Goal: Task Accomplishment & Management: Use online tool/utility

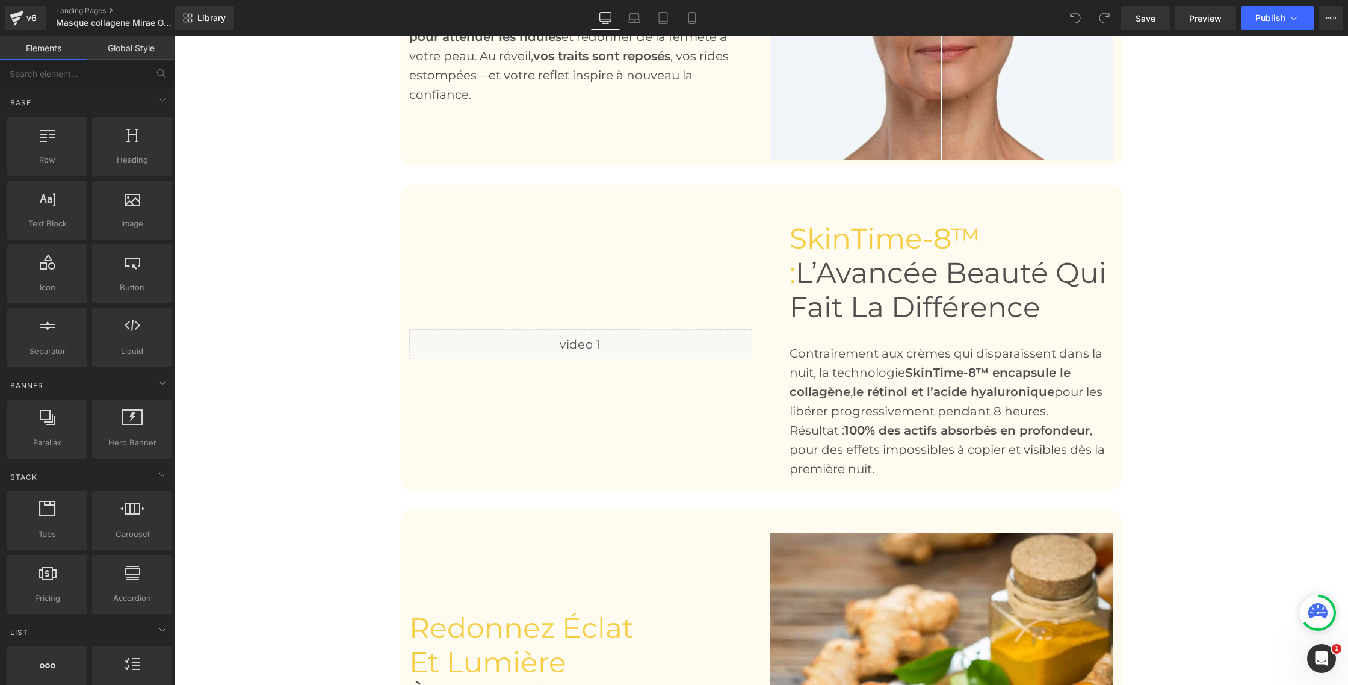
scroll to position [815, 0]
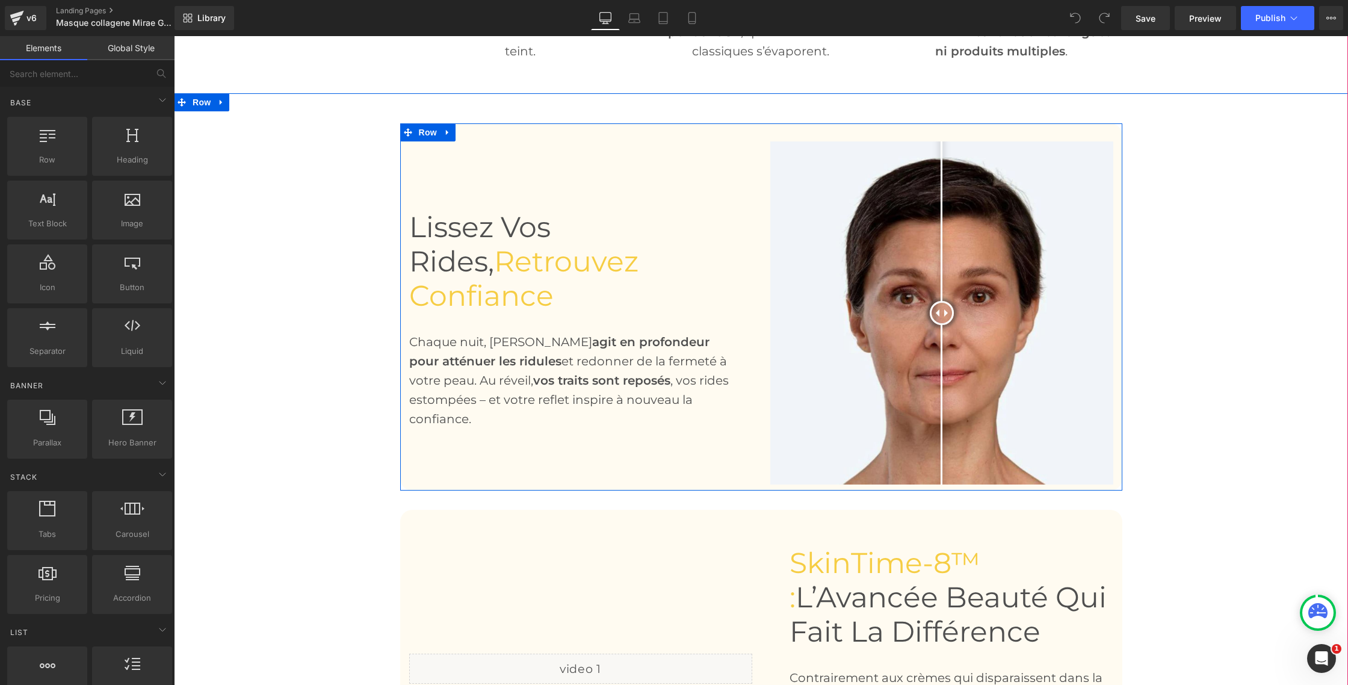
click at [569, 462] on div "Lissez vos rides, retrouvez confiance Heading Chaque nuit, [PERSON_NAME] agit e…" at bounding box center [580, 312] width 361 height 343
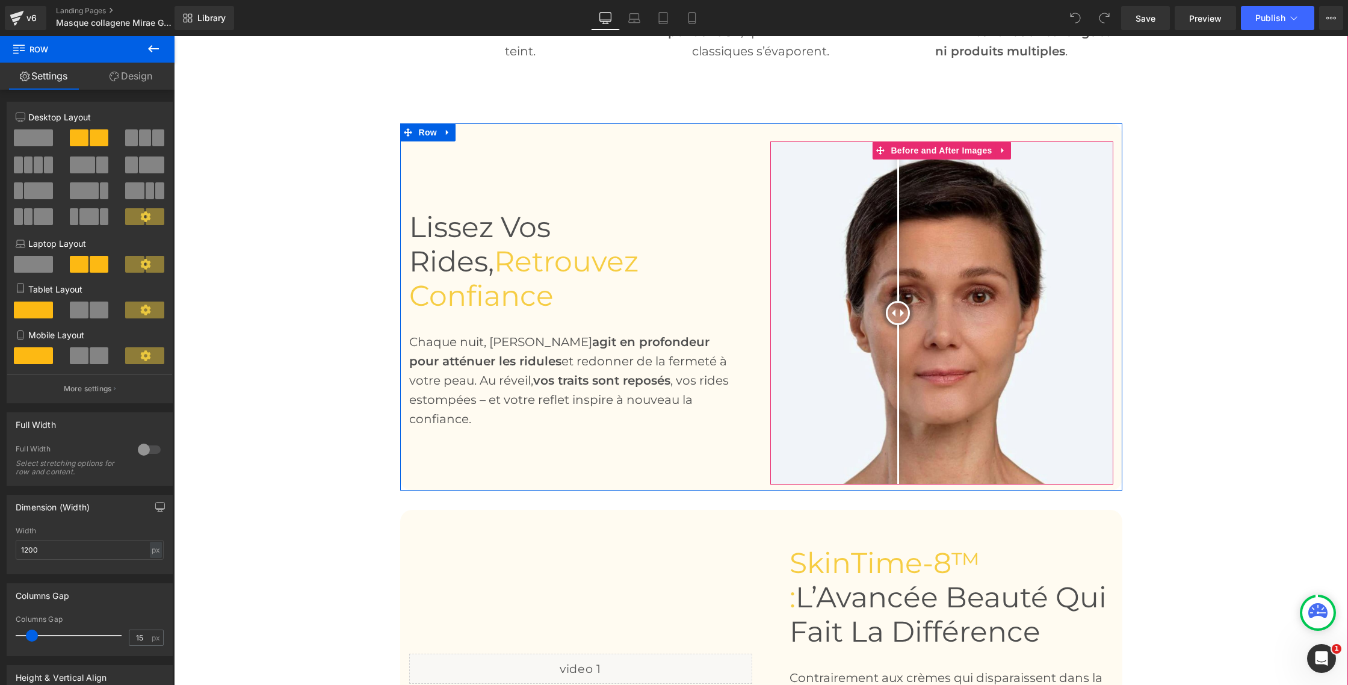
click at [898, 401] on div at bounding box center [941, 312] width 343 height 343
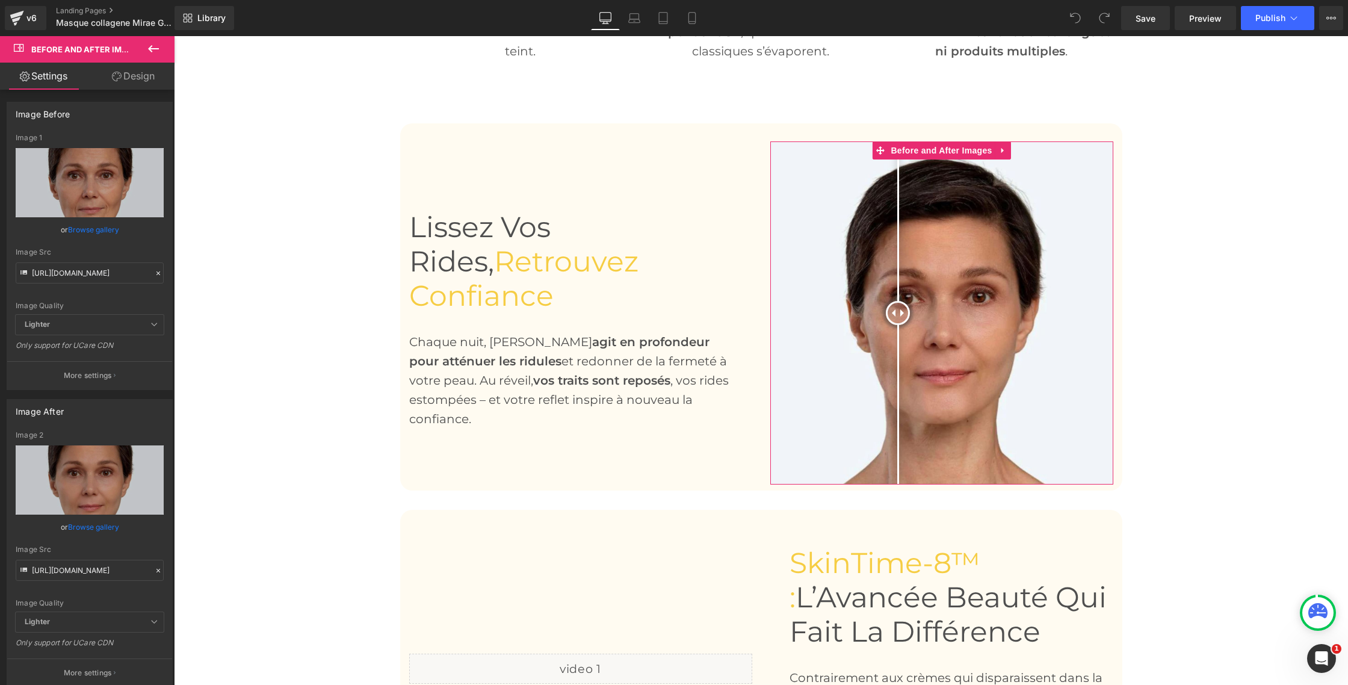
click at [131, 79] on link "Design" at bounding box center [133, 76] width 87 height 27
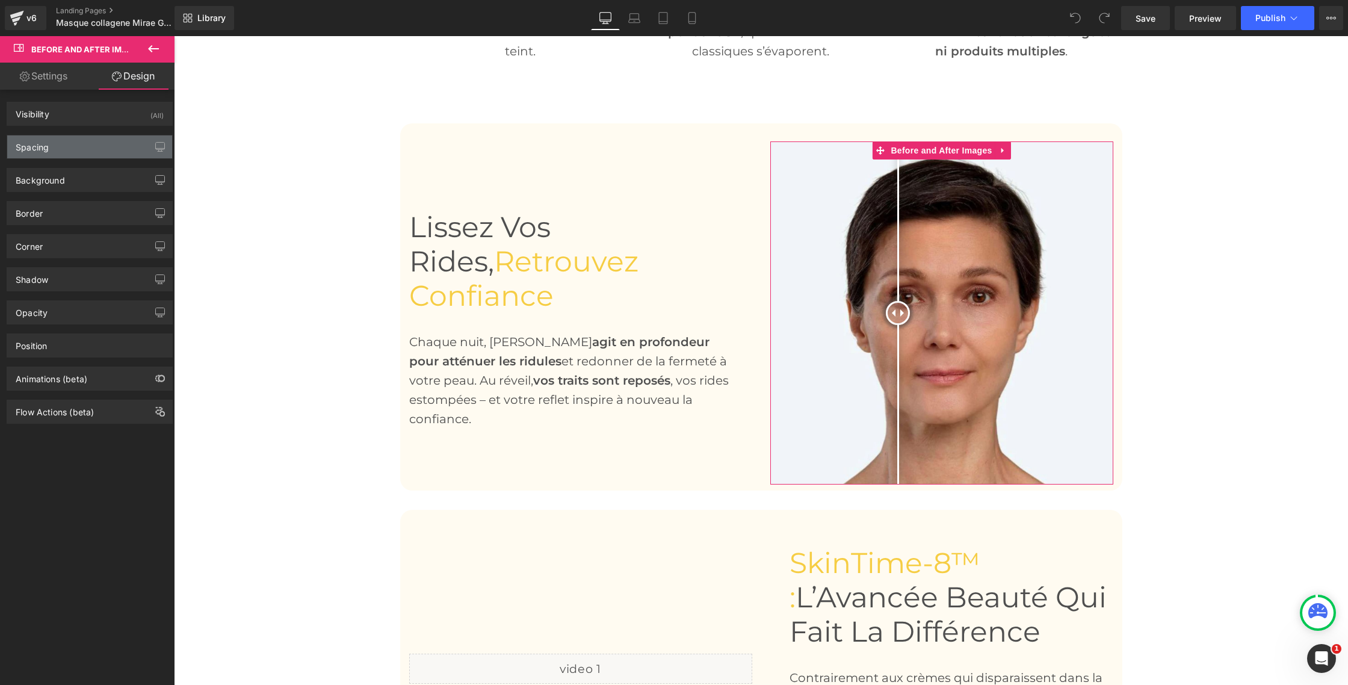
click at [51, 149] on div "Spacing" at bounding box center [89, 146] width 165 height 23
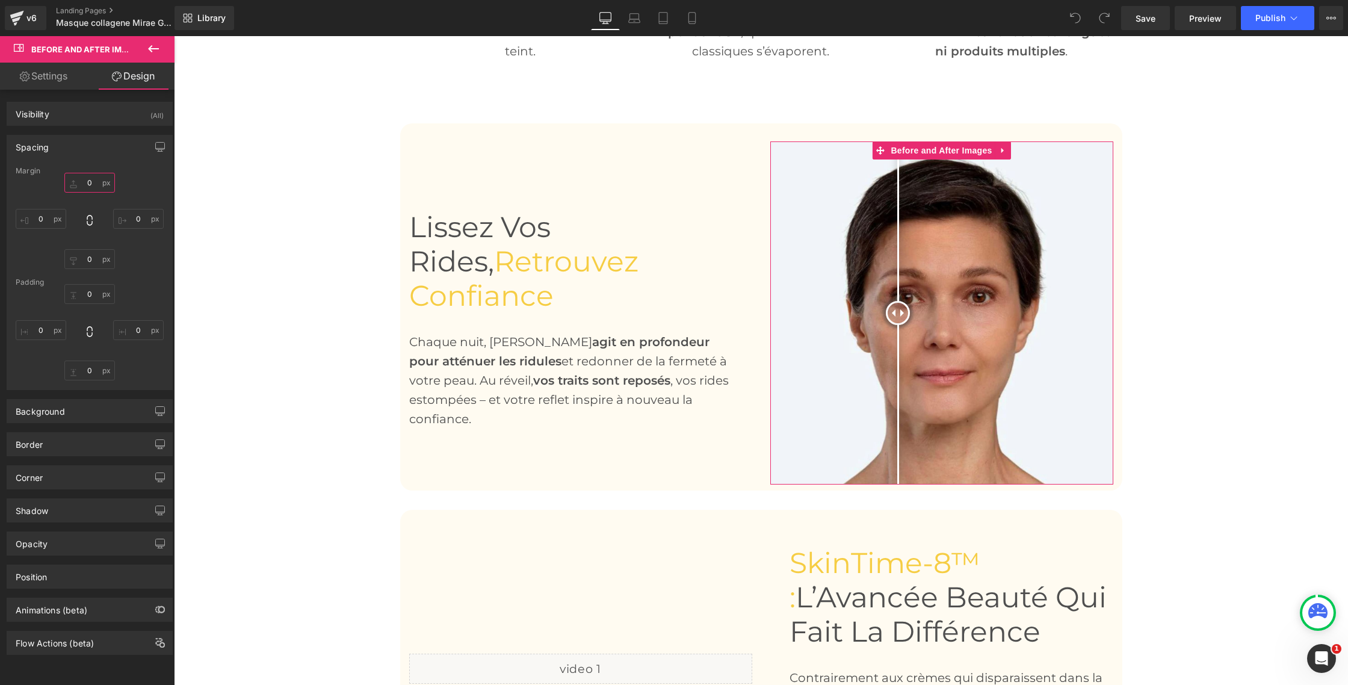
click at [90, 184] on input "0" at bounding box center [89, 183] width 51 height 20
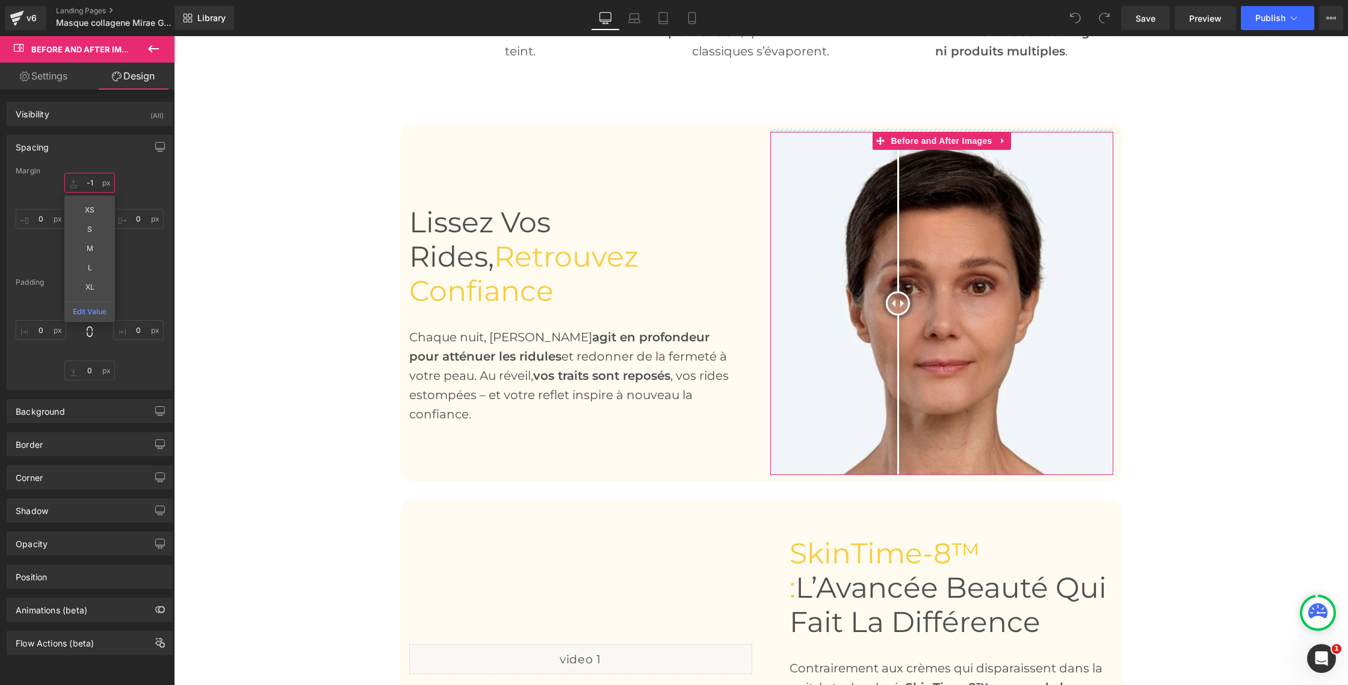
type input "-"
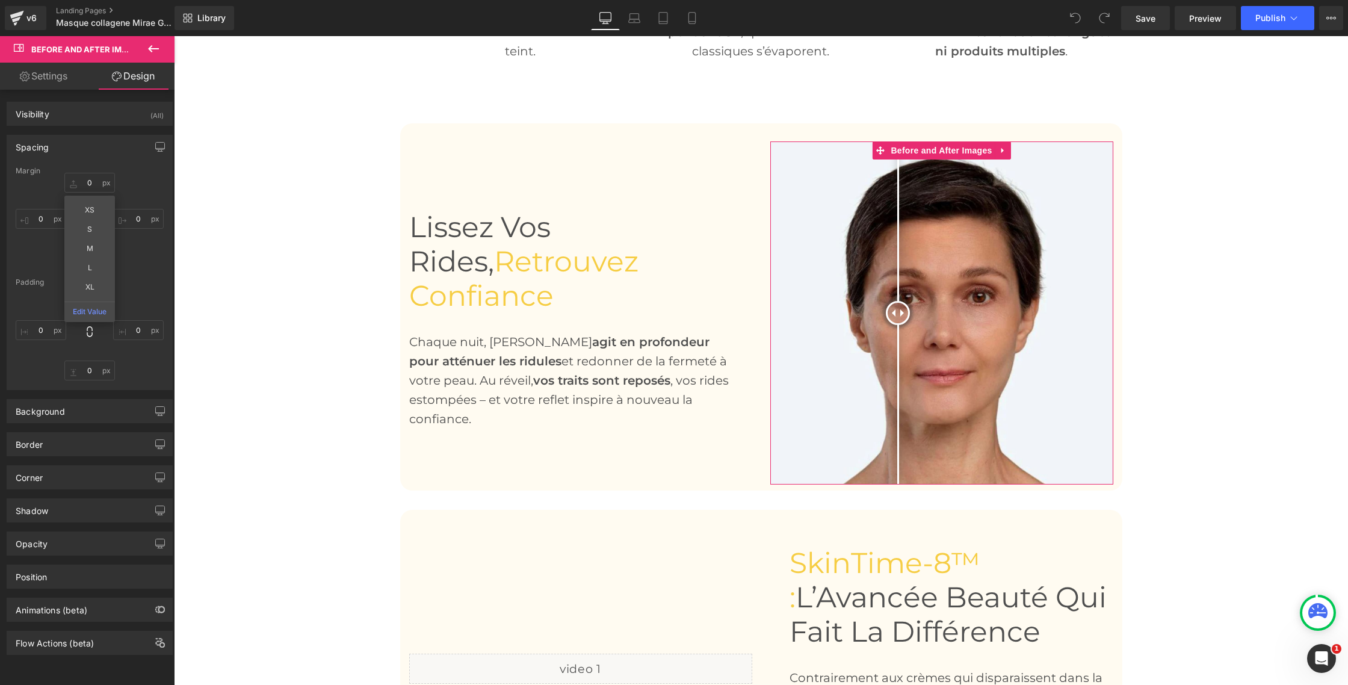
click at [134, 198] on div "0 XS S M L XL Edit Value 0 0 0" at bounding box center [90, 221] width 148 height 96
click at [84, 258] on input "0" at bounding box center [89, 259] width 51 height 20
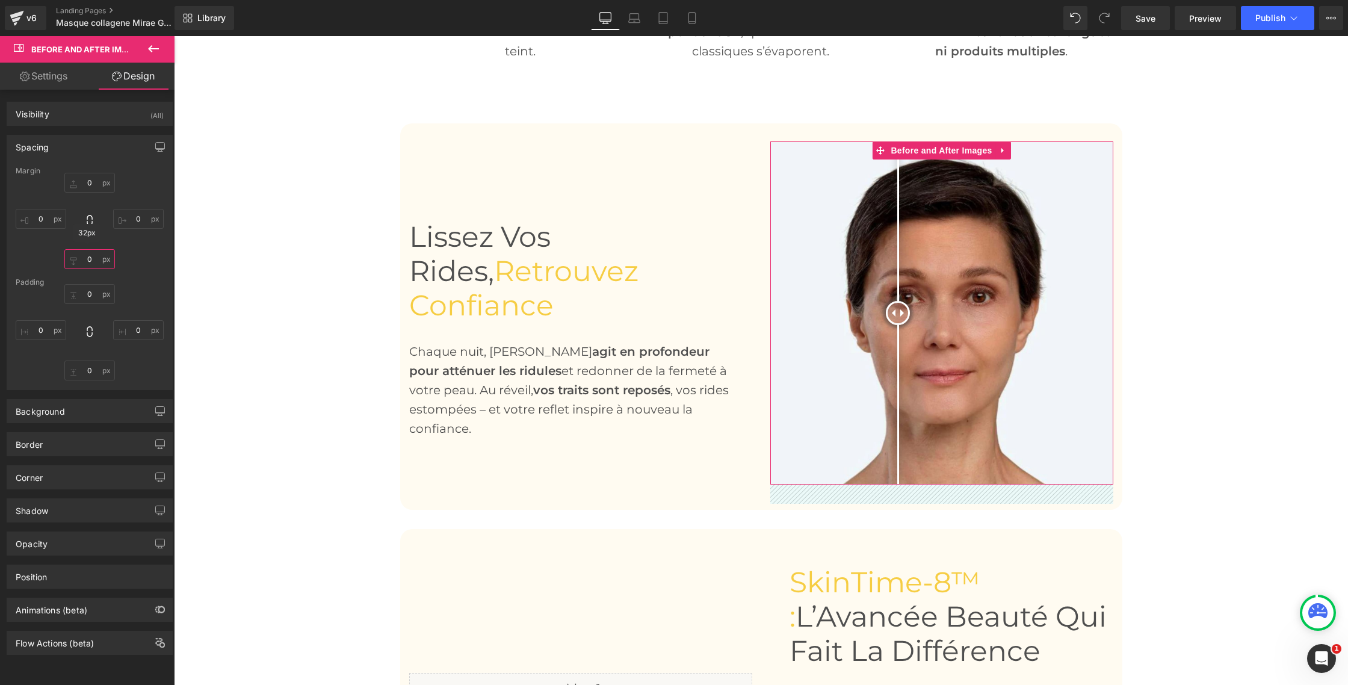
click at [88, 261] on input "0" at bounding box center [89, 259] width 51 height 20
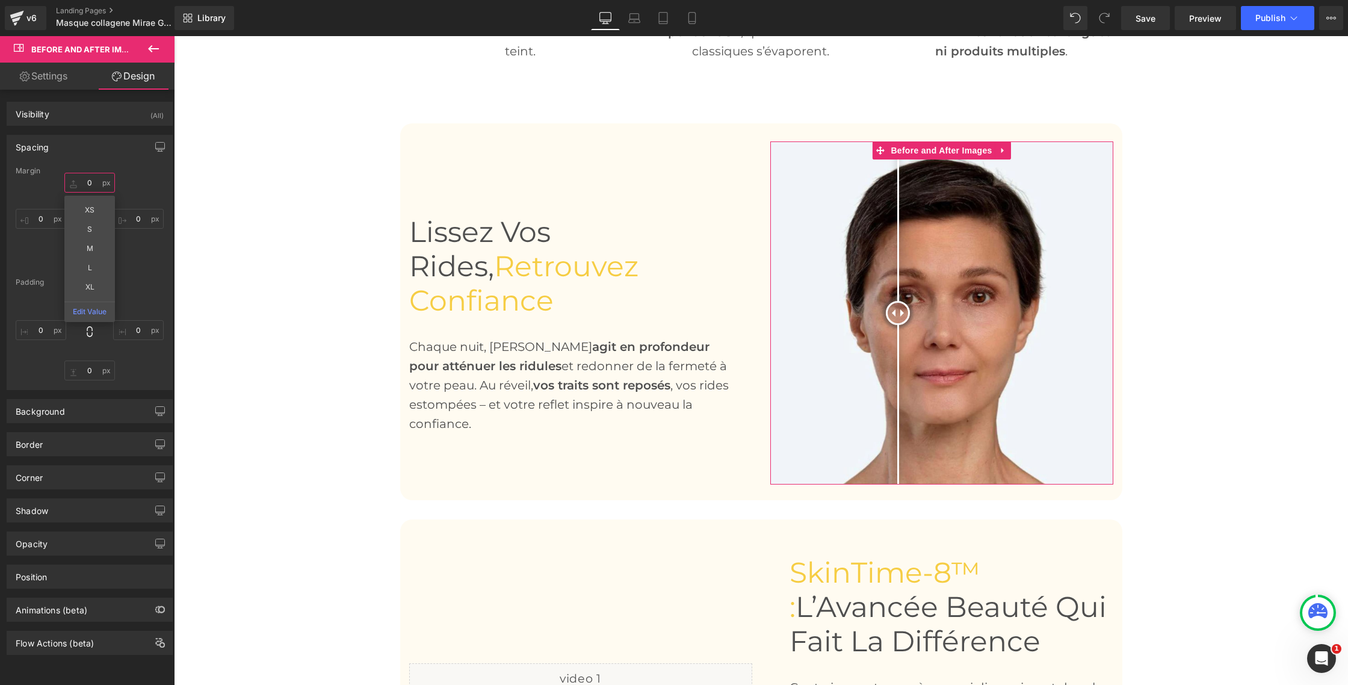
click at [89, 177] on input "0" at bounding box center [89, 183] width 51 height 20
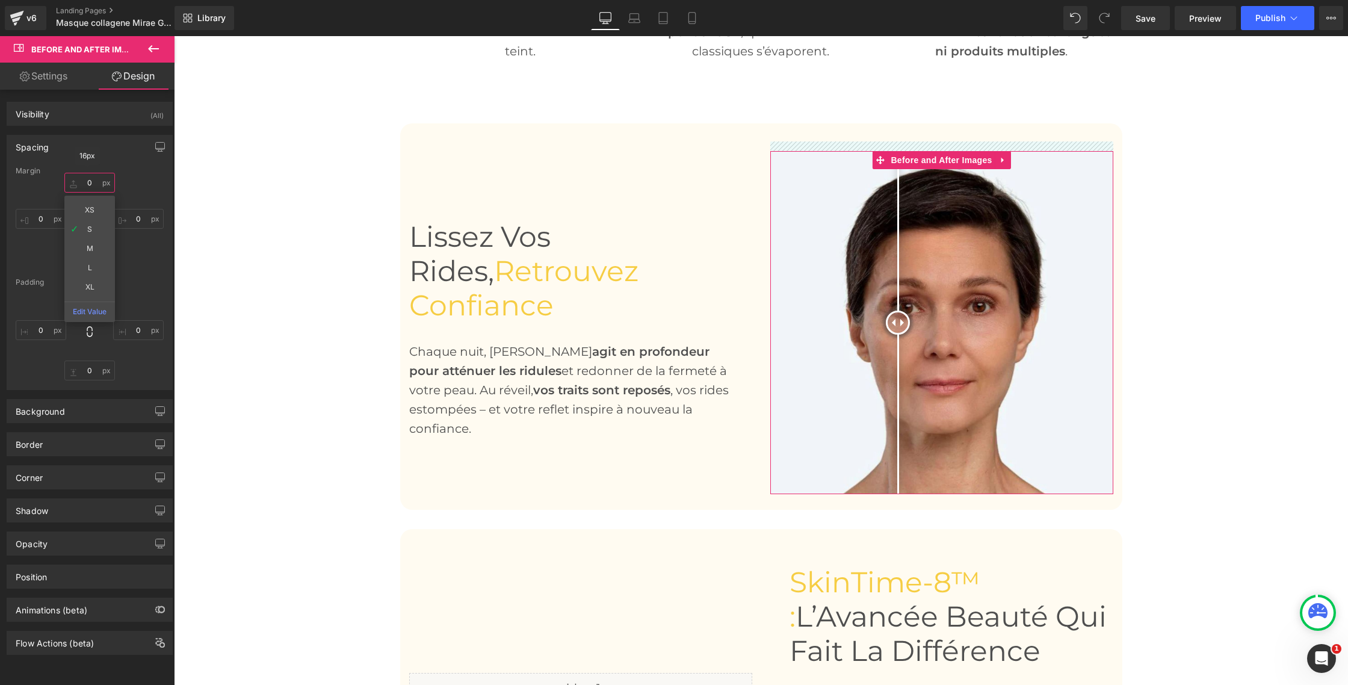
click at [87, 185] on input "0" at bounding box center [89, 183] width 51 height 20
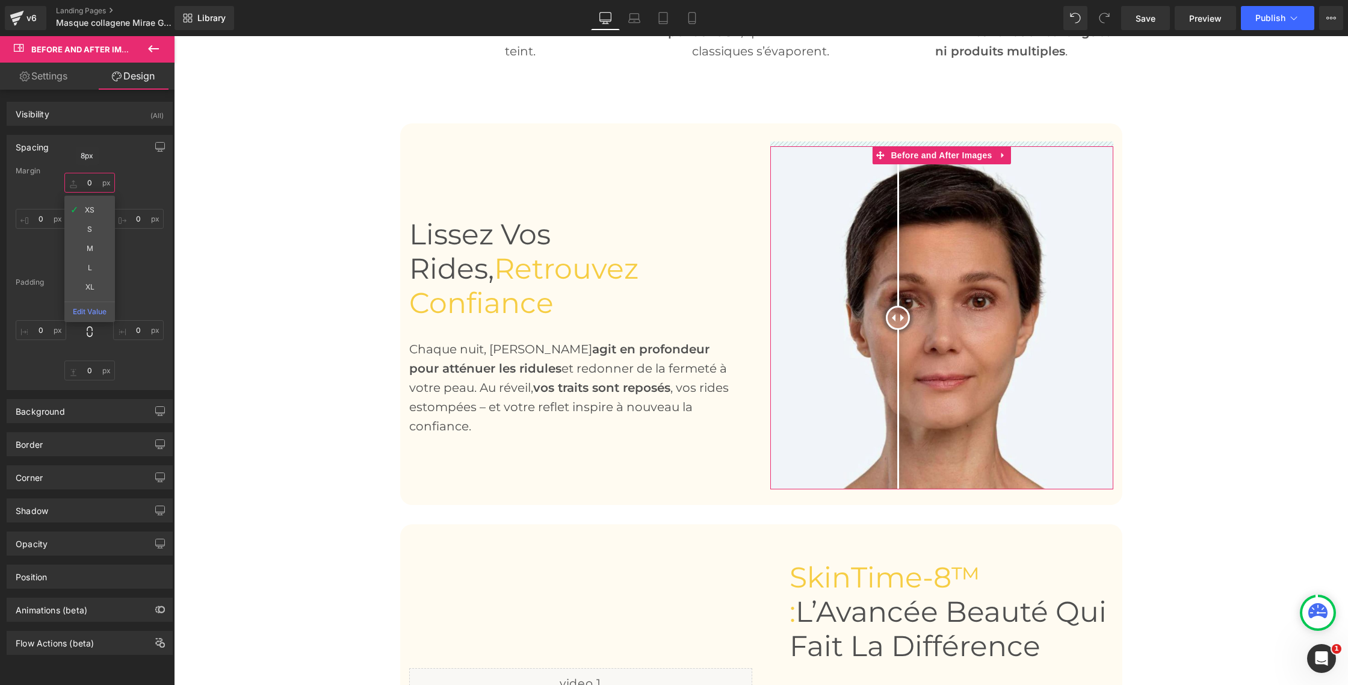
click at [91, 185] on input "0" at bounding box center [89, 183] width 51 height 20
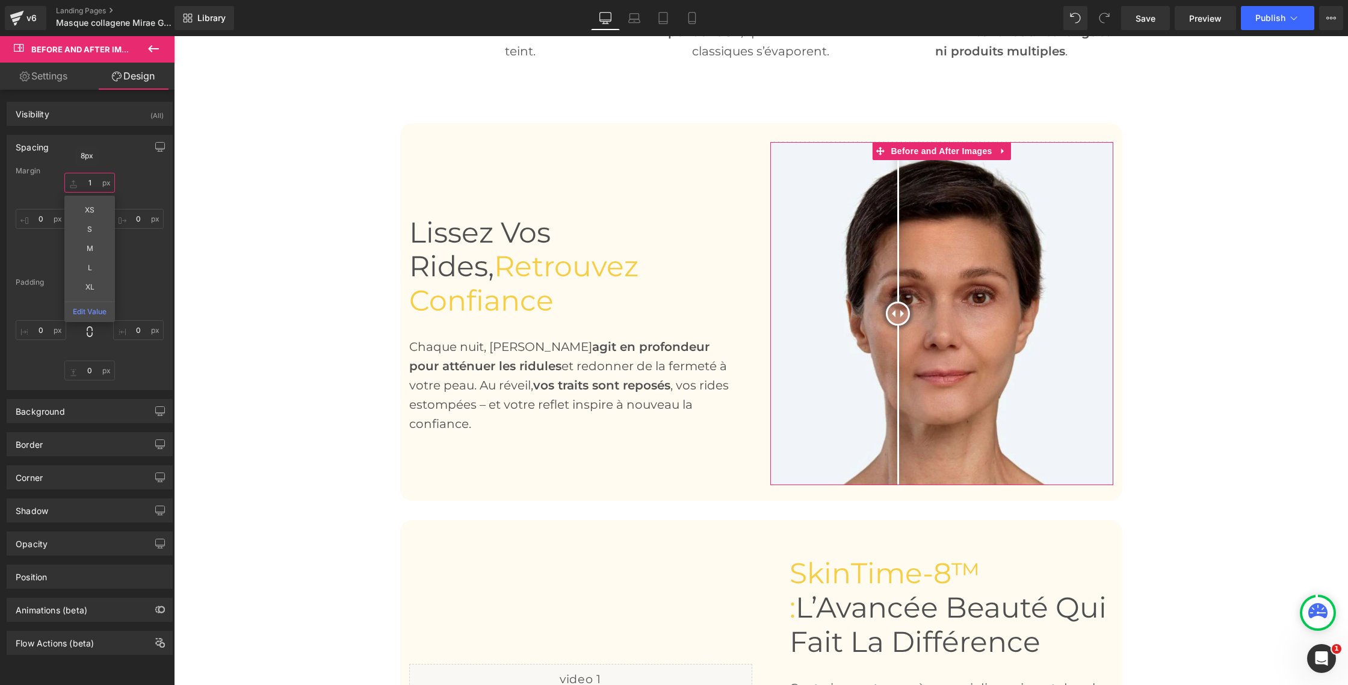
type input "0"
click at [128, 240] on div "0 XS S M L XL Edit Value 0 0 0" at bounding box center [90, 221] width 148 height 96
click at [84, 261] on input "0" at bounding box center [89, 259] width 51 height 20
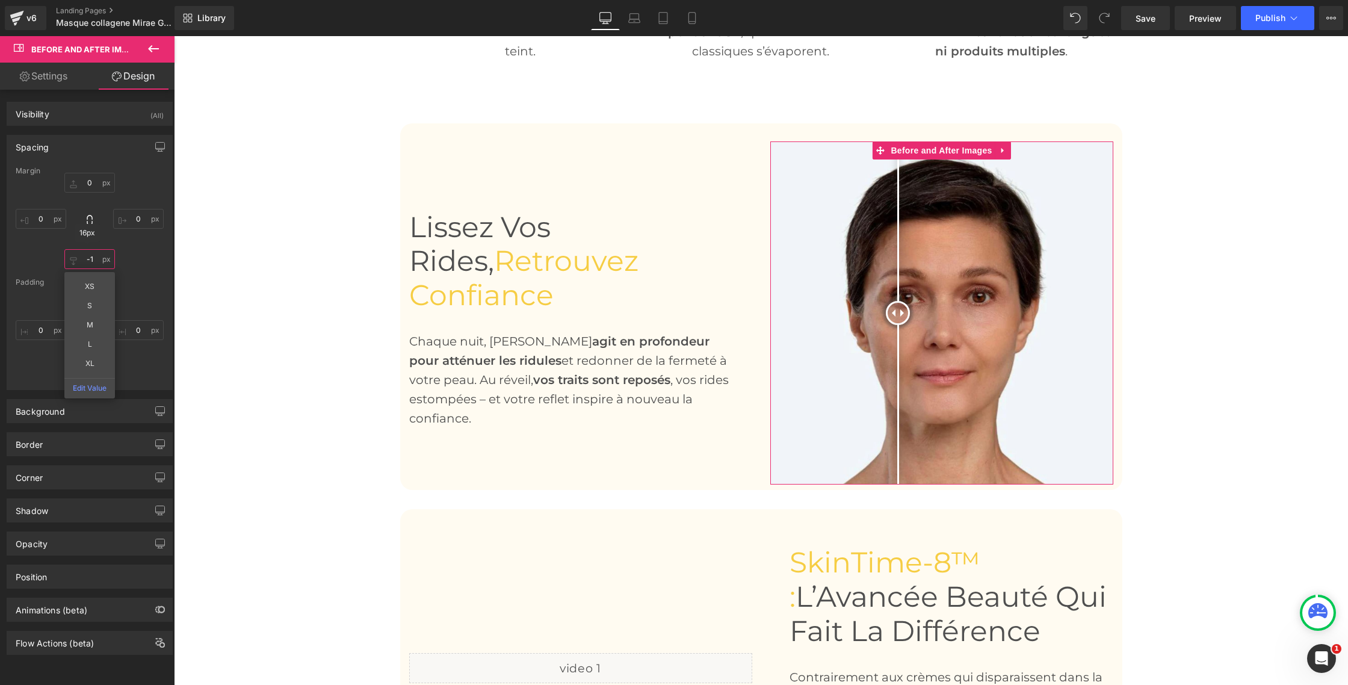
type input "0"
click at [164, 261] on div "Margin 0 0 0 XS S M L XL Edit Value 0 [GEOGRAPHIC_DATA] 0 0 0 0" at bounding box center [89, 278] width 165 height 223
click at [87, 293] on input "0" at bounding box center [89, 294] width 51 height 20
type input "0"
click at [132, 282] on div "Padding" at bounding box center [90, 282] width 148 height 8
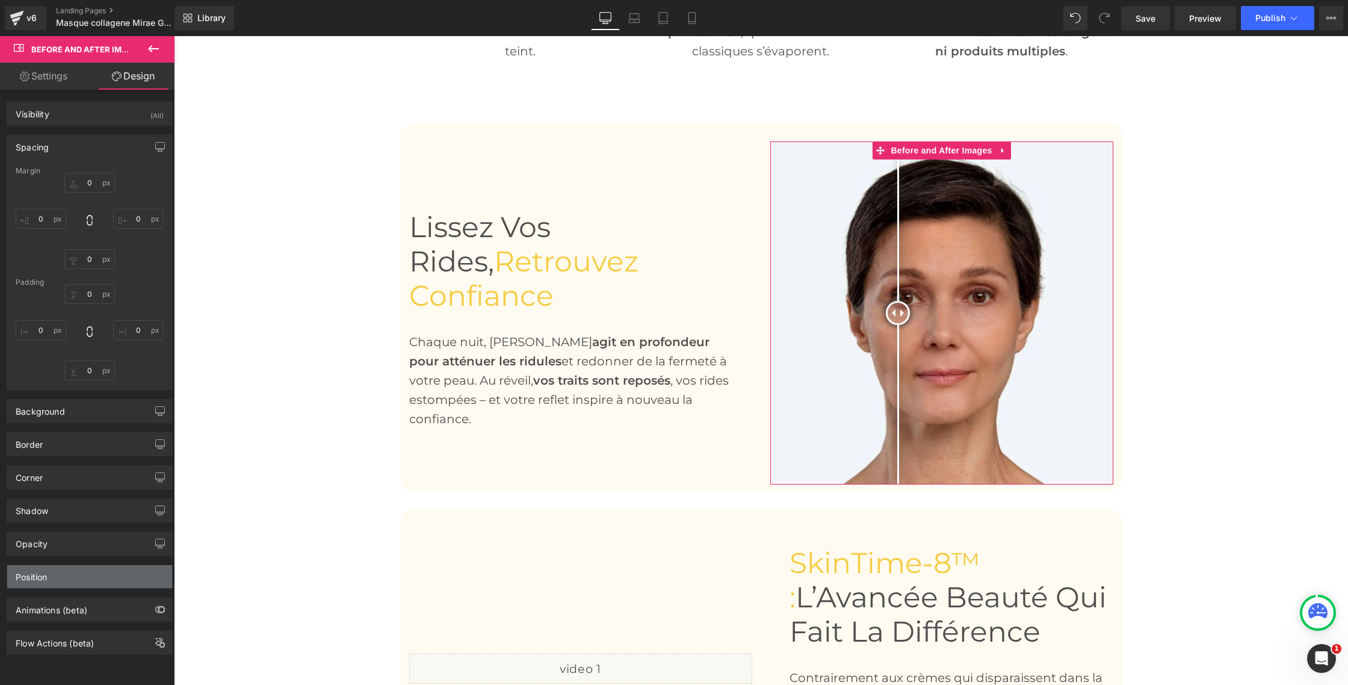
click at [76, 572] on div "Position" at bounding box center [89, 576] width 165 height 23
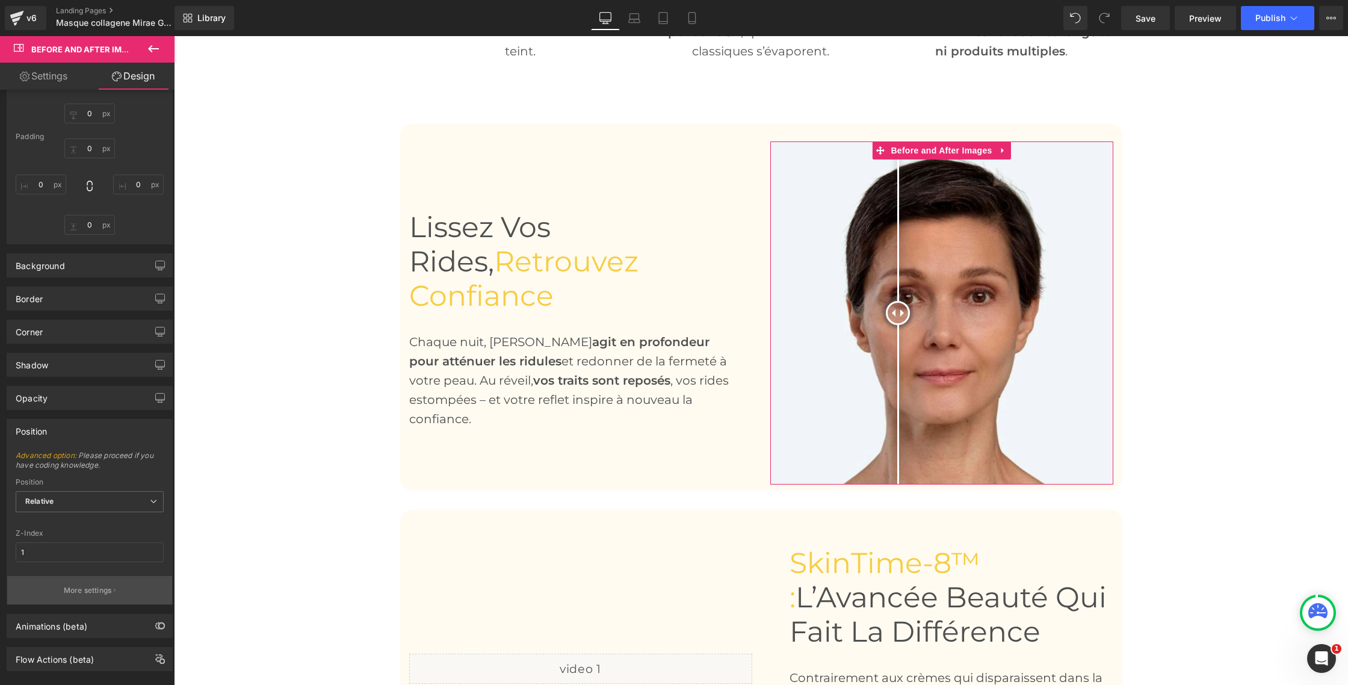
scroll to position [150, 0]
click at [76, 572] on button "More settings" at bounding box center [89, 585] width 165 height 28
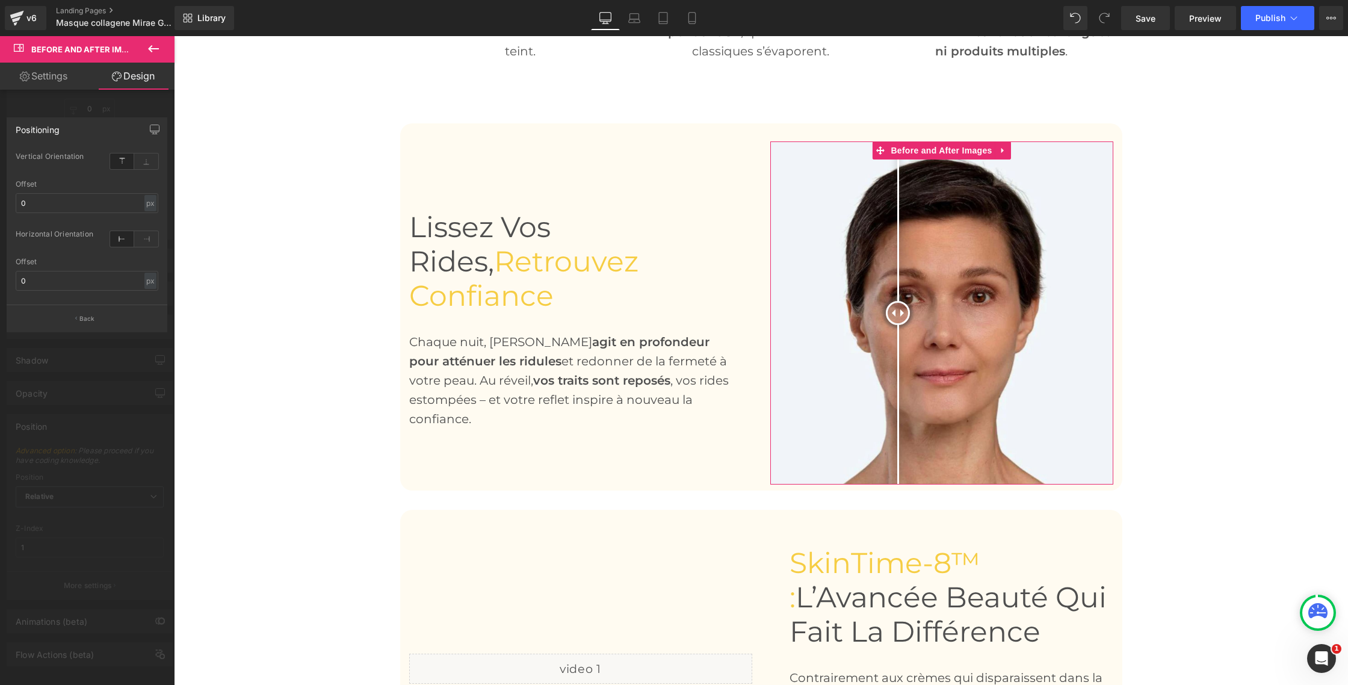
click at [60, 76] on link "Settings" at bounding box center [43, 76] width 87 height 27
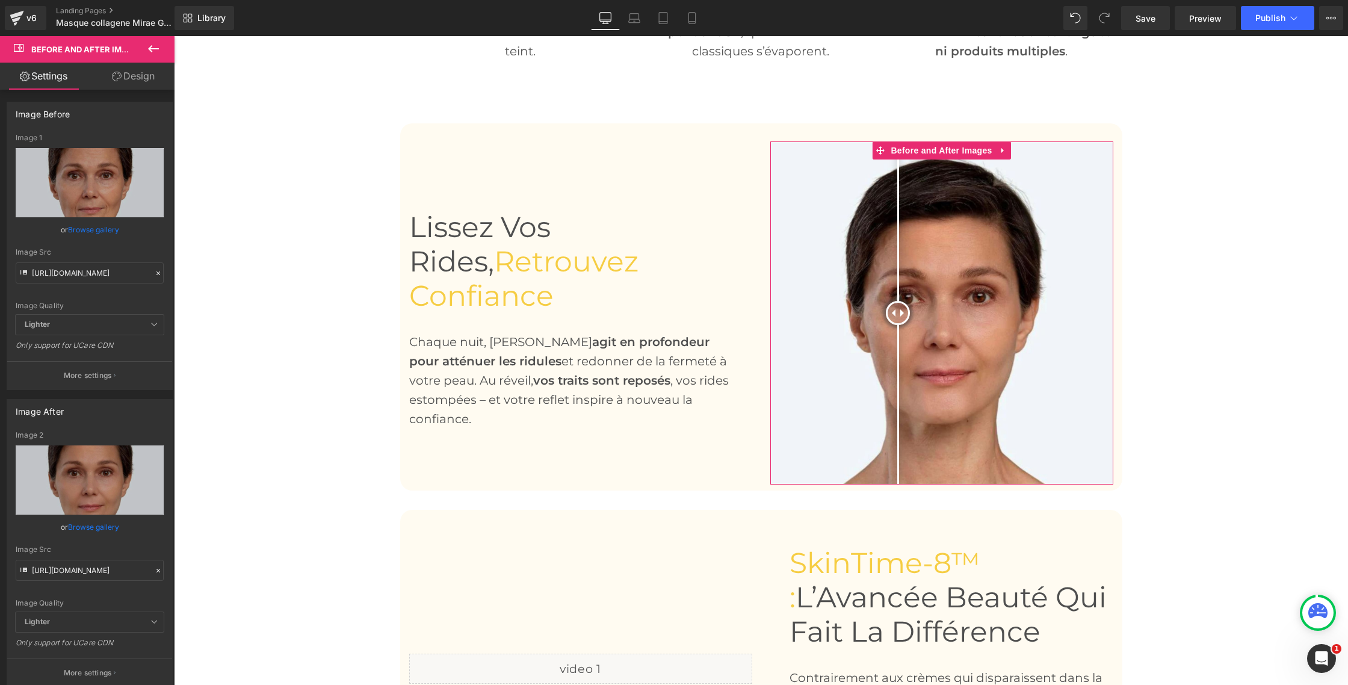
click at [150, 79] on link "Design" at bounding box center [133, 76] width 87 height 27
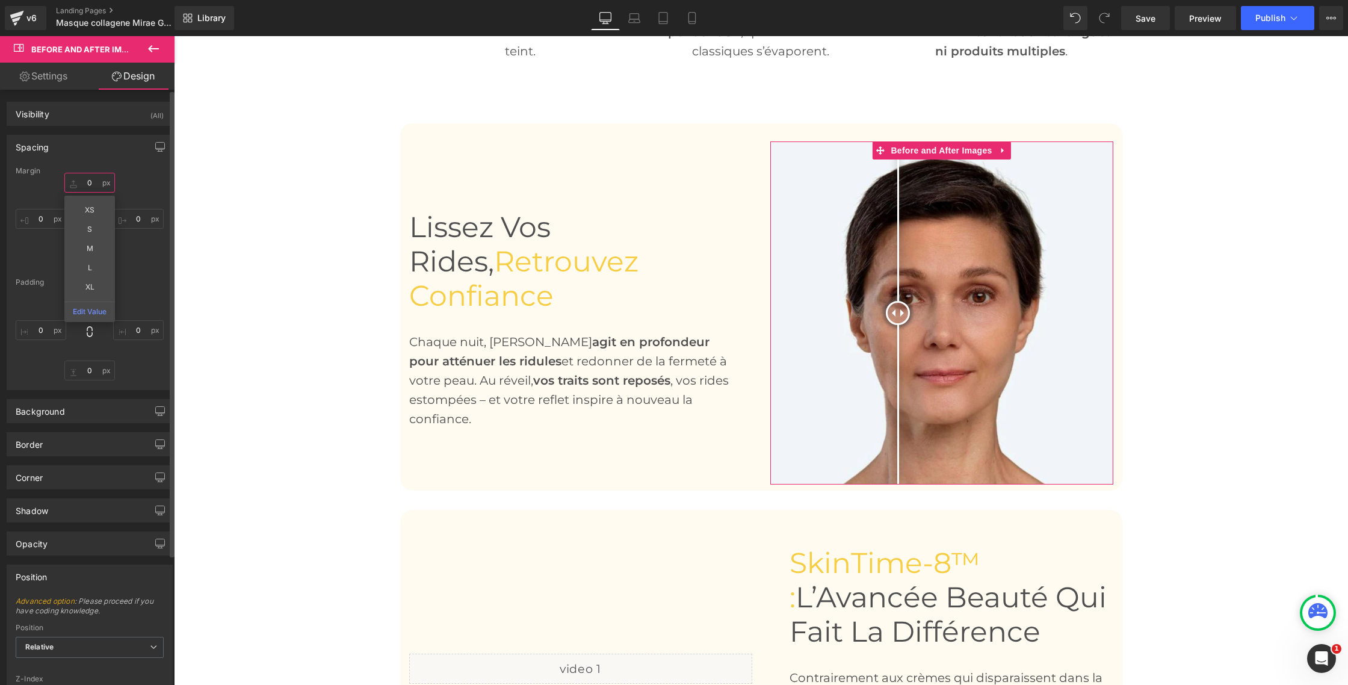
click at [86, 181] on input "0" at bounding box center [89, 183] width 51 height 20
type input "0"
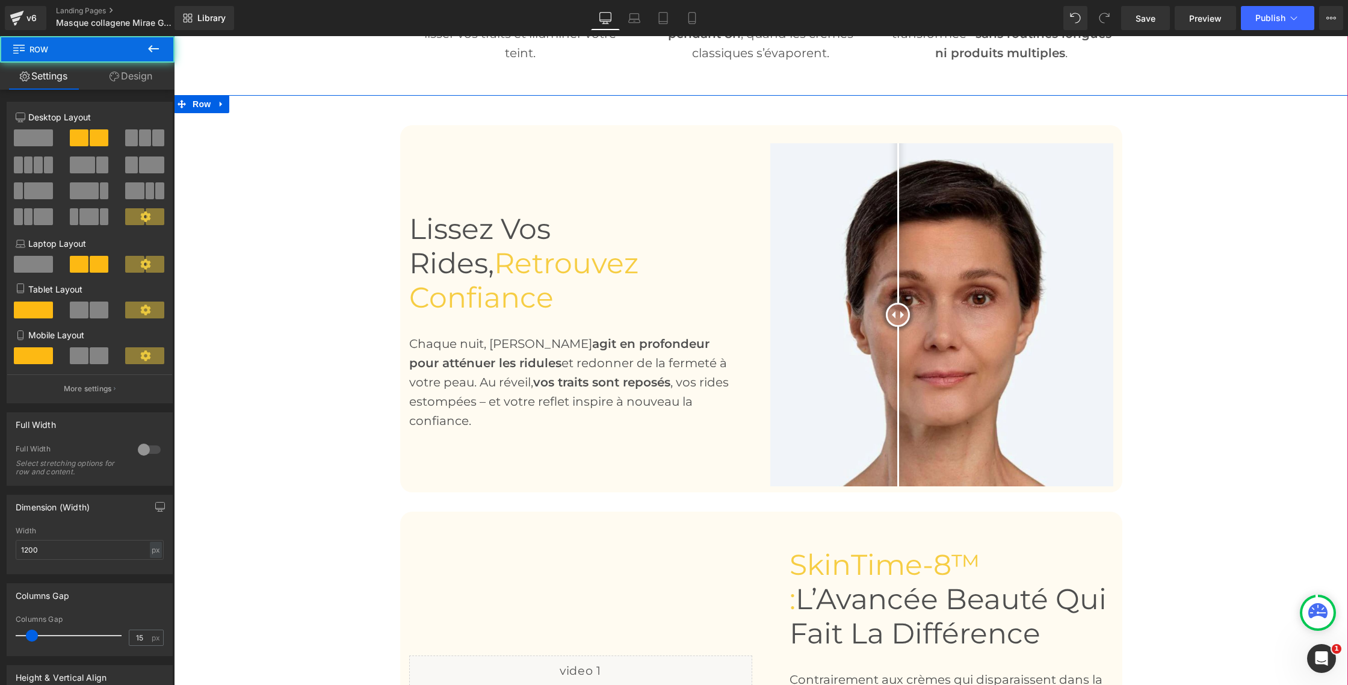
click at [430, 480] on div "Lissez vos rides, retrouvez confiance Heading Chaque nuit, [PERSON_NAME] agit e…" at bounding box center [580, 314] width 361 height 343
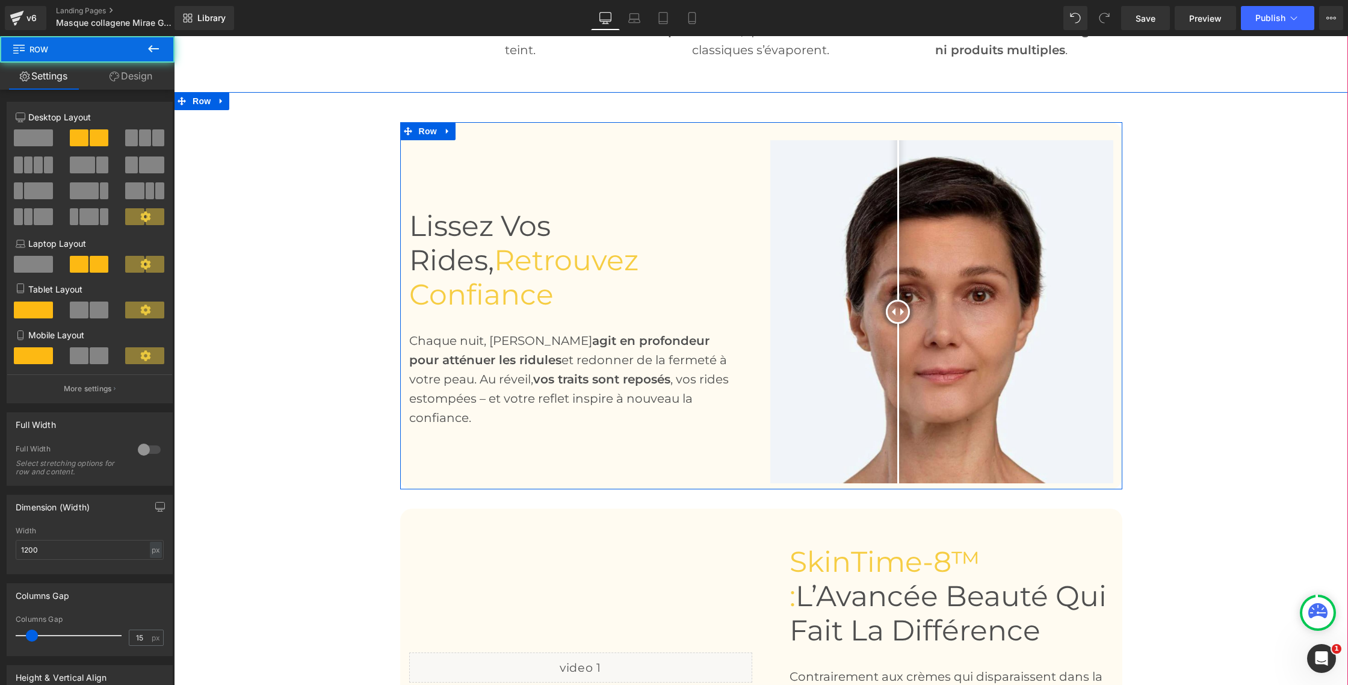
scroll to position [815, 0]
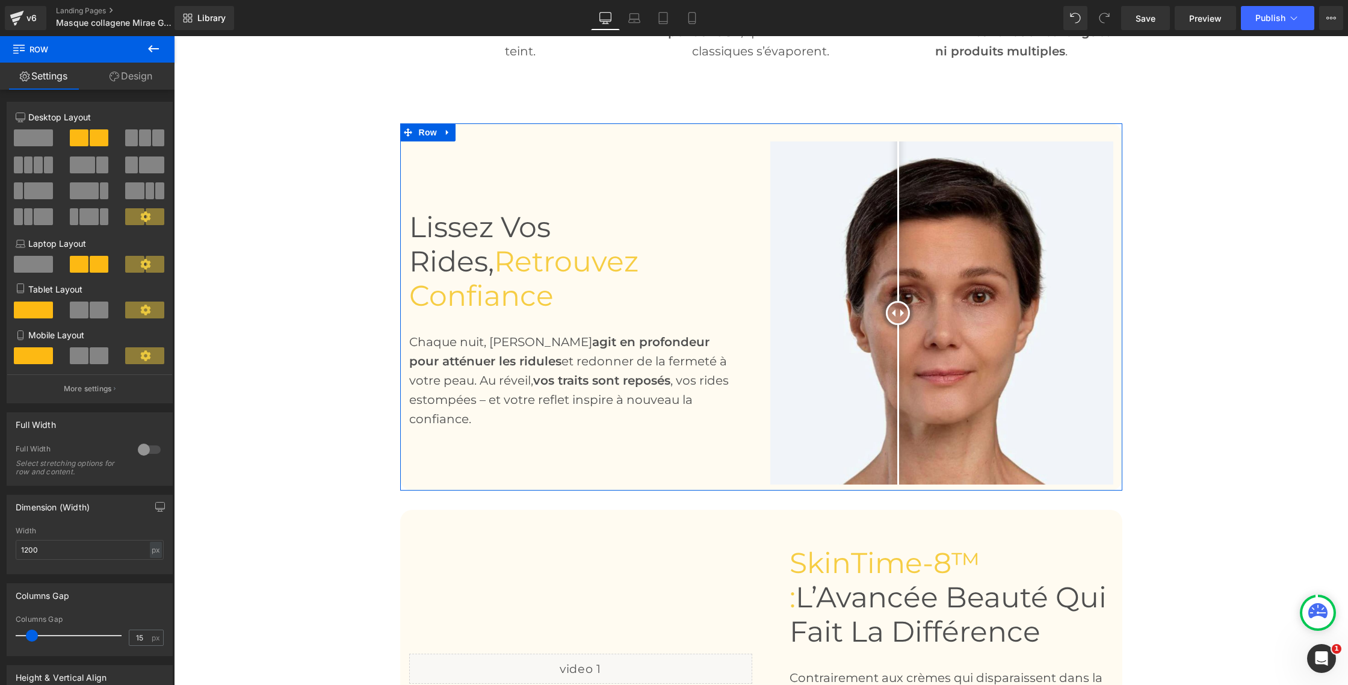
click at [140, 70] on link "Design" at bounding box center [130, 76] width 87 height 27
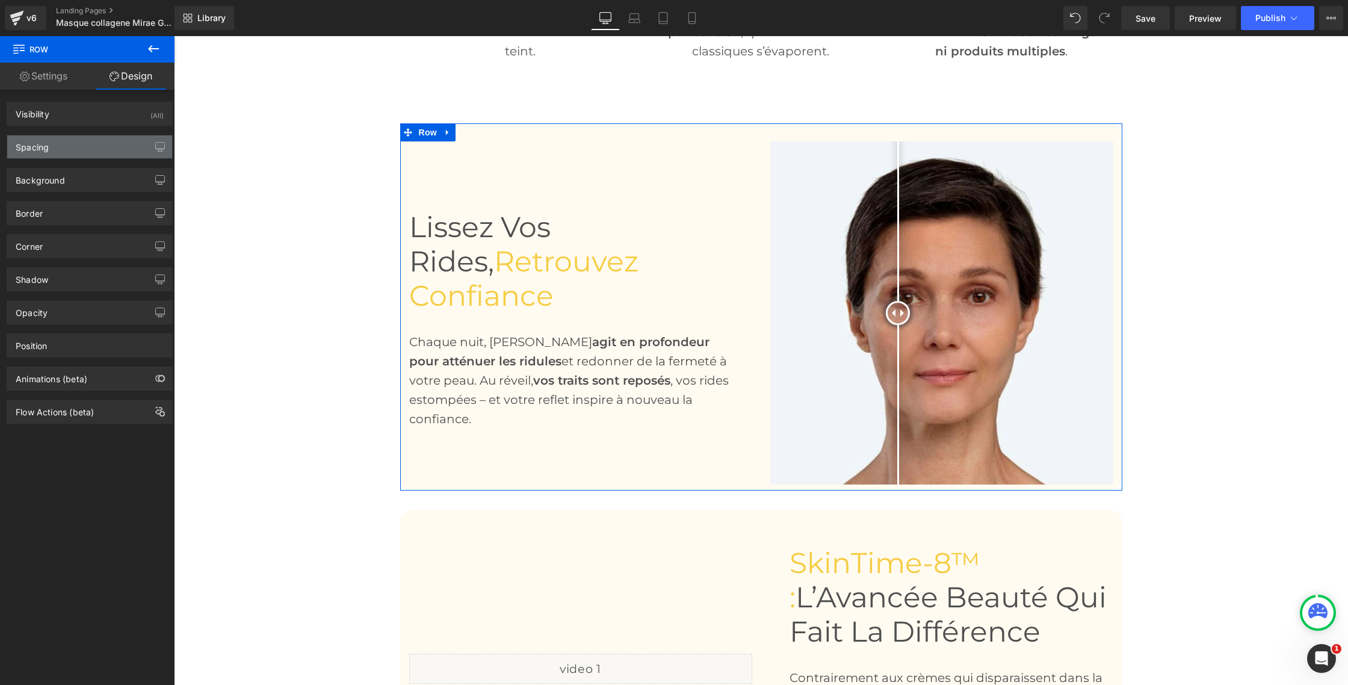
click at [59, 156] on div "Spacing" at bounding box center [89, 146] width 165 height 23
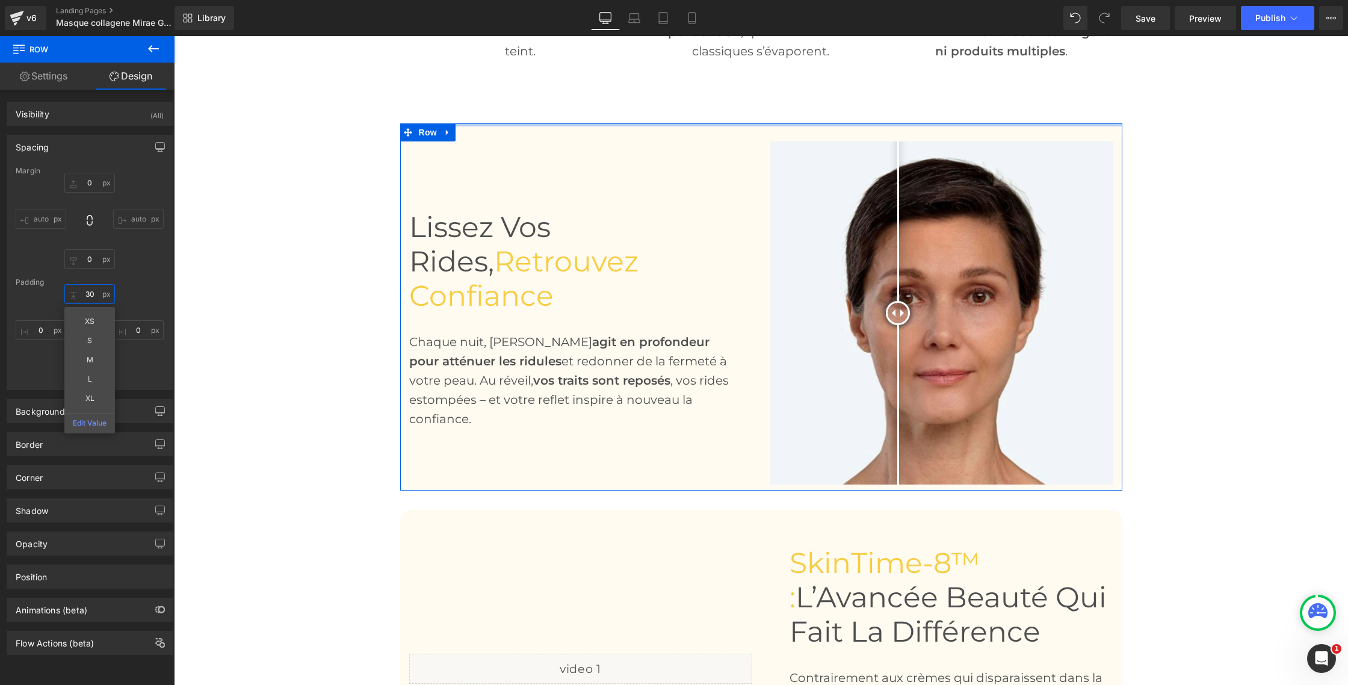
click at [89, 298] on input "30" at bounding box center [89, 294] width 51 height 20
click at [88, 296] on input "31" at bounding box center [89, 294] width 51 height 20
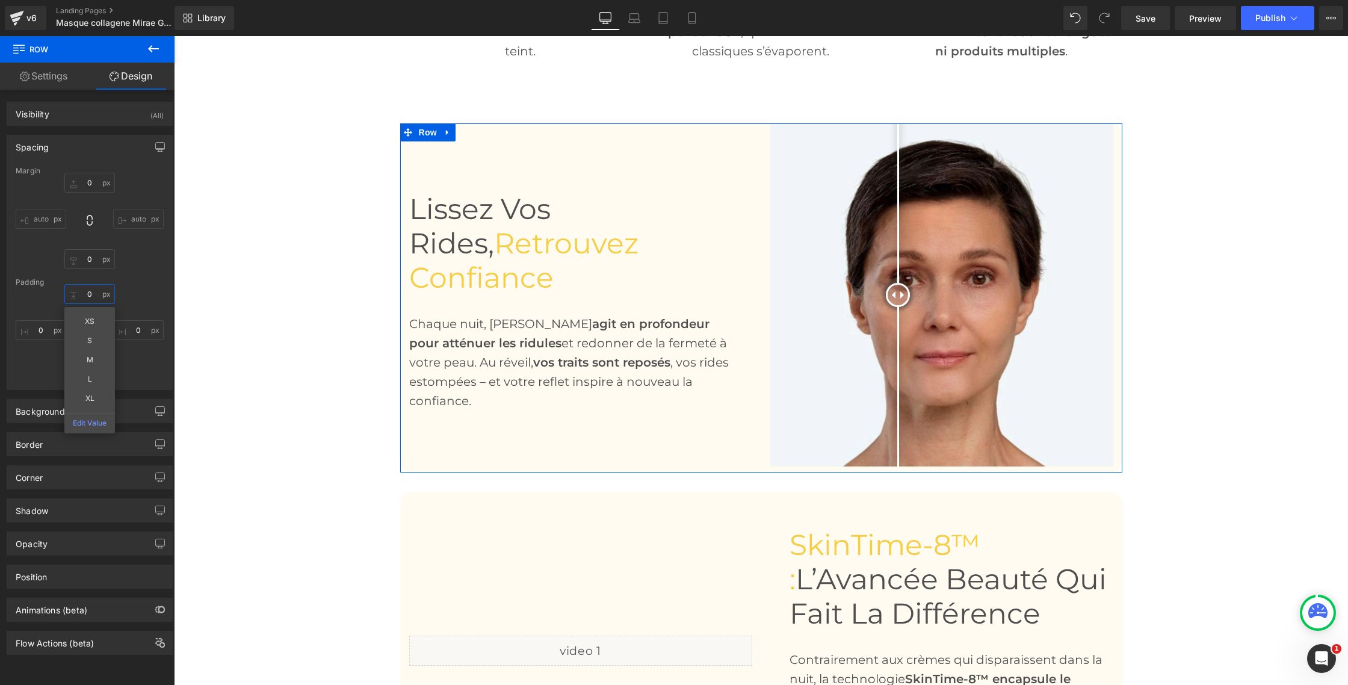
type input "0"
click at [140, 285] on div "Margin 0 auto 0 auto [GEOGRAPHIC_DATA] 0 XS S M L XL Edit Value 0 10 0" at bounding box center [89, 278] width 165 height 223
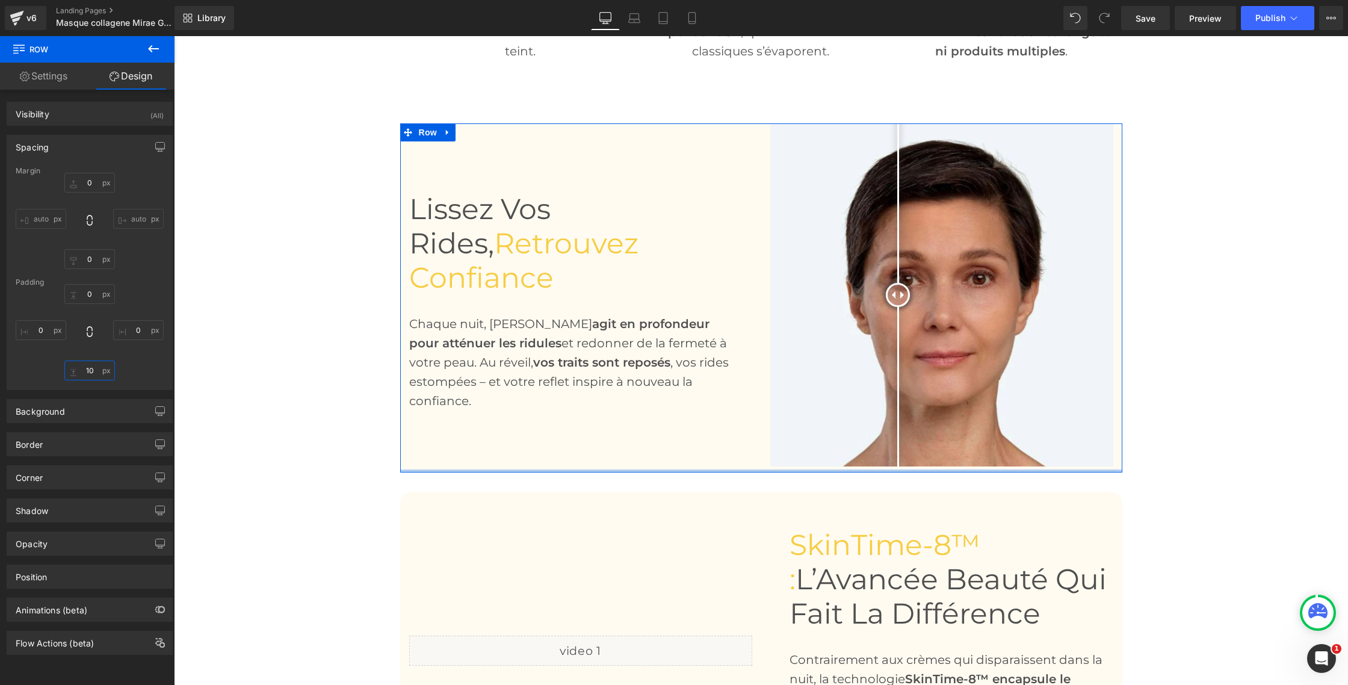
click at [82, 370] on input "10" at bounding box center [89, 370] width 51 height 20
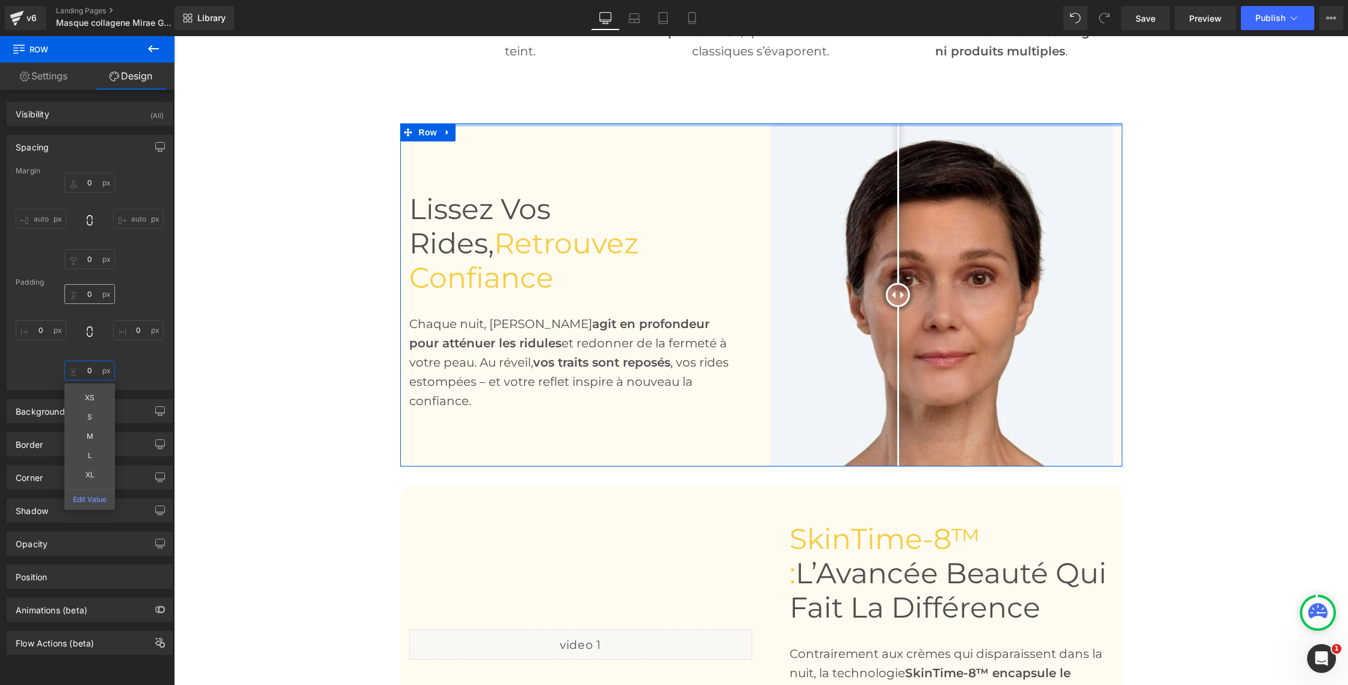
type input "0"
click at [90, 293] on input "0" at bounding box center [89, 294] width 51 height 20
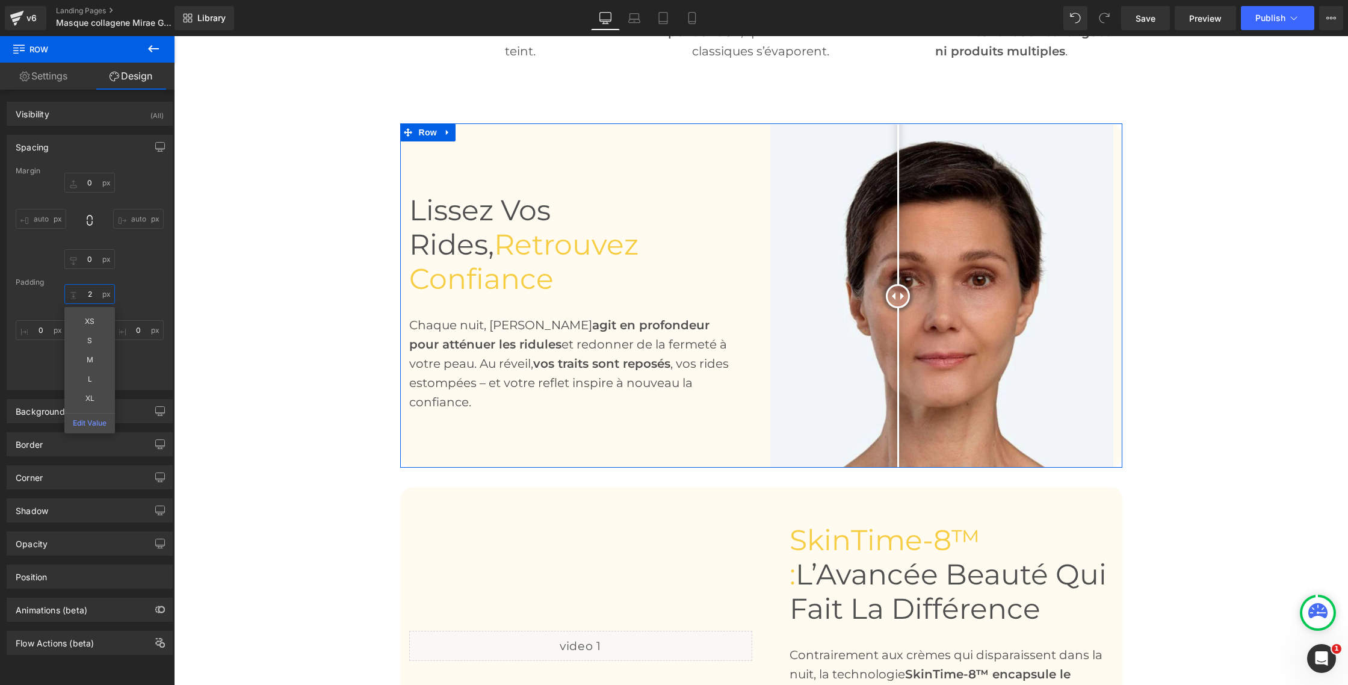
type input "2"
click at [131, 370] on div "2 XS S M L XL Edit Value 0 0 0" at bounding box center [90, 332] width 148 height 96
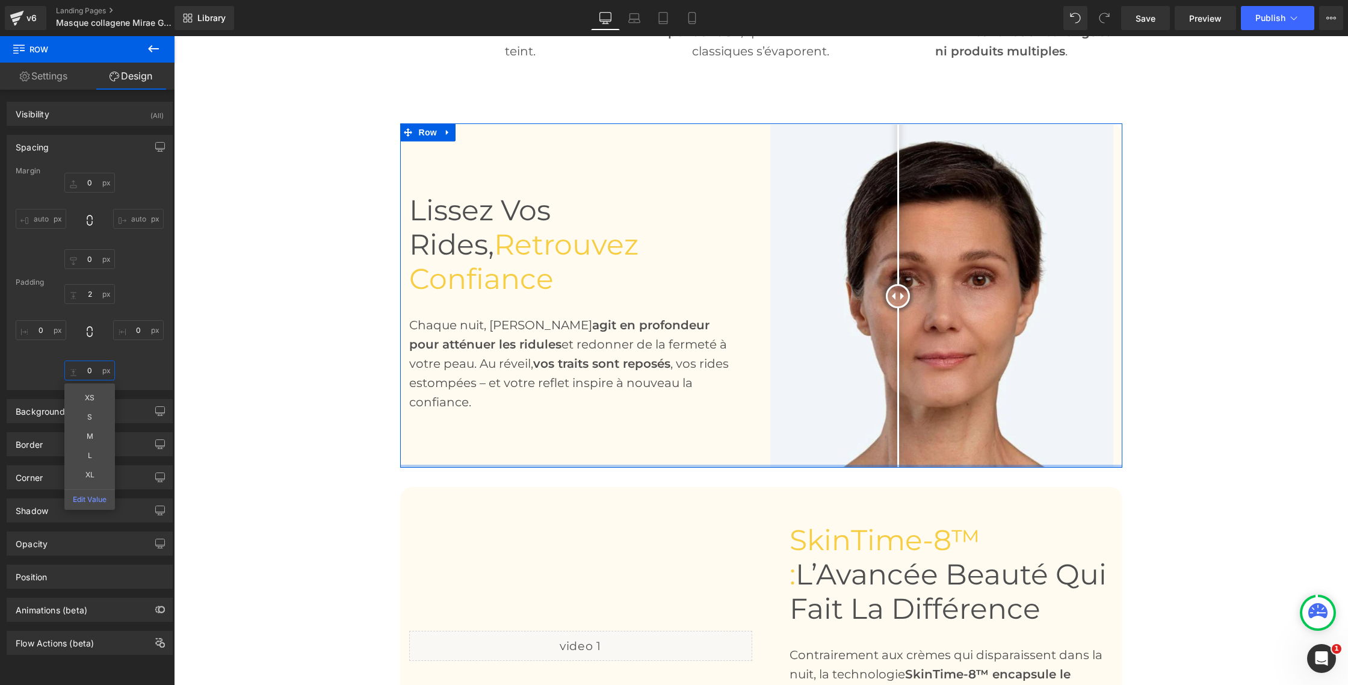
click at [94, 369] on input "0" at bounding box center [89, 370] width 51 height 20
type input "2"
click at [132, 365] on div "2 0 2 XS S M L XL Edit Value 0" at bounding box center [90, 332] width 148 height 96
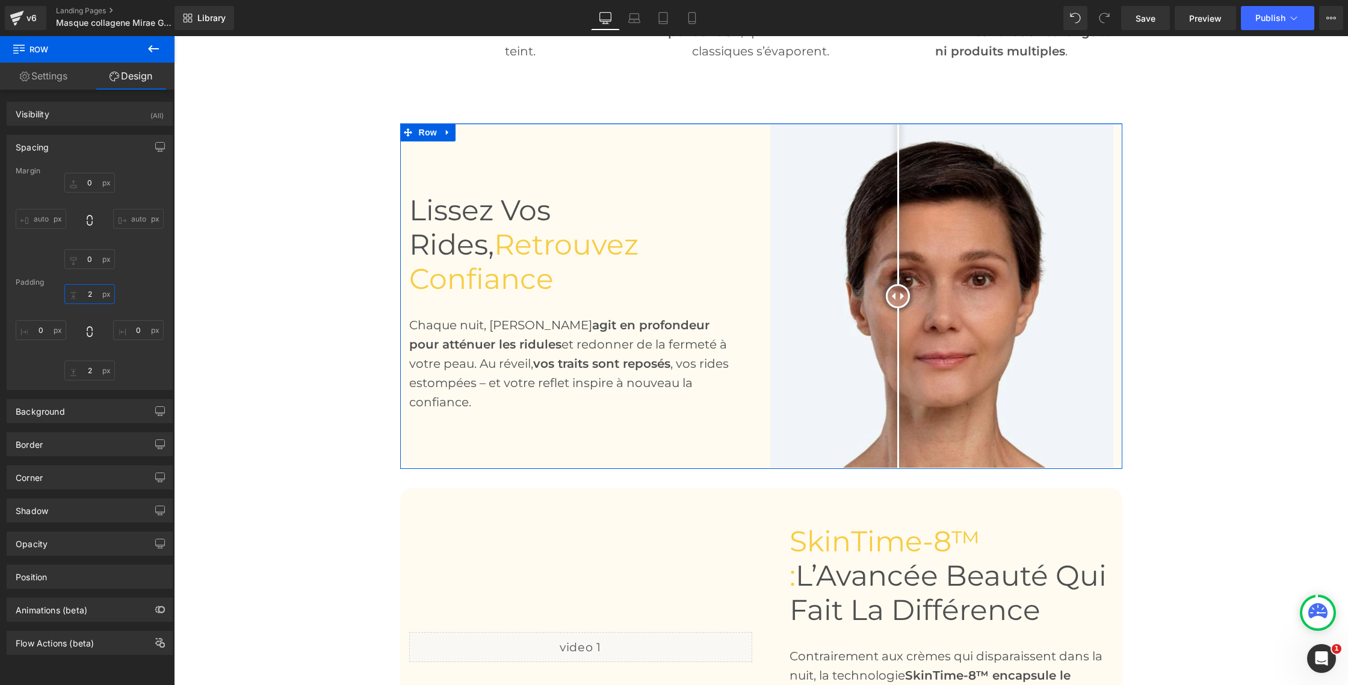
click at [83, 292] on input "2" at bounding box center [89, 294] width 51 height 20
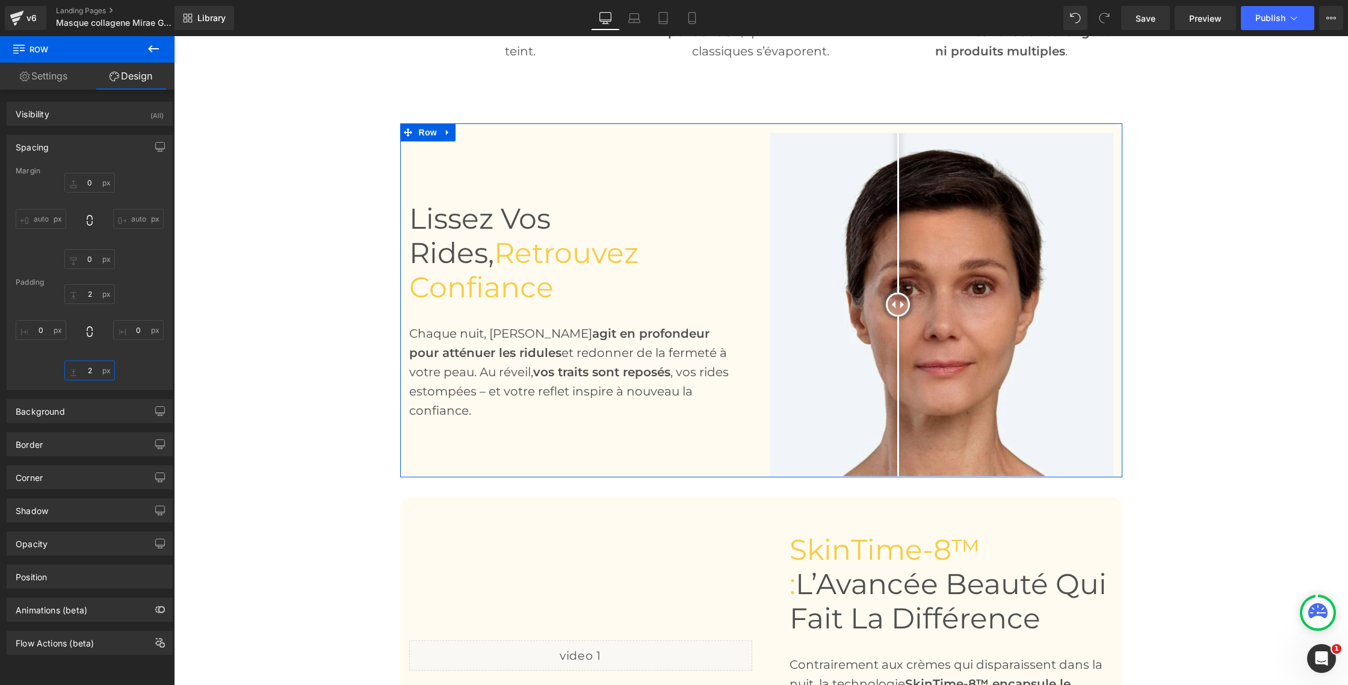
click at [85, 374] on input "2" at bounding box center [89, 370] width 51 height 20
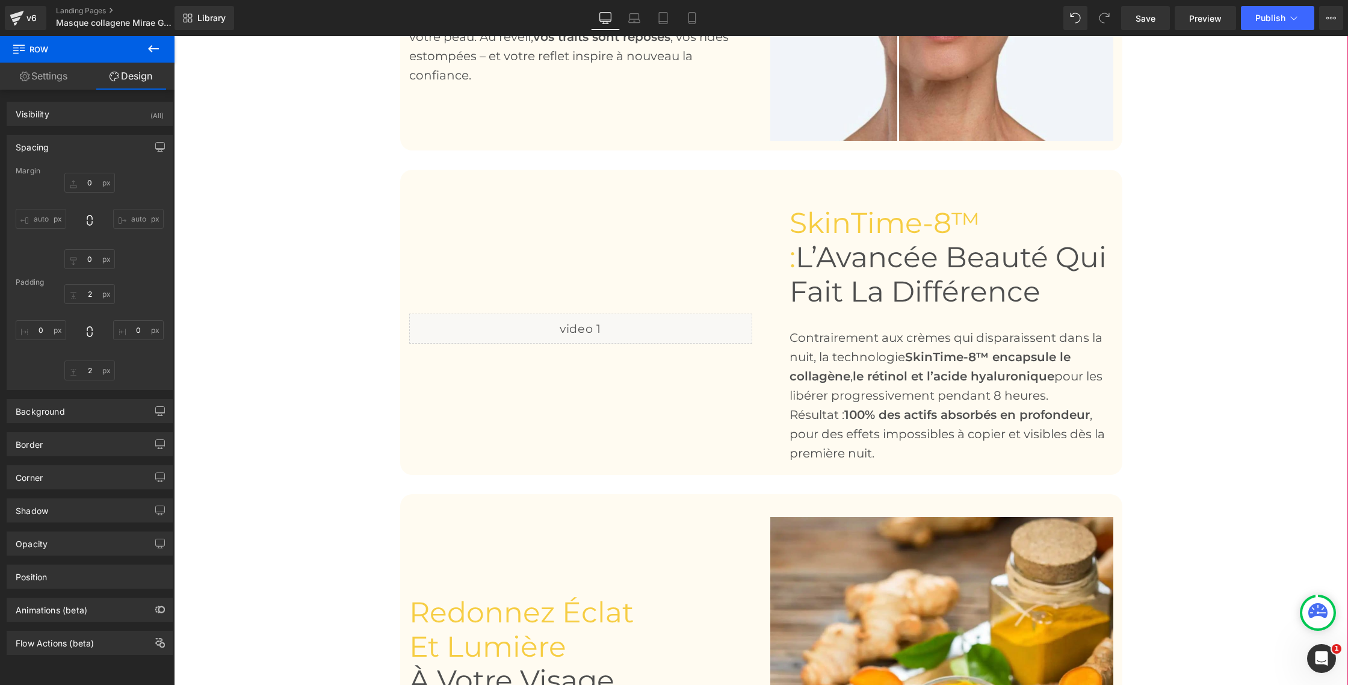
scroll to position [1151, 0]
click at [428, 179] on span "Row" at bounding box center [428, 178] width 24 height 18
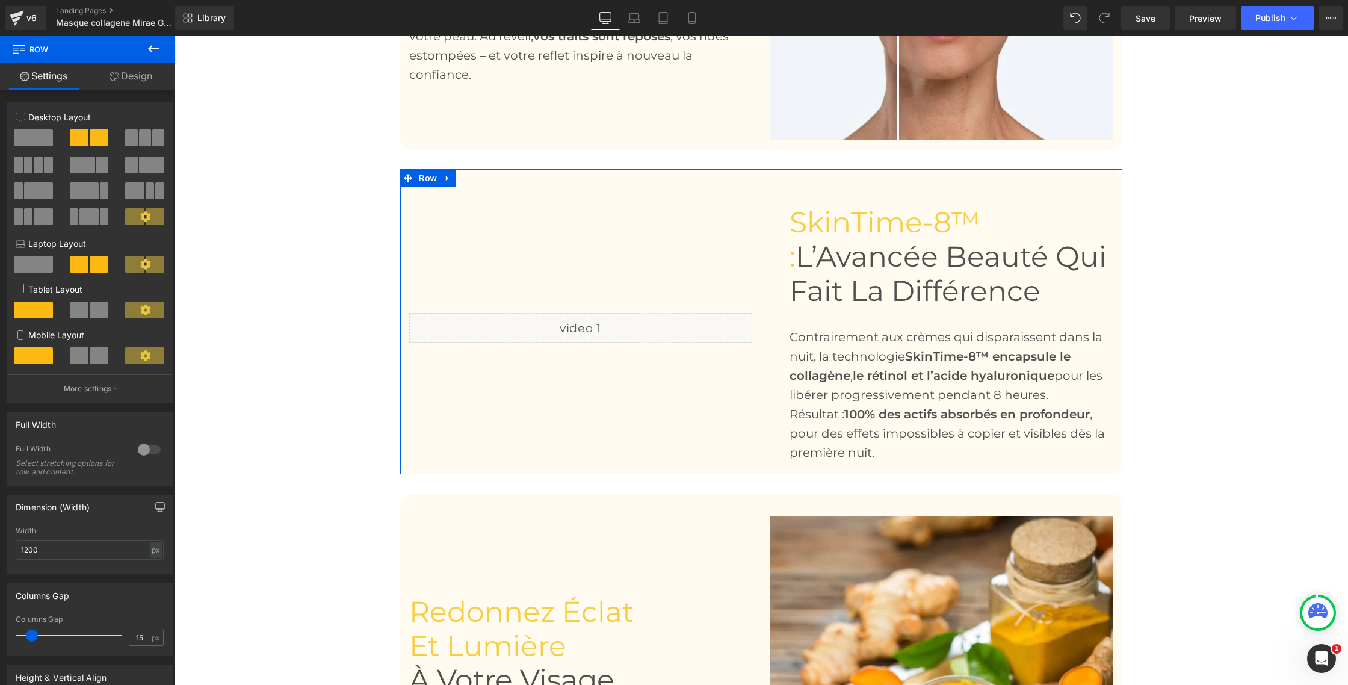
click at [131, 76] on link "Design" at bounding box center [130, 76] width 87 height 27
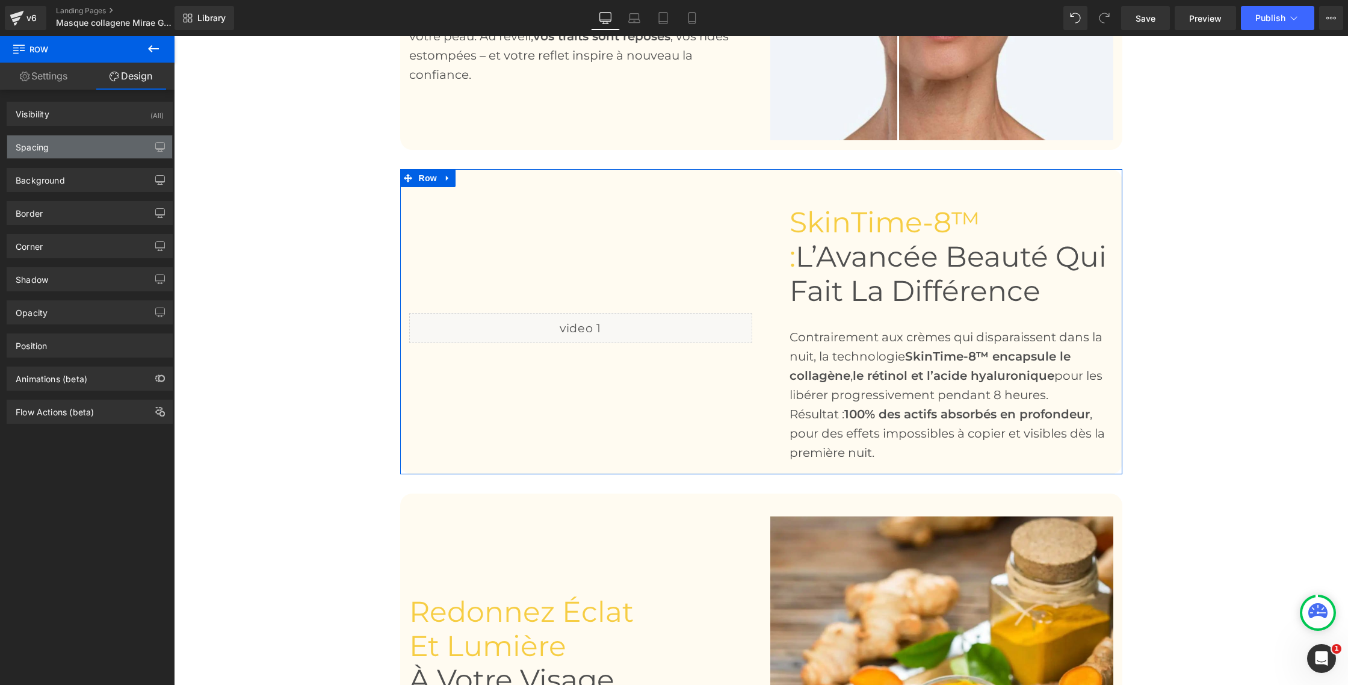
click at [67, 147] on div "Spacing" at bounding box center [89, 146] width 165 height 23
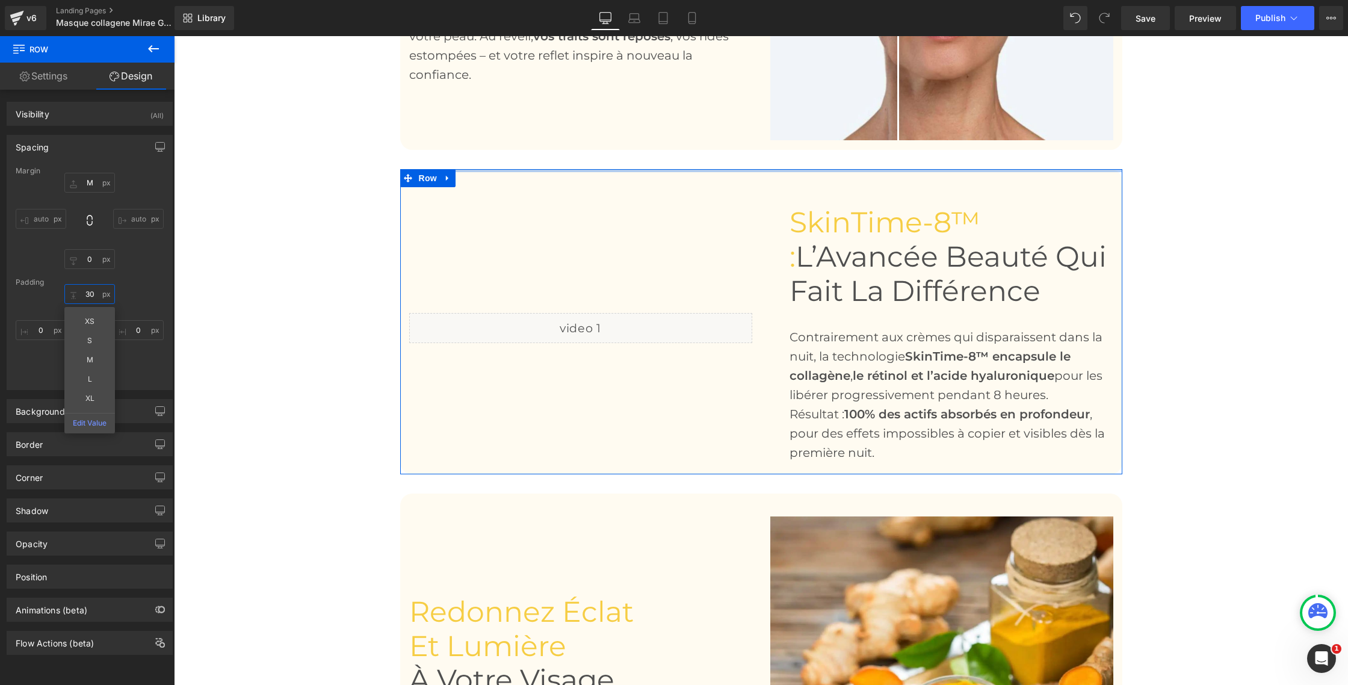
click at [87, 294] on input "text" at bounding box center [89, 294] width 51 height 20
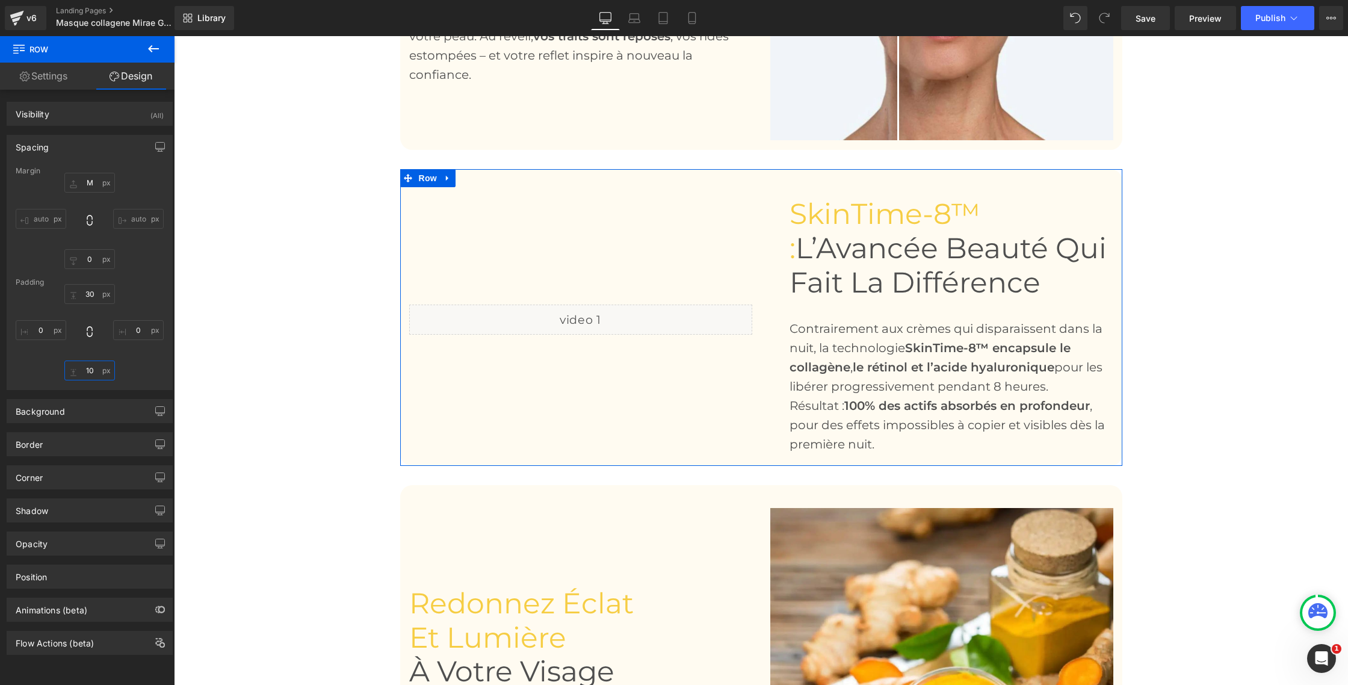
click at [87, 372] on input "text" at bounding box center [89, 370] width 51 height 20
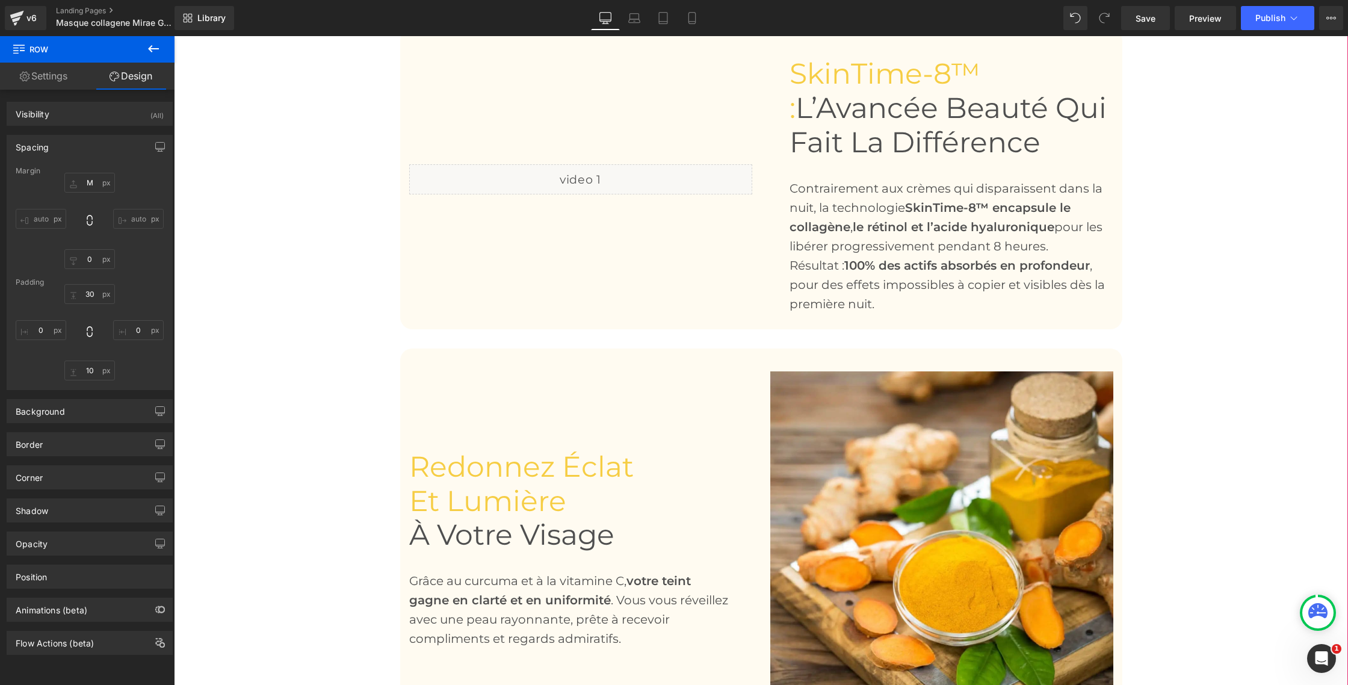
scroll to position [1296, 0]
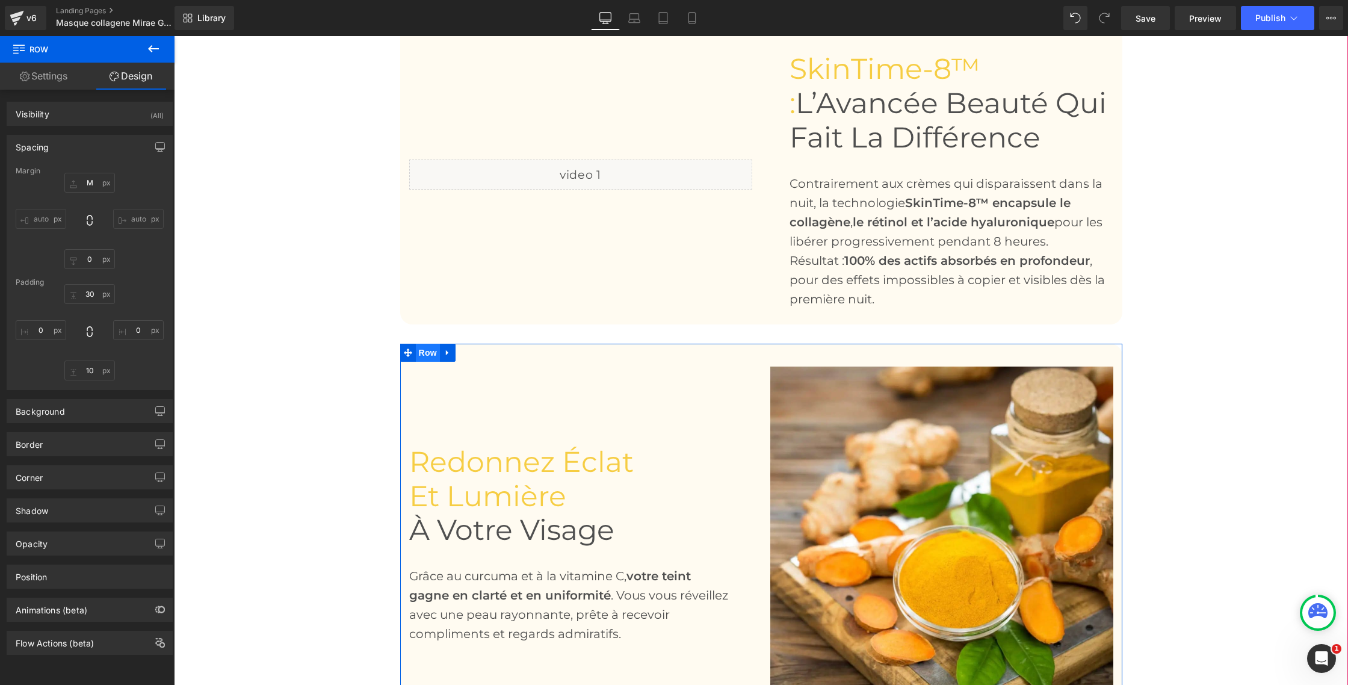
click at [422, 352] on span "Row" at bounding box center [428, 353] width 24 height 18
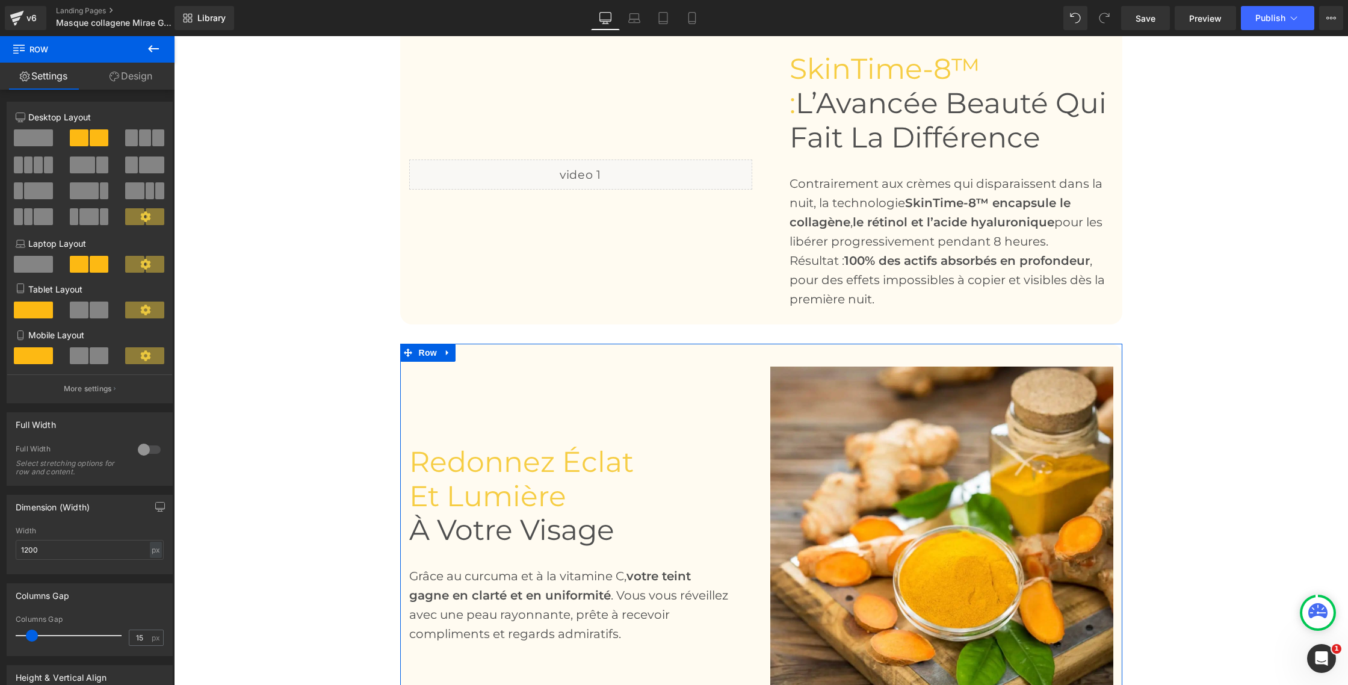
click at [141, 71] on link "Design" at bounding box center [130, 76] width 87 height 27
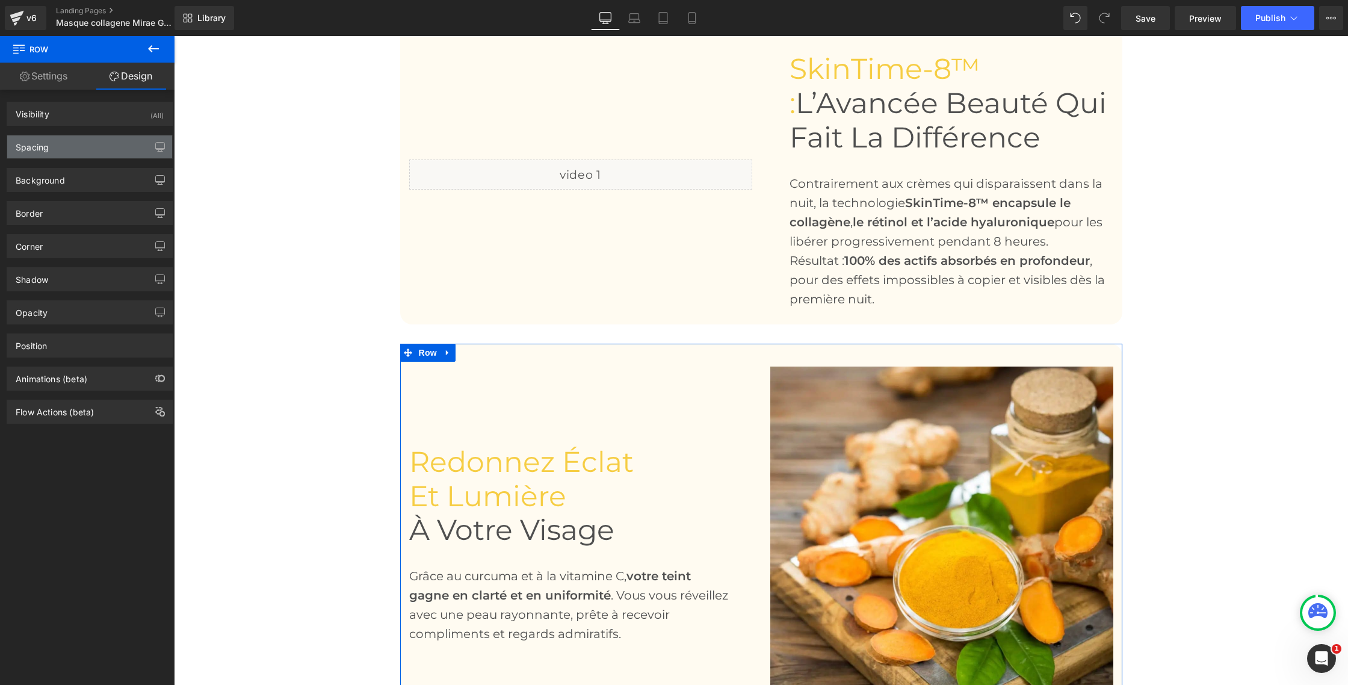
click at [58, 149] on div "Spacing" at bounding box center [89, 146] width 165 height 23
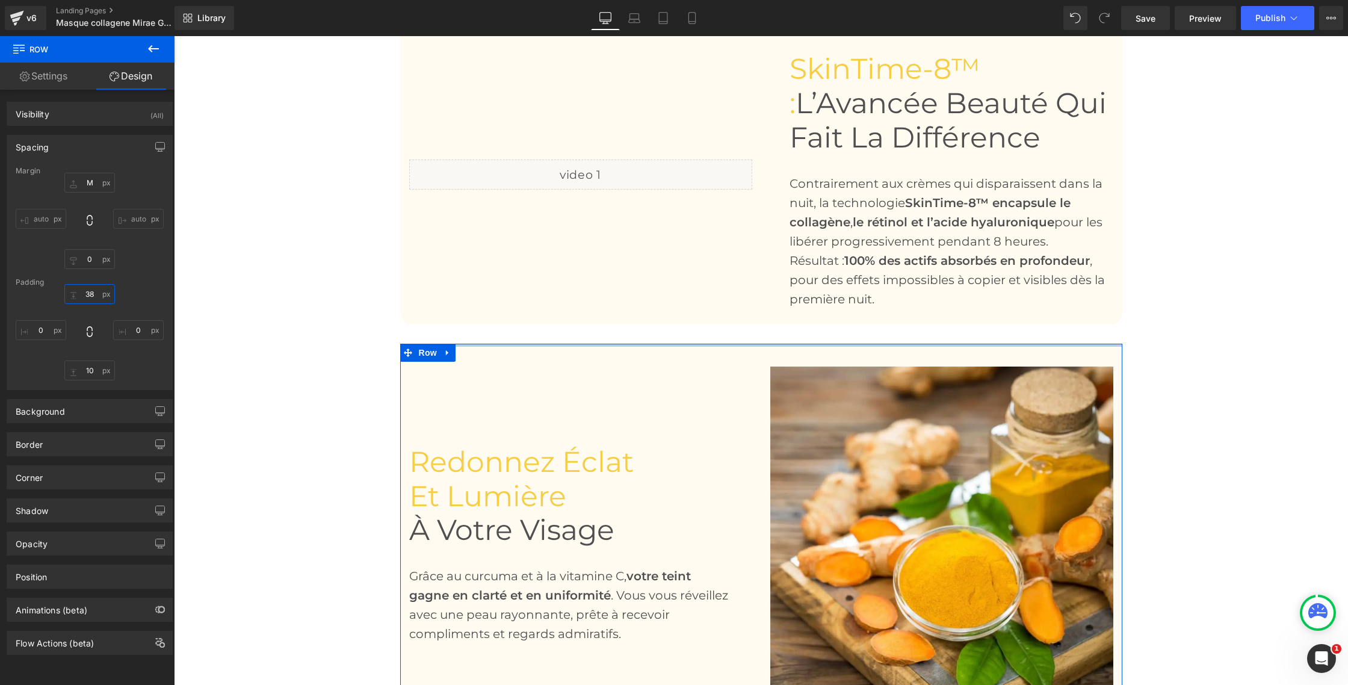
click at [93, 294] on input "text" at bounding box center [89, 294] width 51 height 20
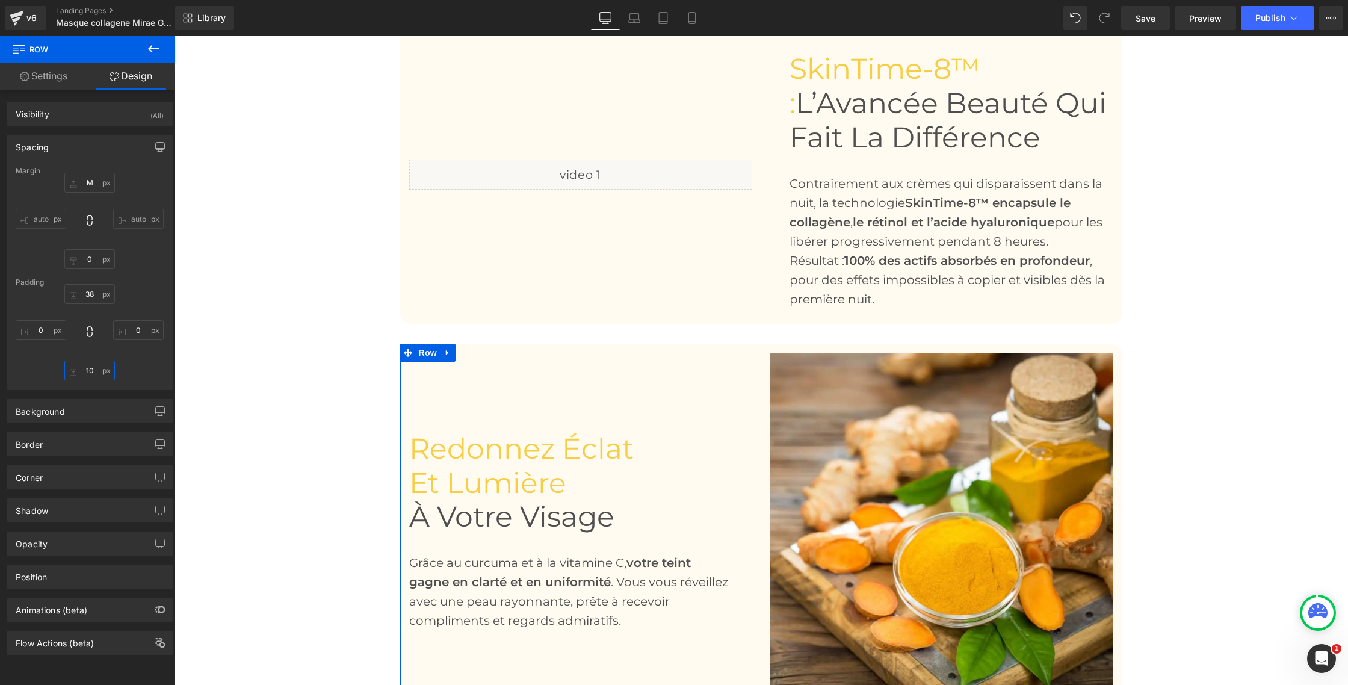
click at [88, 371] on input "text" at bounding box center [89, 370] width 51 height 20
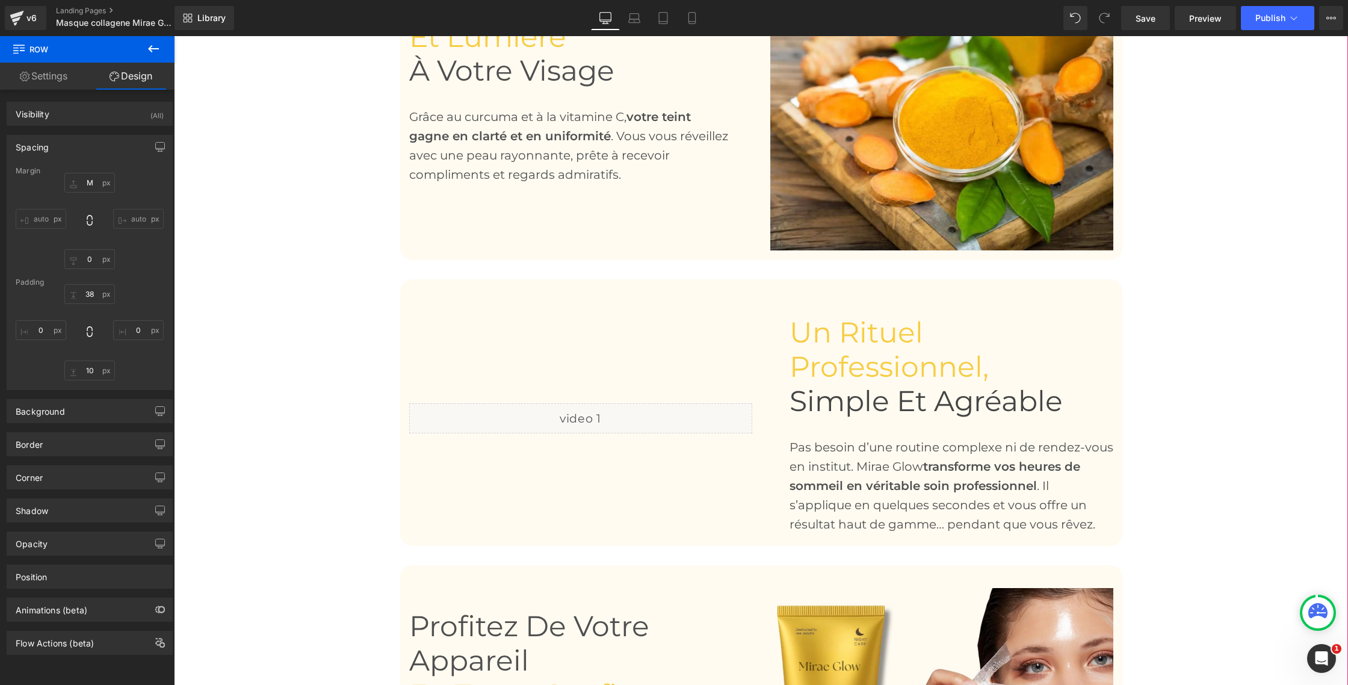
scroll to position [1795, 0]
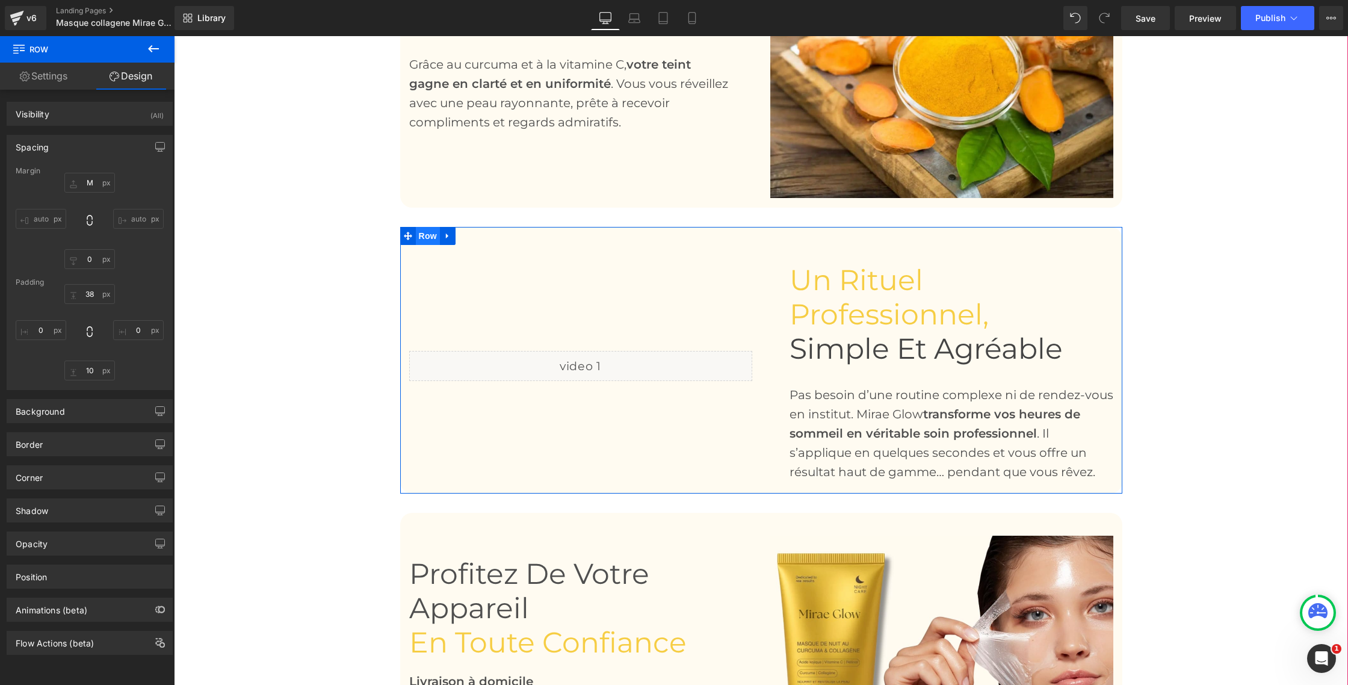
click at [423, 238] on span "Row" at bounding box center [428, 236] width 24 height 18
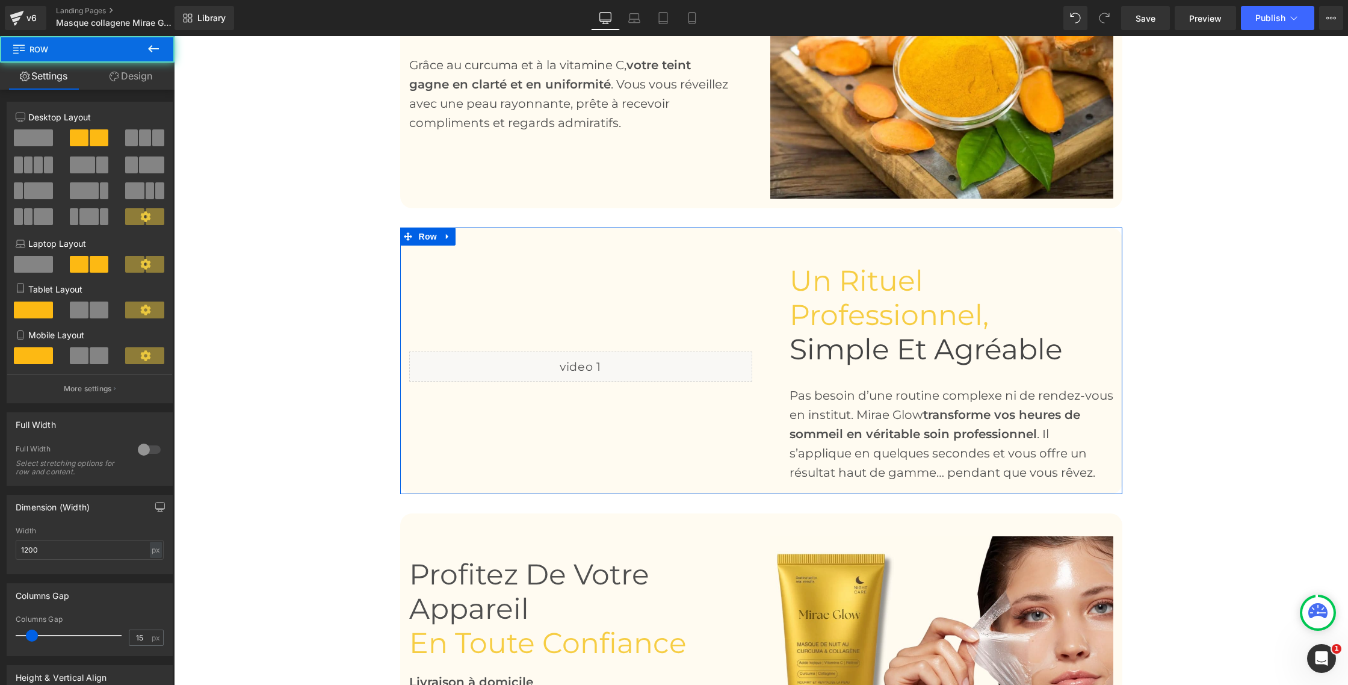
click at [126, 80] on link "Design" at bounding box center [130, 76] width 87 height 27
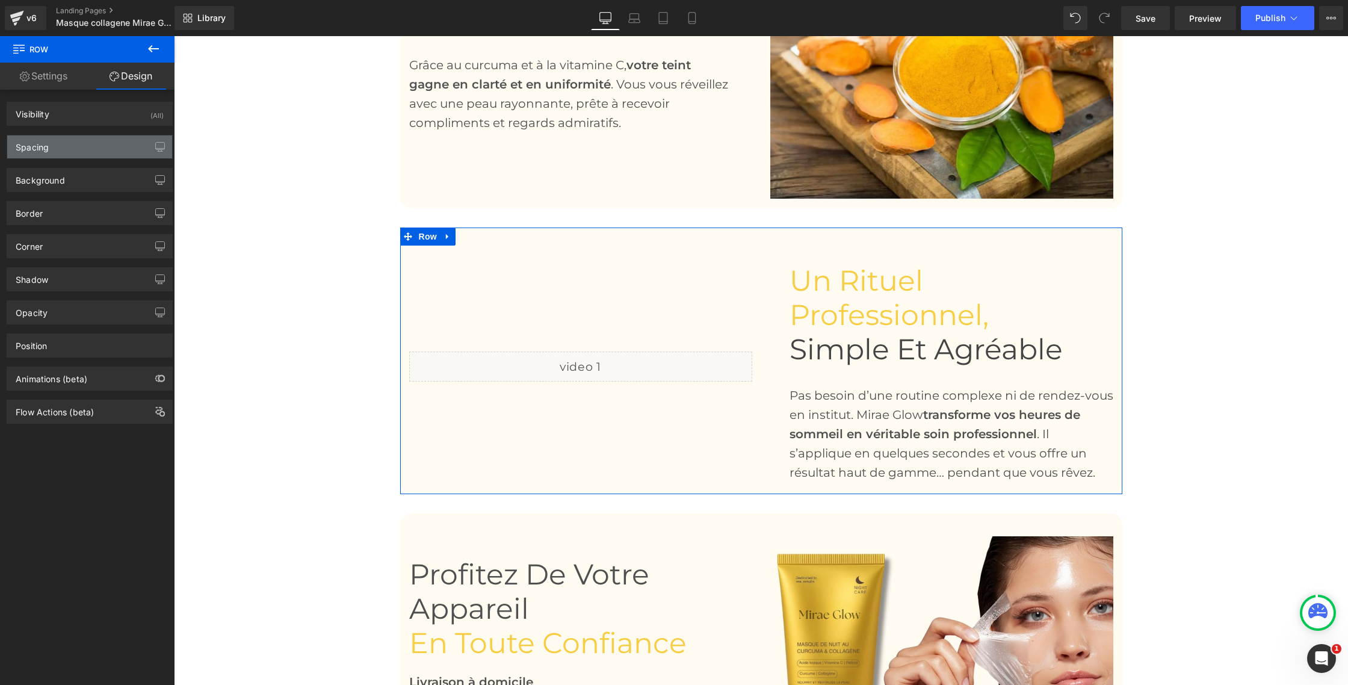
click at [84, 153] on div "Spacing" at bounding box center [89, 146] width 165 height 23
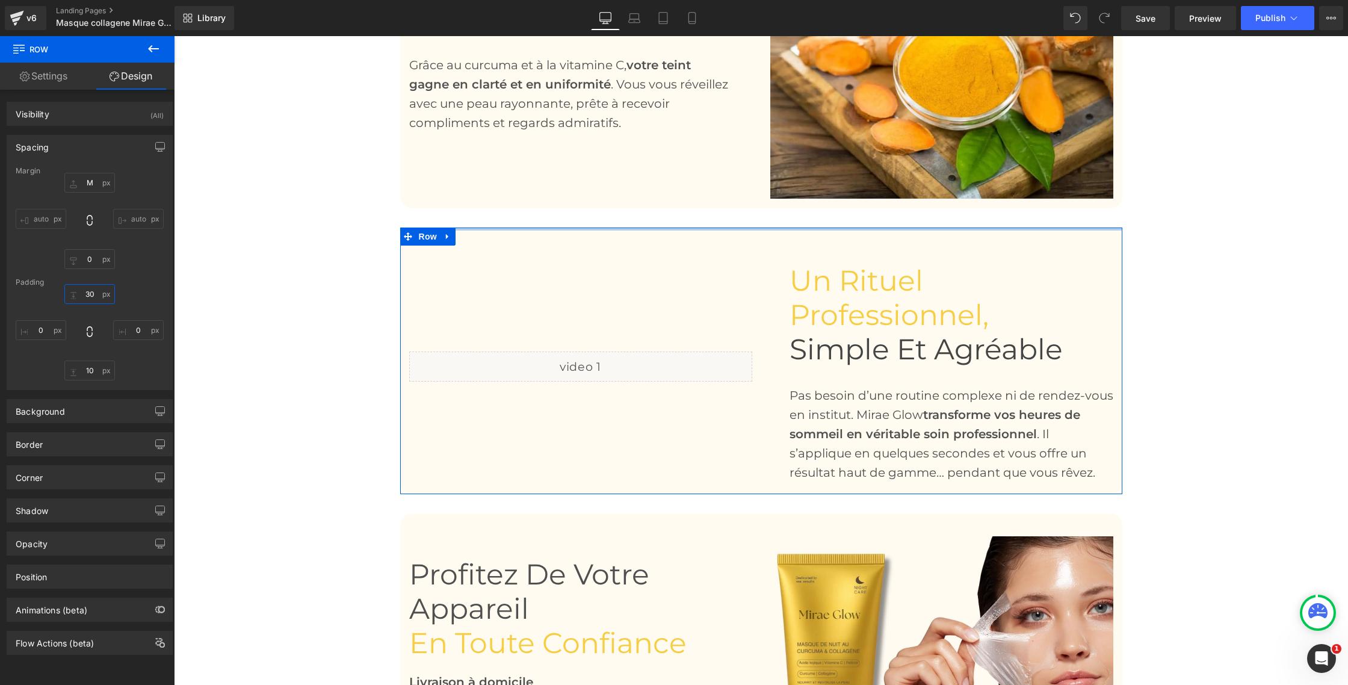
click at [91, 297] on input "30" at bounding box center [89, 294] width 51 height 20
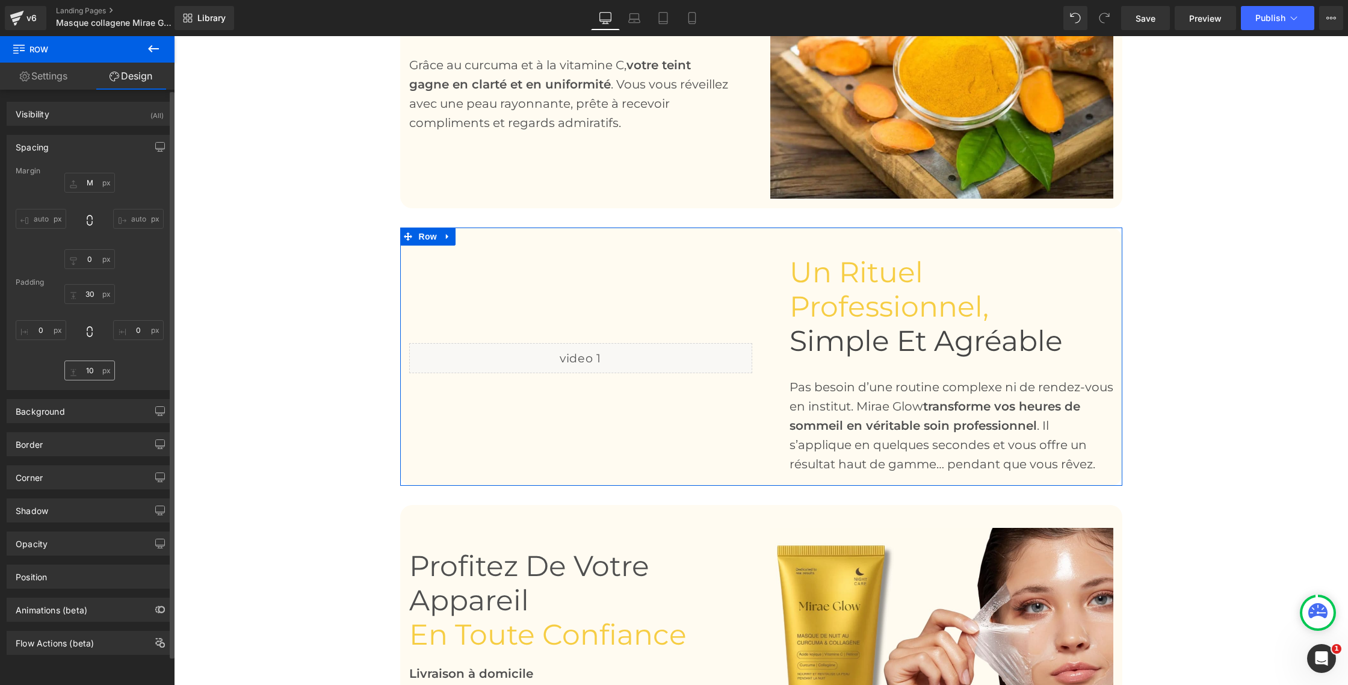
scroll to position [0, 0]
click at [87, 368] on input "10" at bounding box center [89, 370] width 51 height 20
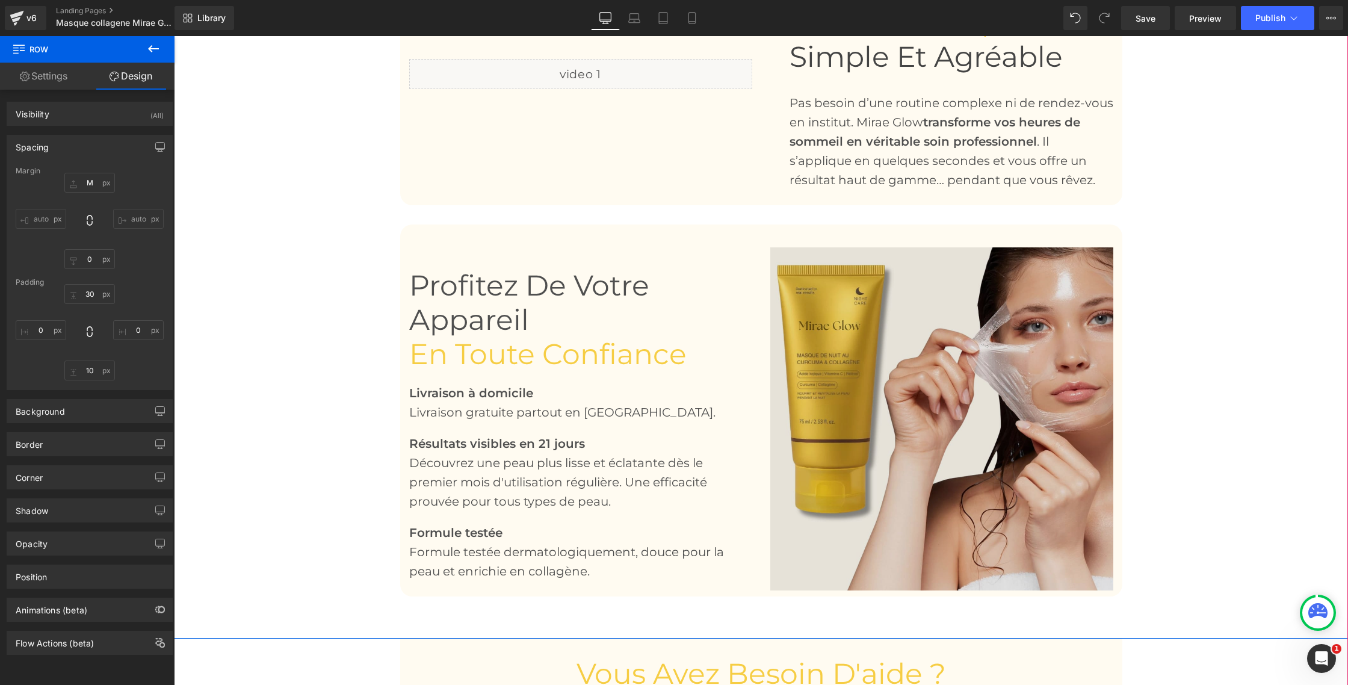
scroll to position [2082, 0]
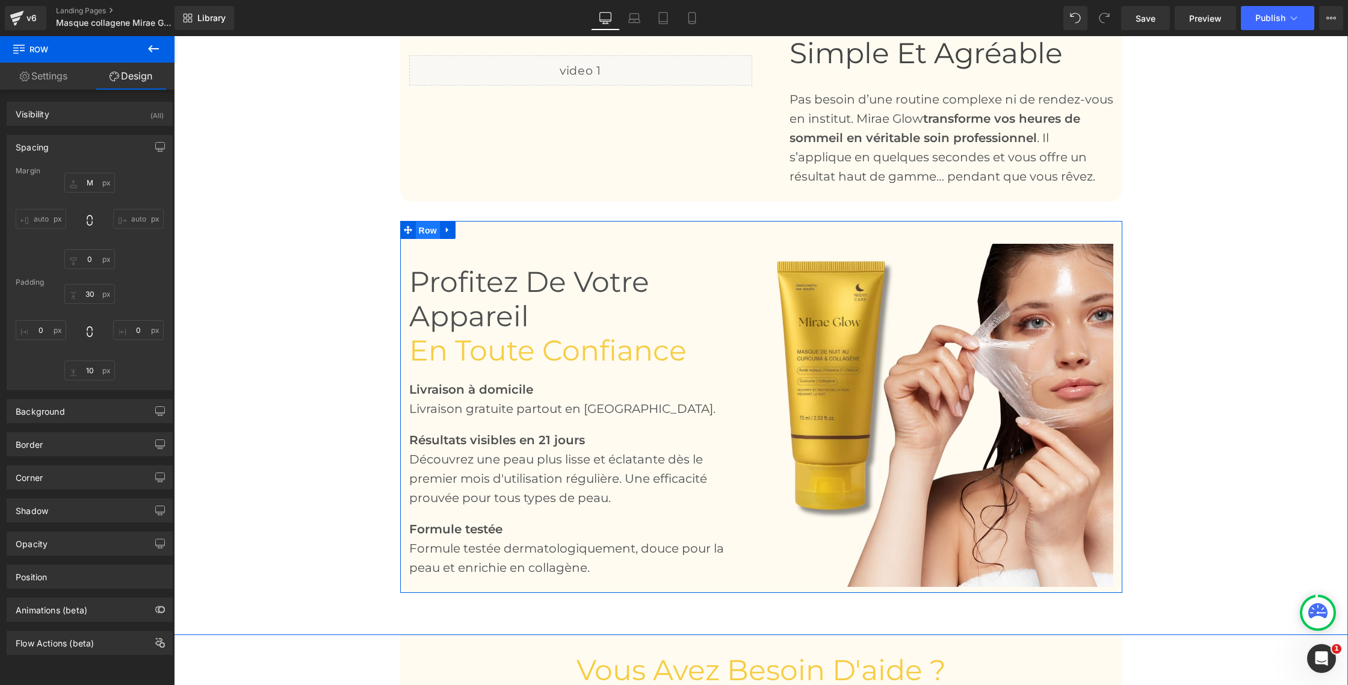
click at [433, 227] on span "Row" at bounding box center [428, 230] width 24 height 18
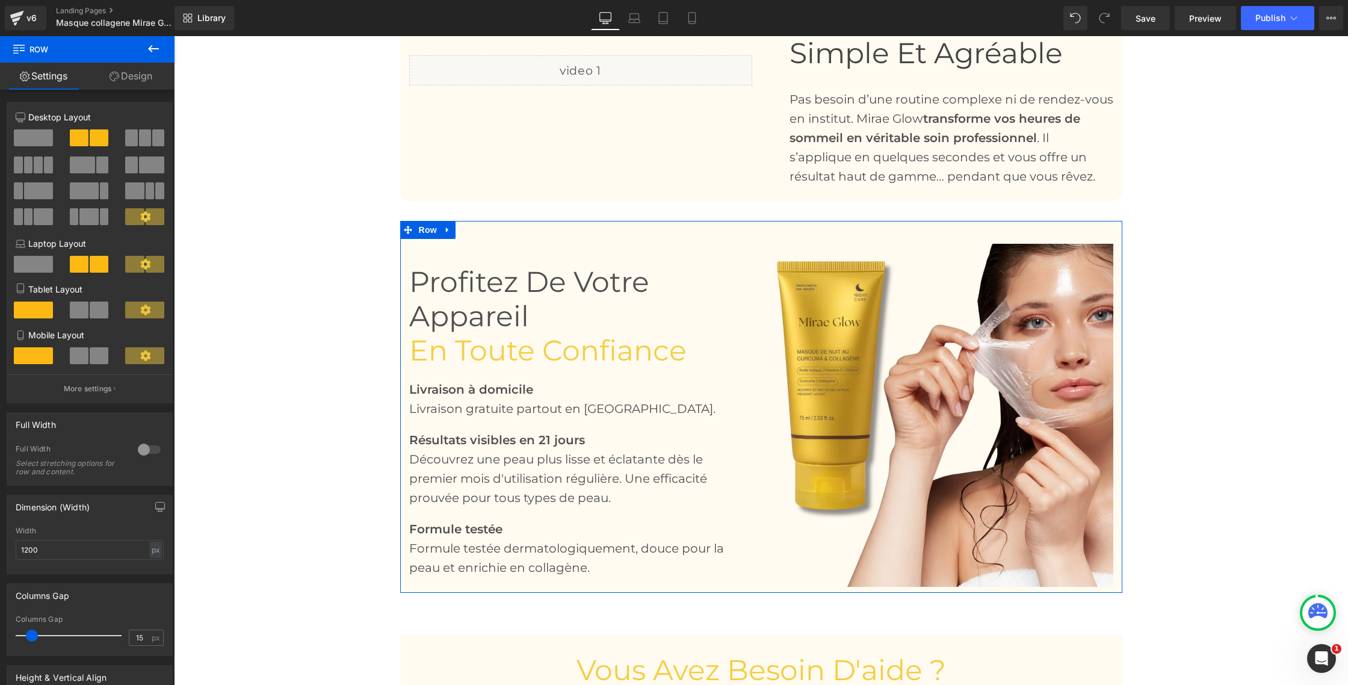
click at [123, 73] on link "Design" at bounding box center [130, 76] width 87 height 27
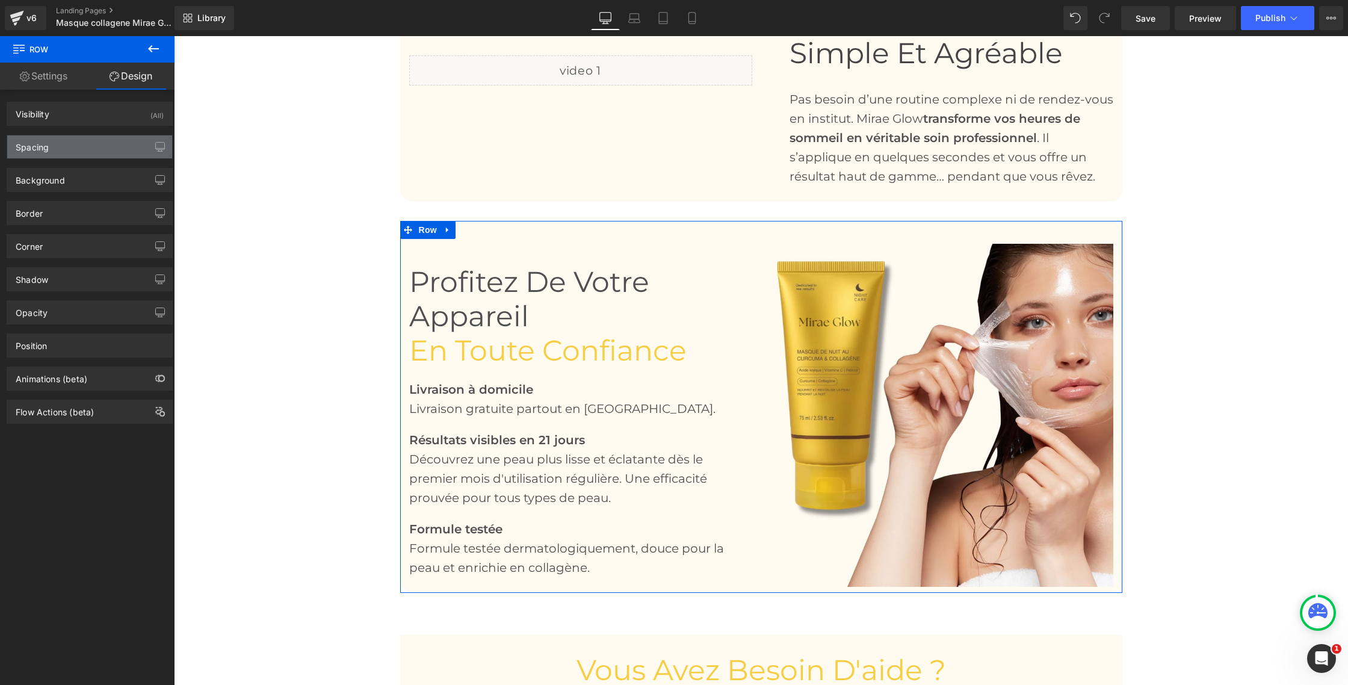
click at [66, 152] on div "Spacing" at bounding box center [89, 146] width 165 height 23
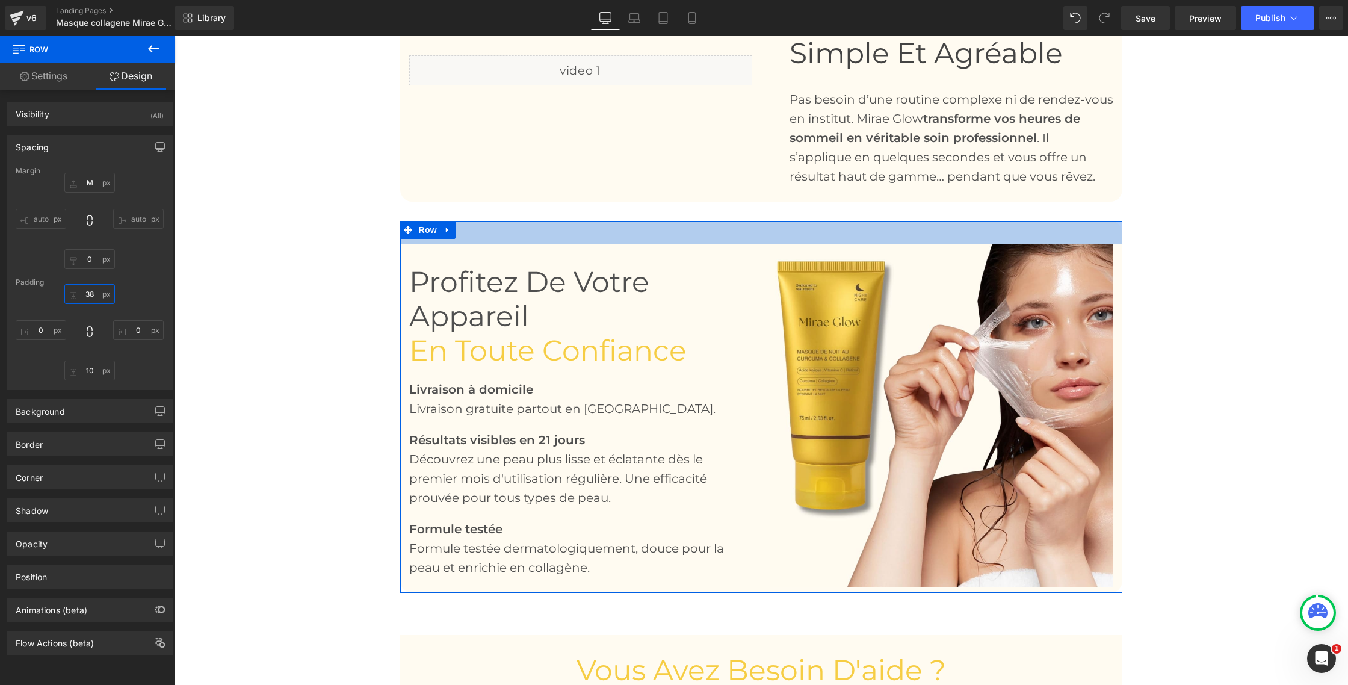
click at [90, 299] on input "38" at bounding box center [89, 294] width 51 height 20
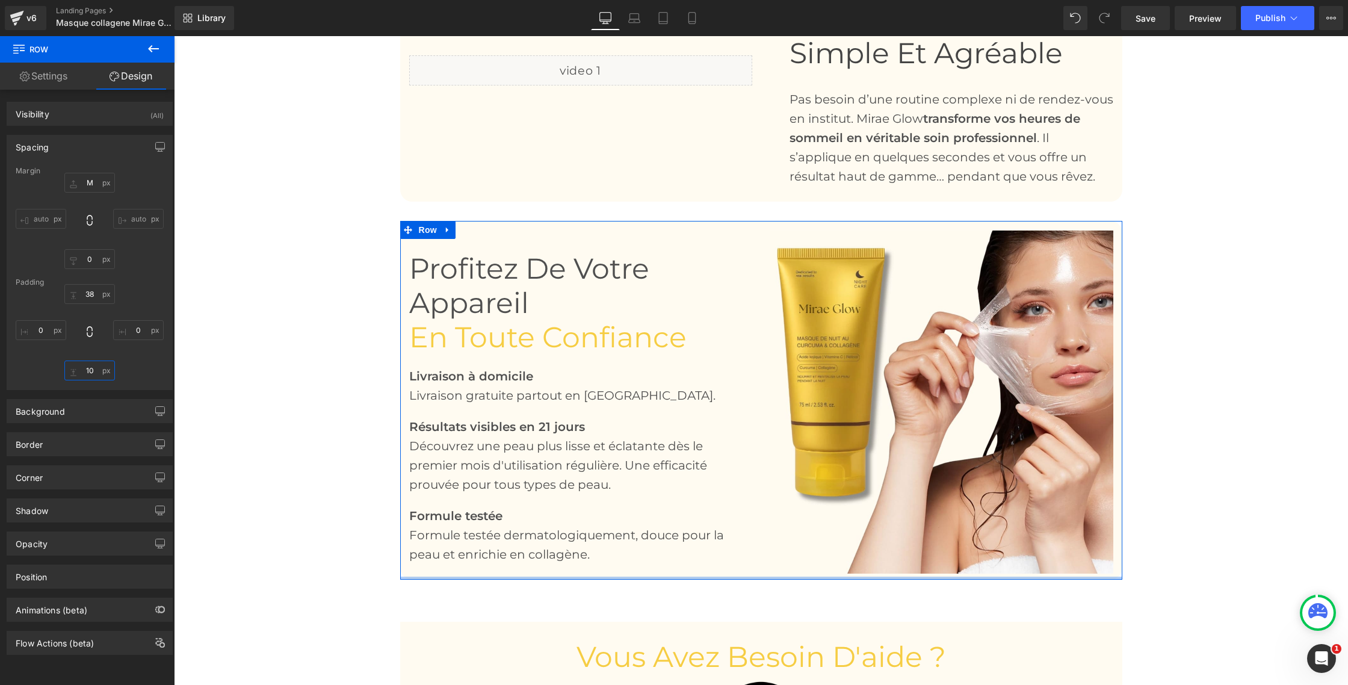
click at [87, 365] on input "10" at bounding box center [89, 370] width 51 height 20
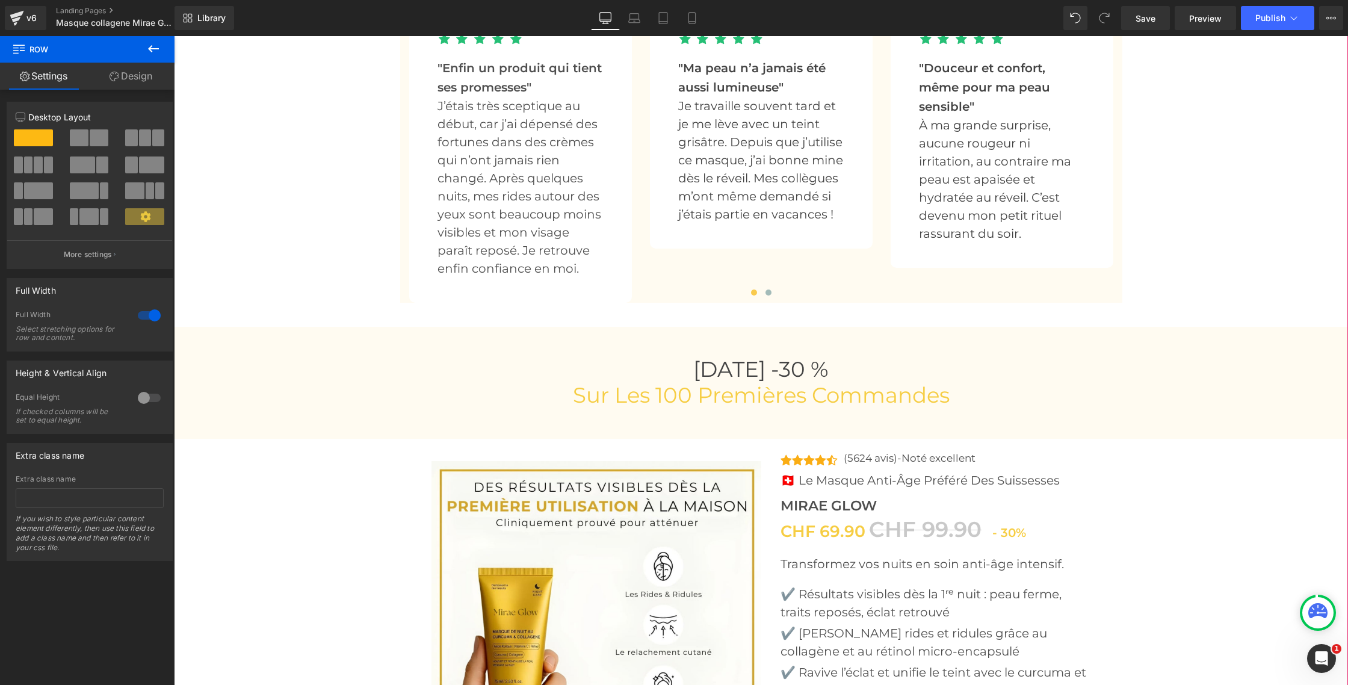
scroll to position [4059, 0]
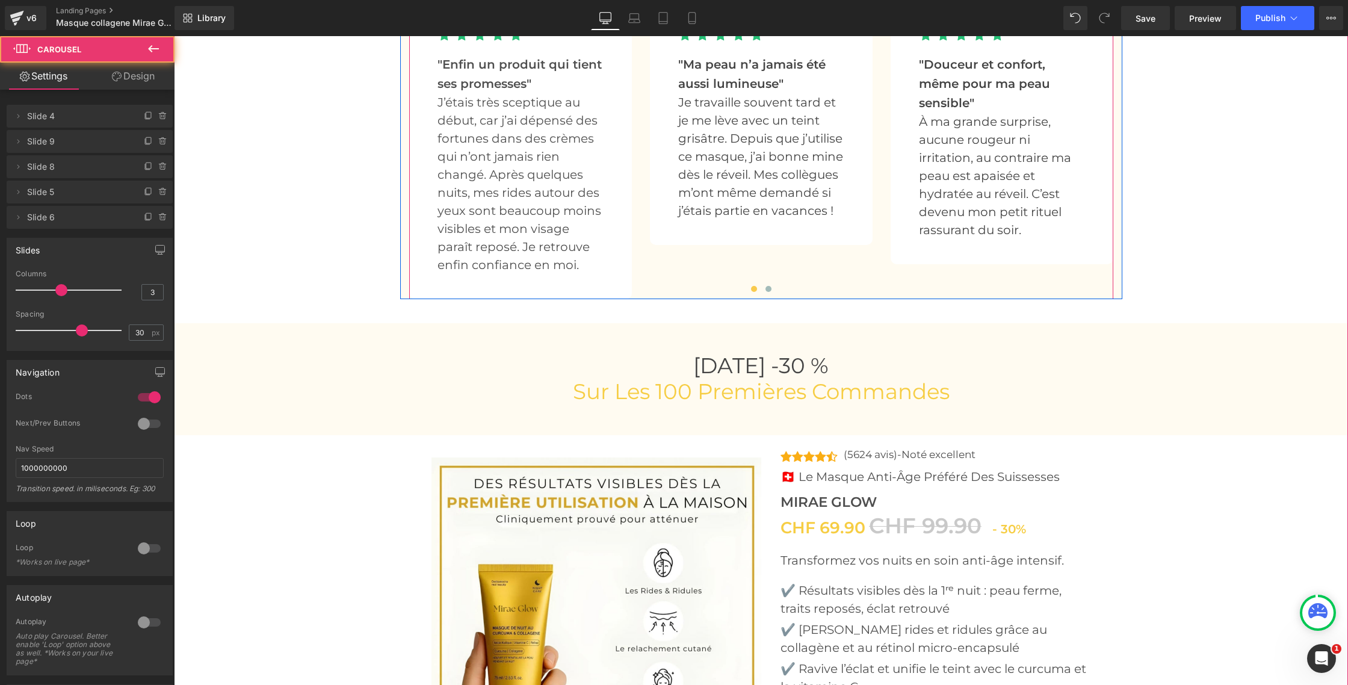
click at [658, 277] on div "Image Véronique Text Block Image Acheteuse Vérifiée Text Block Icon List Icon I…" at bounding box center [1011, 42] width 1204 height 513
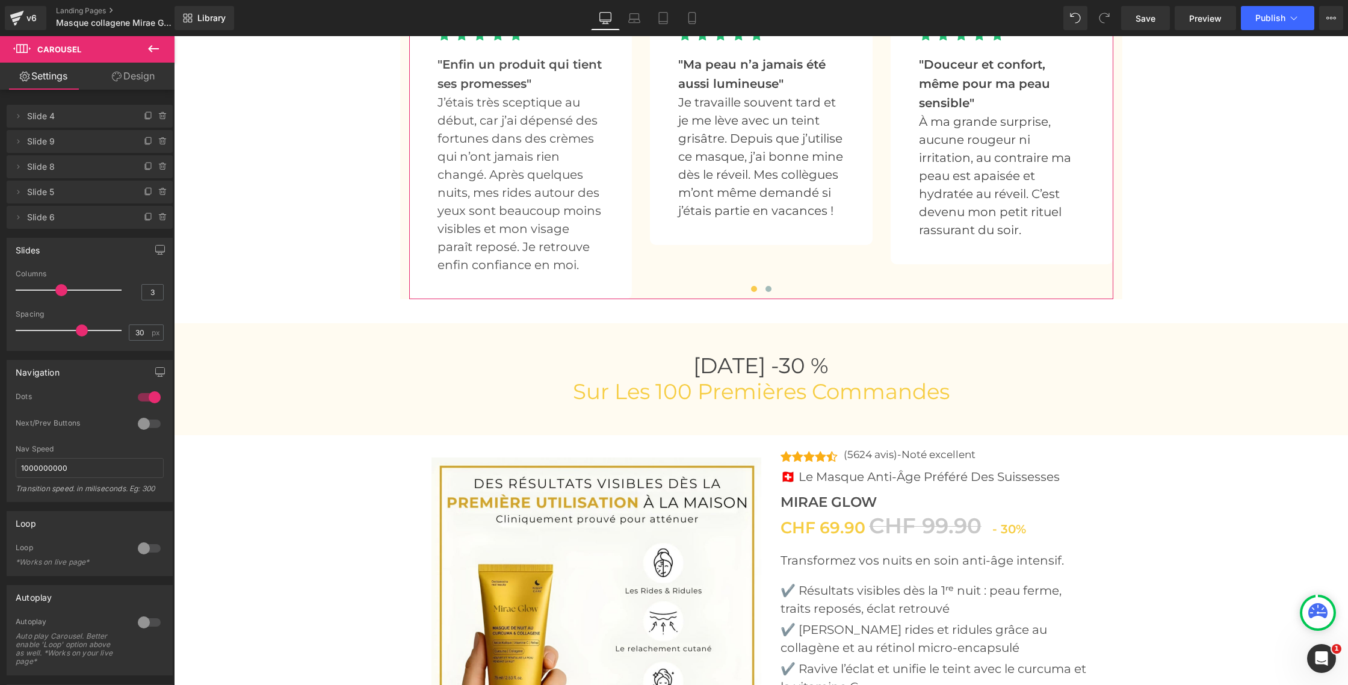
click at [140, 78] on link "Design" at bounding box center [133, 76] width 87 height 27
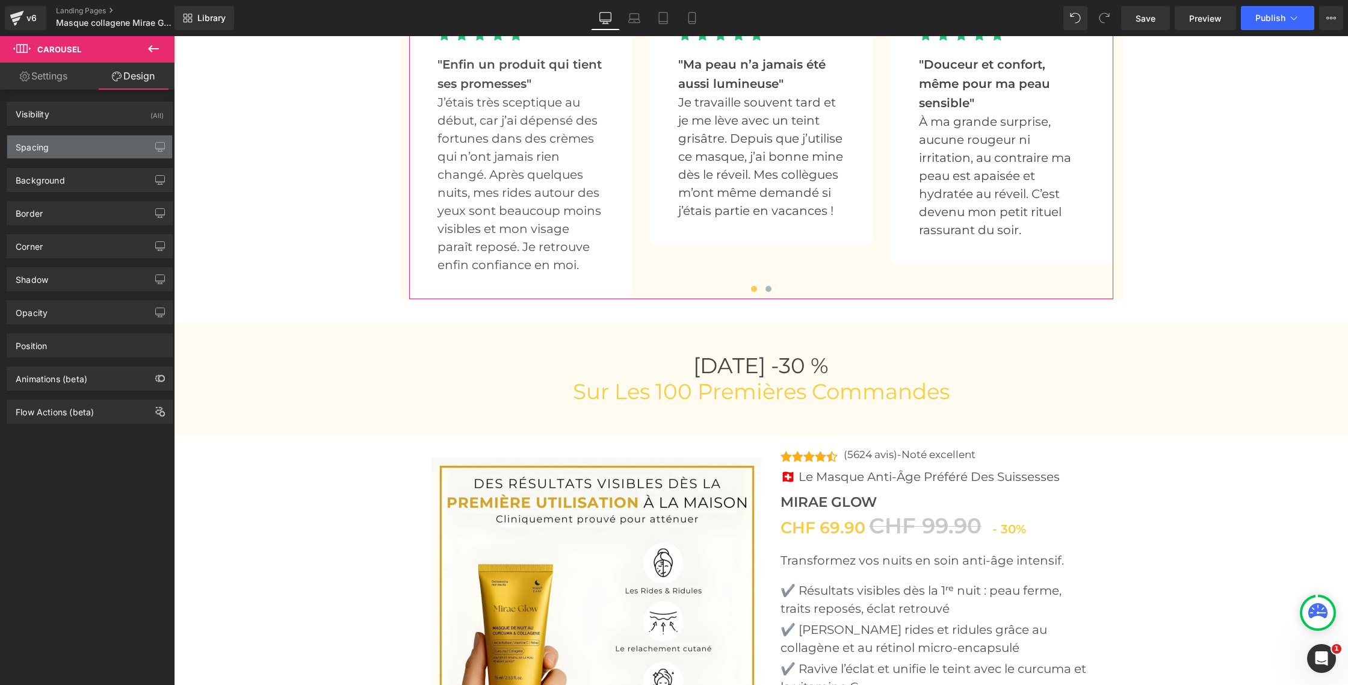
click at [81, 149] on div "Spacing" at bounding box center [89, 146] width 165 height 23
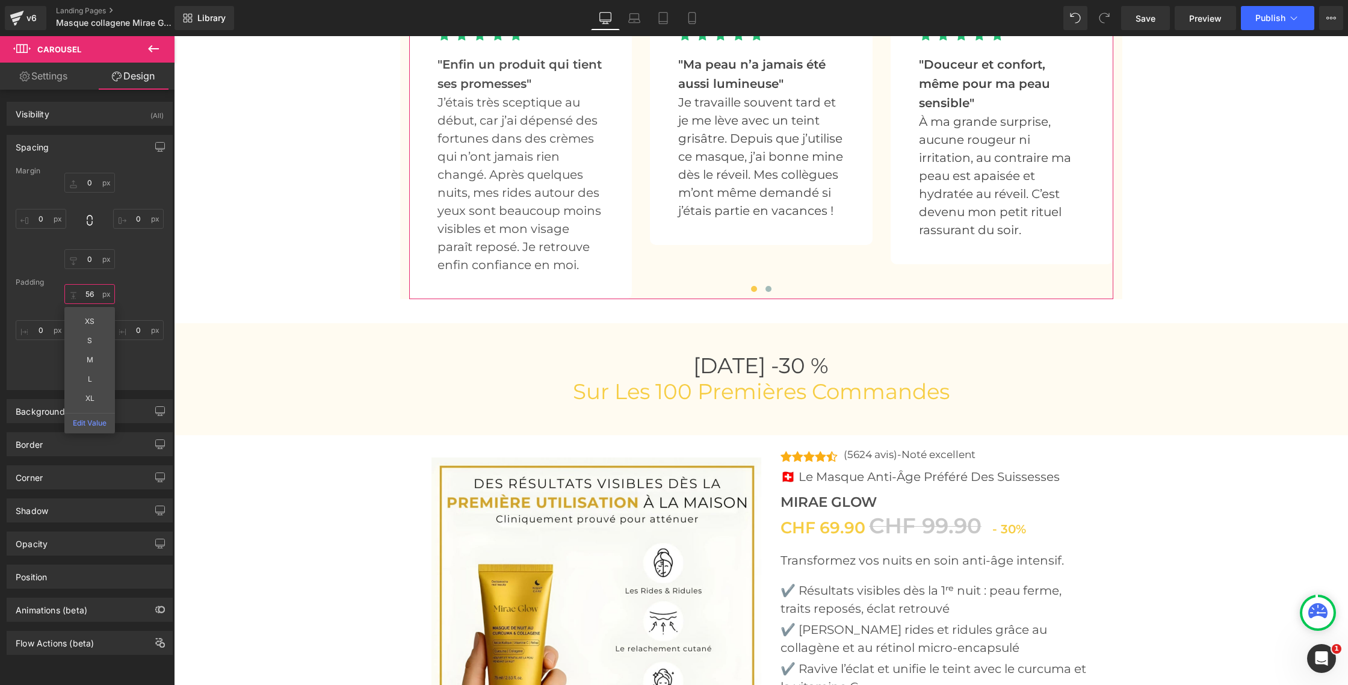
click at [91, 293] on input "56" at bounding box center [89, 294] width 51 height 20
type input "56"
drag, startPoint x: 137, startPoint y: 304, endPoint x: 106, endPoint y: 340, distance: 47.4
click at [137, 304] on div "56 0 0 0" at bounding box center [90, 332] width 148 height 96
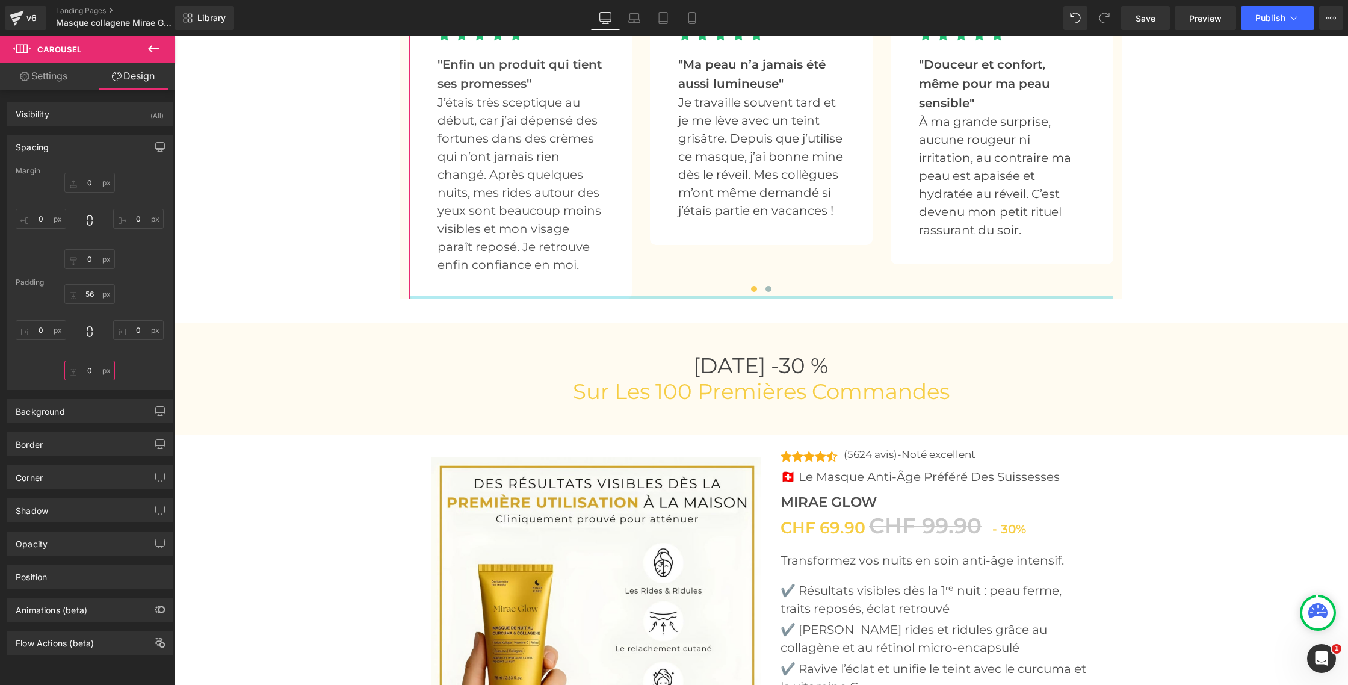
click at [87, 373] on input "0" at bounding box center [89, 370] width 51 height 20
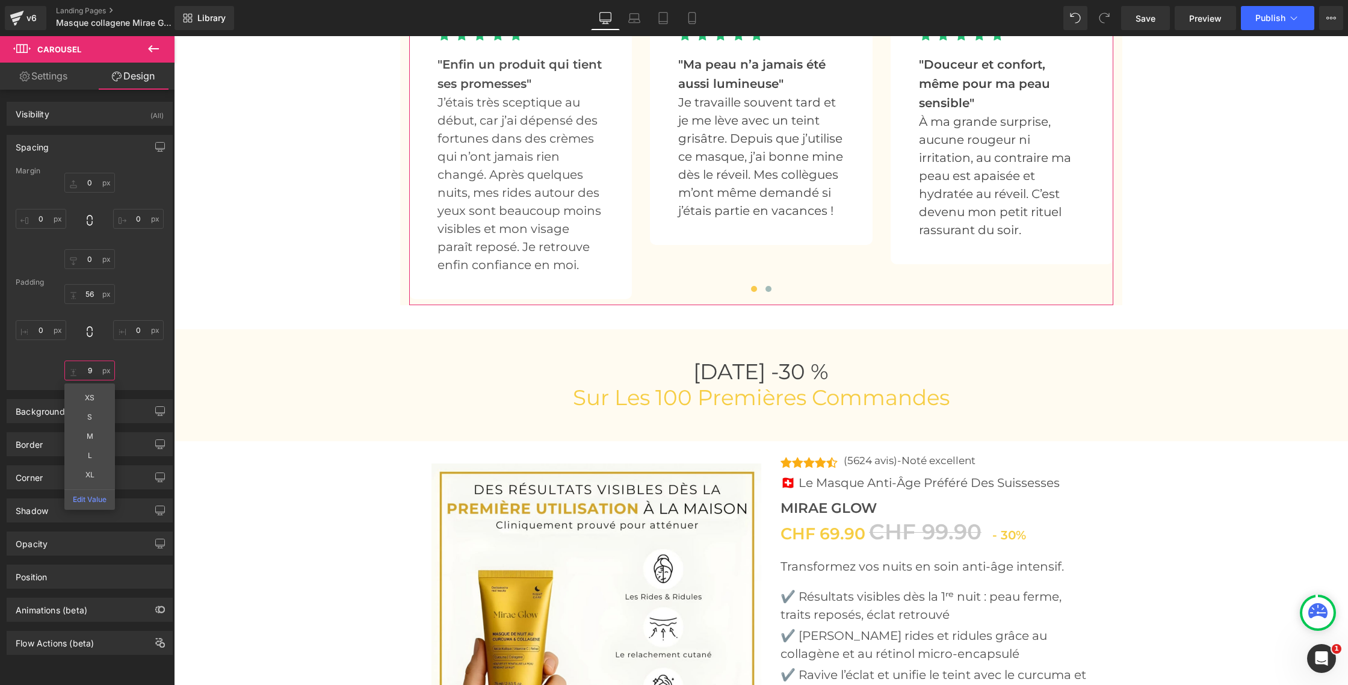
type input "10"
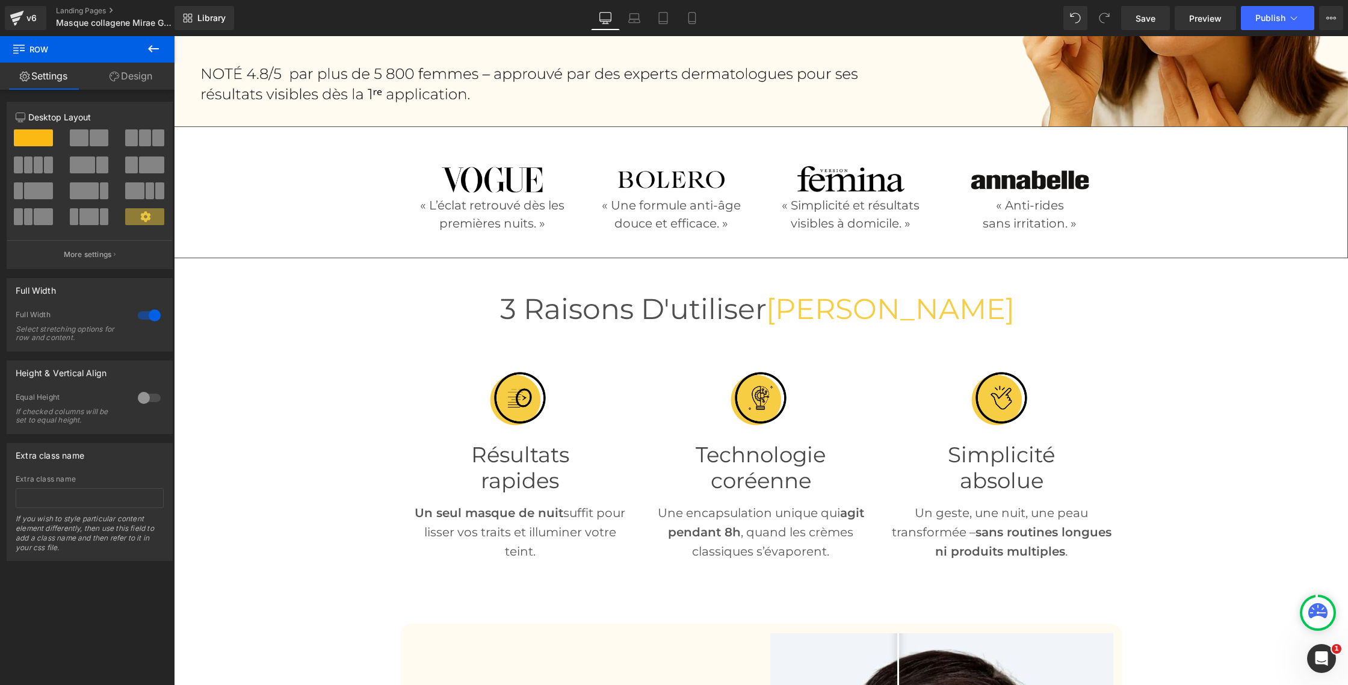
scroll to position [0, 0]
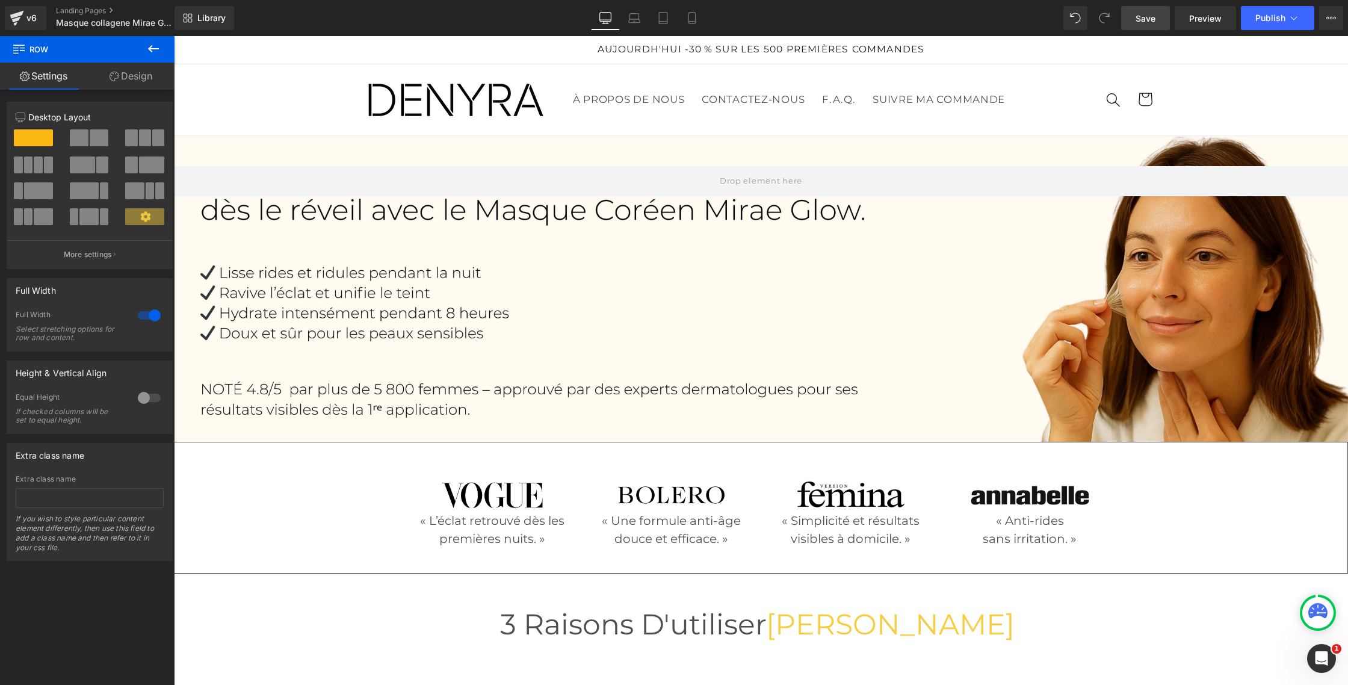
click at [1143, 19] on span "Save" at bounding box center [1146, 18] width 20 height 13
click at [633, 17] on icon at bounding box center [634, 18] width 12 height 12
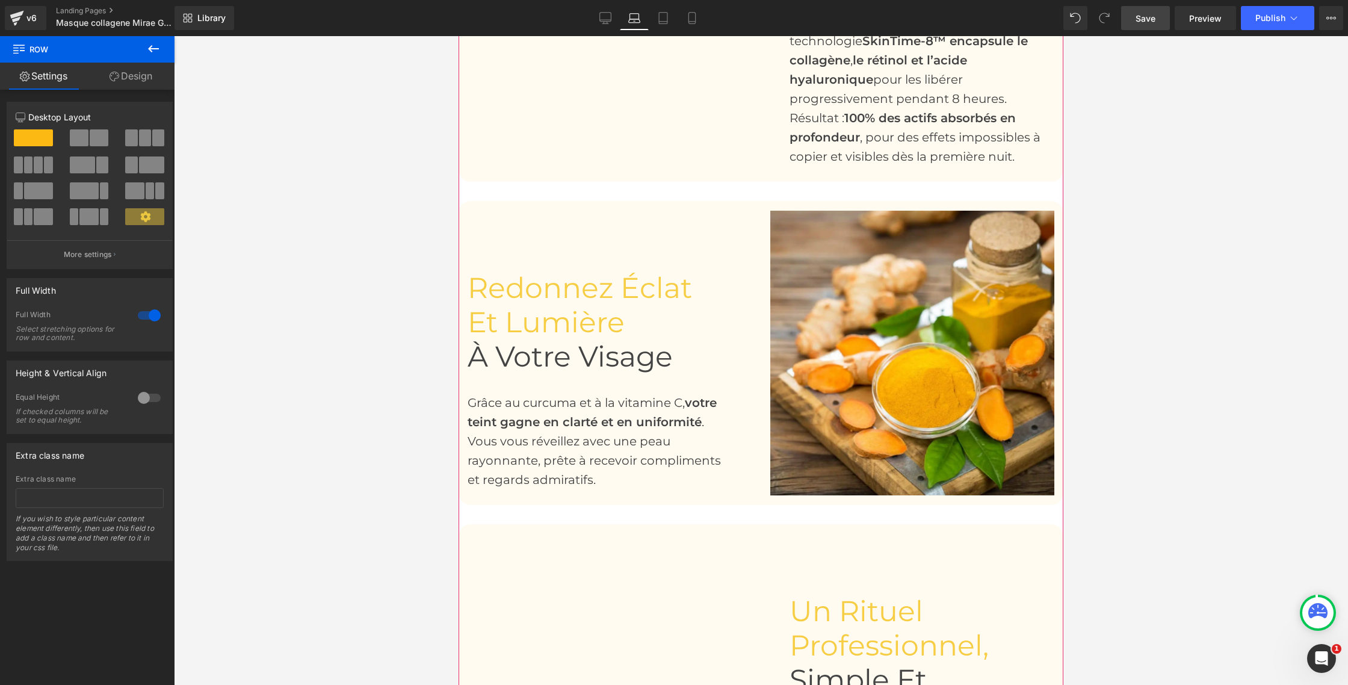
scroll to position [1421, 0]
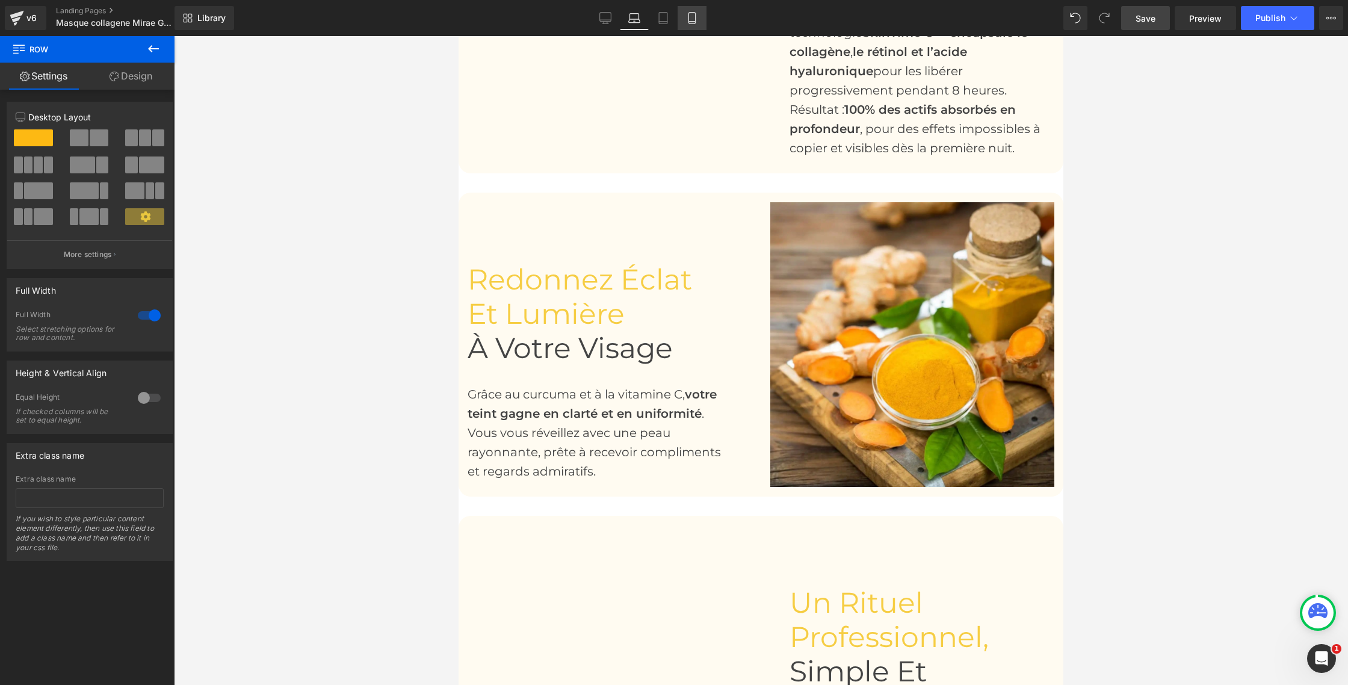
click at [686, 21] on link "Mobile" at bounding box center [692, 18] width 29 height 24
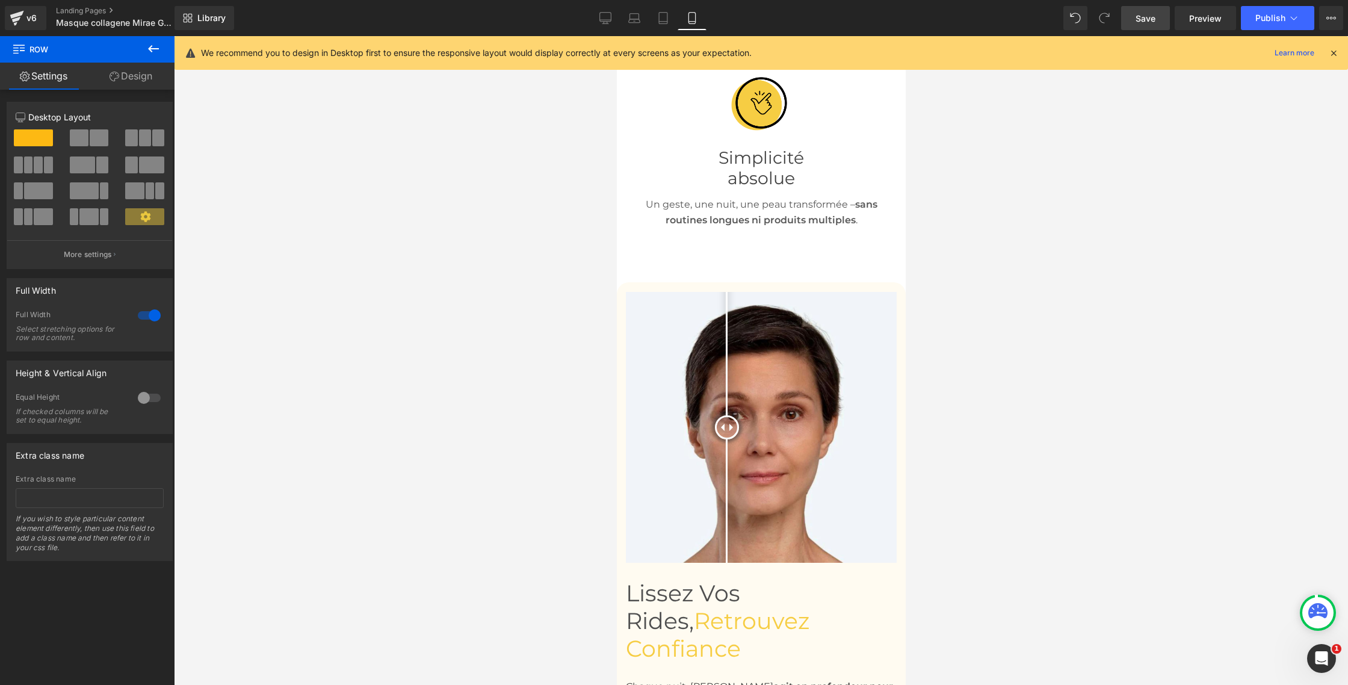
scroll to position [1343, 0]
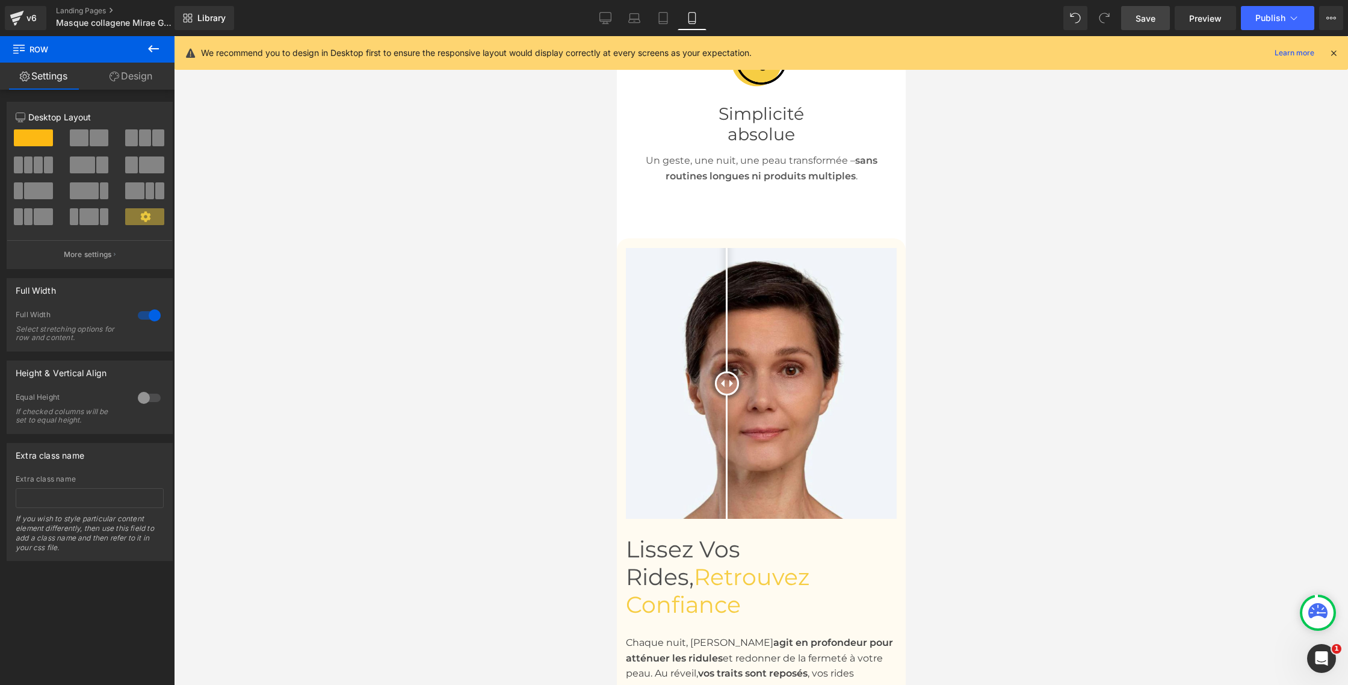
click at [680, 250] on img at bounding box center [760, 383] width 271 height 271
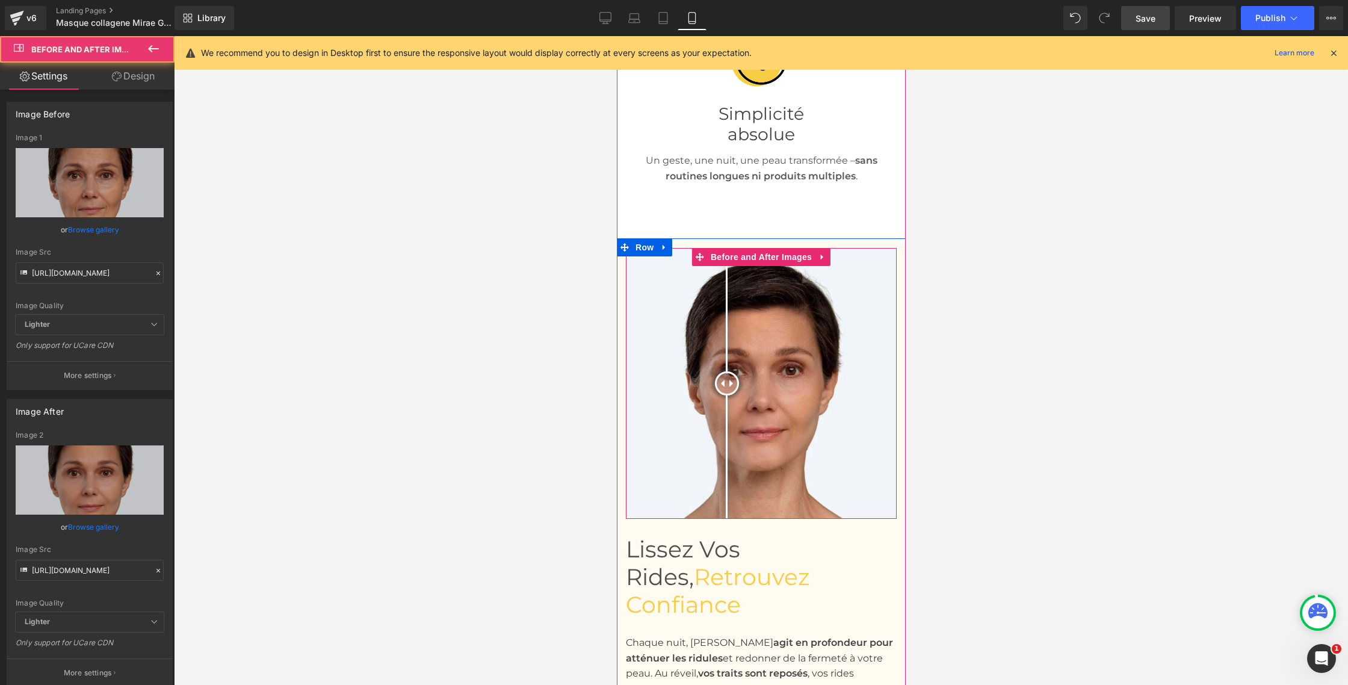
scroll to position [1342, 0]
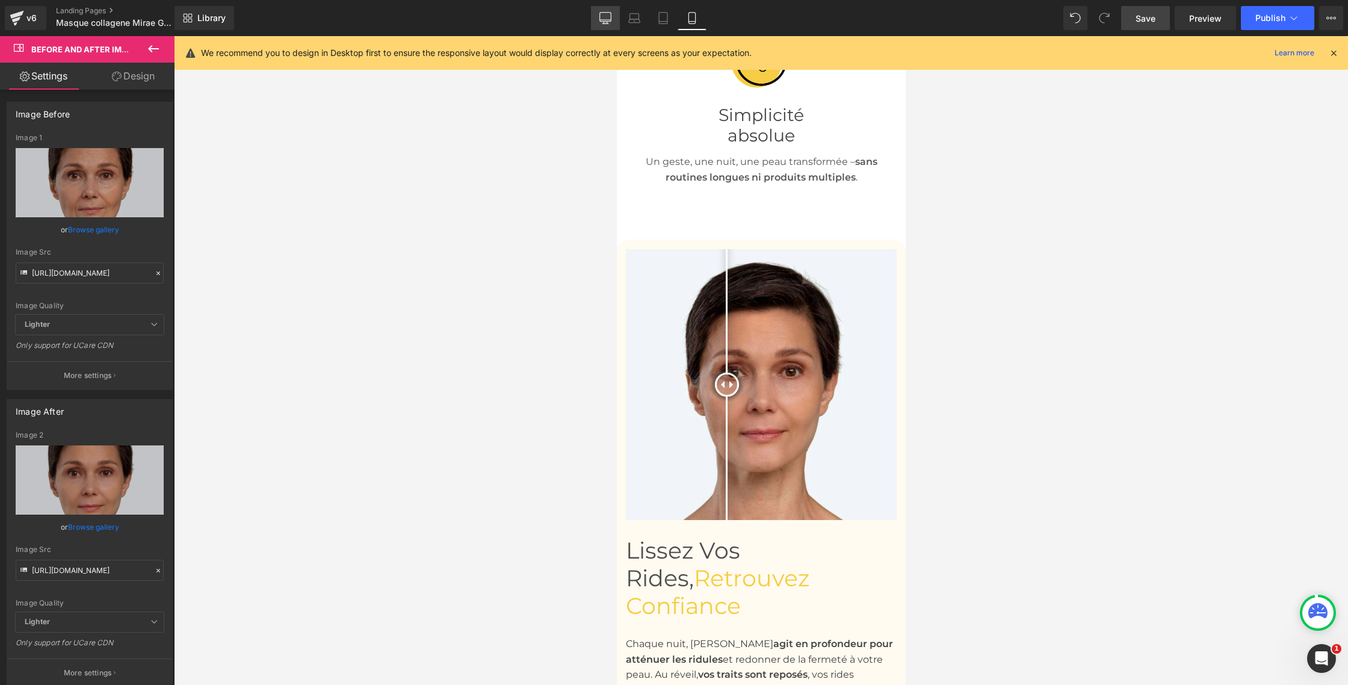
click at [598, 13] on link "Desktop" at bounding box center [605, 18] width 29 height 24
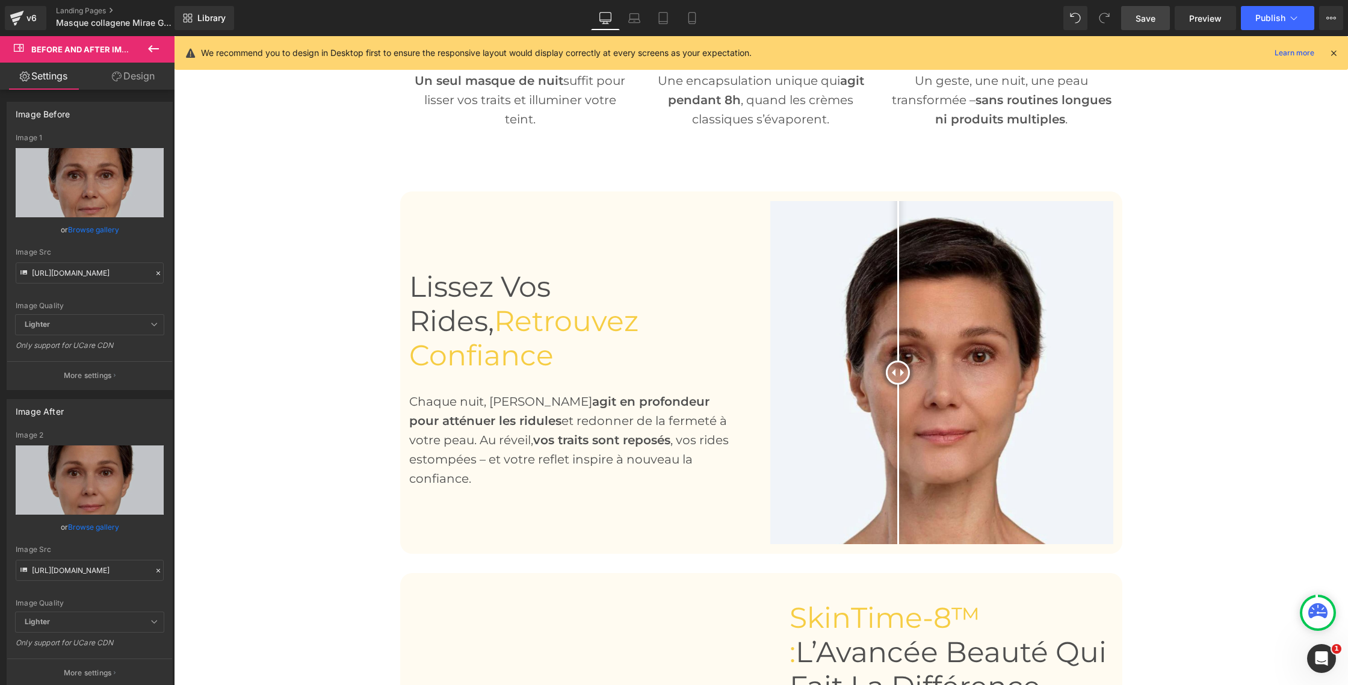
scroll to position [726, 0]
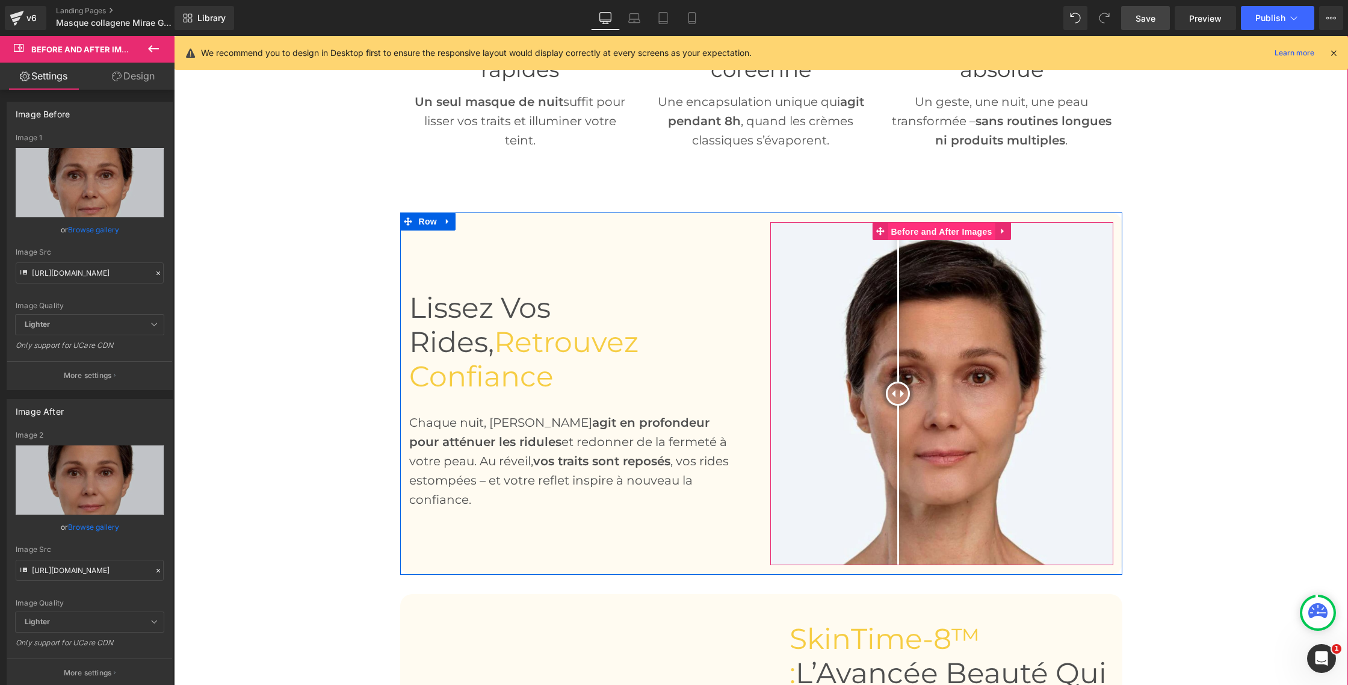
click at [928, 234] on span "Before and After Images" at bounding box center [941, 232] width 107 height 18
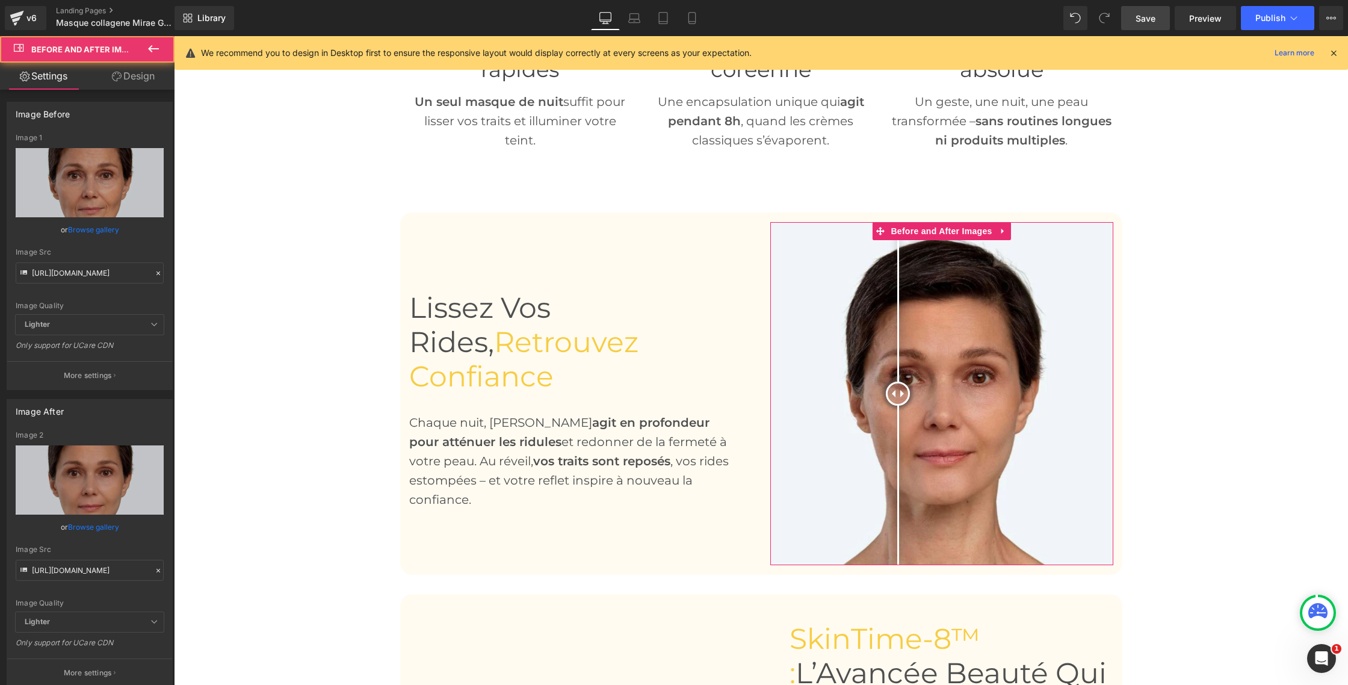
click at [157, 81] on link "Design" at bounding box center [133, 76] width 87 height 27
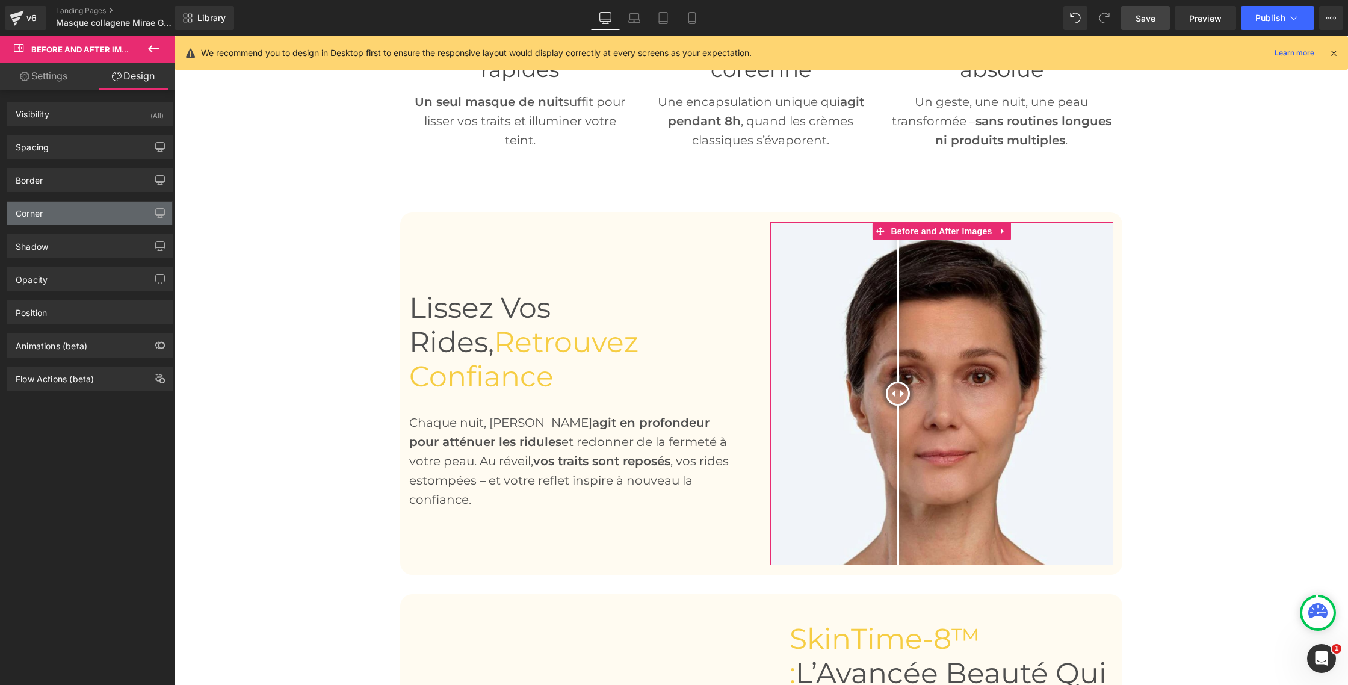
click at [68, 209] on div "Corner" at bounding box center [89, 213] width 165 height 23
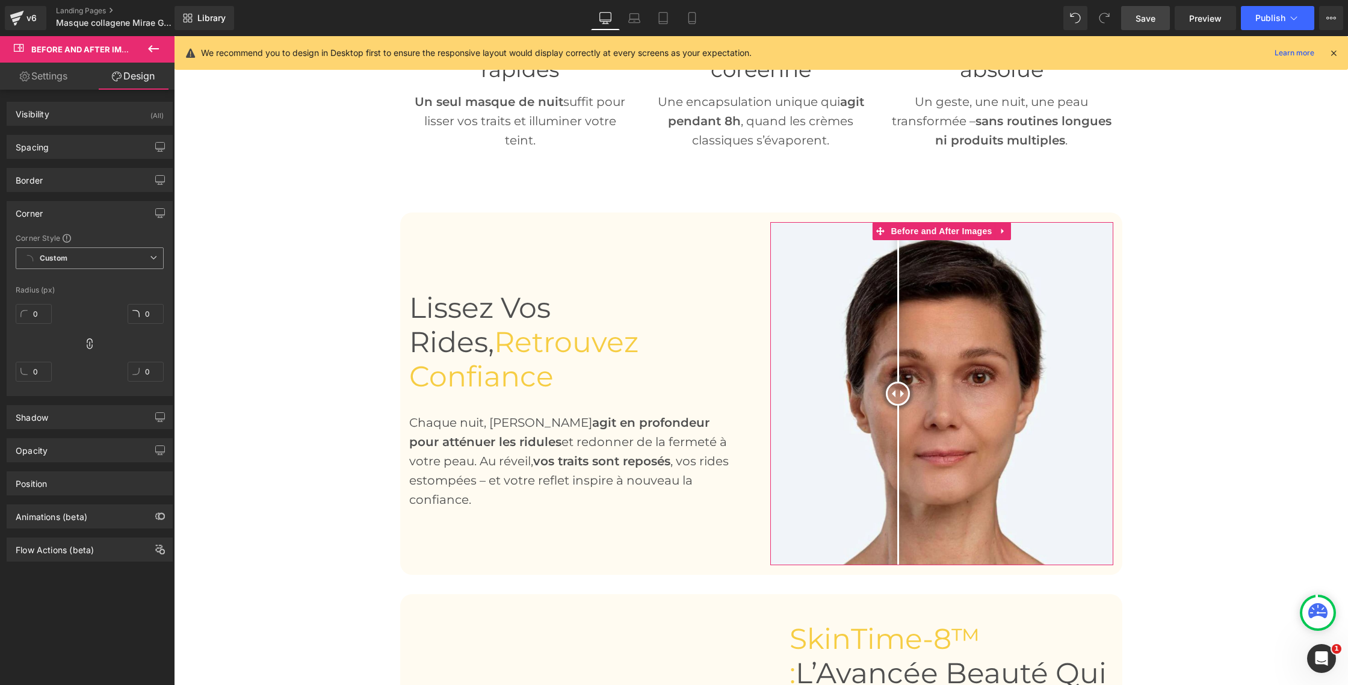
click at [152, 256] on icon at bounding box center [153, 257] width 7 height 7
click at [66, 299] on div "Default Corner" at bounding box center [63, 303] width 52 height 8
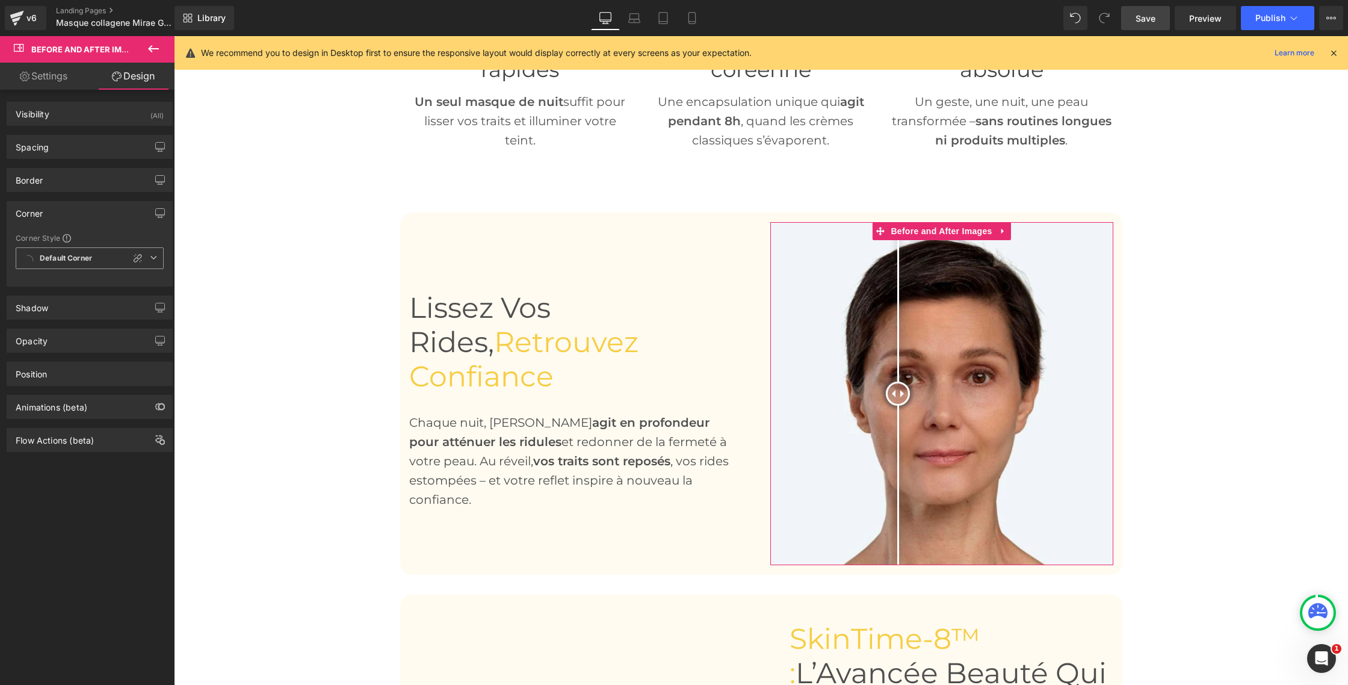
click at [153, 259] on span "Default Corner" at bounding box center [90, 258] width 148 height 22
click at [81, 282] on li "Custom" at bounding box center [90, 282] width 148 height 22
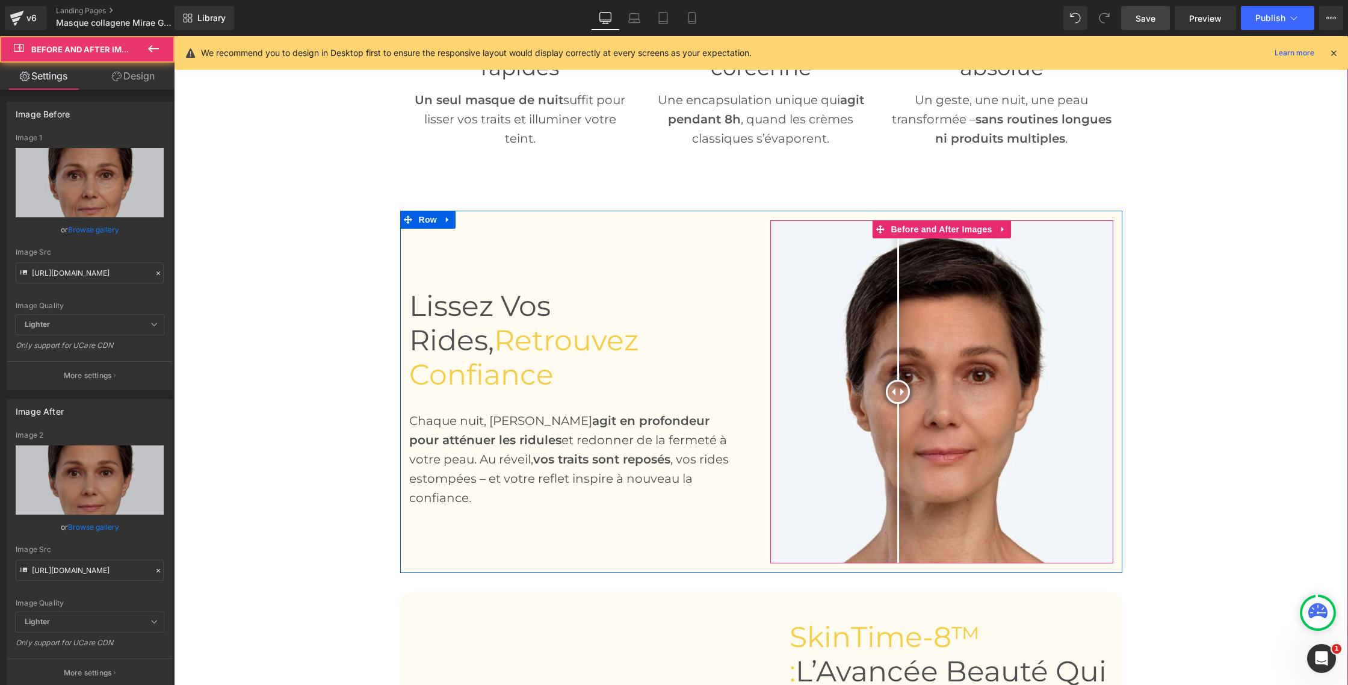
click at [830, 304] on img at bounding box center [941, 391] width 343 height 343
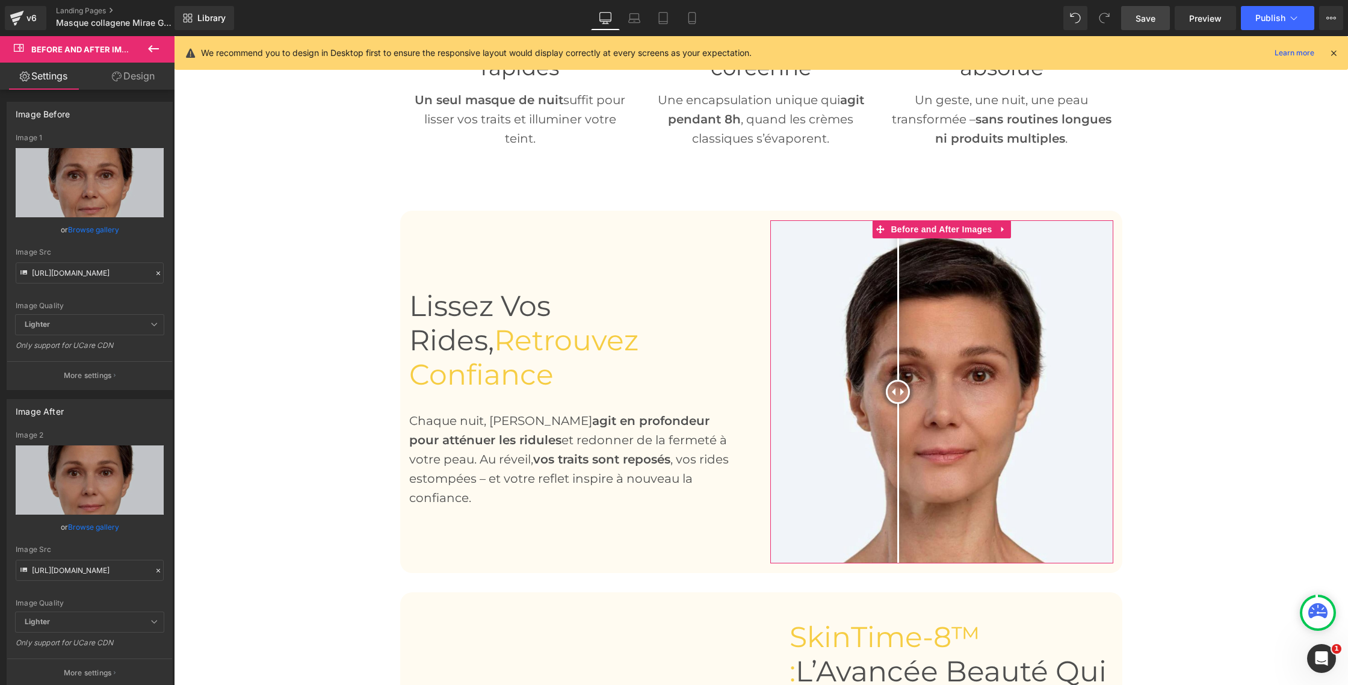
click at [146, 81] on link "Design" at bounding box center [133, 76] width 87 height 27
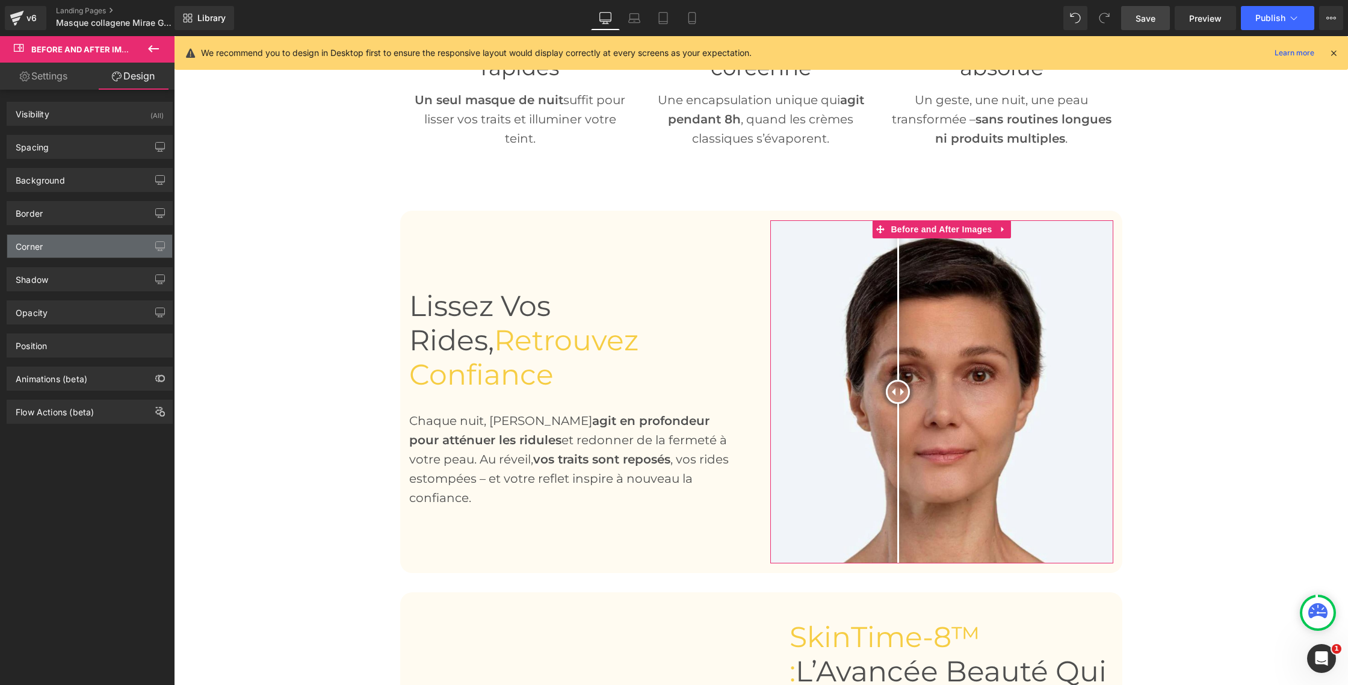
click at [55, 250] on div "Corner" at bounding box center [89, 246] width 165 height 23
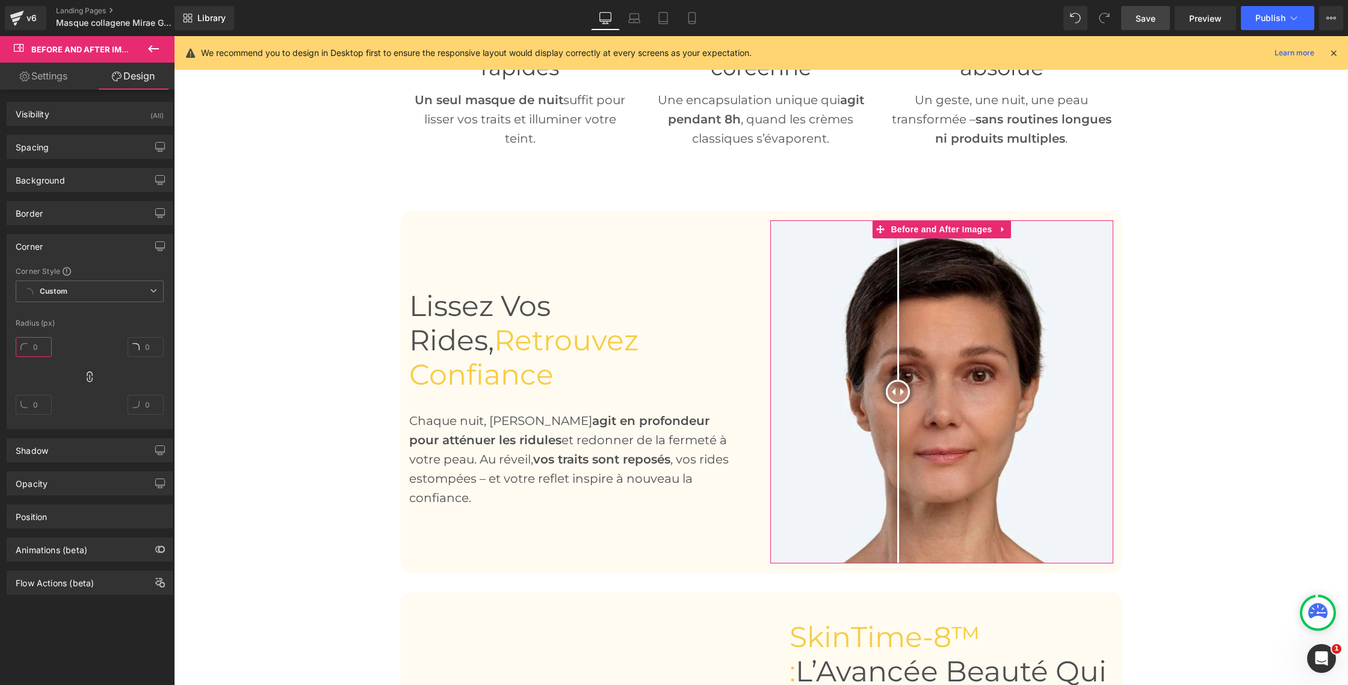
click at [46, 343] on input "text" at bounding box center [34, 347] width 36 height 20
click at [33, 348] on input "50" at bounding box center [34, 347] width 36 height 20
click at [71, 345] on div "50" at bounding box center [90, 380] width 148 height 96
click at [43, 346] on input "50" at bounding box center [34, 347] width 36 height 20
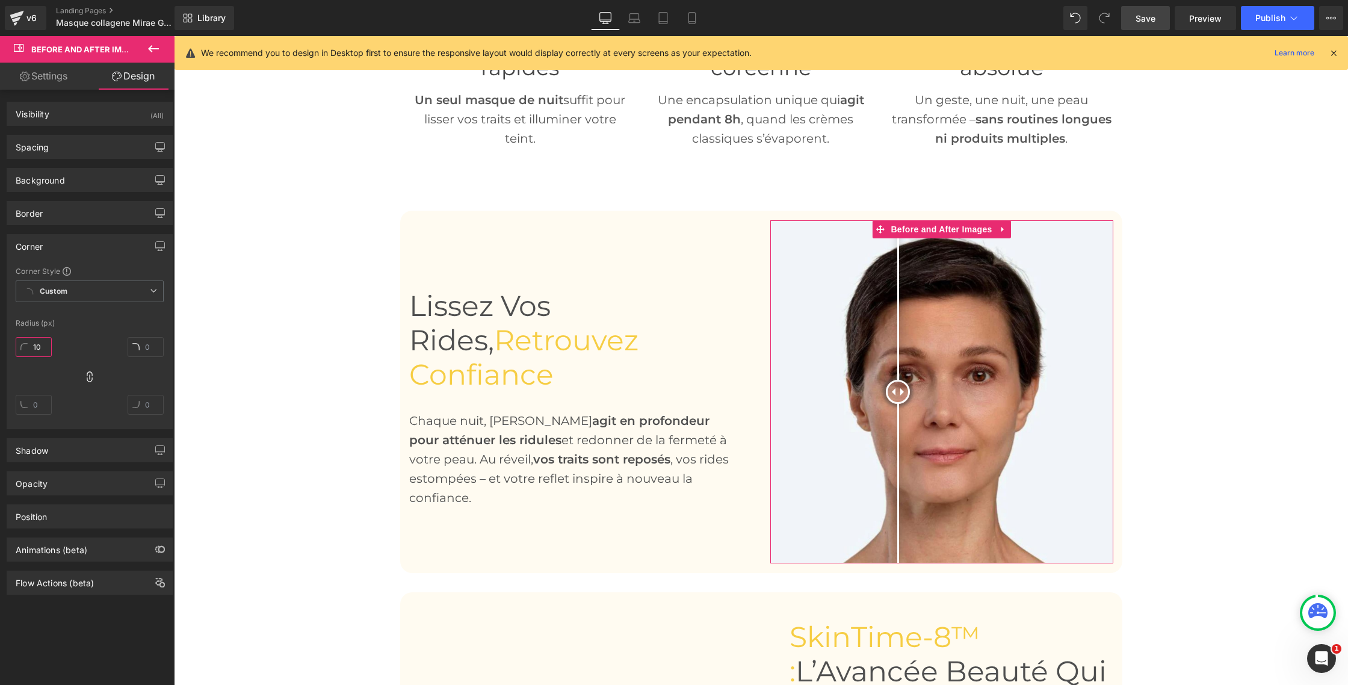
type input "10"
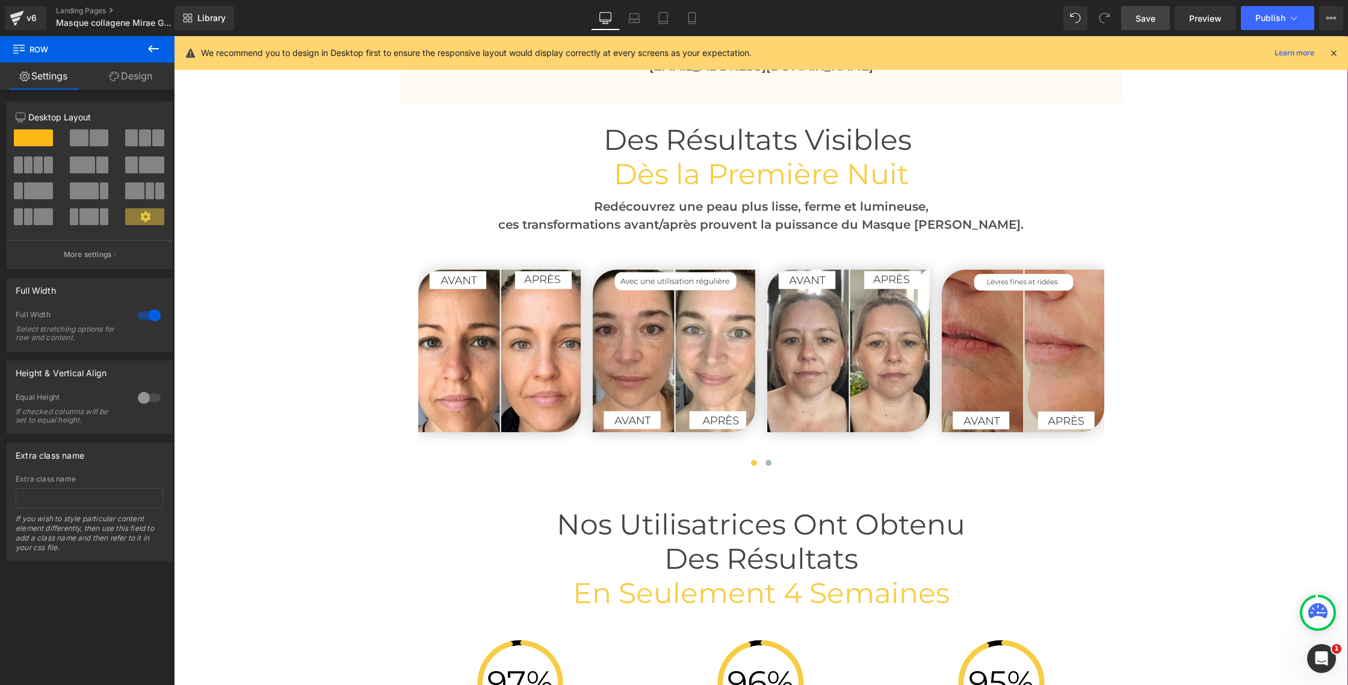
scroll to position [2822, 0]
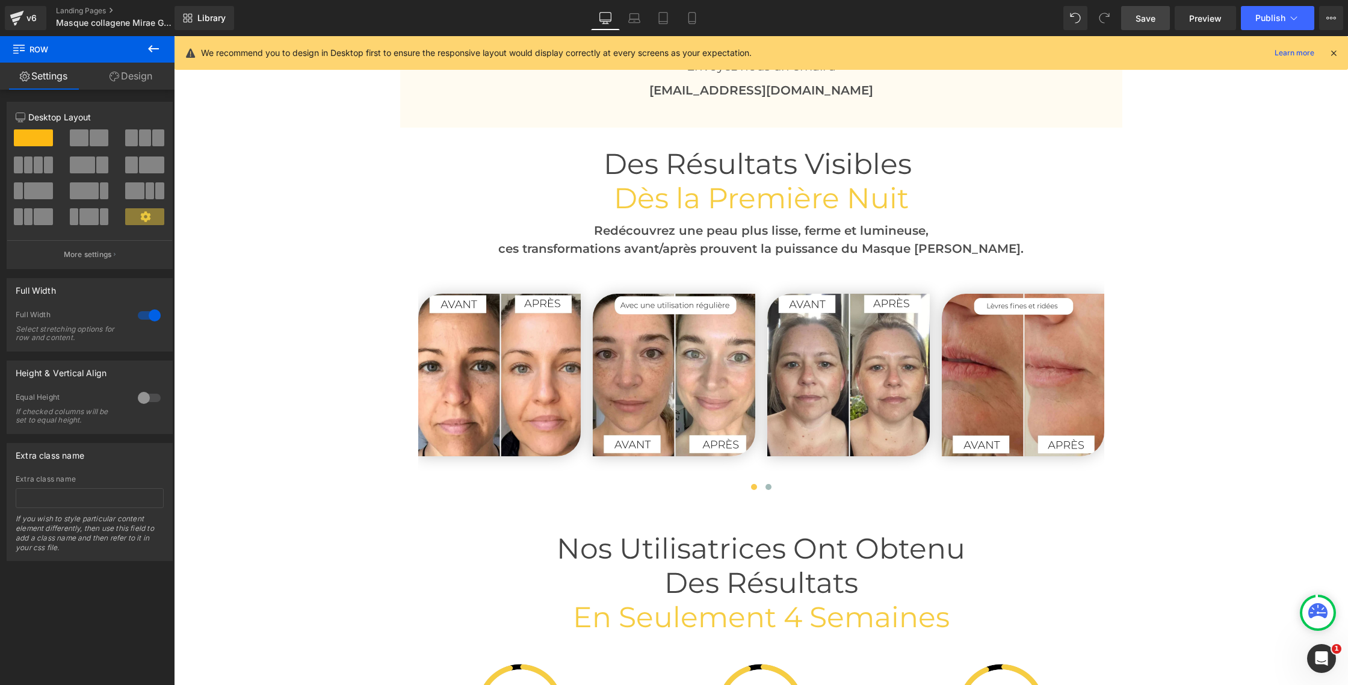
click at [152, 49] on icon at bounding box center [153, 49] width 14 height 14
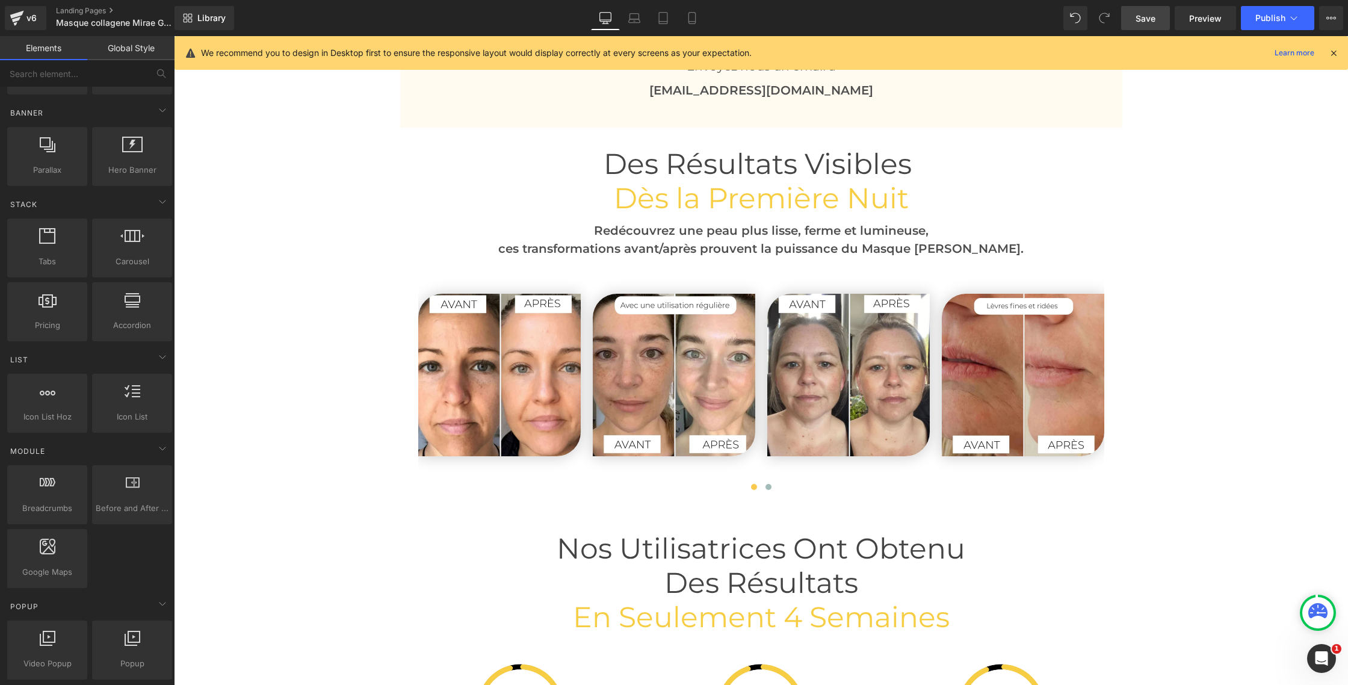
scroll to position [320, 0]
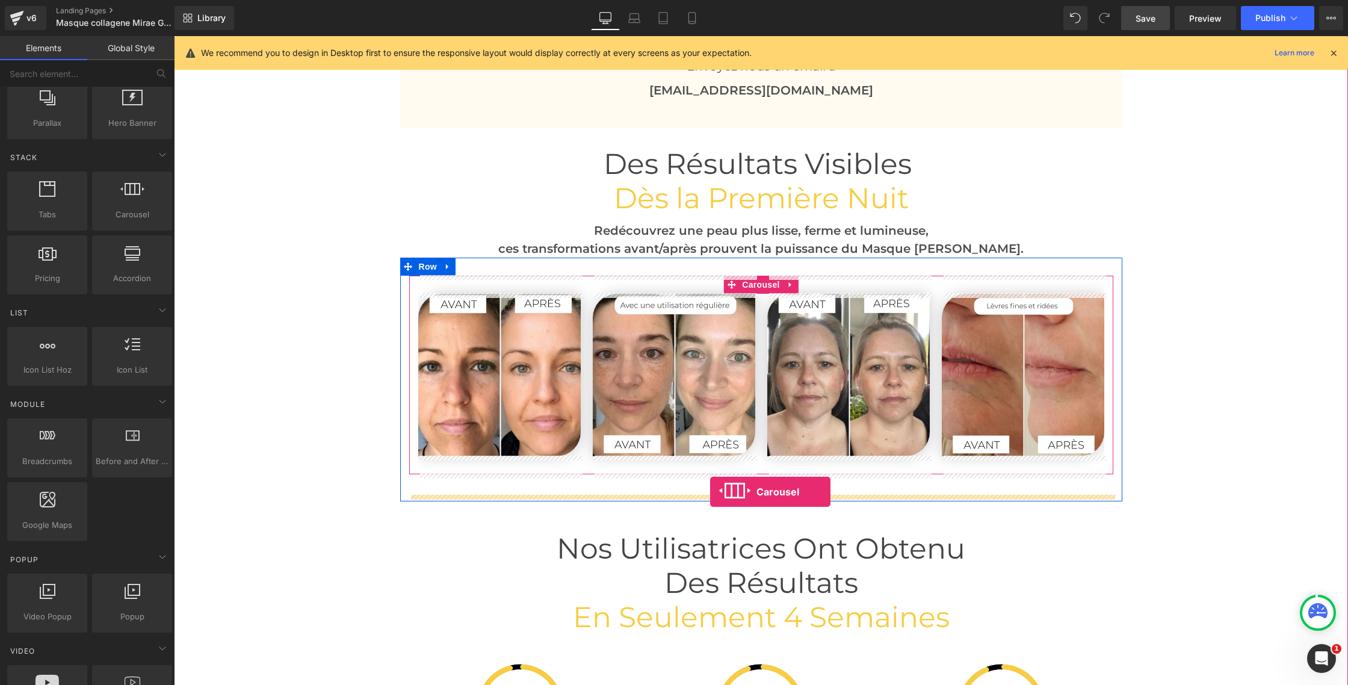
drag, startPoint x: 300, startPoint y: 252, endPoint x: 710, endPoint y: 492, distance: 475.2
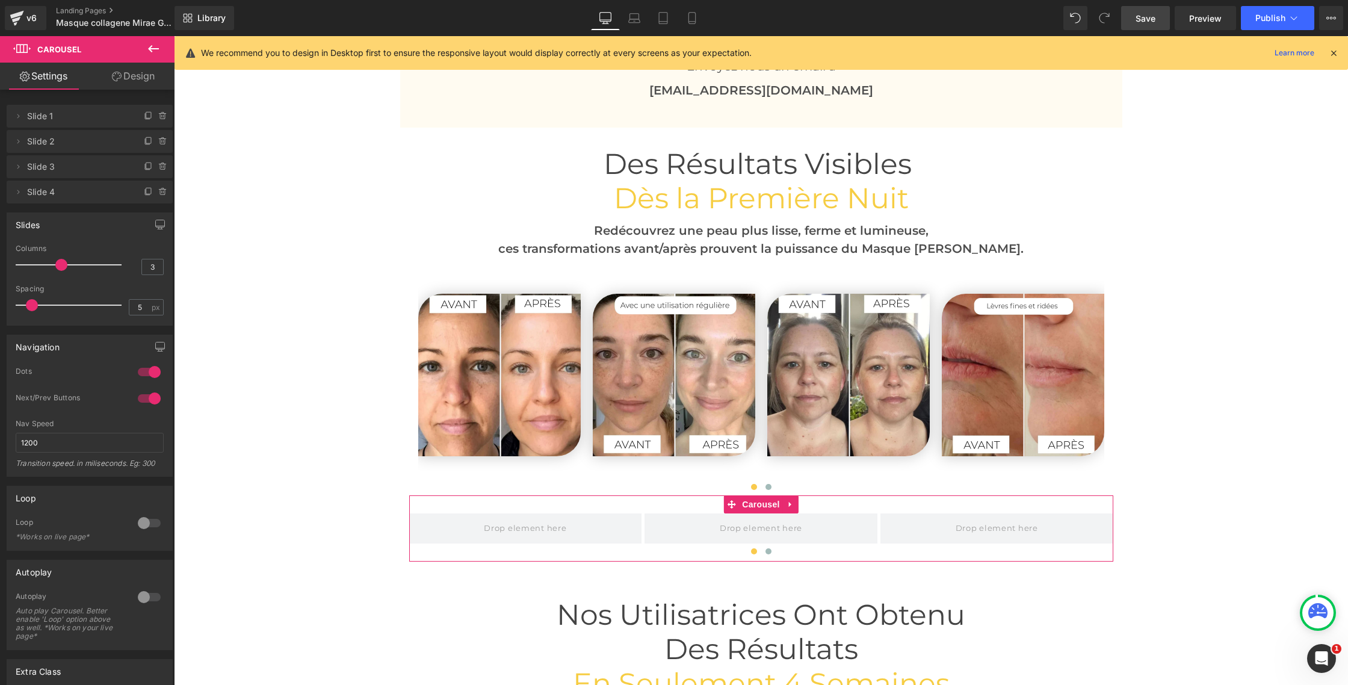
drag, startPoint x: 136, startPoint y: 397, endPoint x: 137, endPoint y: 390, distance: 6.7
click at [137, 396] on div at bounding box center [149, 398] width 29 height 19
click at [137, 371] on div at bounding box center [149, 371] width 29 height 19
drag, startPoint x: 61, startPoint y: 268, endPoint x: 76, endPoint y: 268, distance: 15.0
click at [76, 268] on span at bounding box center [82, 265] width 12 height 12
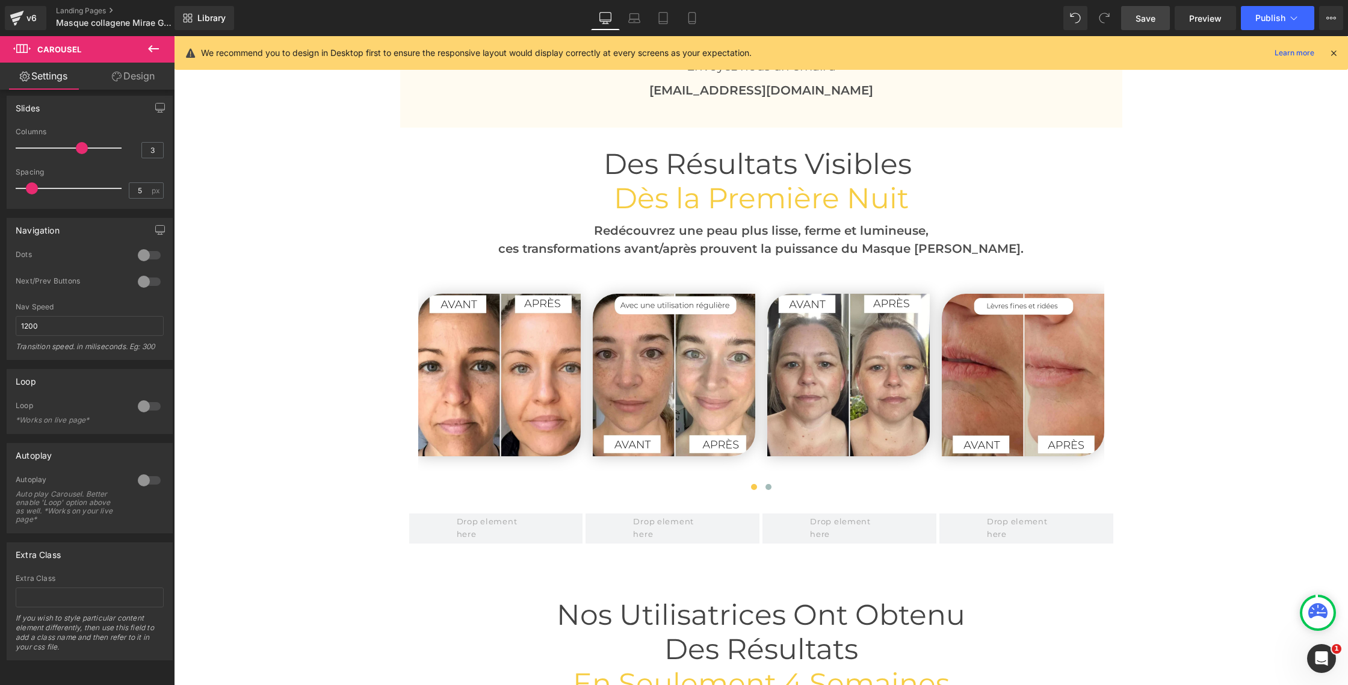
scroll to position [126, 0]
click at [145, 53] on button at bounding box center [153, 49] width 42 height 26
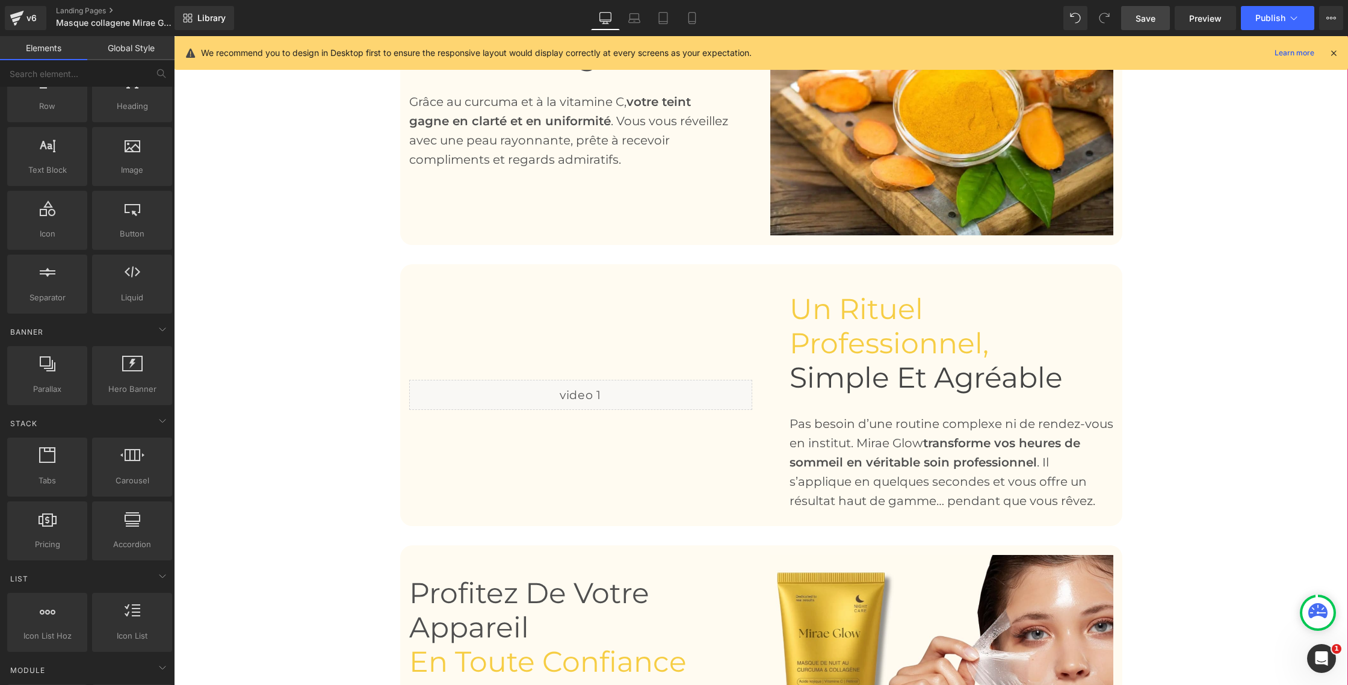
scroll to position [1748, 0]
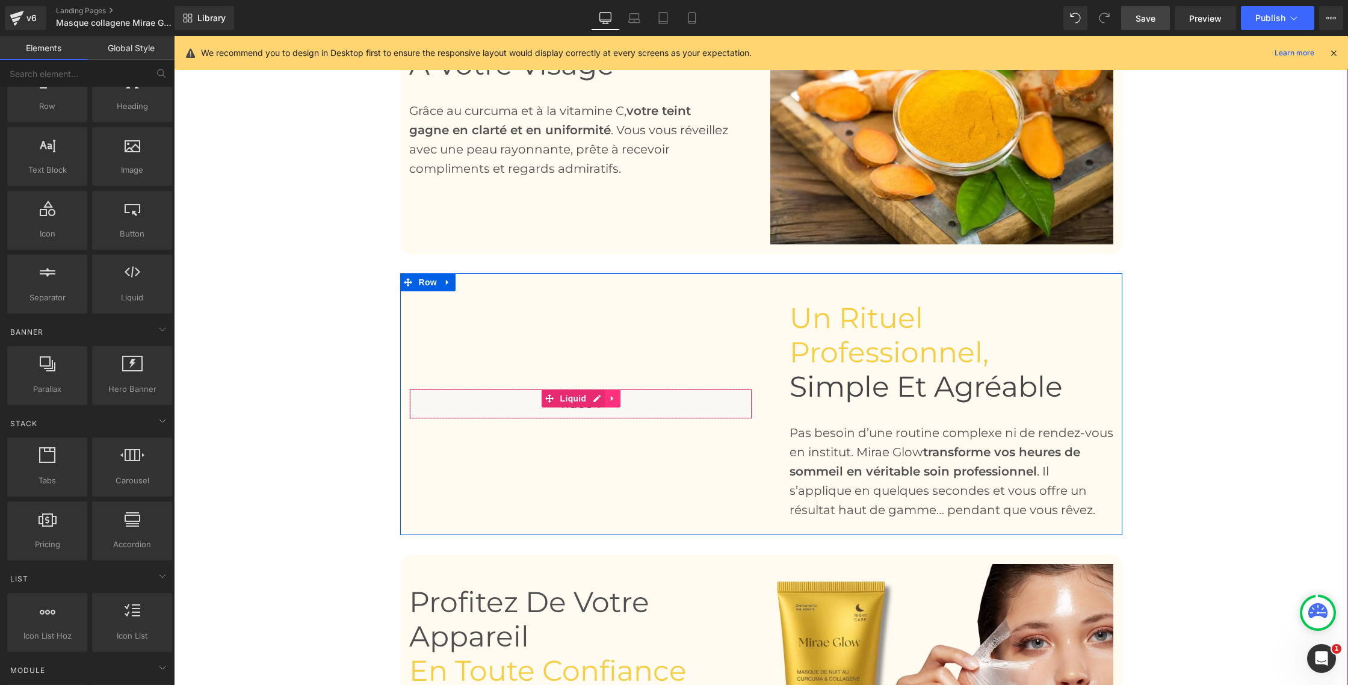
click at [611, 397] on icon at bounding box center [612, 398] width 2 height 5
click at [605, 397] on icon at bounding box center [605, 398] width 8 height 8
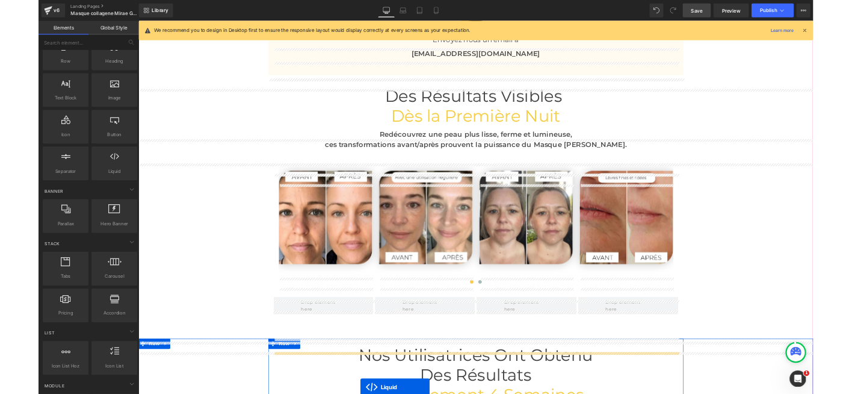
scroll to position [2928, 0]
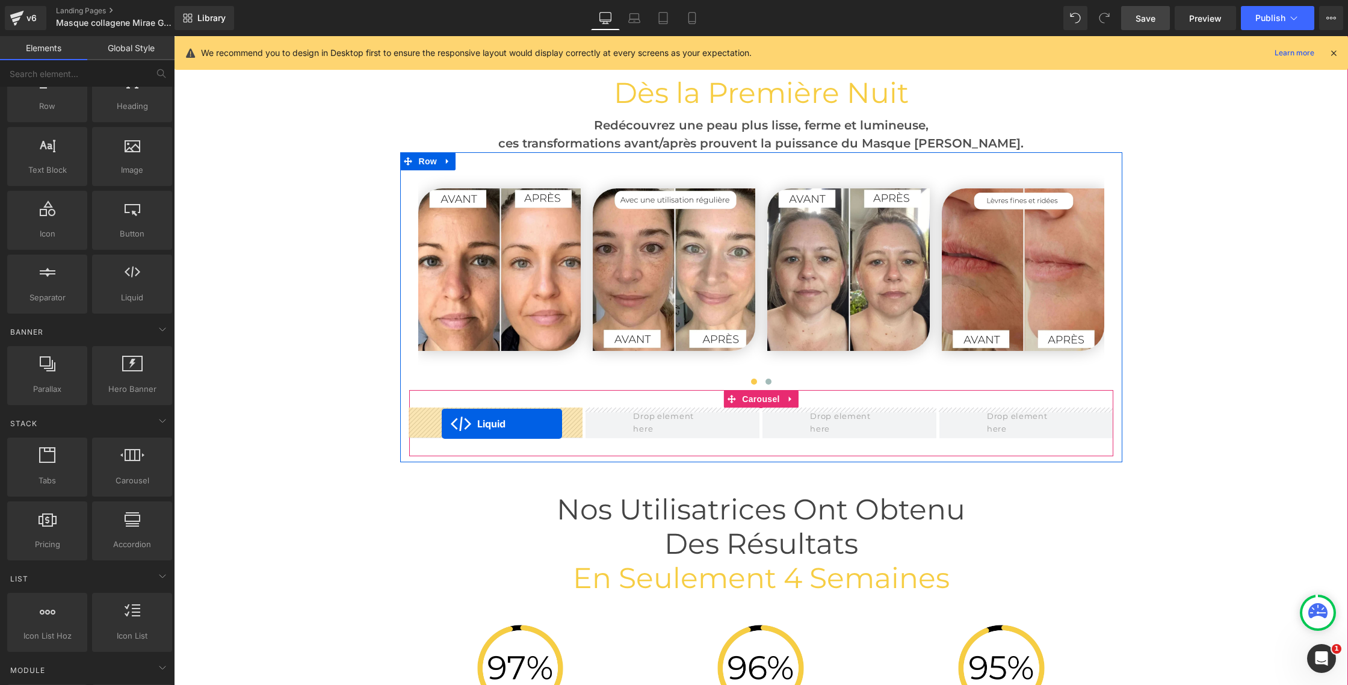
drag, startPoint x: 550, startPoint y: 412, endPoint x: 442, endPoint y: 423, distance: 108.9
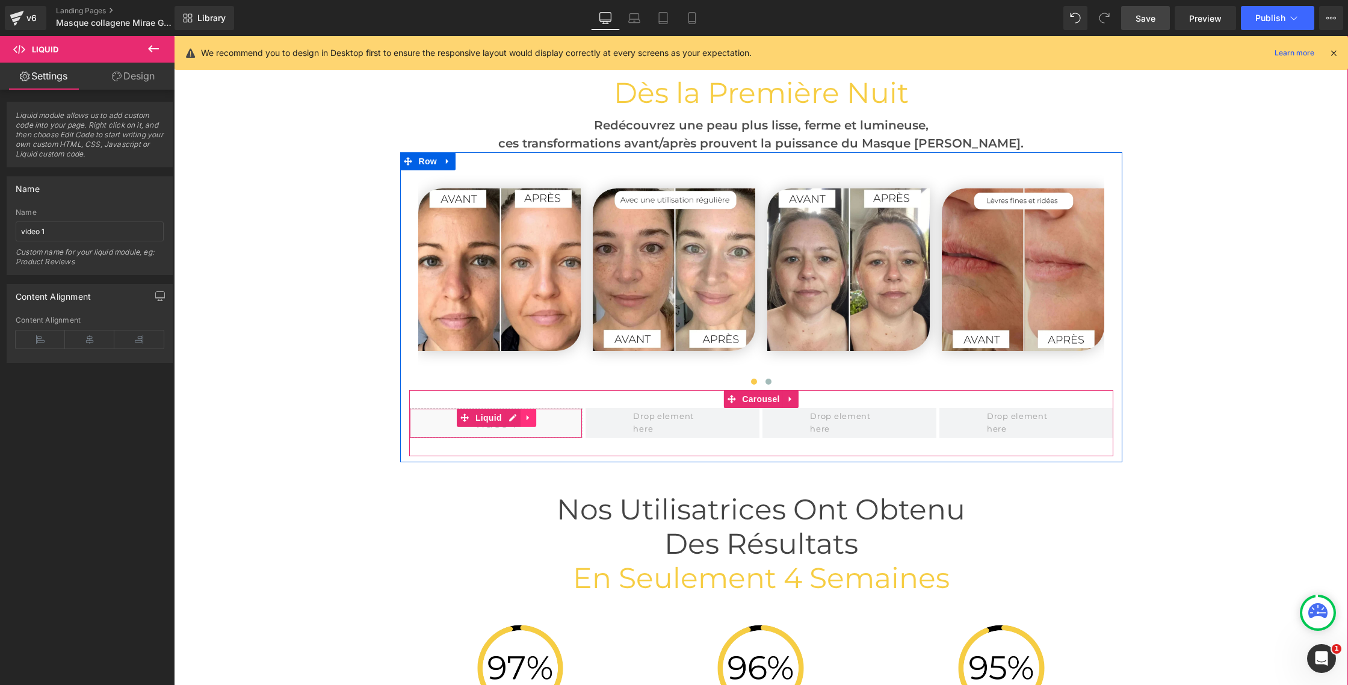
click at [527, 416] on icon at bounding box center [528, 417] width 2 height 5
click at [519, 416] on icon at bounding box center [520, 417] width 8 height 8
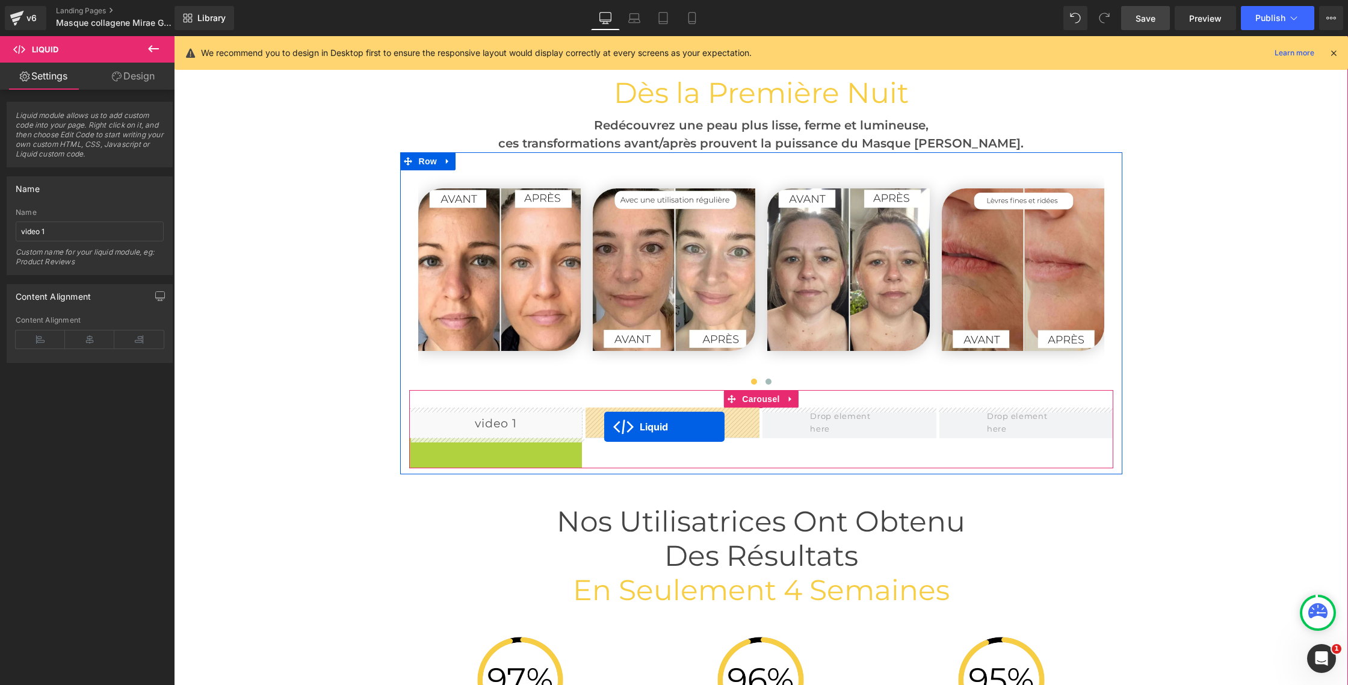
drag, startPoint x: 465, startPoint y: 448, endPoint x: 604, endPoint y: 427, distance: 140.6
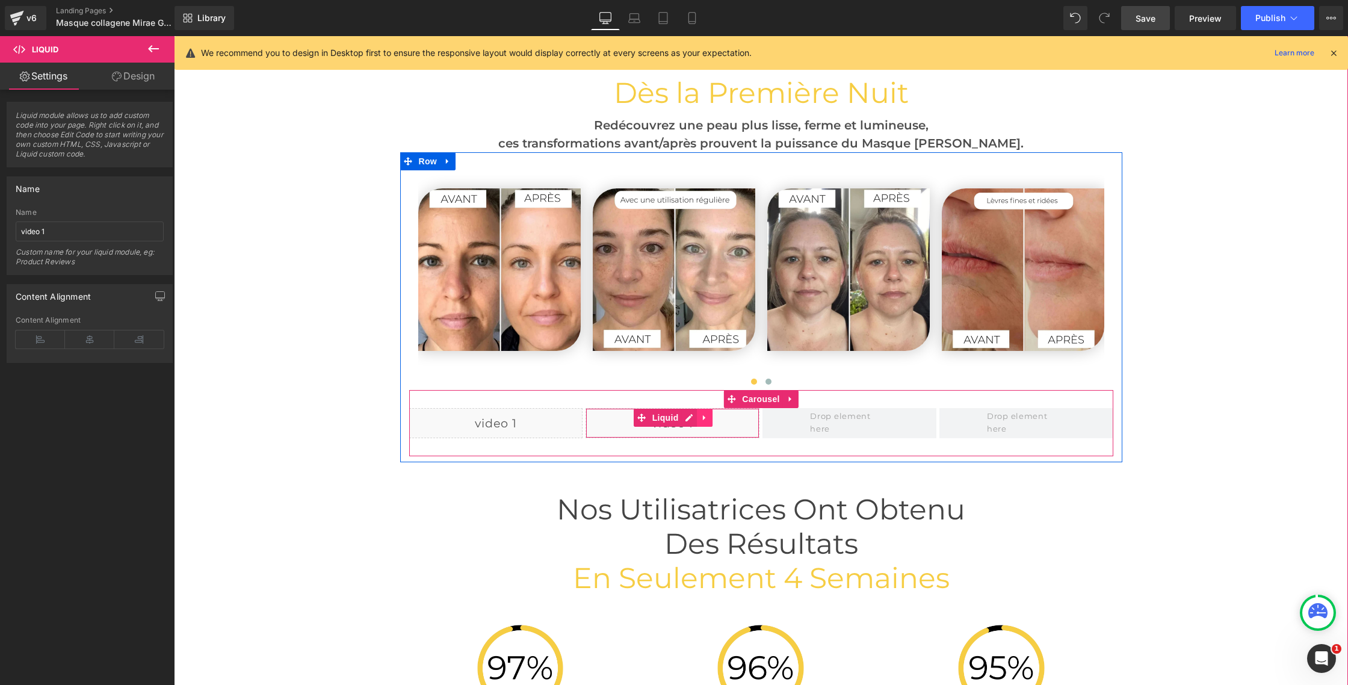
click at [709, 416] on link at bounding box center [705, 418] width 16 height 18
click at [694, 418] on icon at bounding box center [697, 417] width 8 height 8
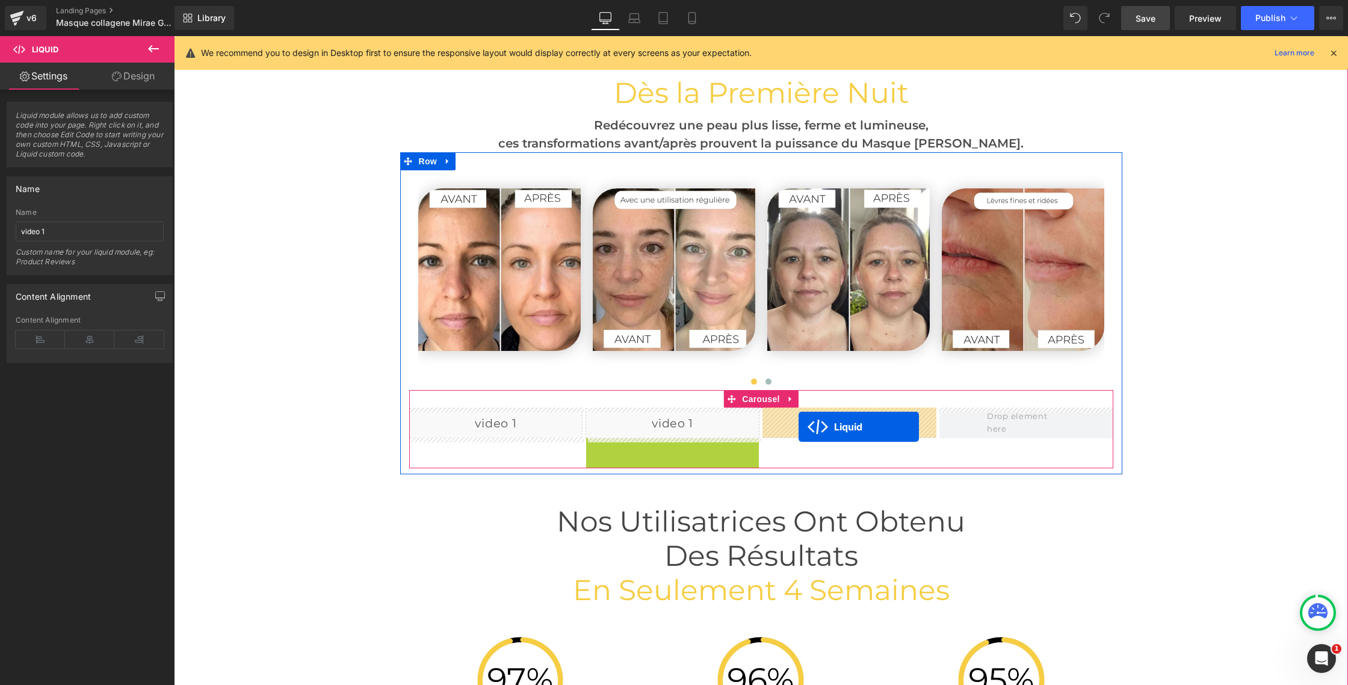
drag, startPoint x: 643, startPoint y: 447, endPoint x: 802, endPoint y: 425, distance: 161.0
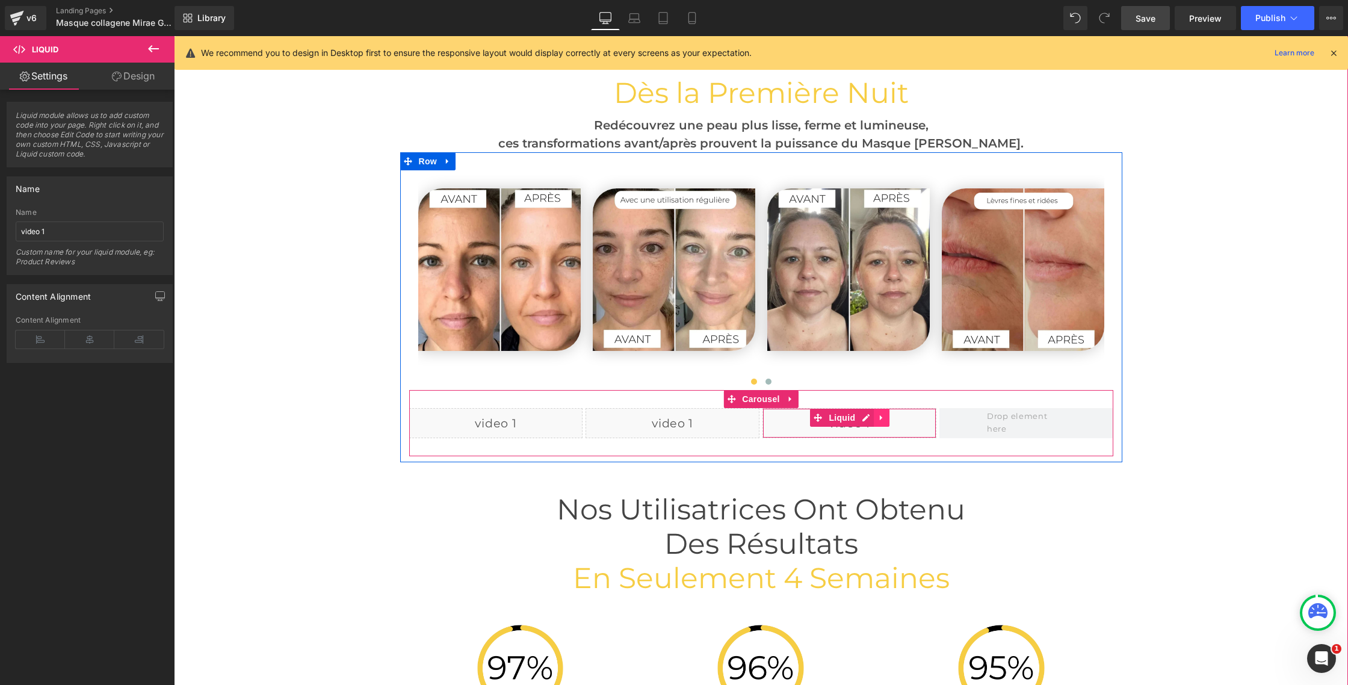
click at [882, 416] on icon at bounding box center [881, 417] width 8 height 9
click at [877, 419] on icon at bounding box center [874, 417] width 8 height 8
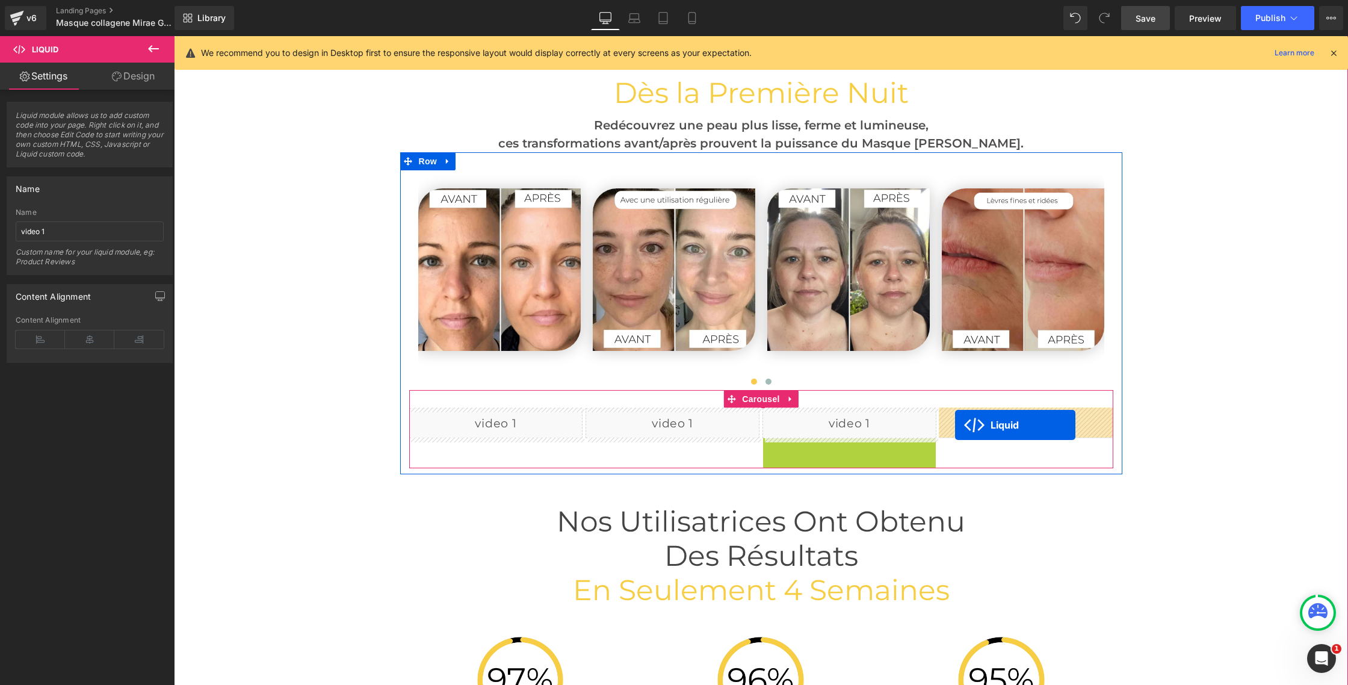
drag, startPoint x: 820, startPoint y: 447, endPoint x: 954, endPoint y: 424, distance: 136.6
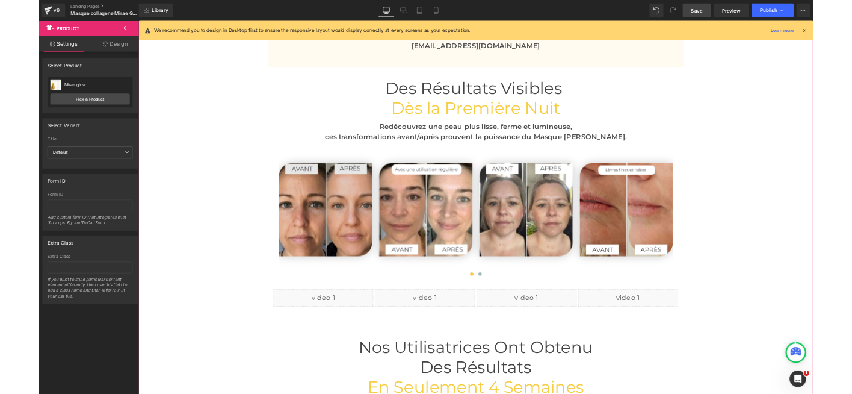
scroll to position [2827, 0]
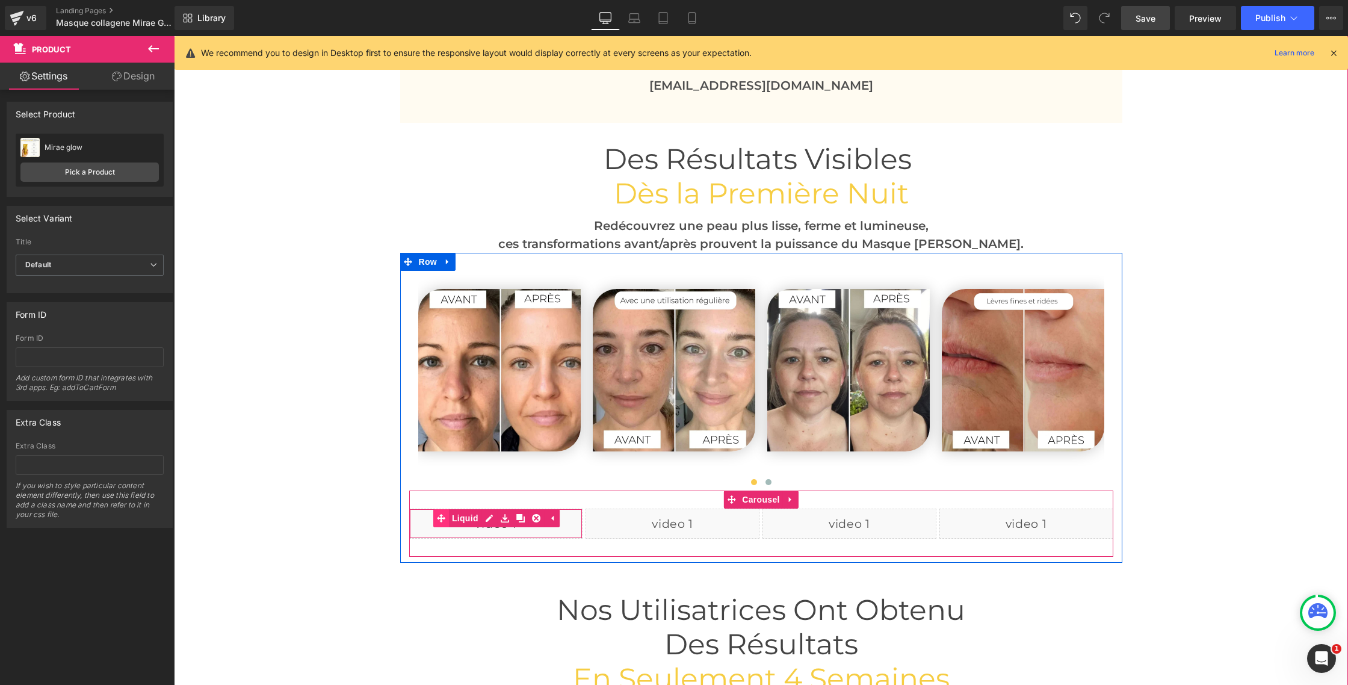
click at [468, 518] on link "Liquid" at bounding box center [457, 518] width 48 height 18
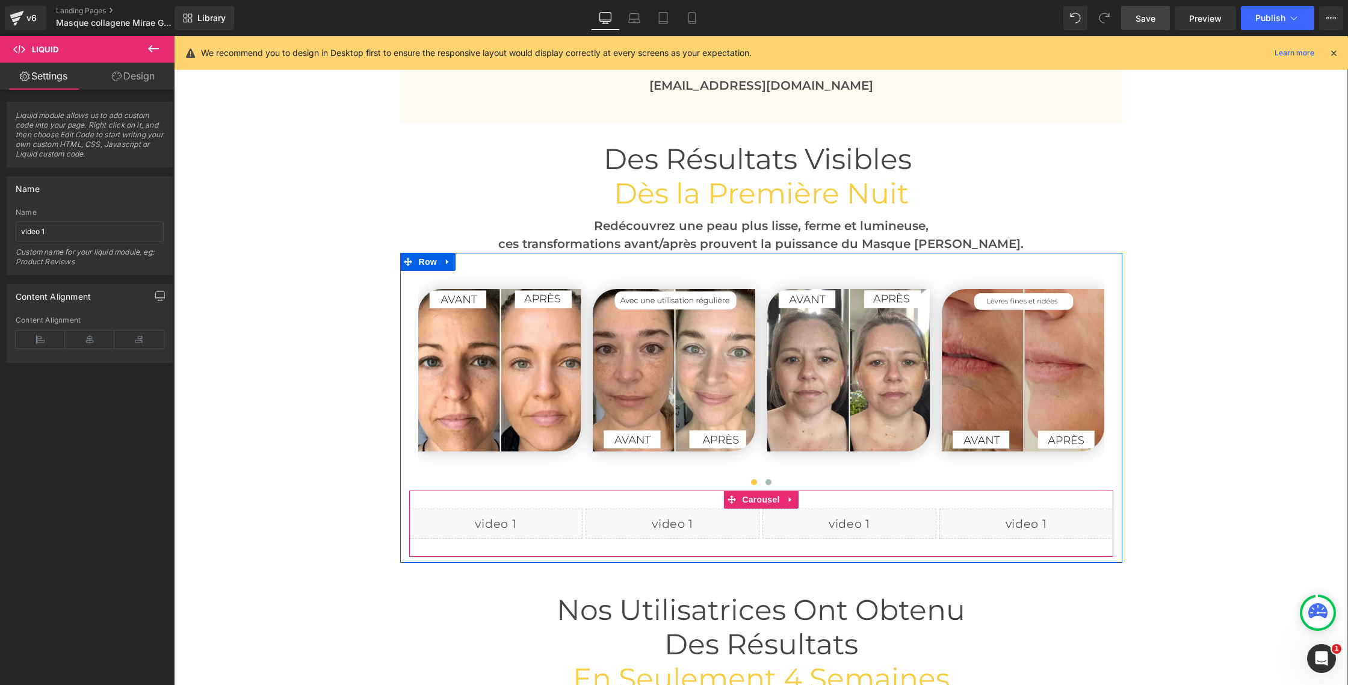
click at [512, 521] on div "Liquid" at bounding box center [496, 524] width 174 height 30
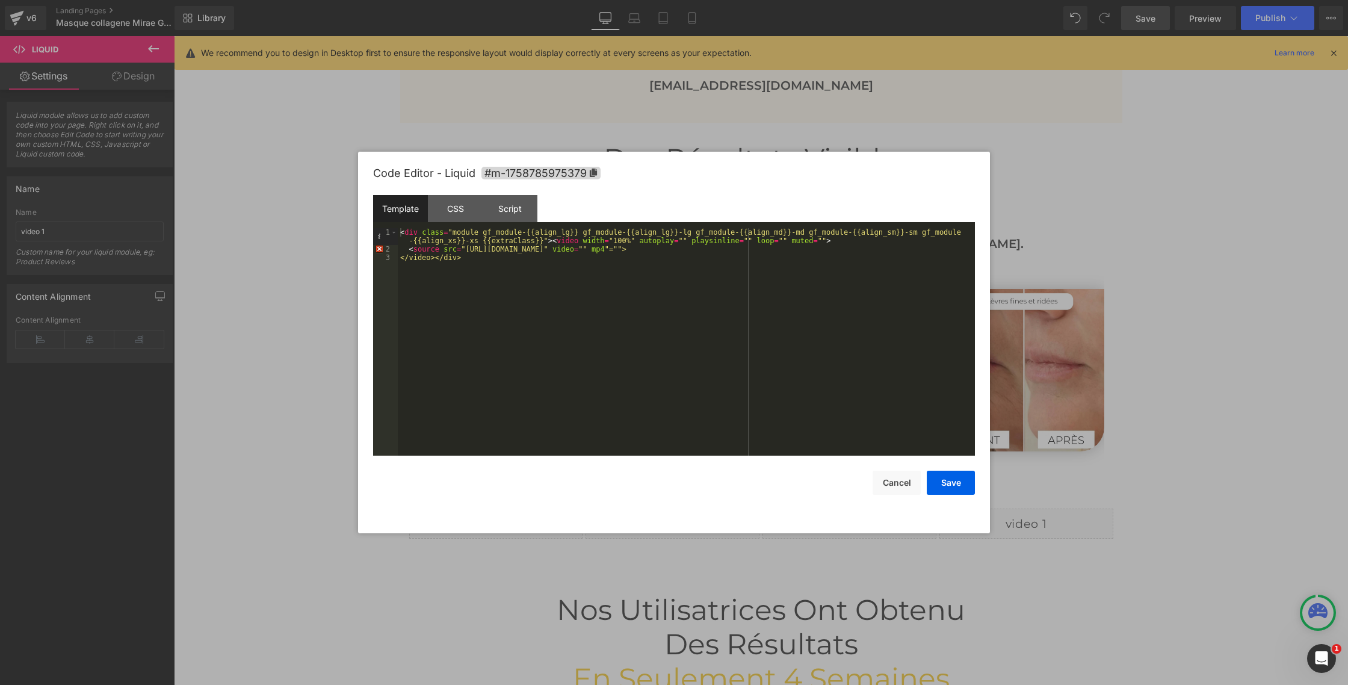
click at [465, 251] on div "< div class = "module gf_module-{{align_lg}} gf_module-{{align_lg}}-lg gf_modul…" at bounding box center [686, 354] width 577 height 253
drag, startPoint x: 465, startPoint y: 250, endPoint x: 781, endPoint y: 252, distance: 316.0
click at [781, 252] on div "< div class = "module gf_module-{{align_lg}} gf_module-{{align_lg}}-lg gf_modul…" at bounding box center [686, 354] width 577 height 253
click at [955, 481] on button "Save" at bounding box center [951, 483] width 48 height 24
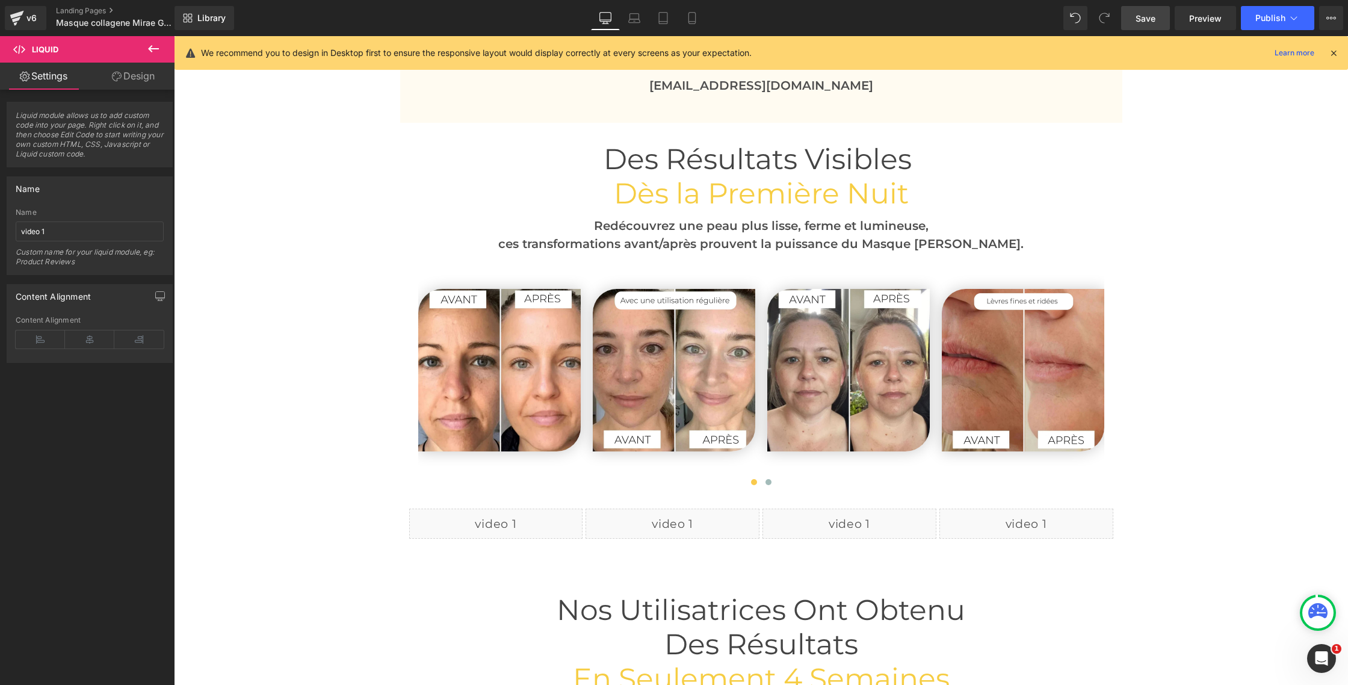
click at [1136, 18] on link "Save" at bounding box center [1145, 18] width 49 height 24
click at [1207, 14] on span "Preview" at bounding box center [1205, 18] width 32 height 13
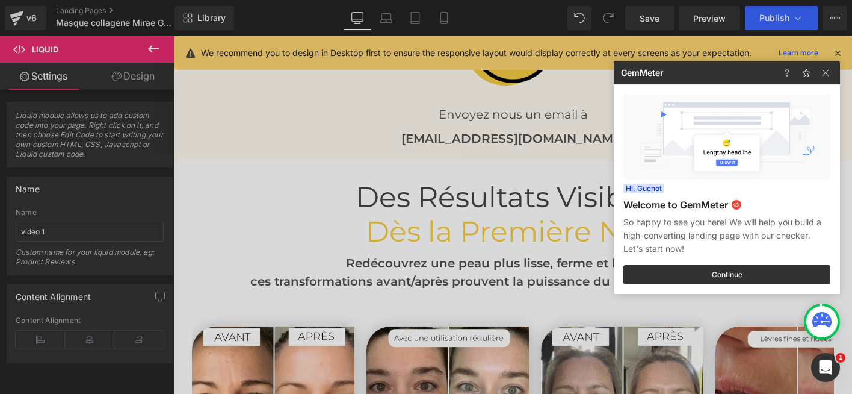
scroll to position [2857, 0]
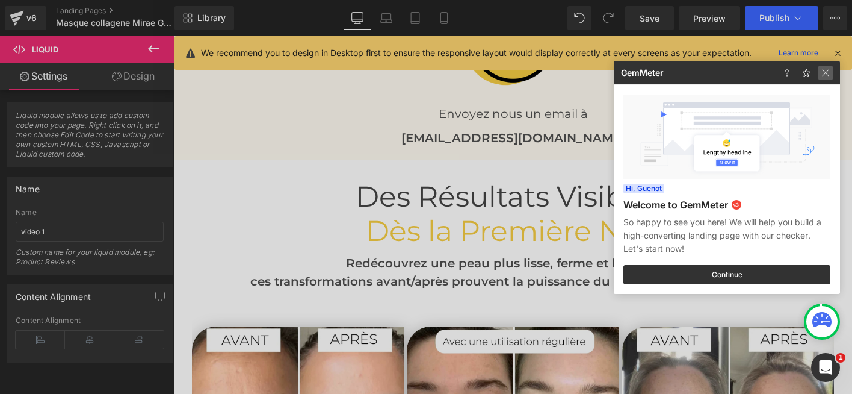
click at [827, 73] on img at bounding box center [825, 73] width 14 height 14
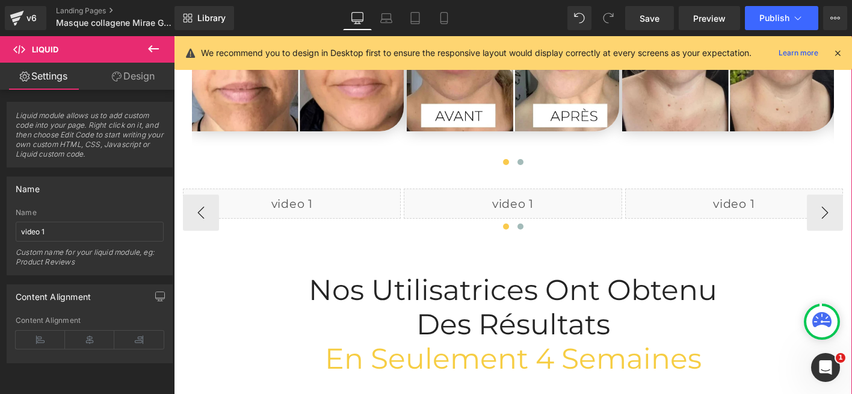
scroll to position [3267, 0]
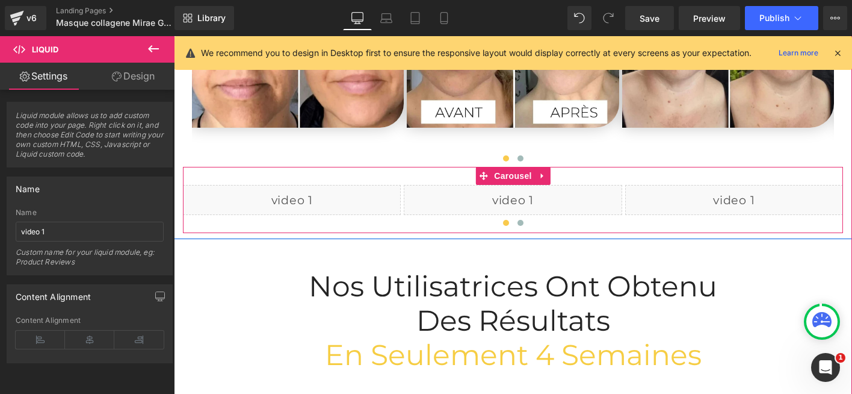
click at [503, 185] on div "Liquid" at bounding box center [513, 200] width 218 height 30
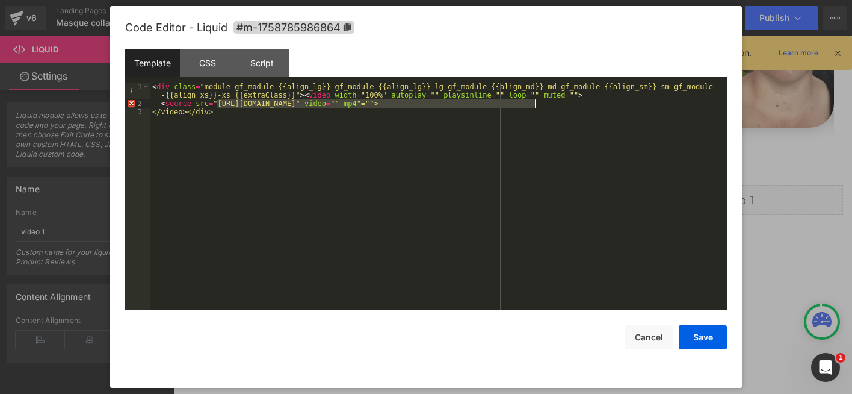
drag, startPoint x: 219, startPoint y: 104, endPoint x: 534, endPoint y: 107, distance: 315.4
click at [534, 107] on div "< div class = "module gf_module-{{align_lg}} gf_module-{{align_lg}}-lg gf_modul…" at bounding box center [438, 208] width 577 height 253
click at [691, 335] on button "Save" at bounding box center [703, 337] width 48 height 24
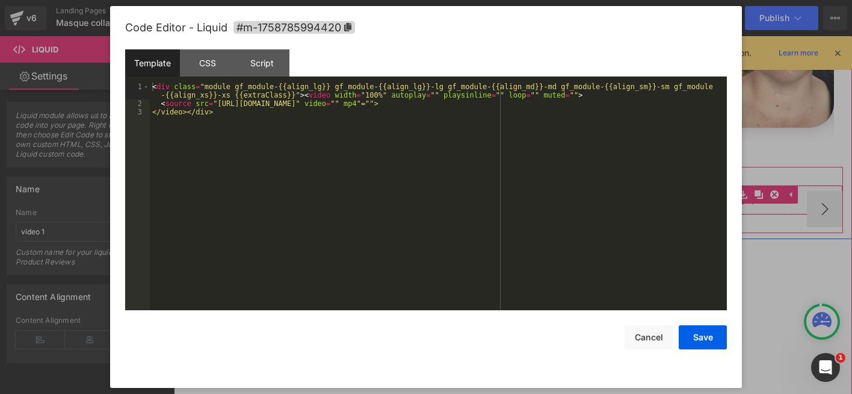
click at [729, 185] on div "Liquid" at bounding box center [734, 200] width 218 height 30
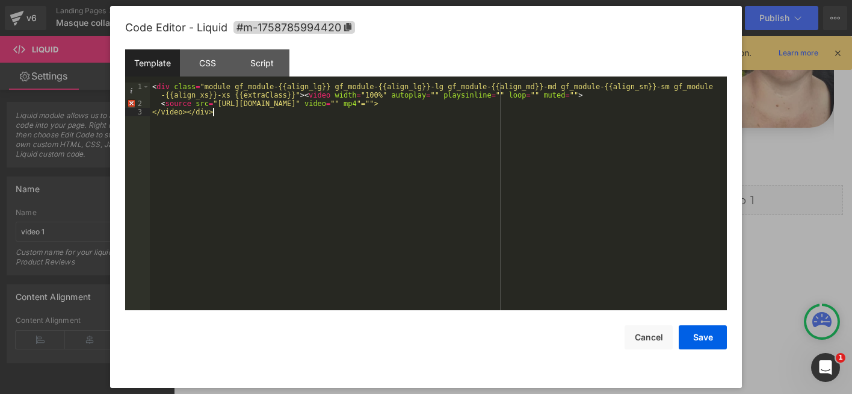
click at [225, 113] on div "< div class = "module gf_module-{{align_lg}} gf_module-{{align_lg}}-lg gf_modul…" at bounding box center [438, 208] width 577 height 253
drag, startPoint x: 218, startPoint y: 105, endPoint x: 534, endPoint y: 105, distance: 315.9
click at [534, 105] on div "< div class = "module gf_module-{{align_lg}} gf_module-{{align_lg}}-lg gf_modul…" at bounding box center [438, 208] width 577 height 253
click at [691, 336] on button "Save" at bounding box center [703, 337] width 48 height 24
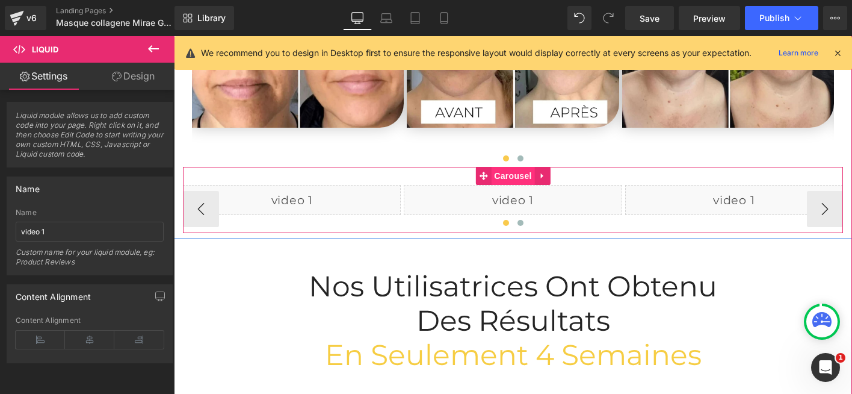
click at [507, 167] on span "Carousel" at bounding box center [512, 176] width 43 height 18
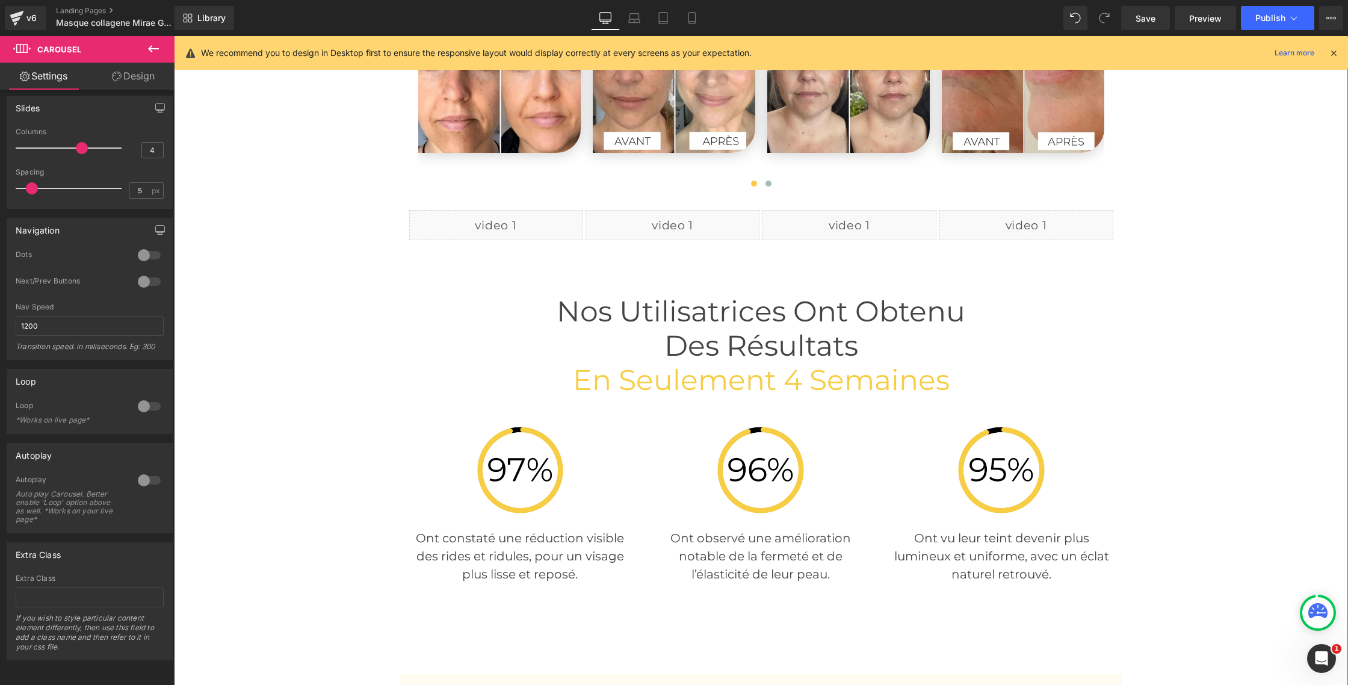
scroll to position [2845, 0]
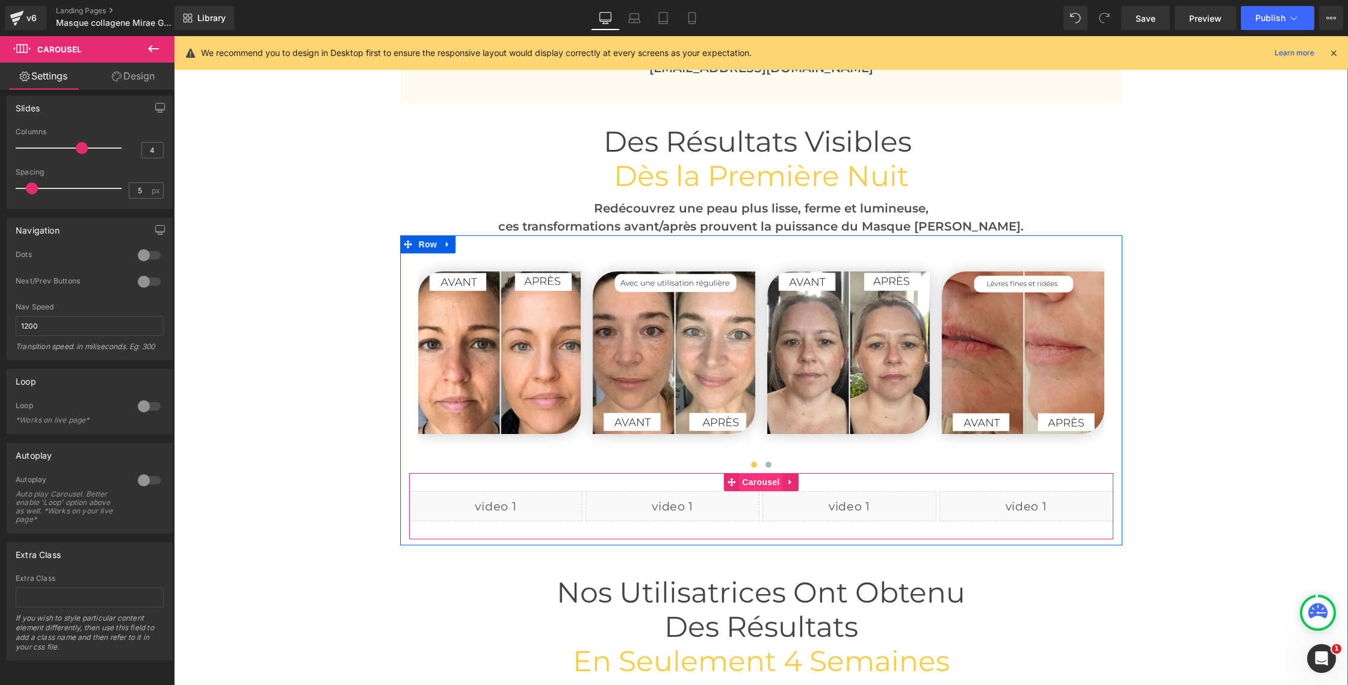
click at [758, 482] on span "Carousel" at bounding box center [760, 482] width 43 height 18
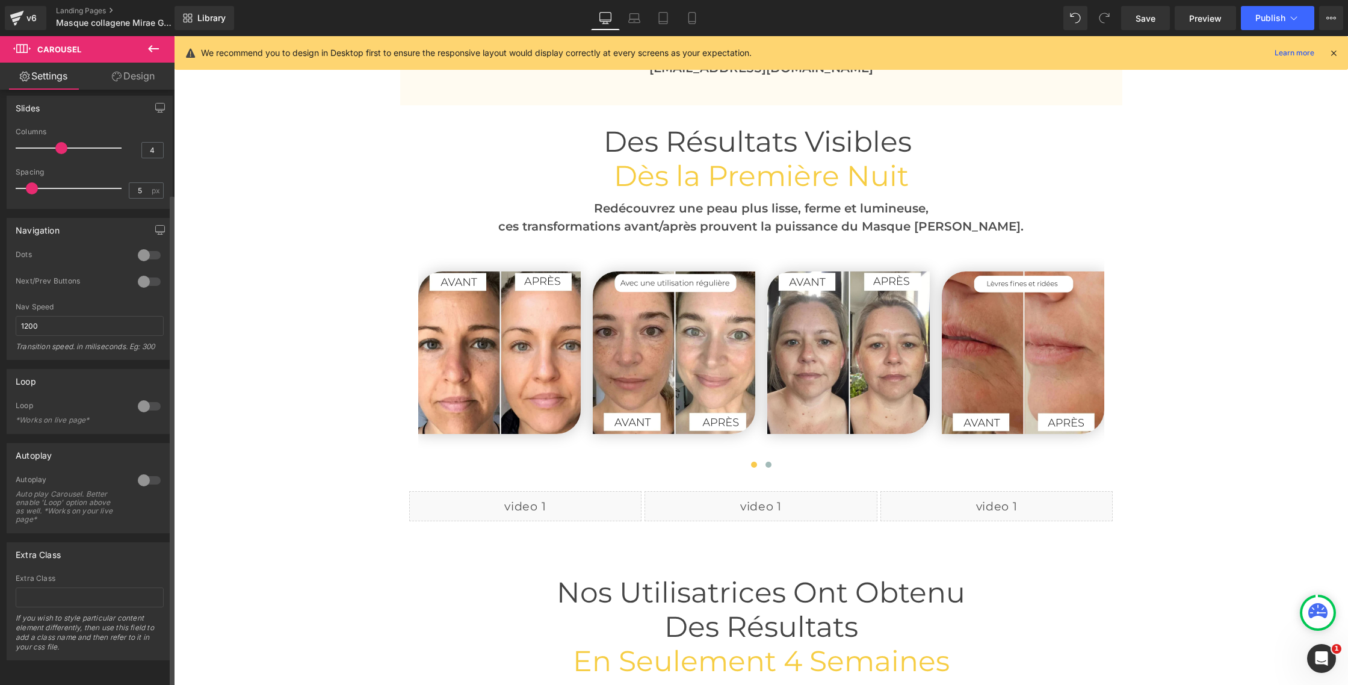
drag, startPoint x: 76, startPoint y: 140, endPoint x: 66, endPoint y: 139, distance: 9.6
click at [66, 139] on div at bounding box center [72, 148] width 100 height 24
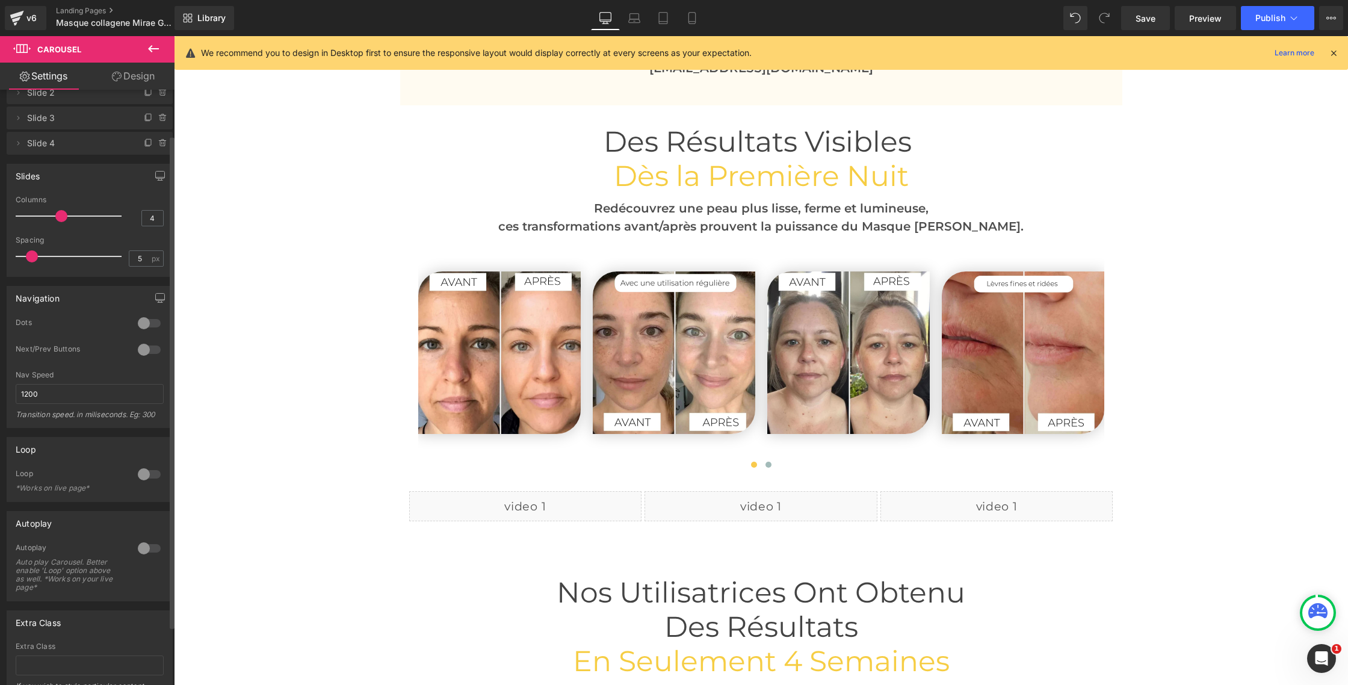
scroll to position [0, 0]
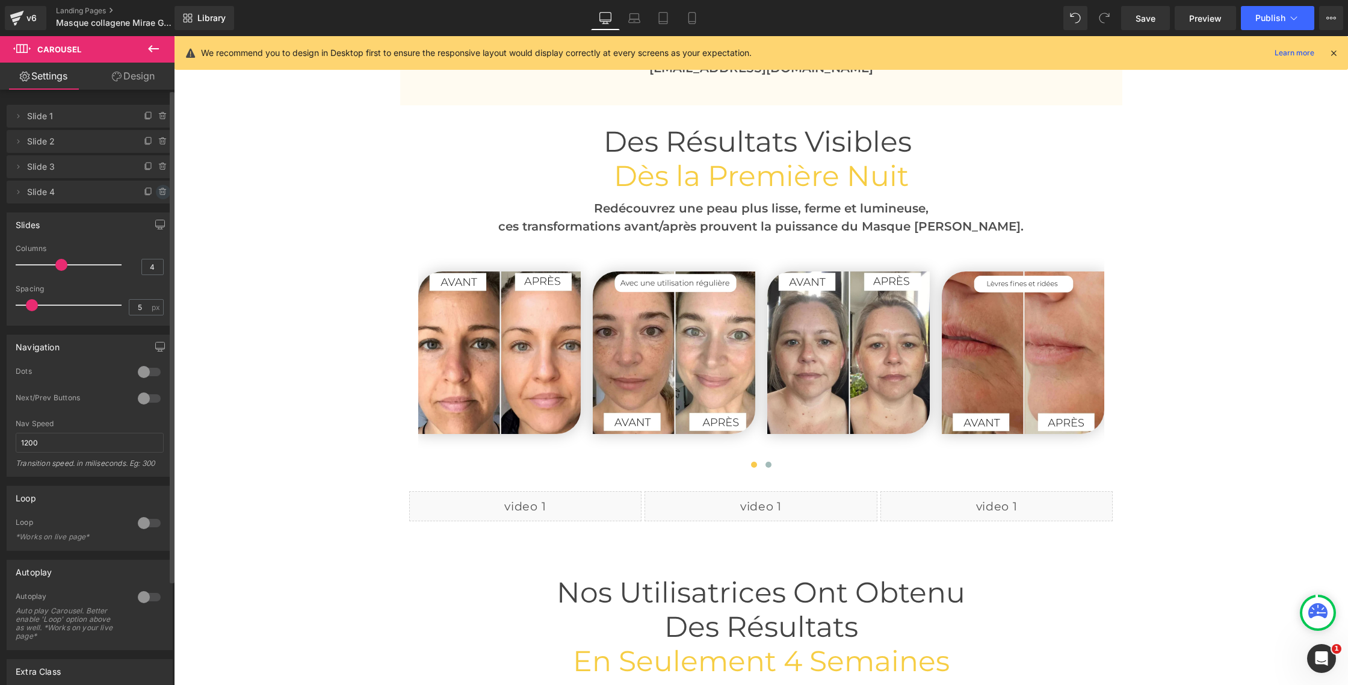
click at [158, 190] on icon at bounding box center [163, 192] width 10 height 10
click at [147, 193] on button "Delete" at bounding box center [150, 193] width 38 height 16
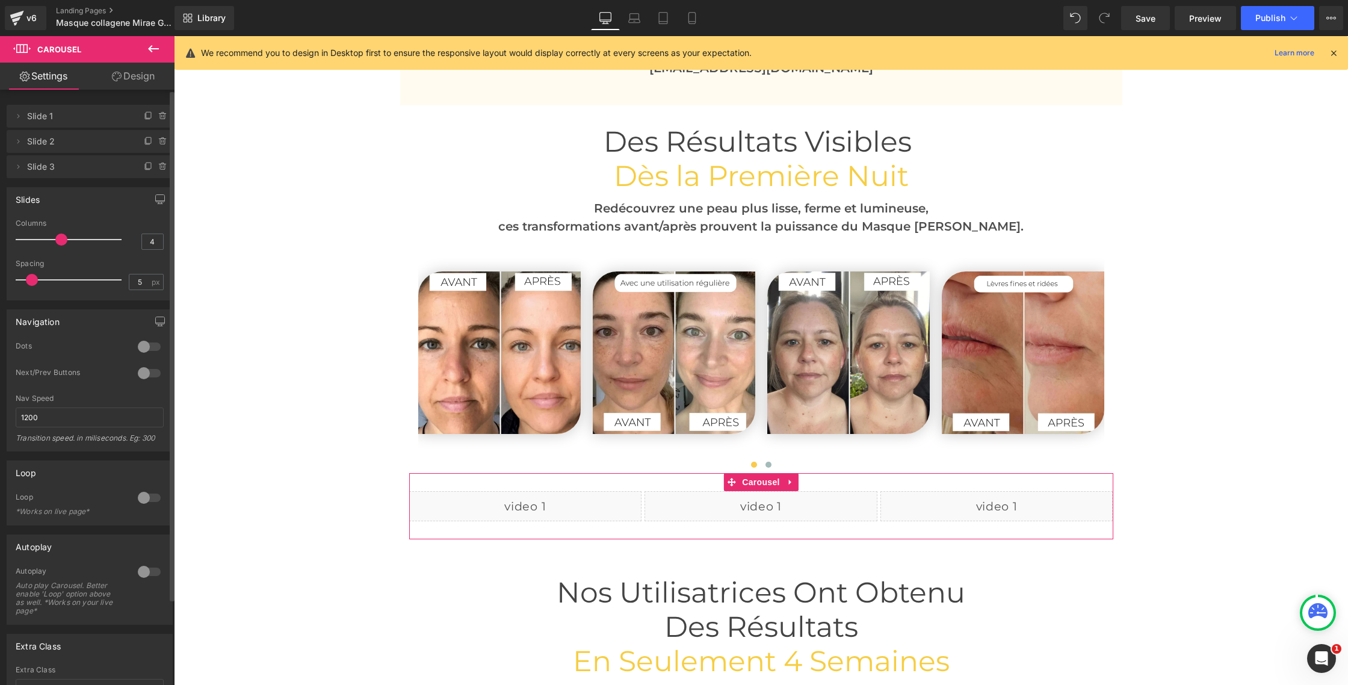
click at [147, 348] on div at bounding box center [149, 346] width 29 height 19
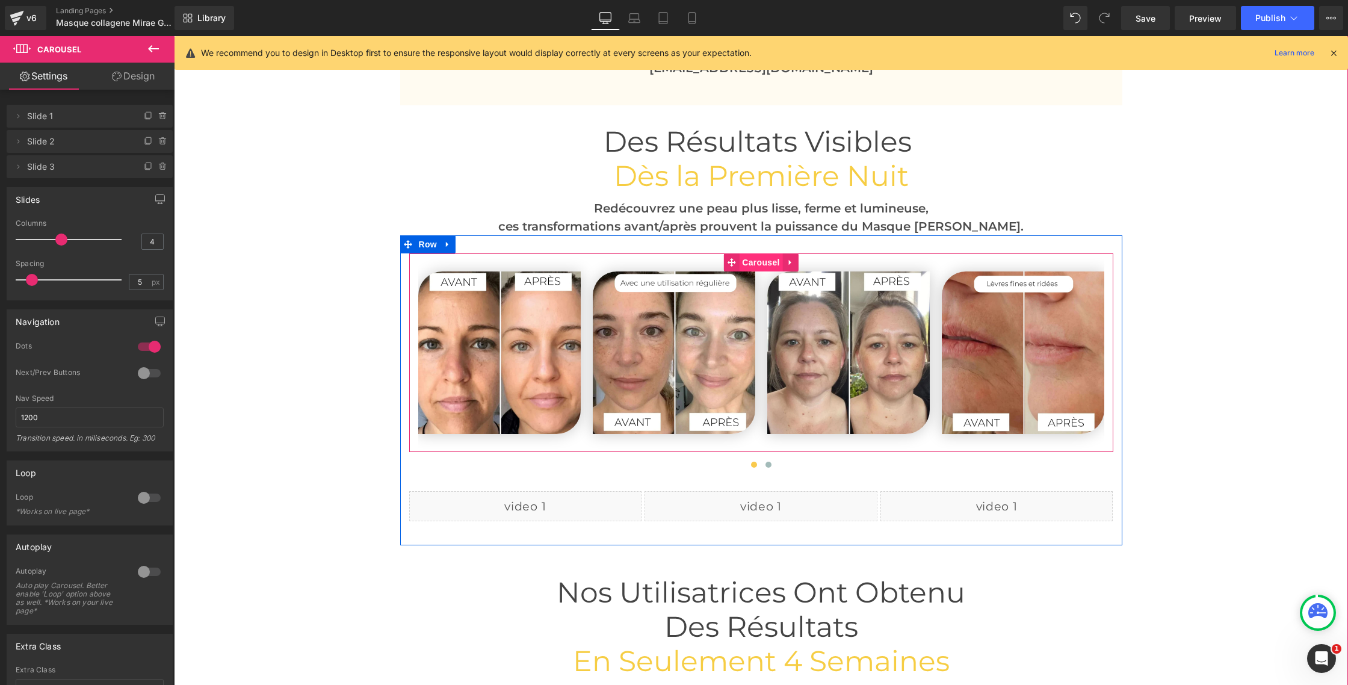
click at [759, 263] on span "Carousel" at bounding box center [760, 262] width 43 height 18
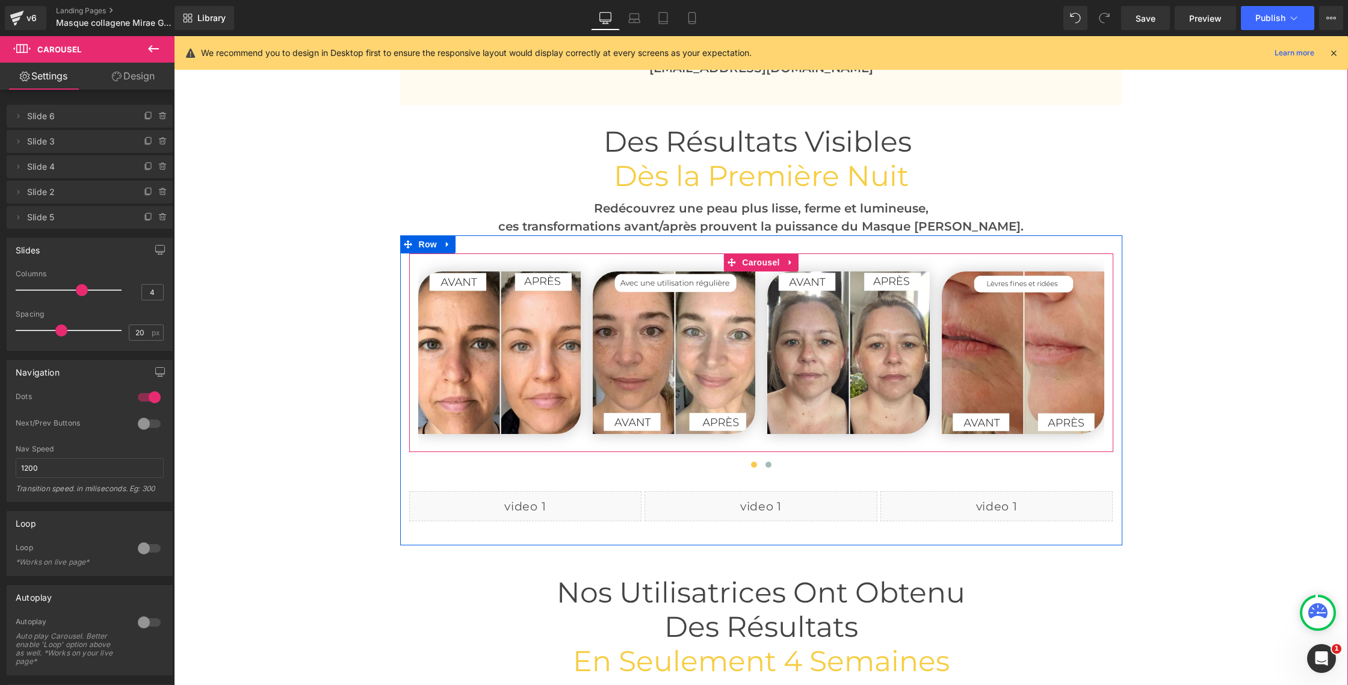
scroll to position [2839, 0]
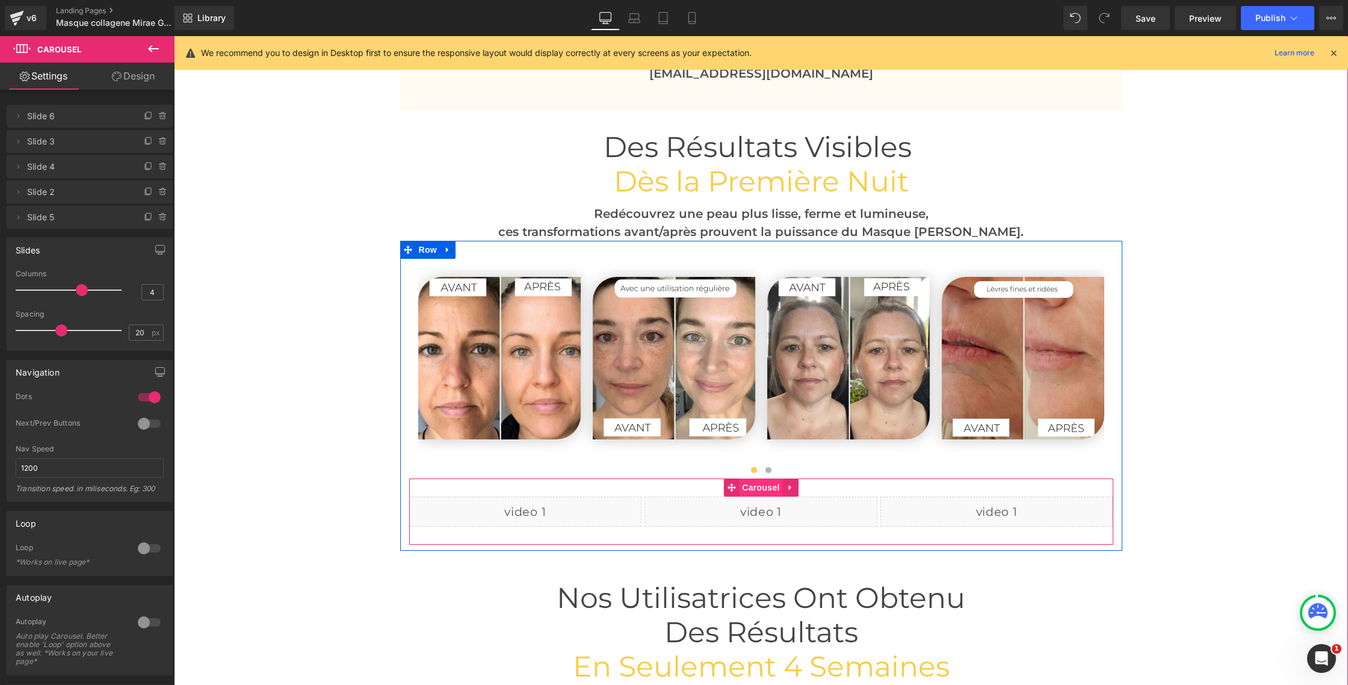
click at [758, 487] on span "Carousel" at bounding box center [760, 487] width 43 height 18
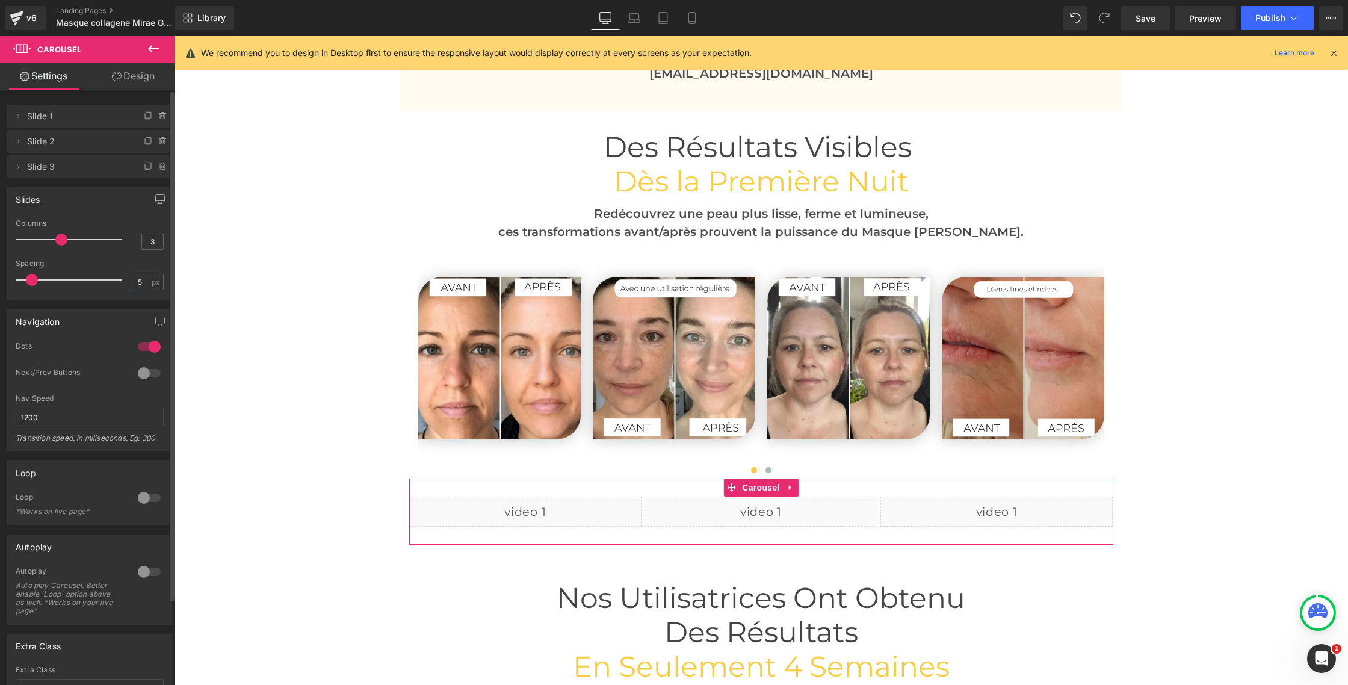
click at [136, 349] on div at bounding box center [149, 346] width 29 height 19
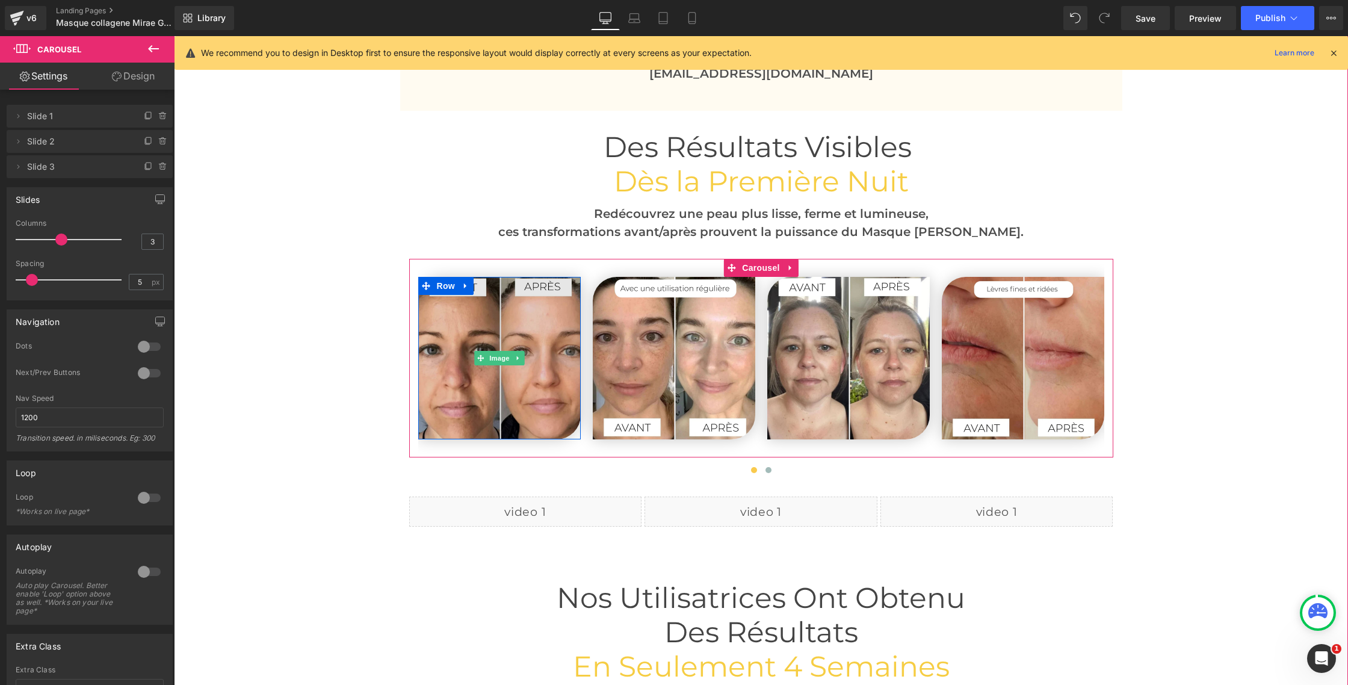
scroll to position [2845, 0]
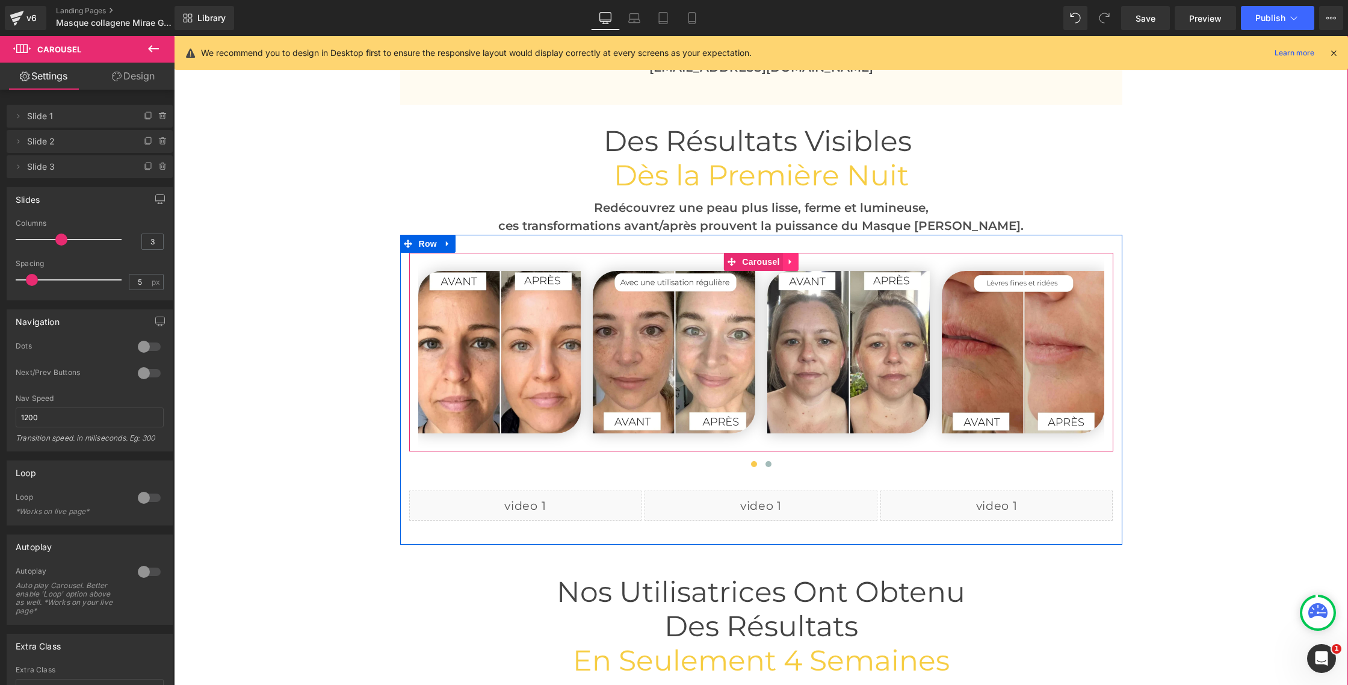
click at [794, 263] on icon at bounding box center [791, 261] width 8 height 9
click at [767, 262] on icon at bounding box center [767, 262] width 8 height 8
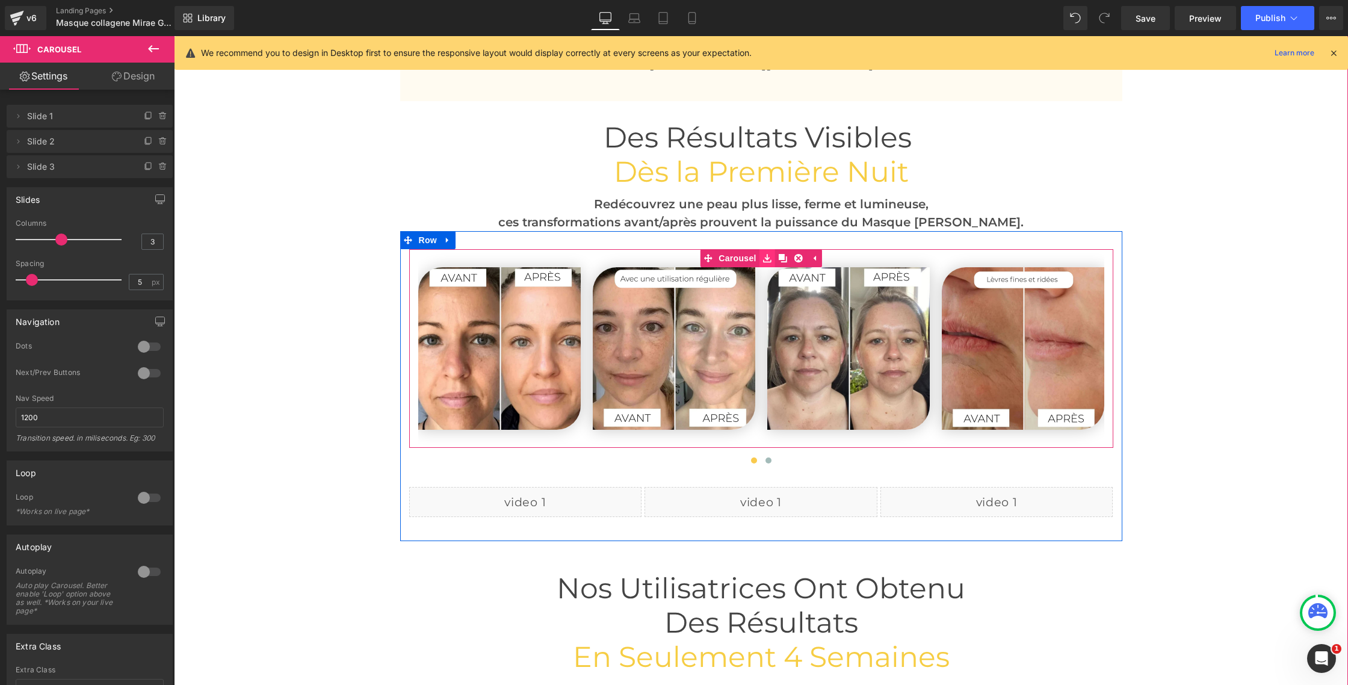
click at [766, 256] on icon at bounding box center [767, 257] width 8 height 9
click at [765, 259] on icon at bounding box center [767, 258] width 8 height 8
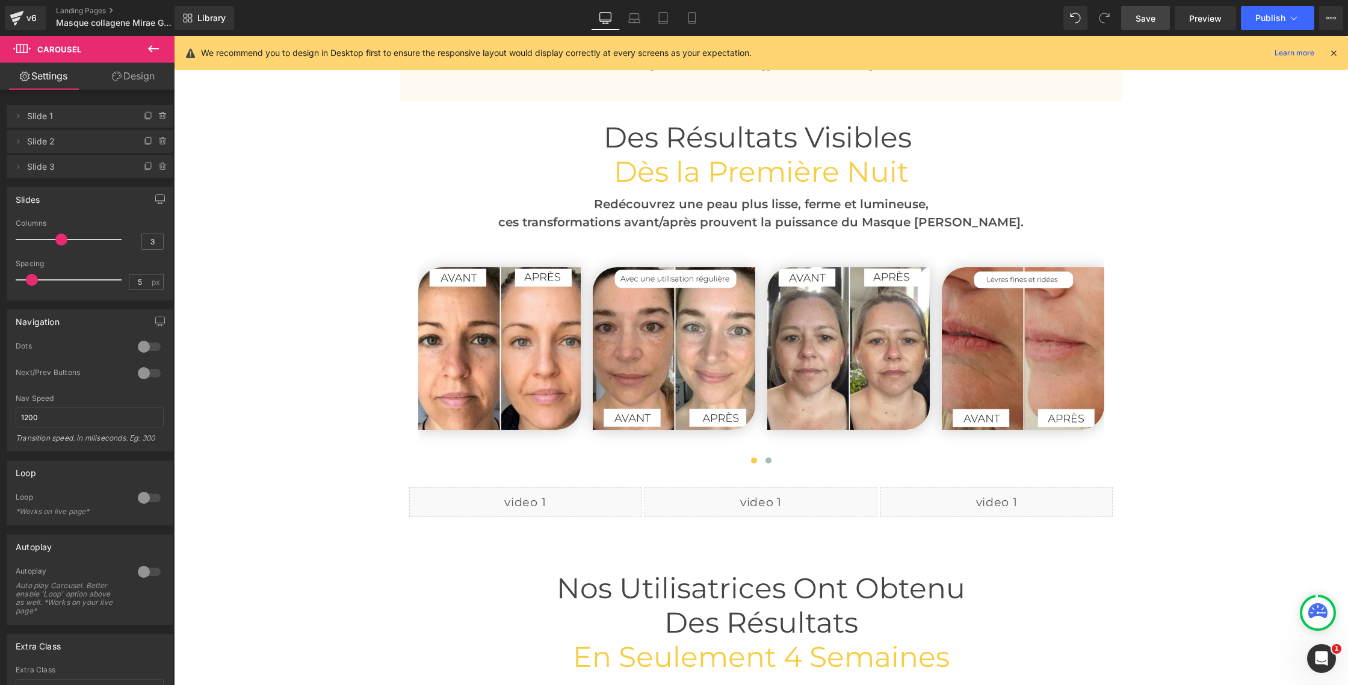
click at [1140, 19] on span "Save" at bounding box center [1146, 18] width 20 height 13
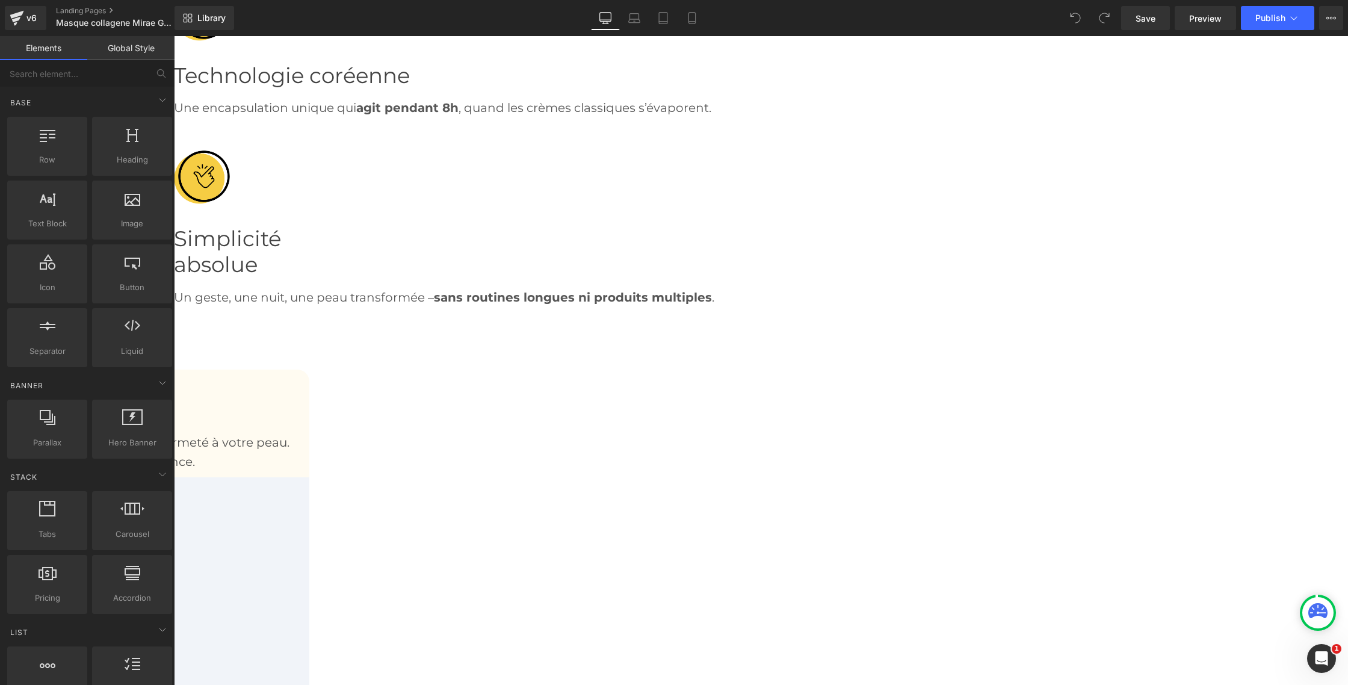
scroll to position [2811, 0]
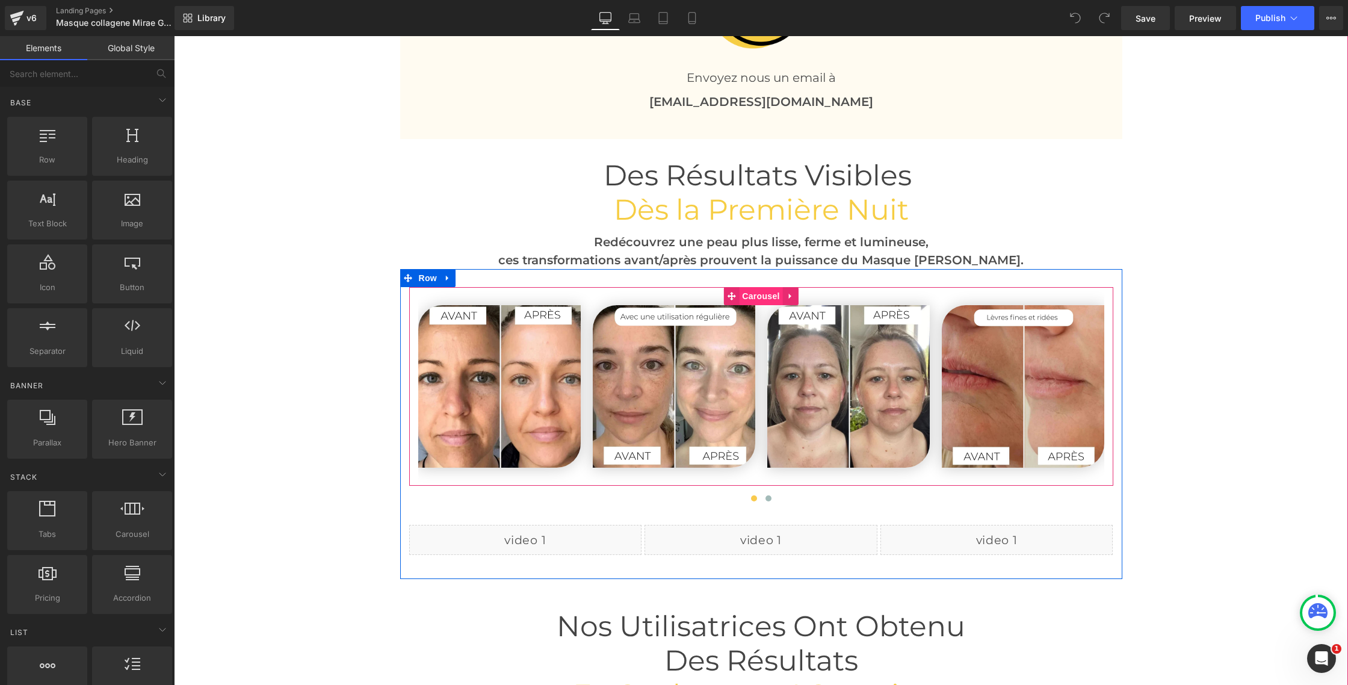
click at [752, 297] on span "Carousel" at bounding box center [760, 296] width 43 height 18
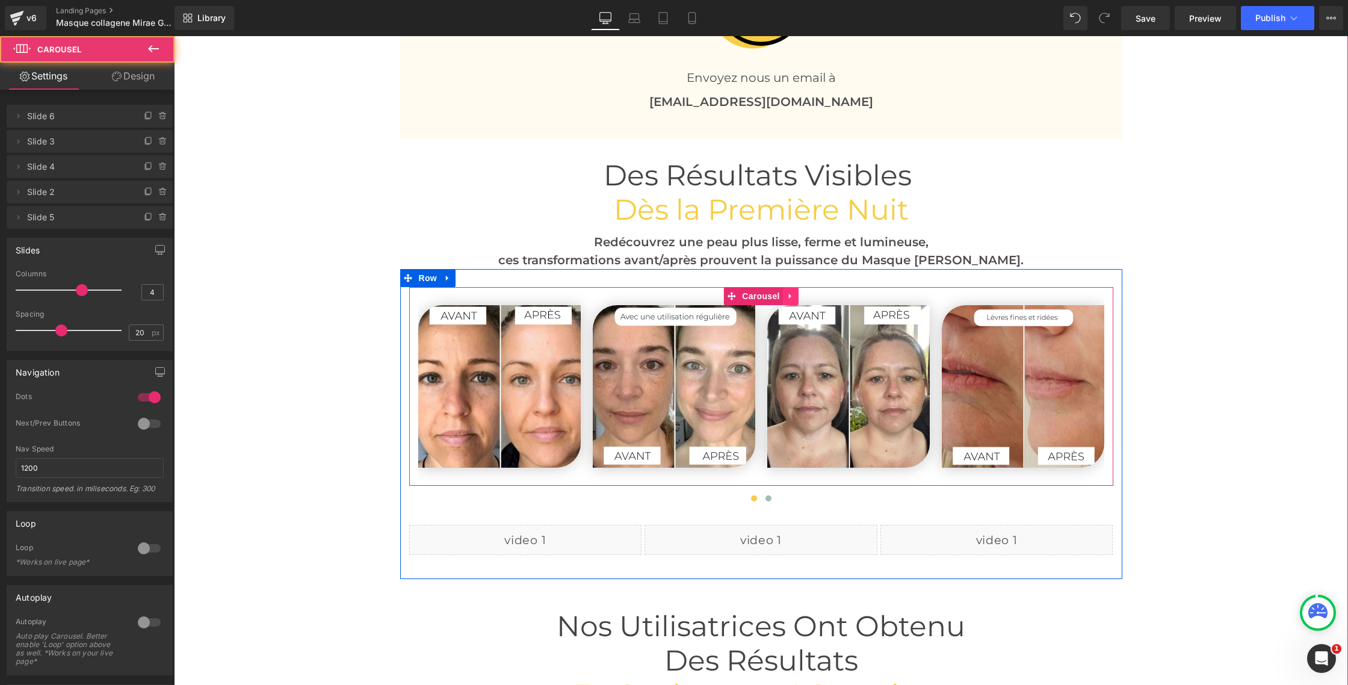
click at [788, 294] on icon at bounding box center [789, 295] width 2 height 5
click at [771, 295] on link at bounding box center [767, 296] width 16 height 18
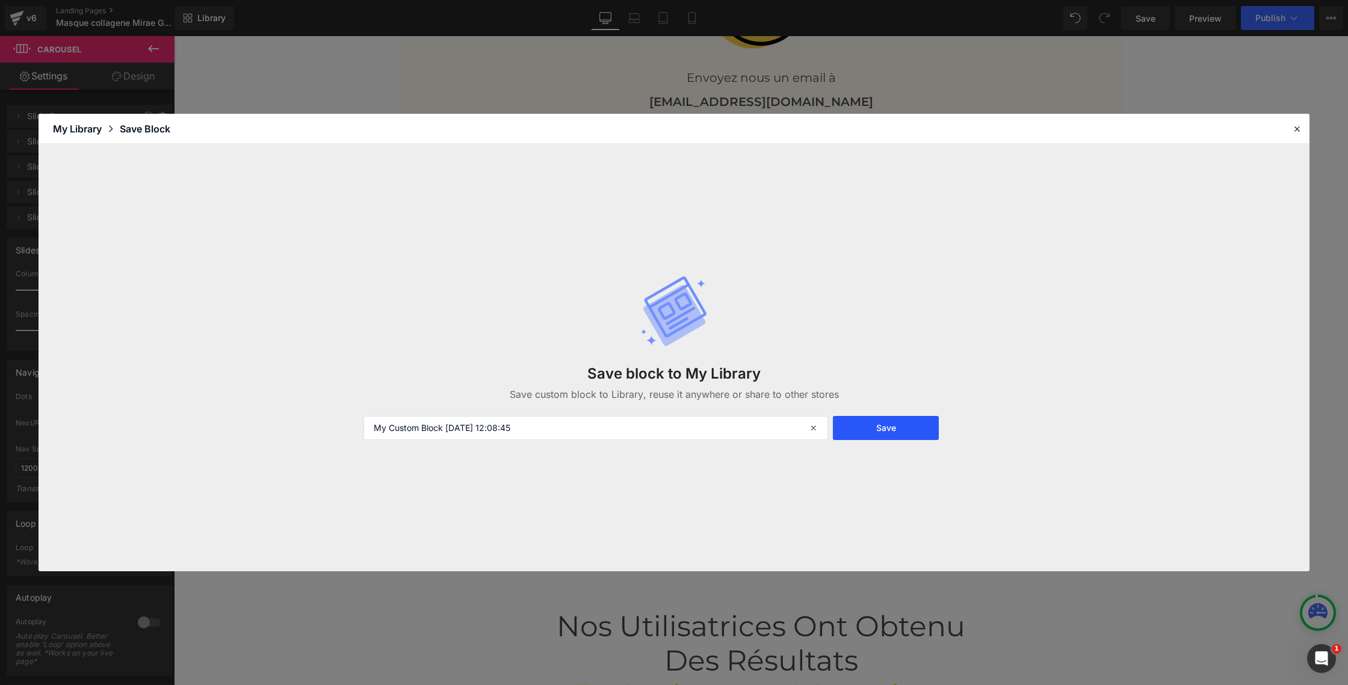
click at [877, 430] on button "Save" at bounding box center [886, 428] width 106 height 24
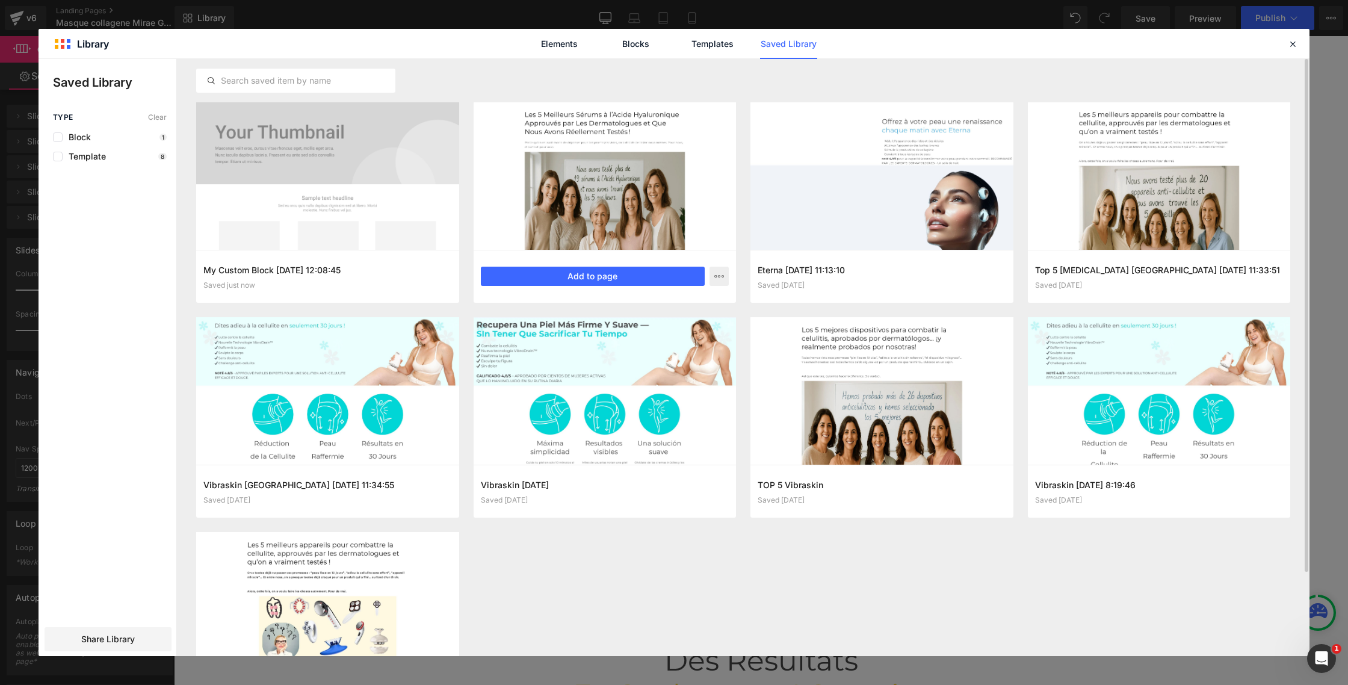
scroll to position [2, 0]
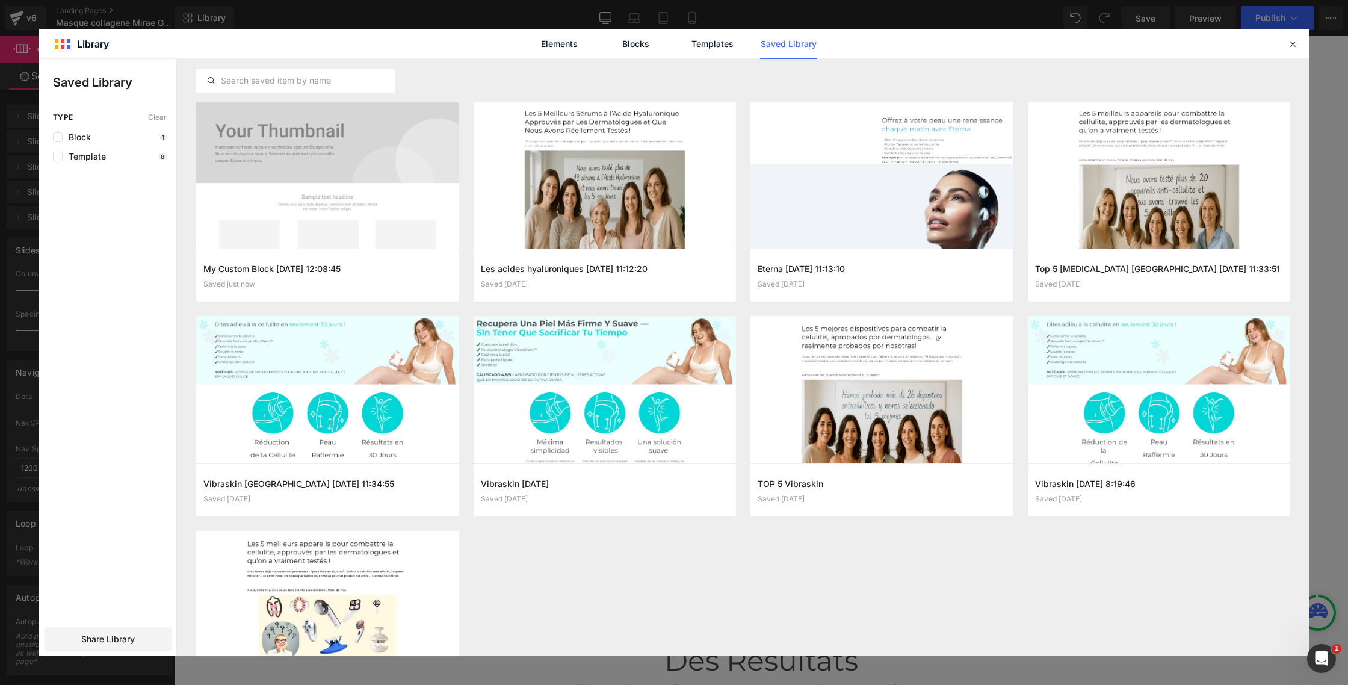
click at [1300, 42] on div "Elements Blocks Templates Saved Library" at bounding box center [674, 43] width 1271 height 29
click at [1290, 45] on icon at bounding box center [1292, 44] width 11 height 11
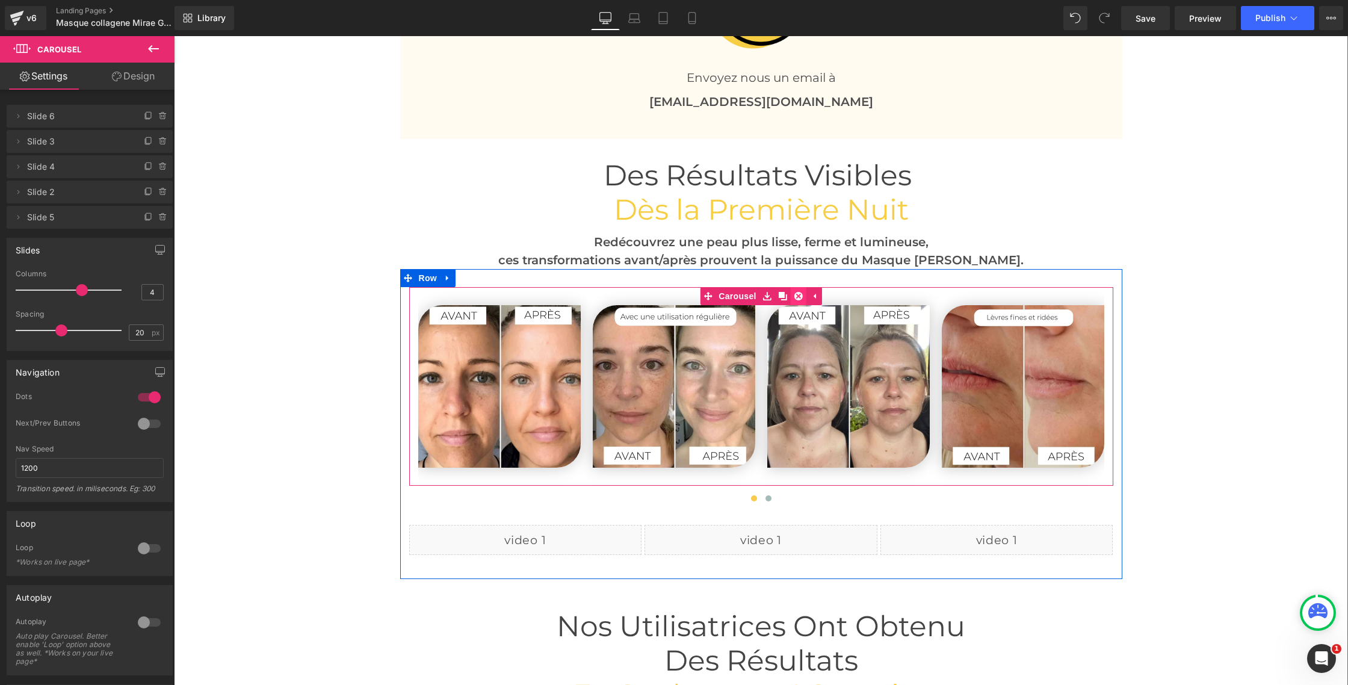
click at [799, 298] on icon at bounding box center [798, 296] width 8 height 8
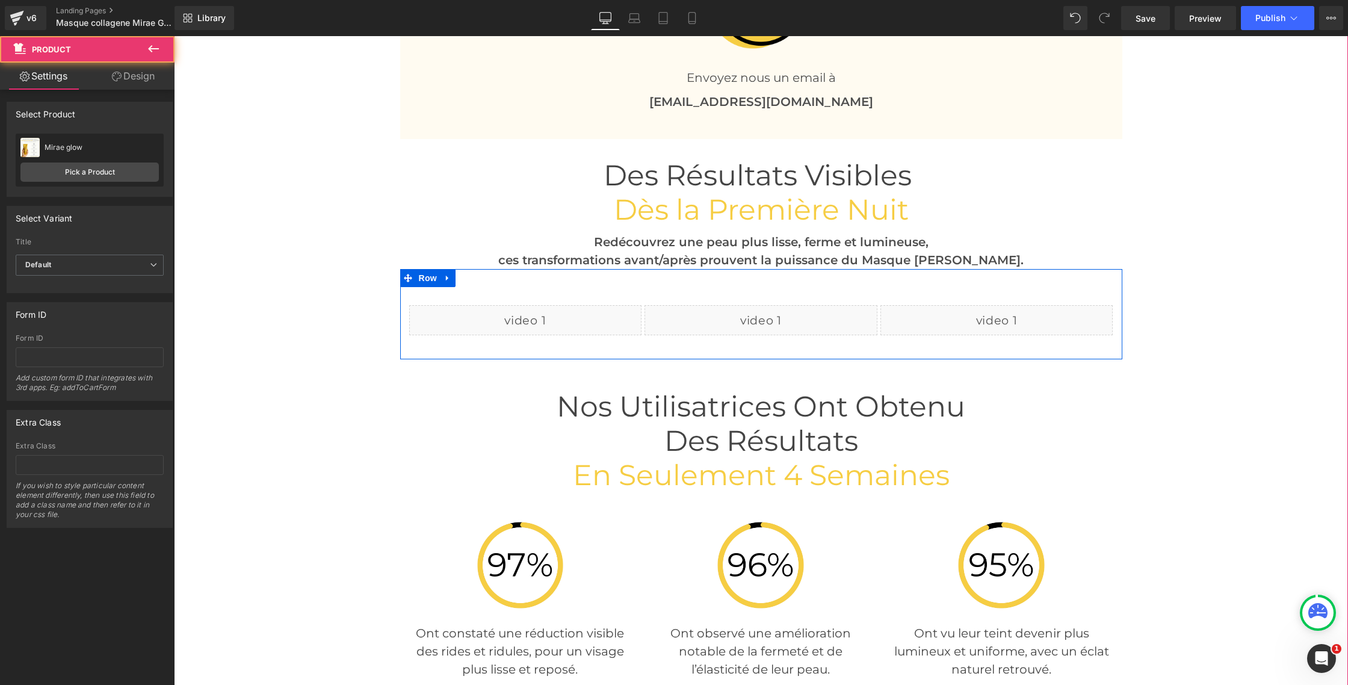
drag, startPoint x: 1145, startPoint y: 22, endPoint x: 975, endPoint y: 49, distance: 172.4
click at [1145, 22] on span "Save" at bounding box center [1146, 18] width 20 height 13
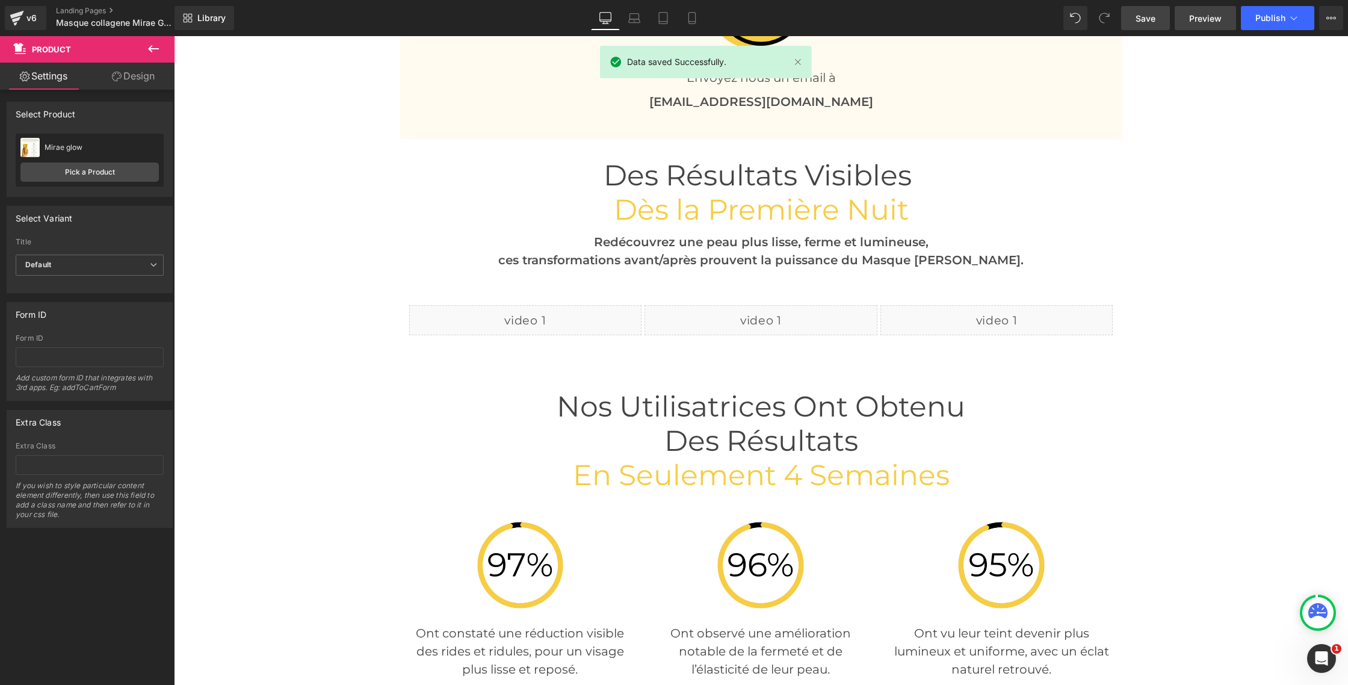
click at [1211, 14] on span "Preview" at bounding box center [1205, 18] width 32 height 13
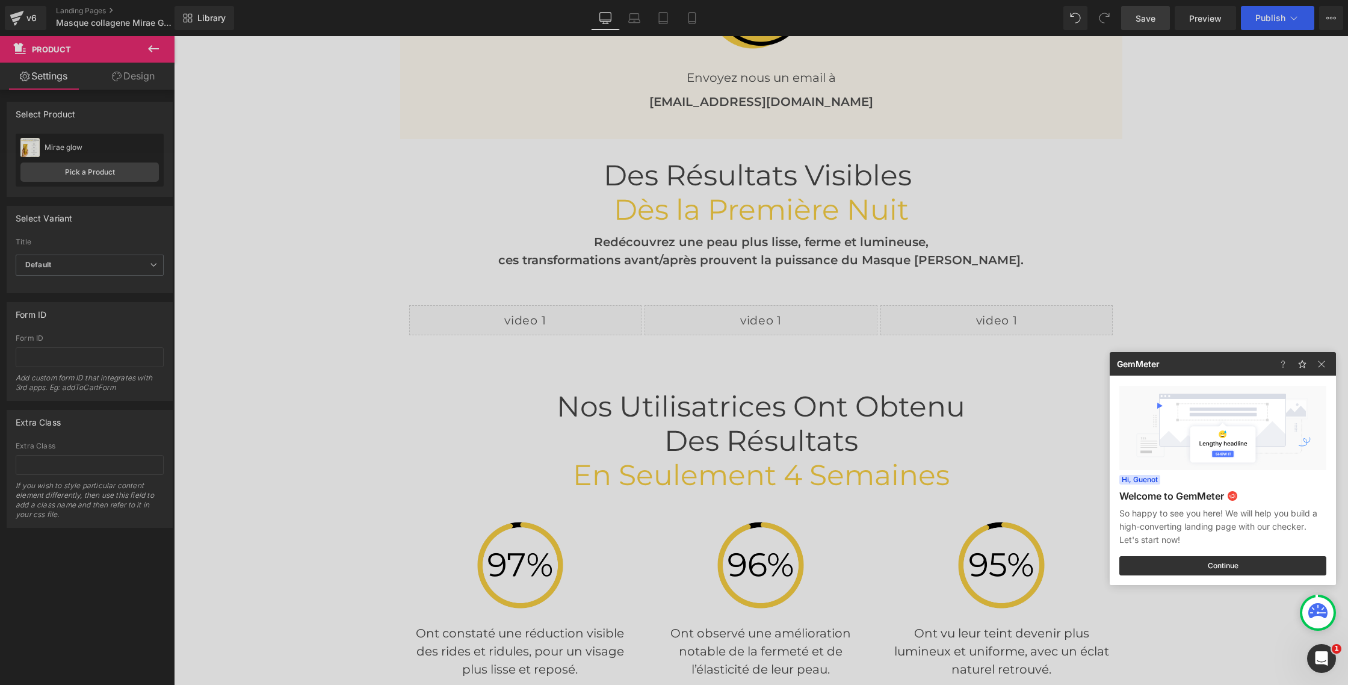
click at [548, 279] on div at bounding box center [674, 342] width 1348 height 685
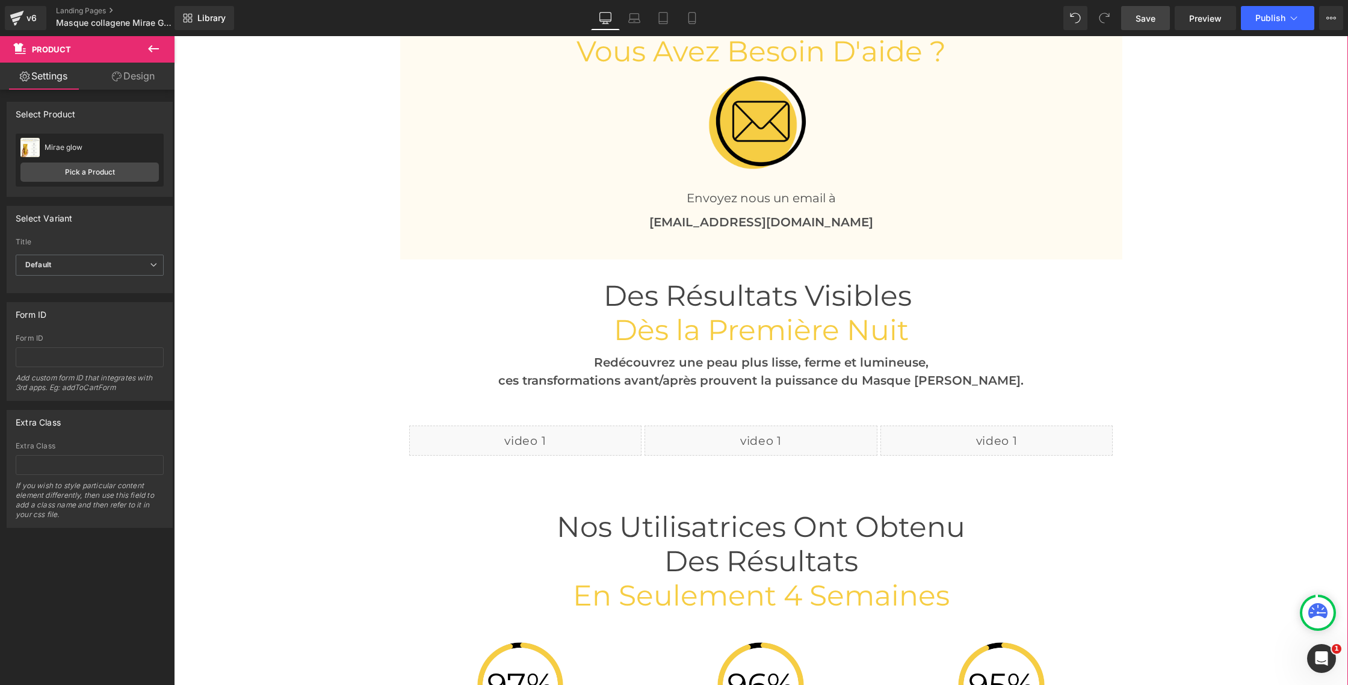
scroll to position [2706, 0]
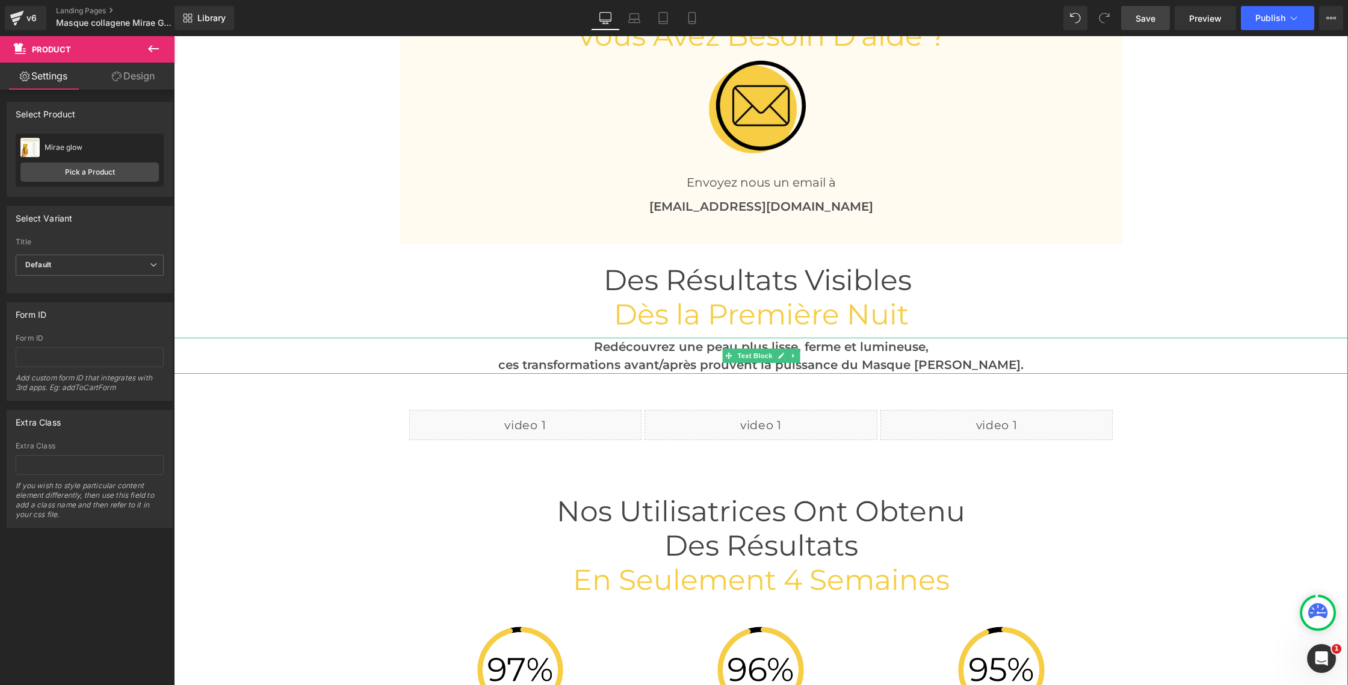
click at [698, 365] on p "ces transformations avant/après prouvent la puissance du Masque [PERSON_NAME]." at bounding box center [761, 365] width 1174 height 18
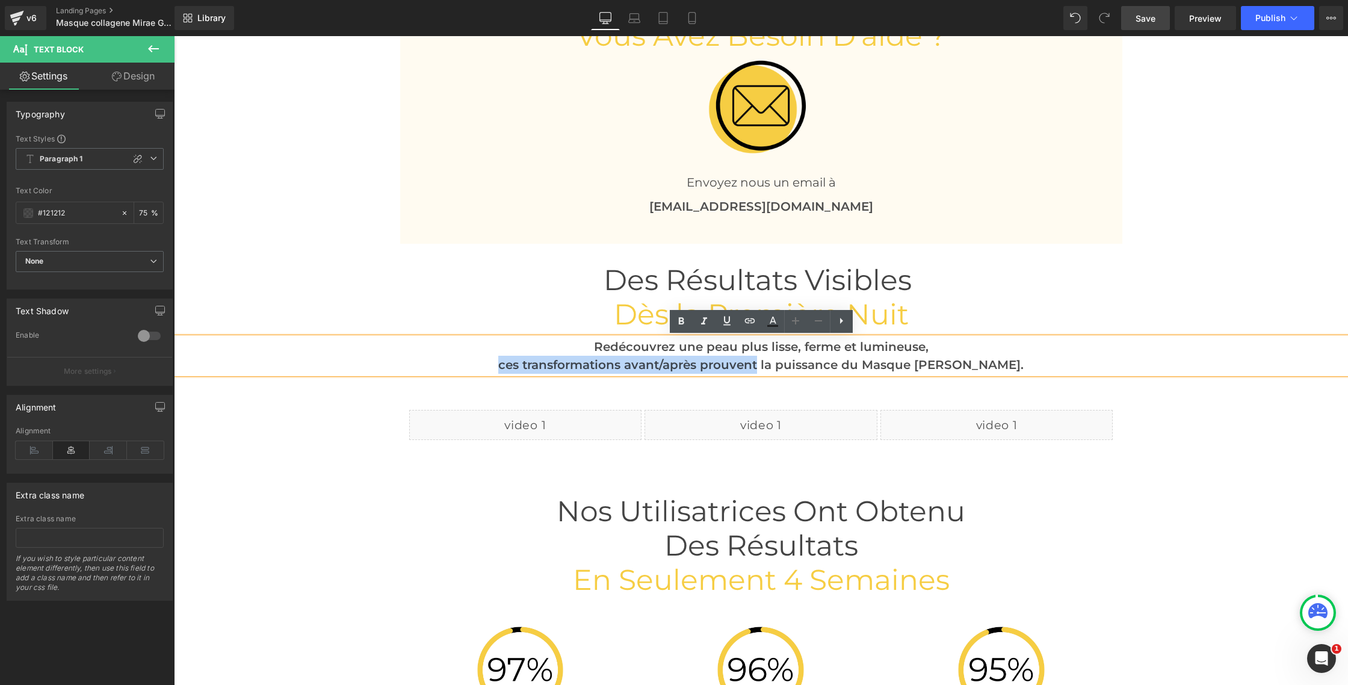
drag, startPoint x: 519, startPoint y: 364, endPoint x: 777, endPoint y: 366, distance: 257.6
click at [777, 366] on p "ces transformations avant/après prouvent la puissance du Masque [PERSON_NAME]." at bounding box center [761, 365] width 1174 height 18
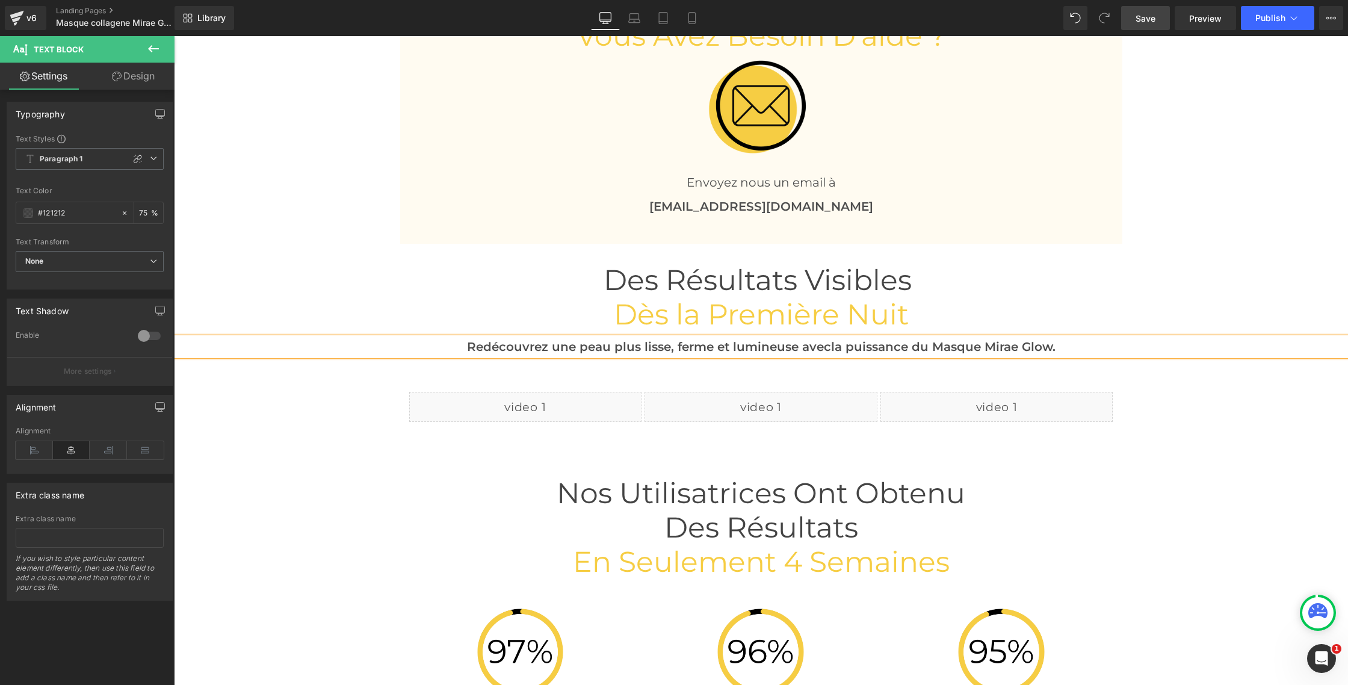
scroll to position [2707, 0]
click at [800, 344] on p "Redécouvrez une peau plus lisse, ferme et lumineuse avec la puissance du Masque…" at bounding box center [761, 346] width 1174 height 18
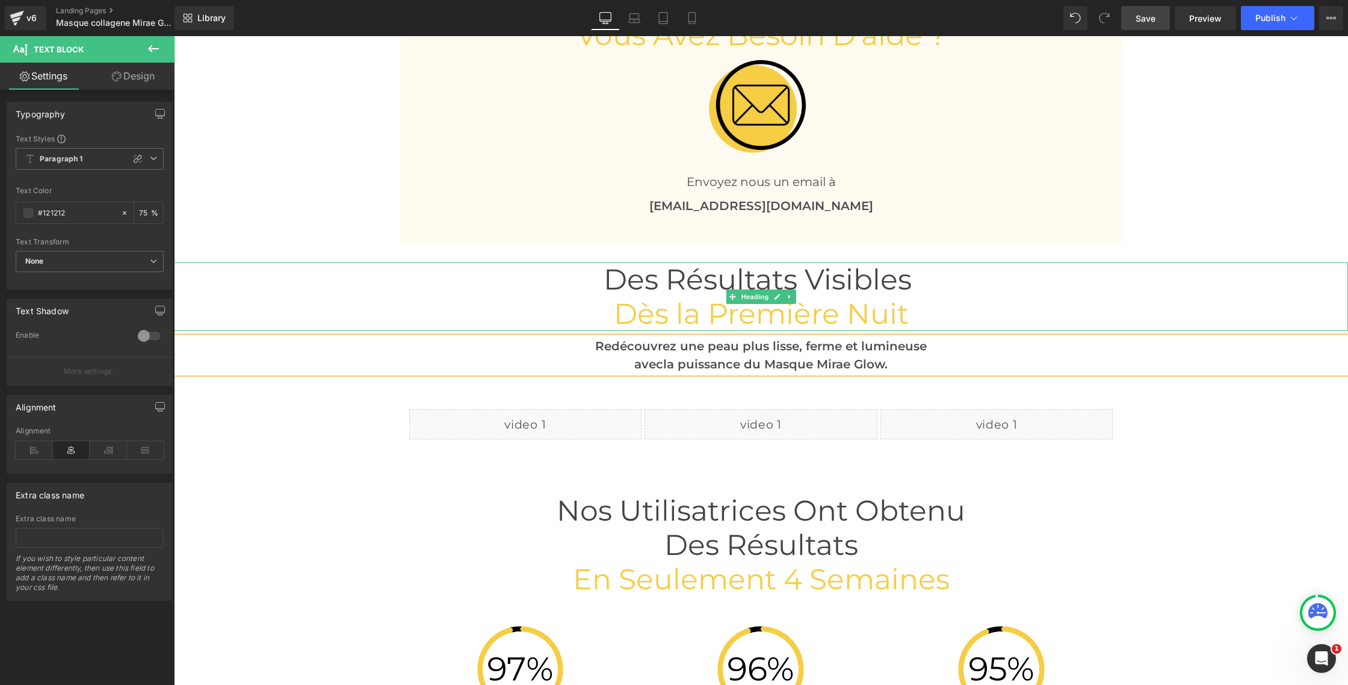
click at [500, 298] on h1 "Dès la Première Nuit" at bounding box center [761, 314] width 1174 height 34
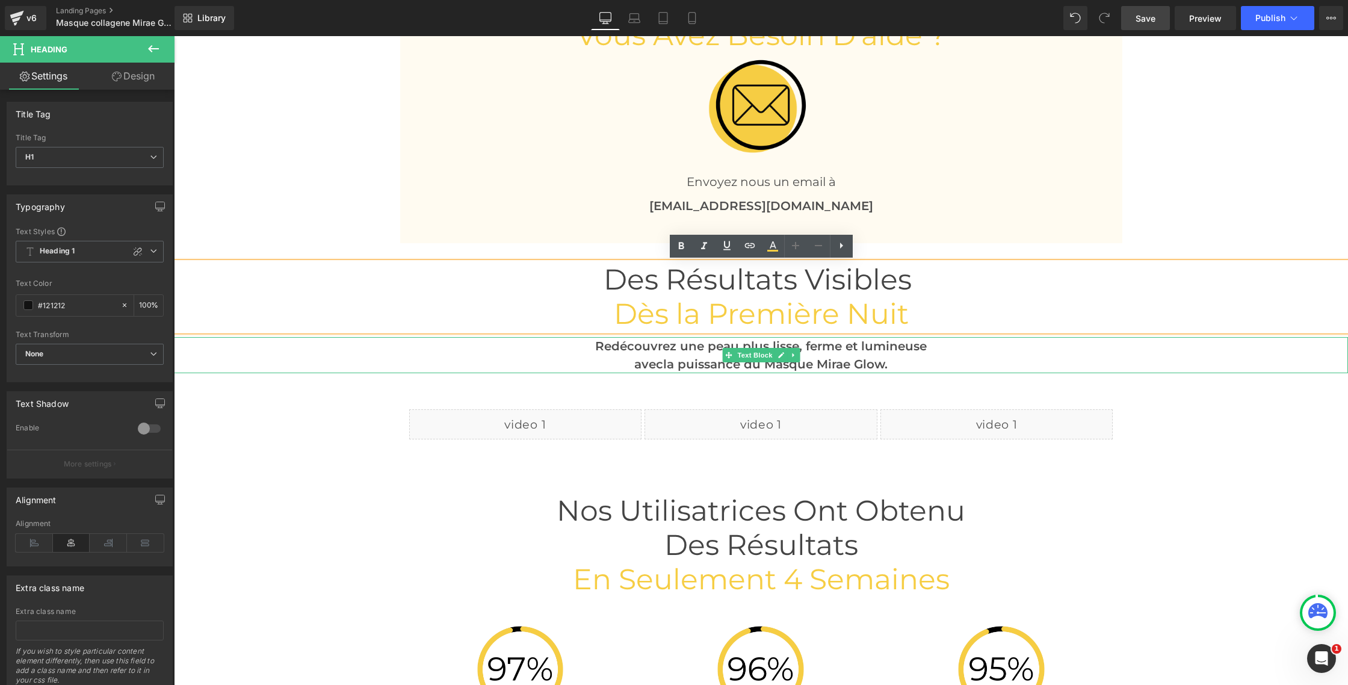
click at [842, 359] on span "la puissance du Masque Mirae Glow." at bounding box center [775, 364] width 224 height 14
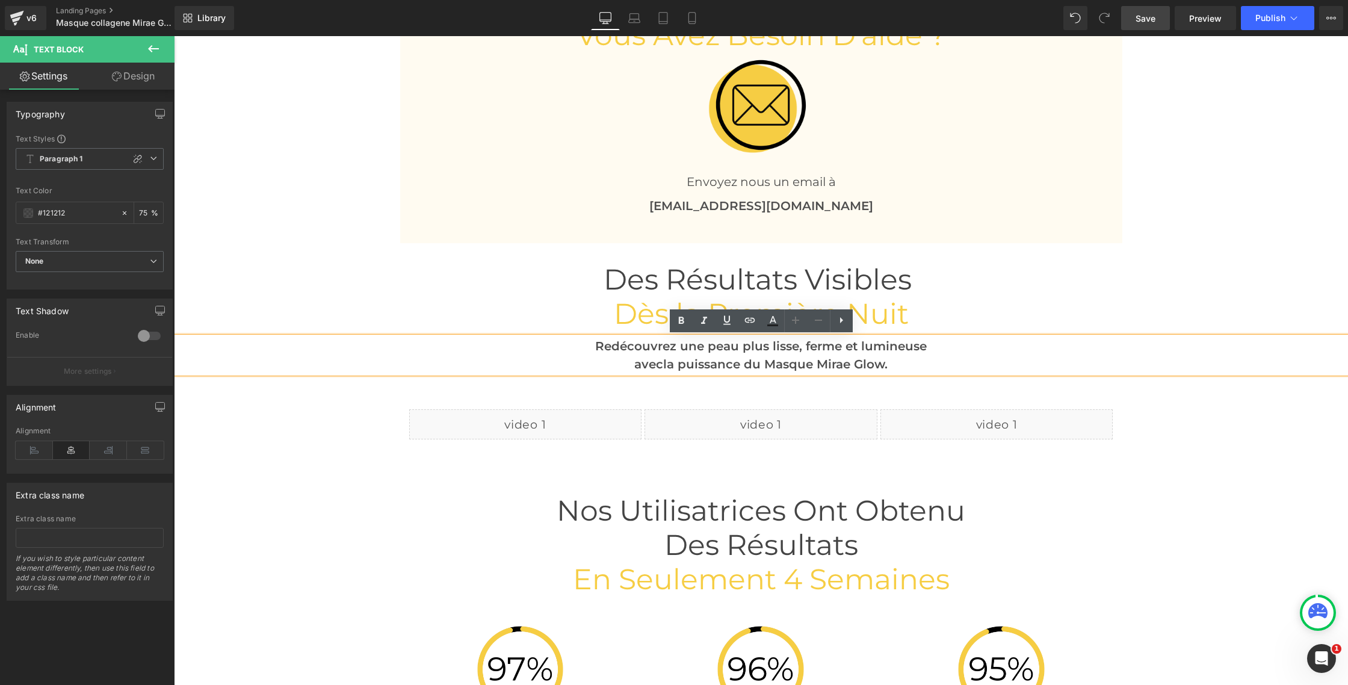
drag, startPoint x: 824, startPoint y: 364, endPoint x: 892, endPoint y: 362, distance: 68.6
click at [892, 362] on p "avec la puissance du Masque Mirae Glow." at bounding box center [761, 364] width 1174 height 18
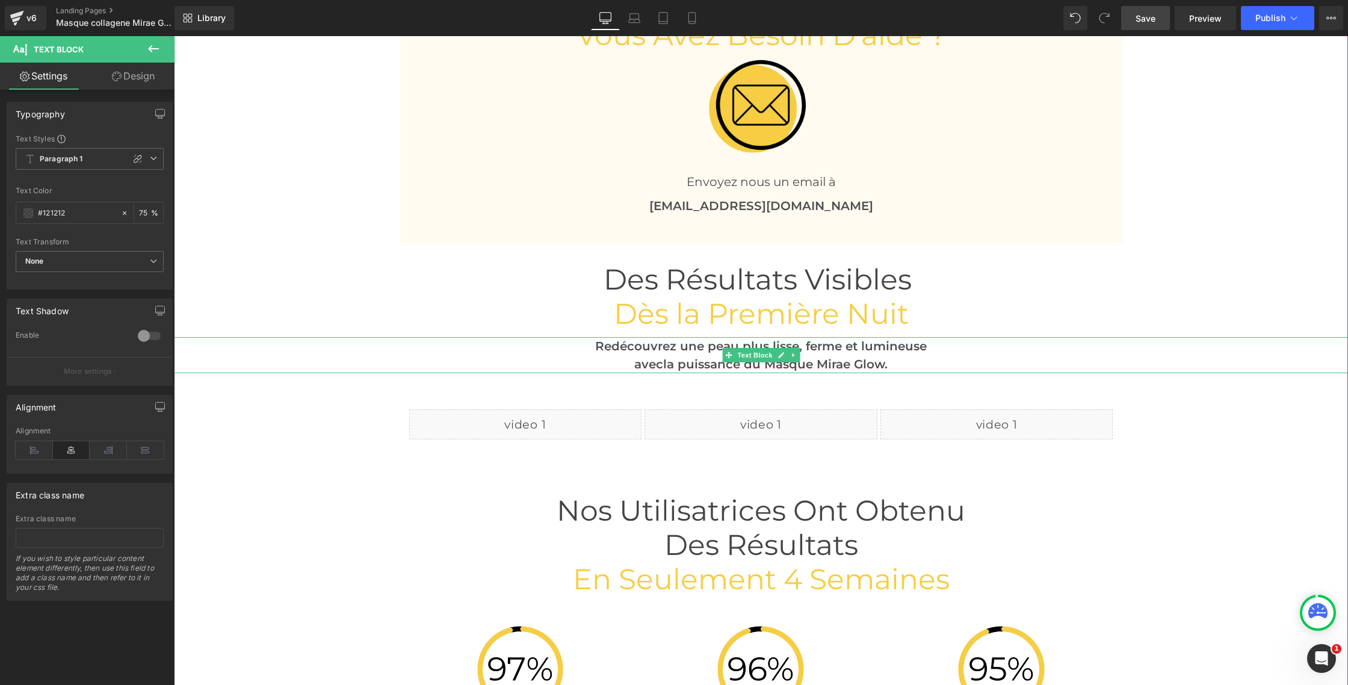
click at [877, 363] on span "la puissance du Masque Mirae Glow." at bounding box center [775, 364] width 224 height 14
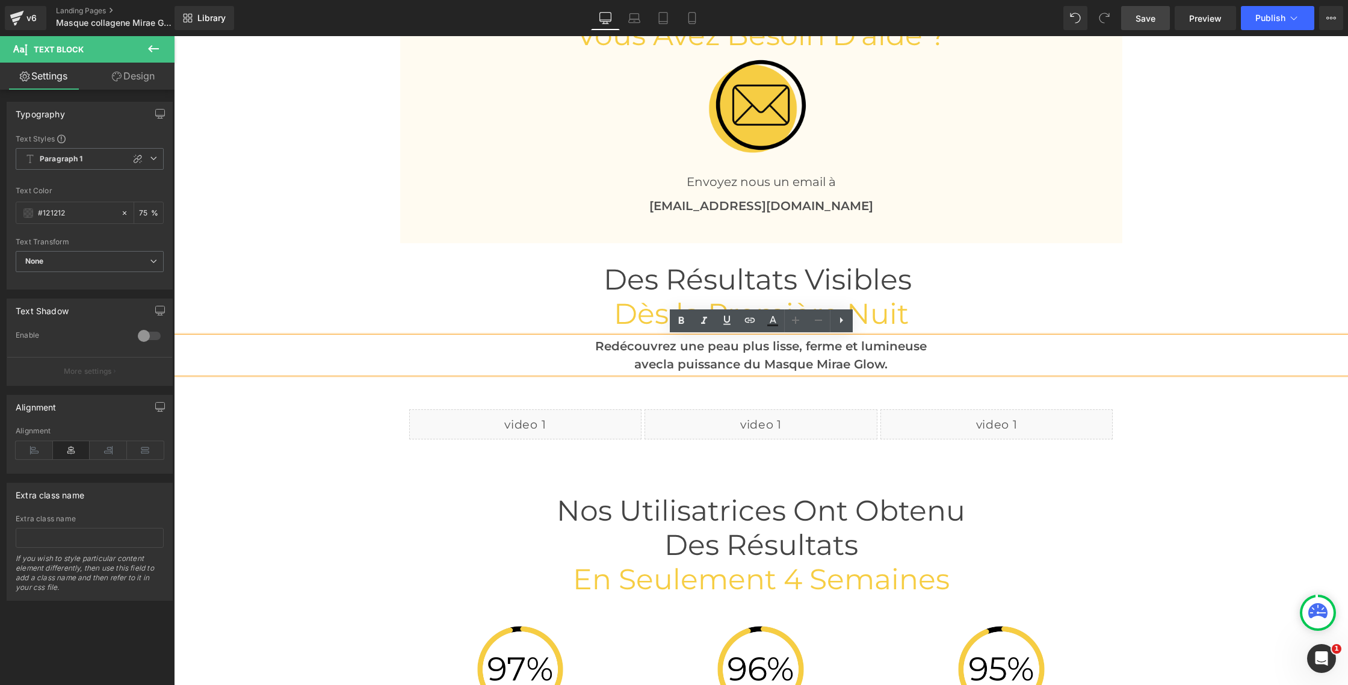
drag, startPoint x: 819, startPoint y: 363, endPoint x: 888, endPoint y: 363, distance: 68.6
click at [888, 363] on span "la puissance du Masque Mirae Glow." at bounding box center [775, 364] width 224 height 14
click at [777, 324] on icon at bounding box center [772, 325] width 11 height 2
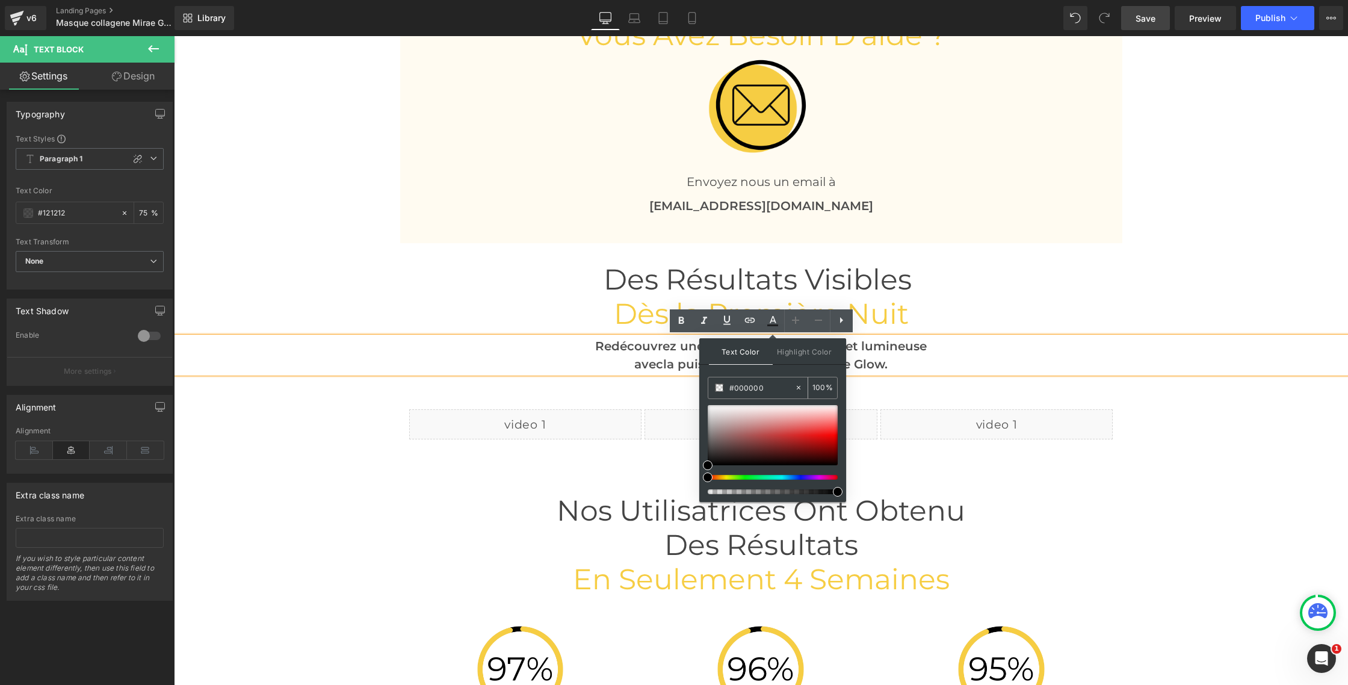
click at [752, 385] on input "#000000" at bounding box center [761, 387] width 65 height 13
paste input "f6cd43"
type input "f6cd43"
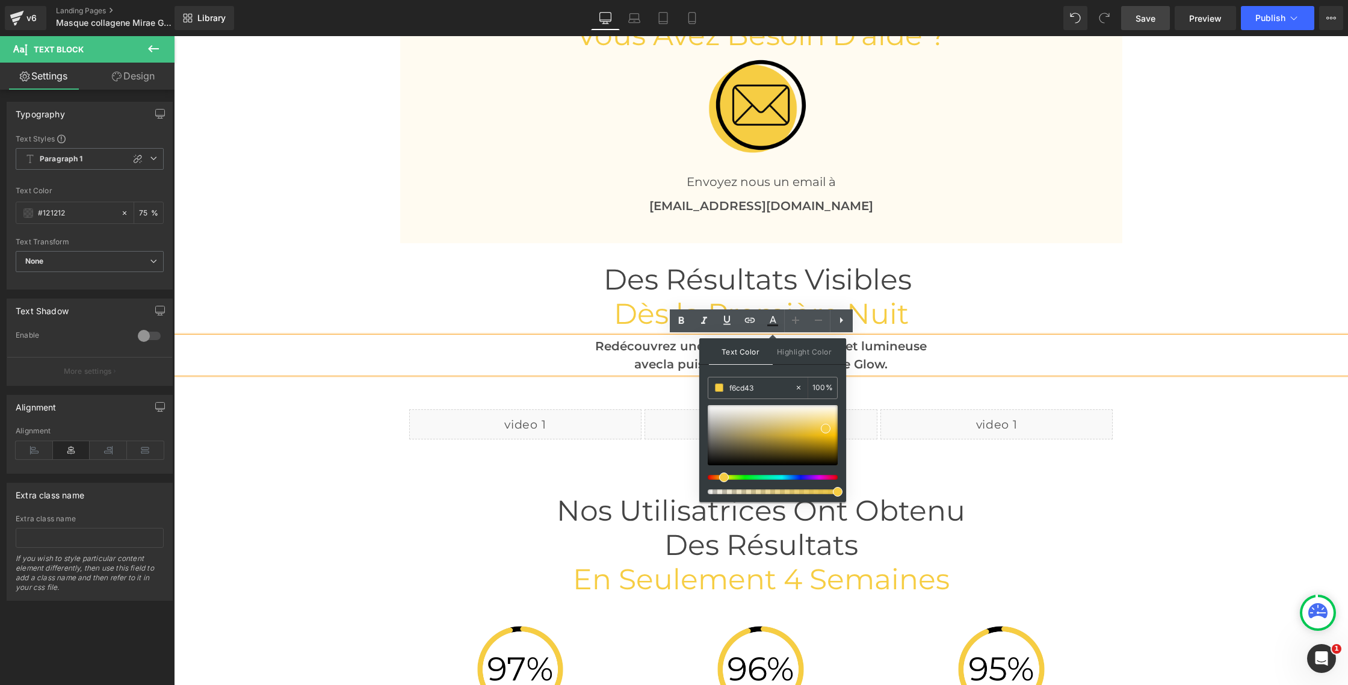
click at [747, 353] on span "Text Color" at bounding box center [741, 351] width 64 height 26
click at [438, 266] on h1 "Des Résultats Visibles" at bounding box center [761, 279] width 1174 height 34
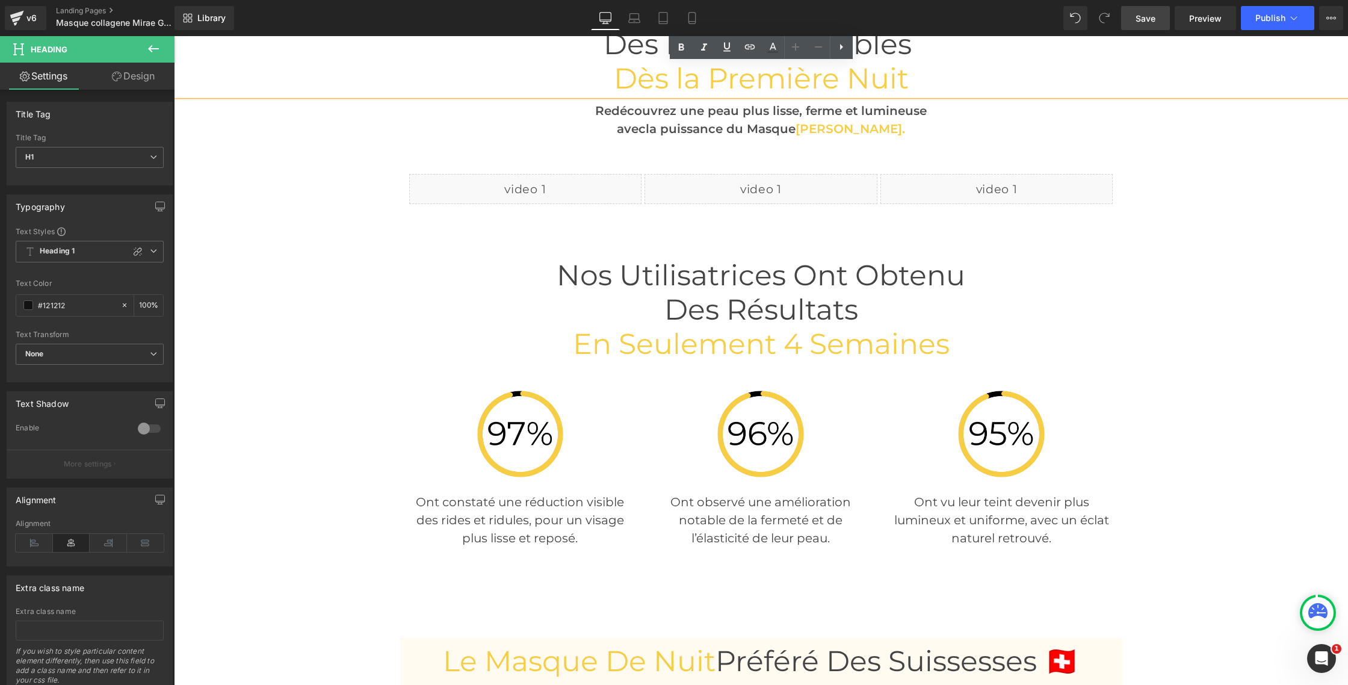
scroll to position [2943, 0]
click at [1132, 17] on link "Save" at bounding box center [1145, 18] width 49 height 24
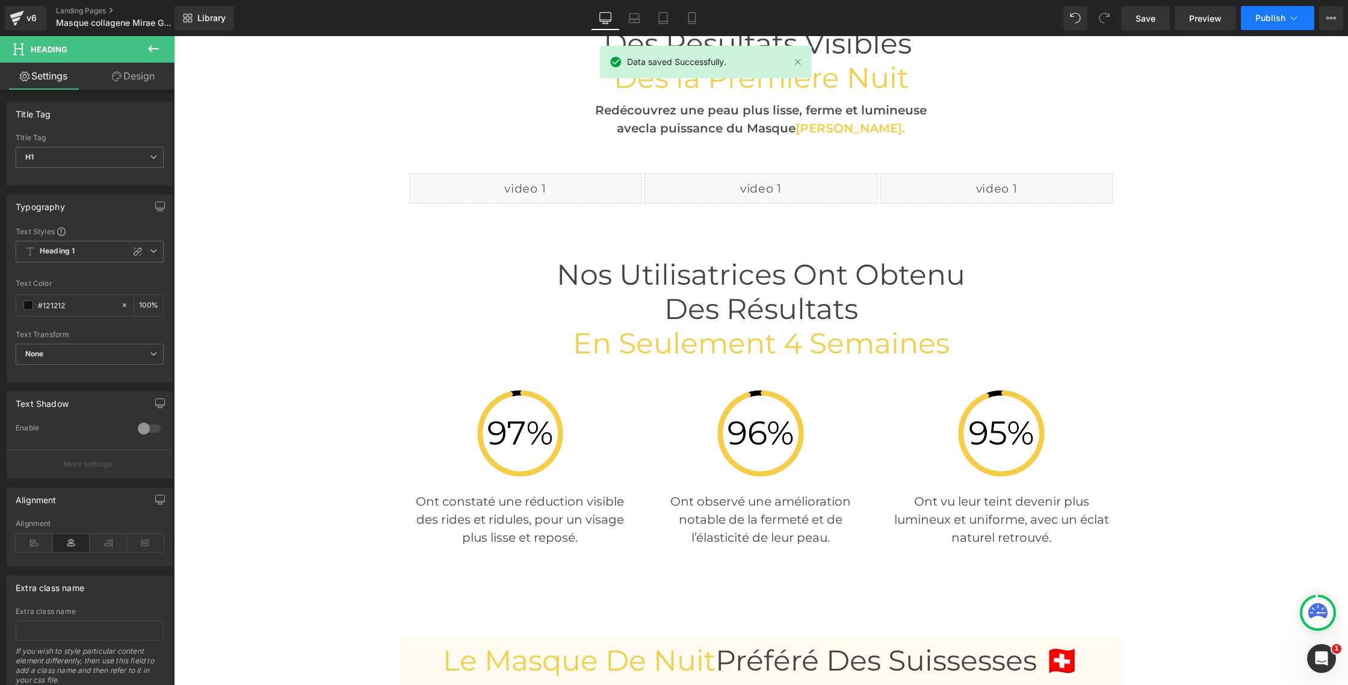
click at [1279, 14] on span "Publish" at bounding box center [1270, 18] width 30 height 10
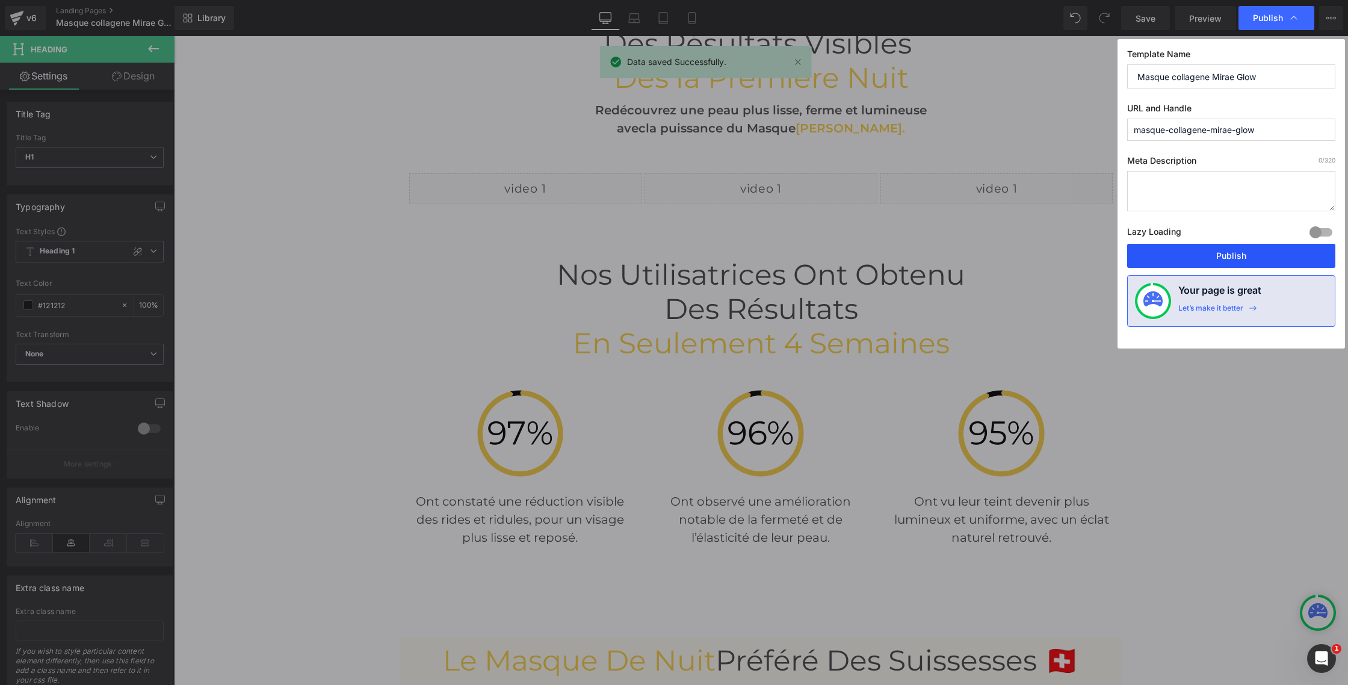
click at [1228, 247] on button "Publish" at bounding box center [1231, 256] width 208 height 24
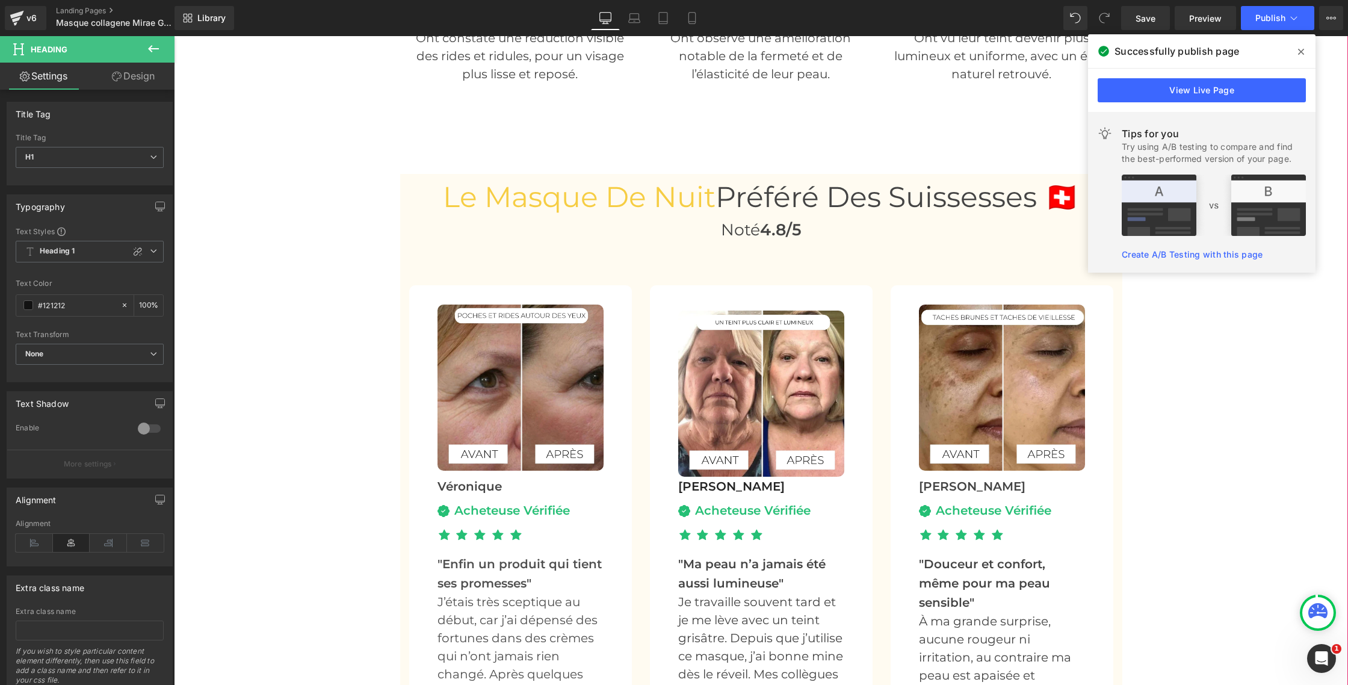
scroll to position [3412, 0]
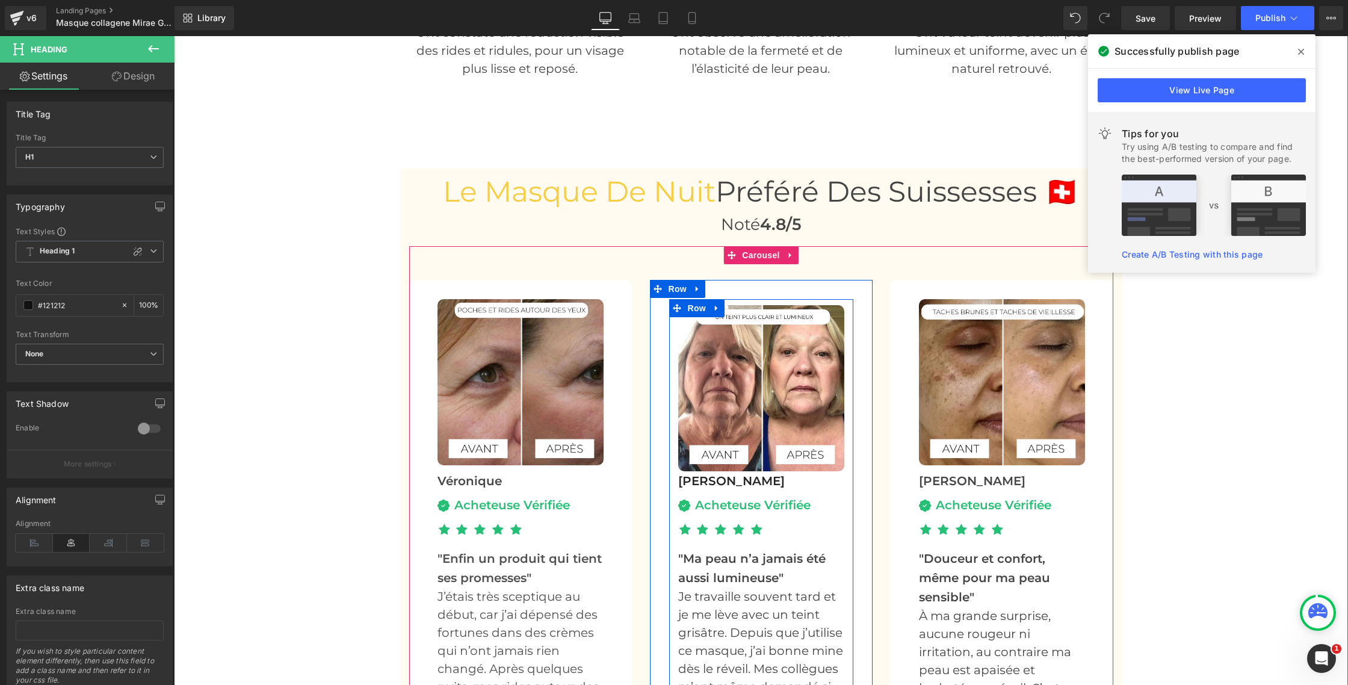
click at [710, 309] on link at bounding box center [717, 308] width 16 height 18
click at [694, 309] on span "Row" at bounding box center [697, 308] width 24 height 18
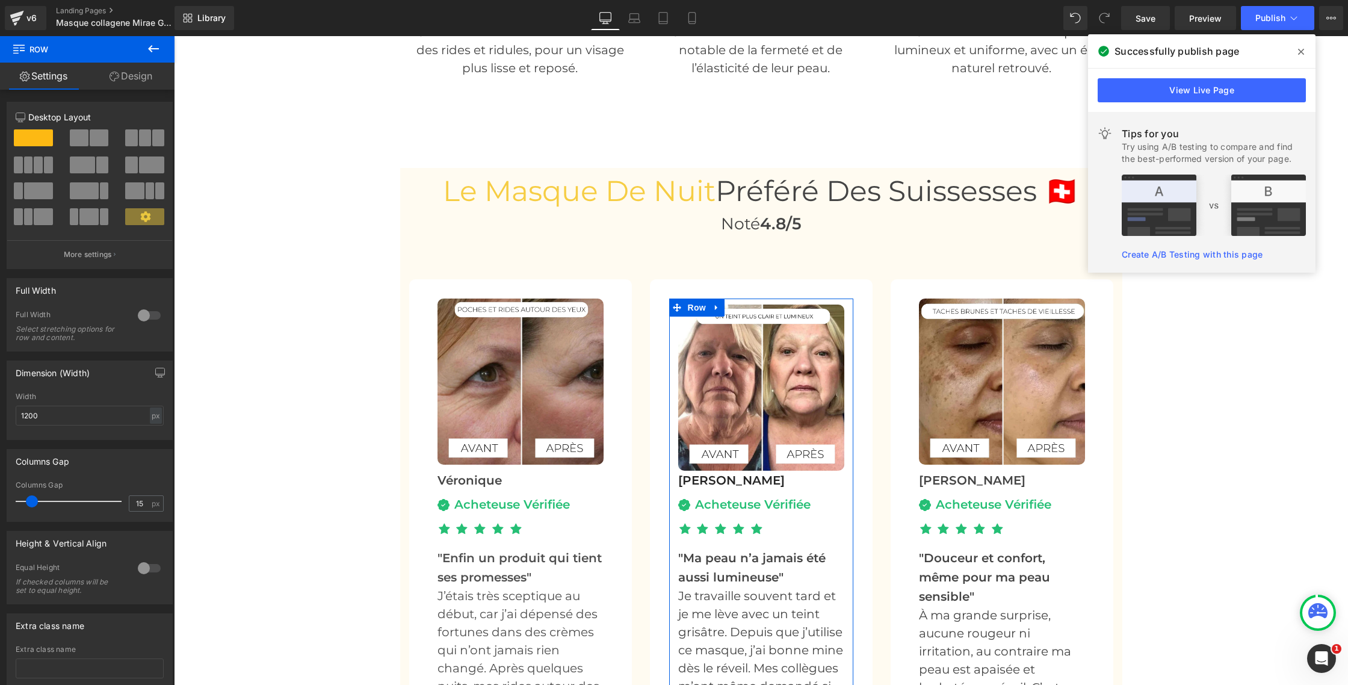
click at [135, 83] on link "Design" at bounding box center [130, 76] width 87 height 27
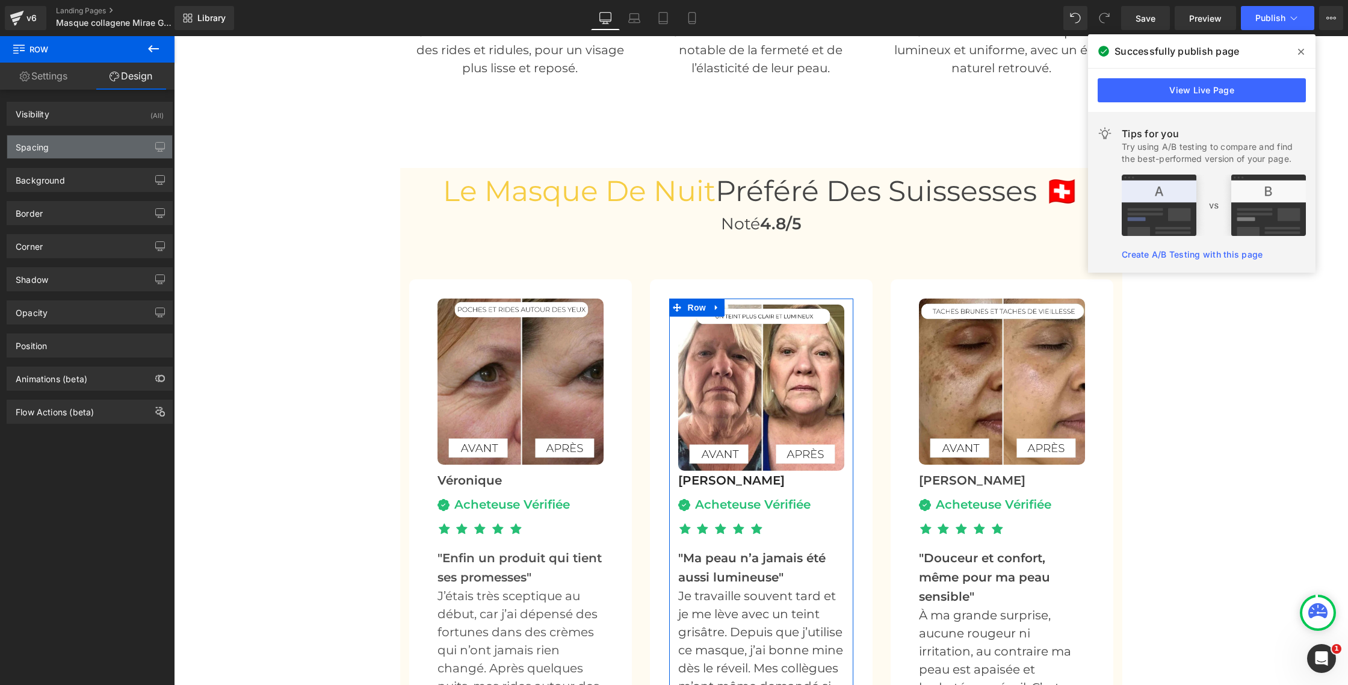
click at [54, 153] on div "Spacing" at bounding box center [89, 146] width 165 height 23
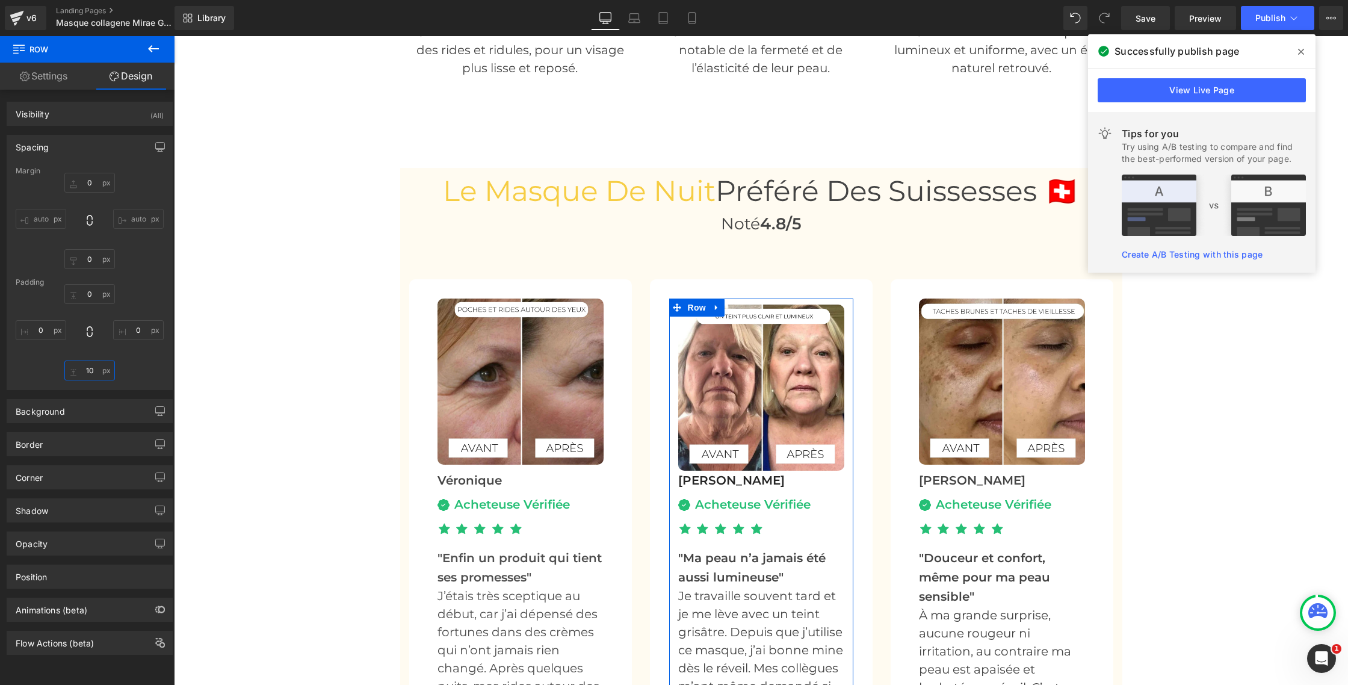
click at [86, 368] on input "10" at bounding box center [89, 370] width 51 height 20
type input "0"
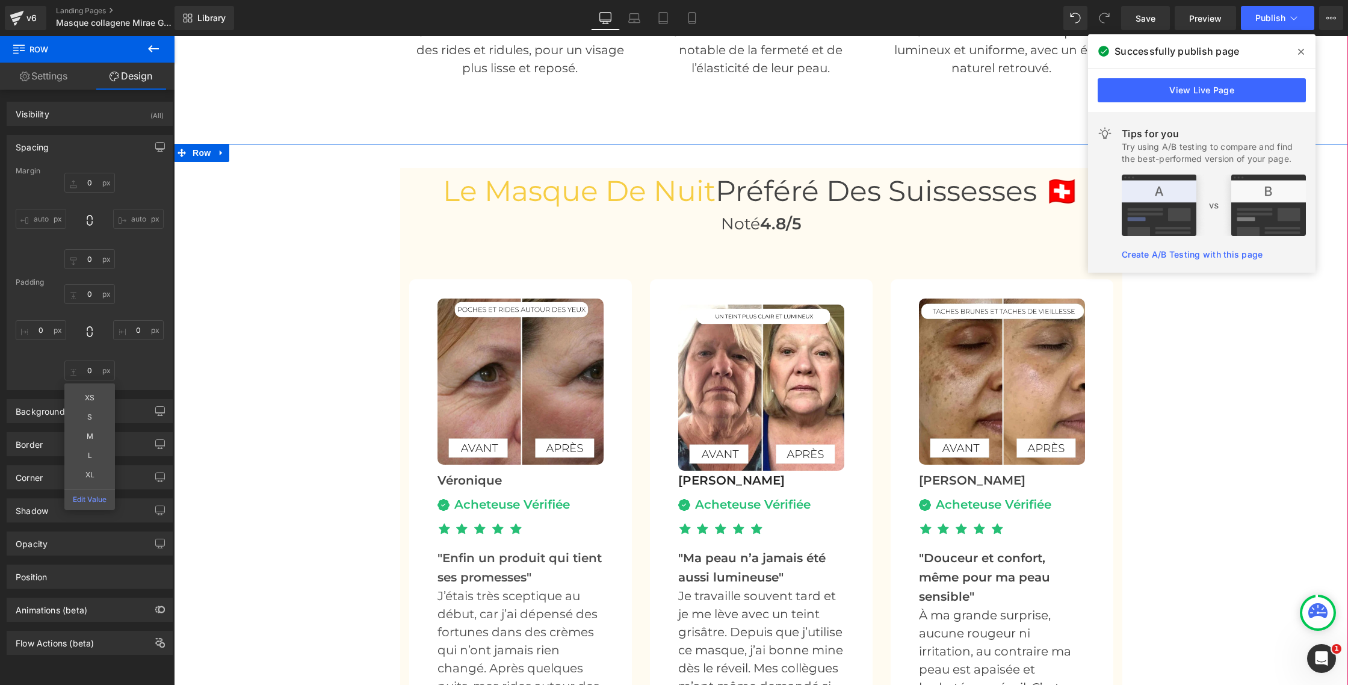
click at [203, 324] on div "Le Masque de nuit Préféré Des Suissesses 🇨🇭 Heading Noté 4.8/5 Heading Image Vé…" at bounding box center [761, 483] width 1174 height 631
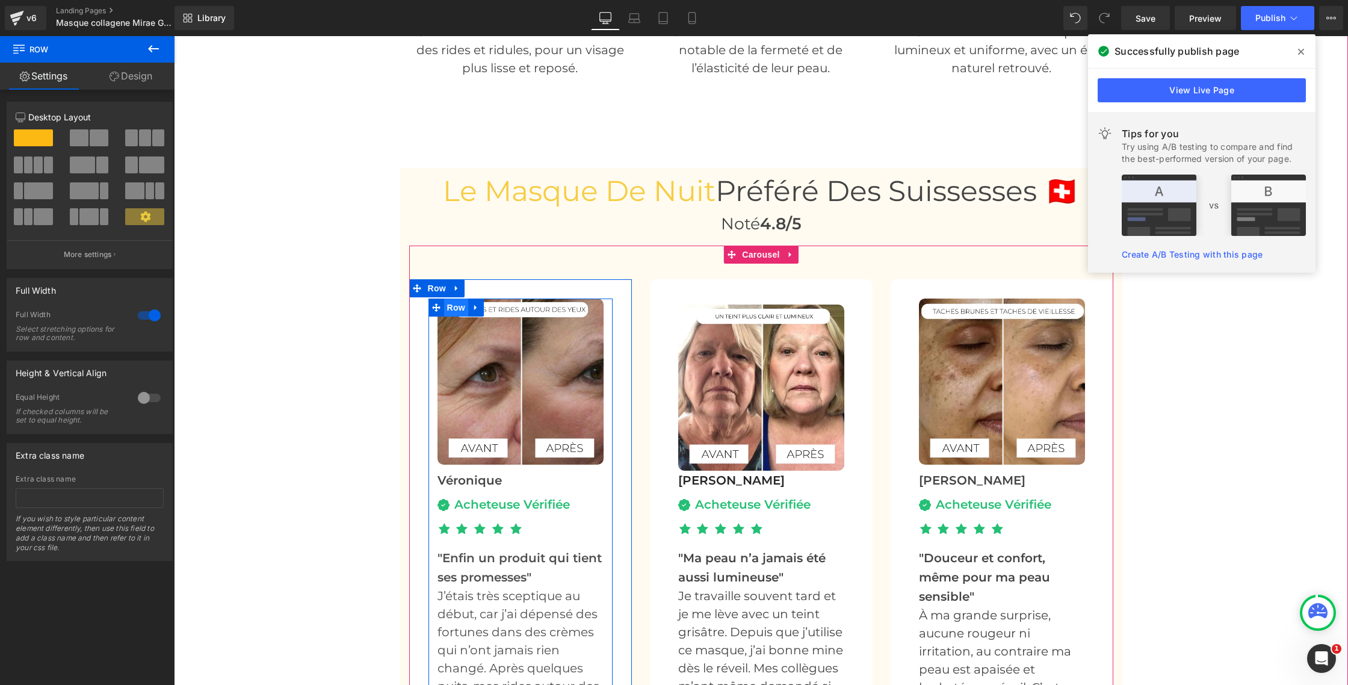
click at [455, 306] on span "Row" at bounding box center [456, 307] width 24 height 18
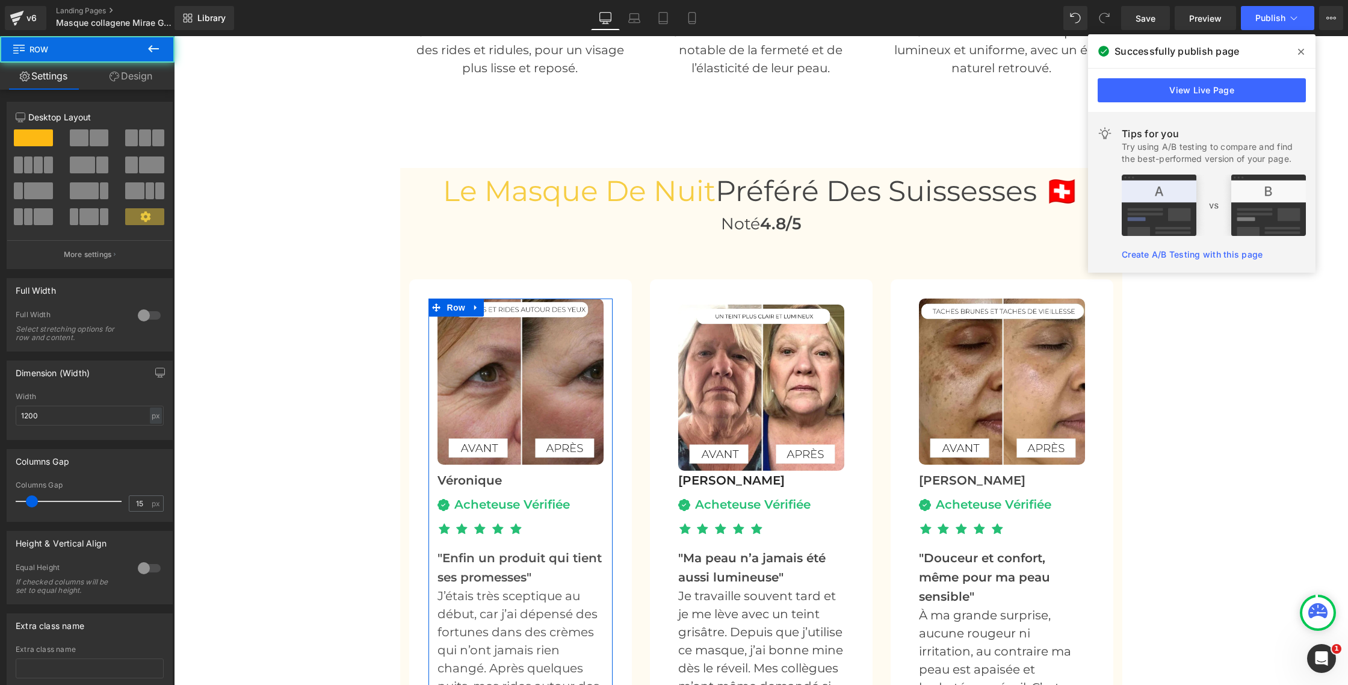
click at [153, 86] on link "Design" at bounding box center [130, 76] width 87 height 27
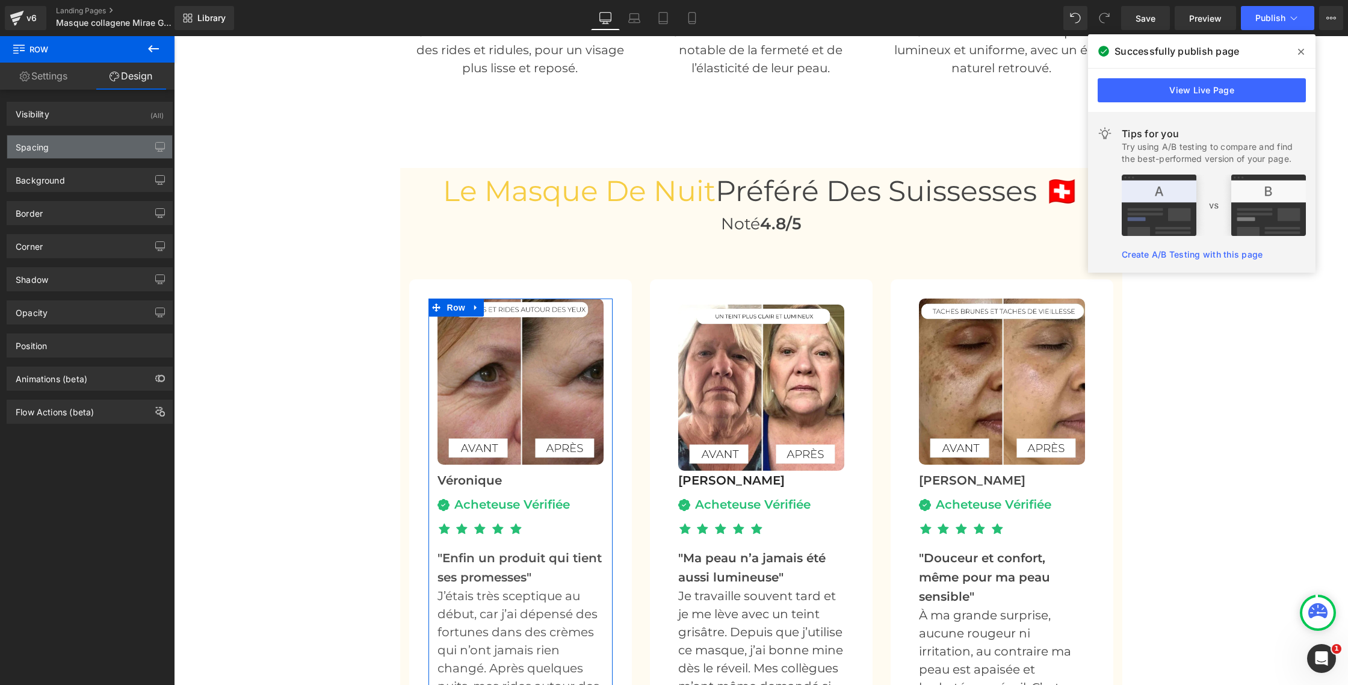
click at [48, 155] on div "Spacing" at bounding box center [89, 146] width 165 height 23
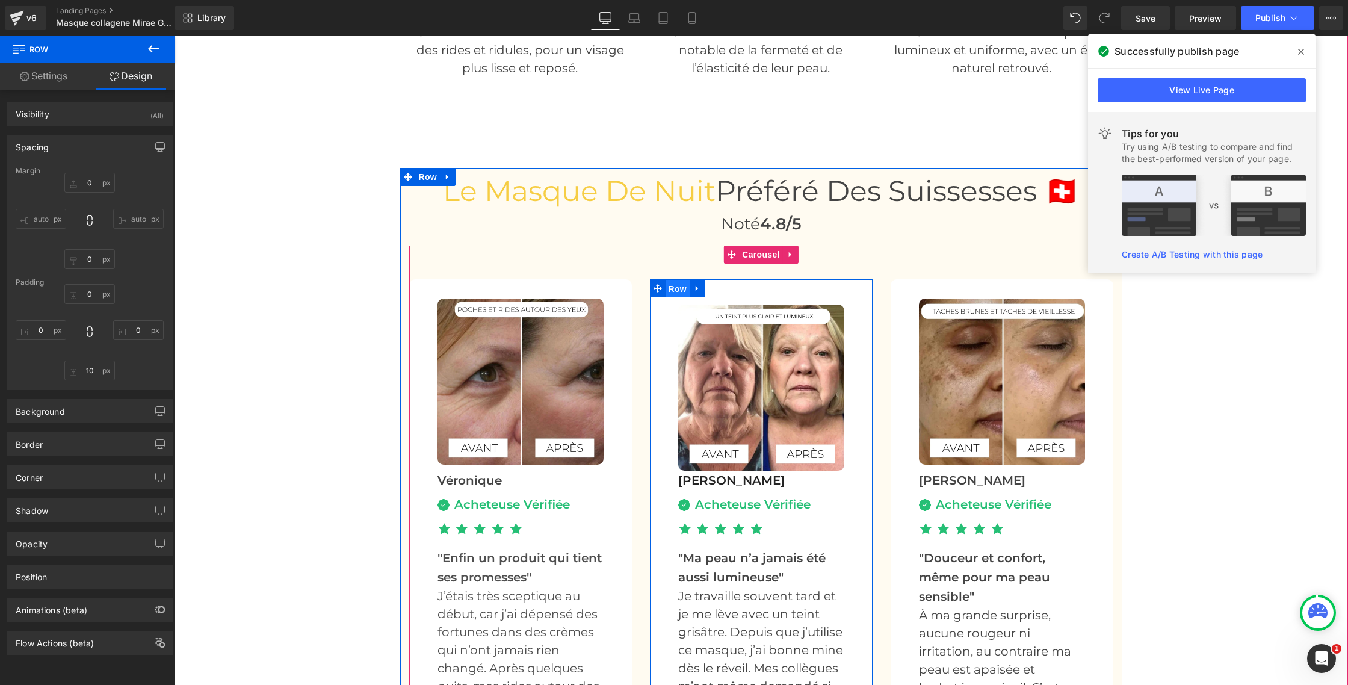
click at [680, 288] on span "Row" at bounding box center [678, 289] width 24 height 18
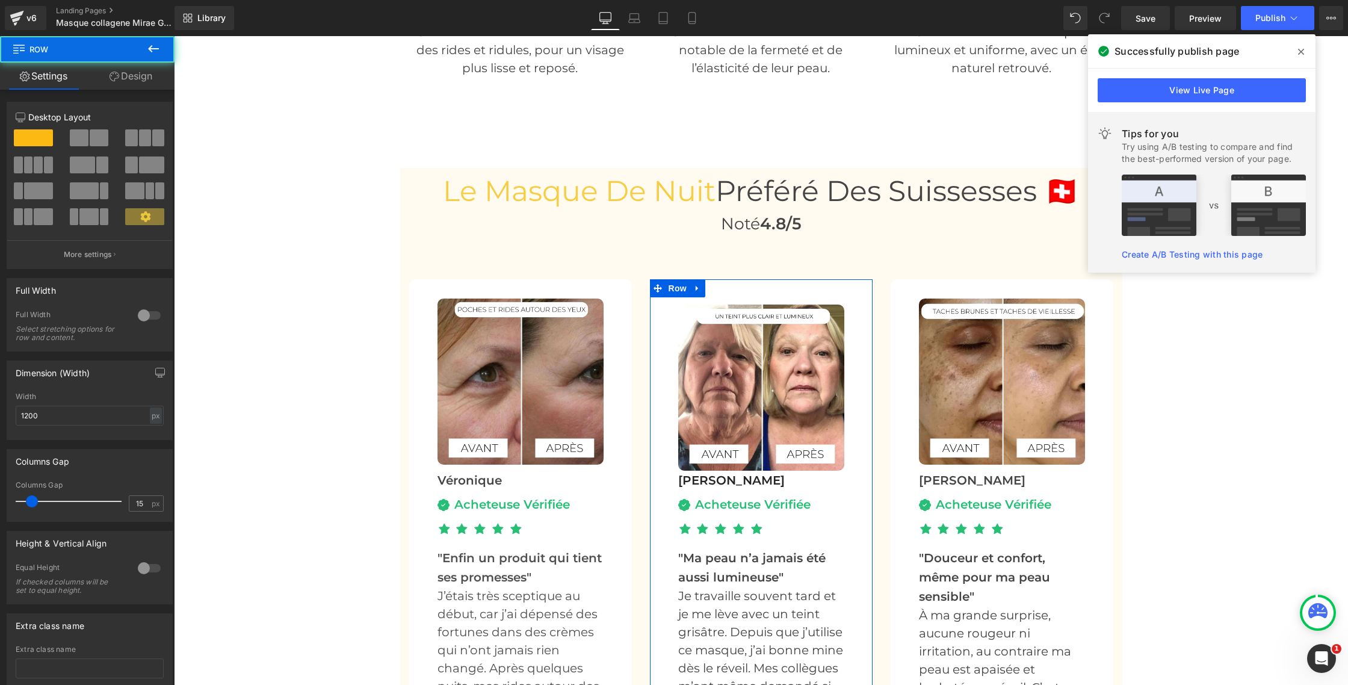
drag, startPoint x: 147, startPoint y: 84, endPoint x: 139, endPoint y: 98, distance: 16.4
click at [146, 84] on link "Design" at bounding box center [130, 76] width 87 height 27
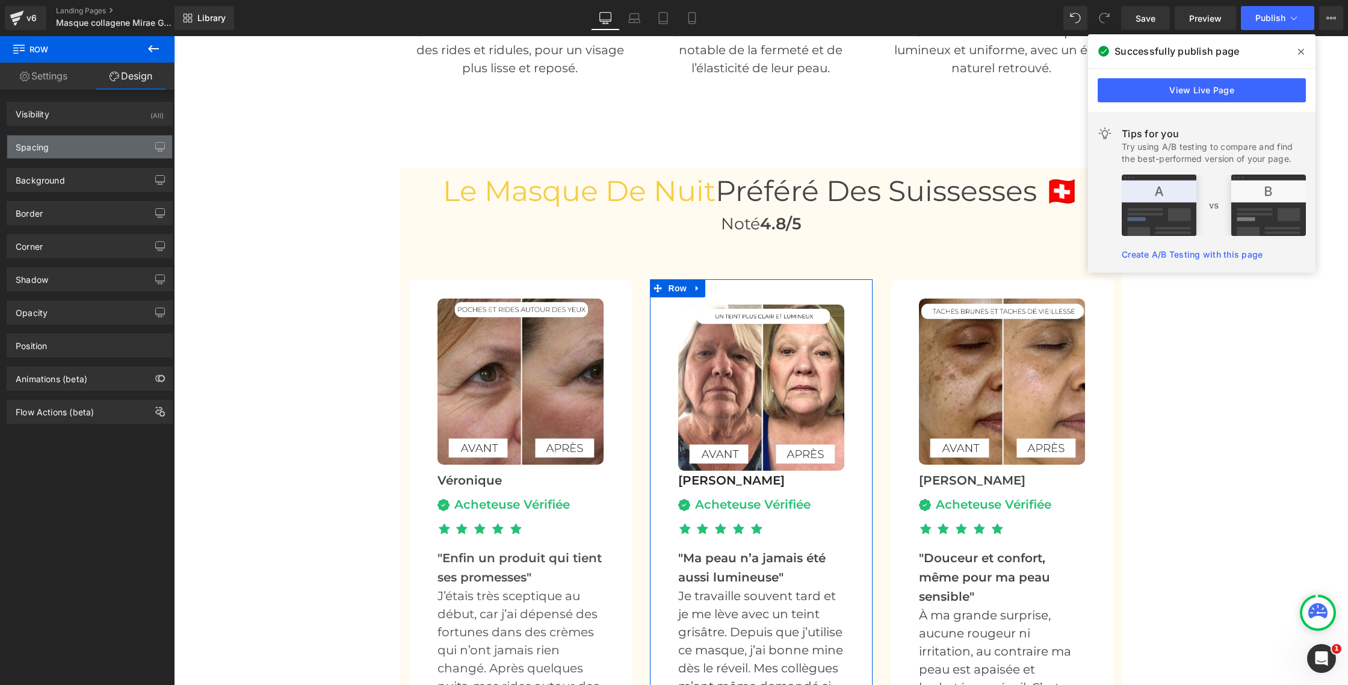
click at [59, 150] on div "Spacing" at bounding box center [89, 146] width 165 height 23
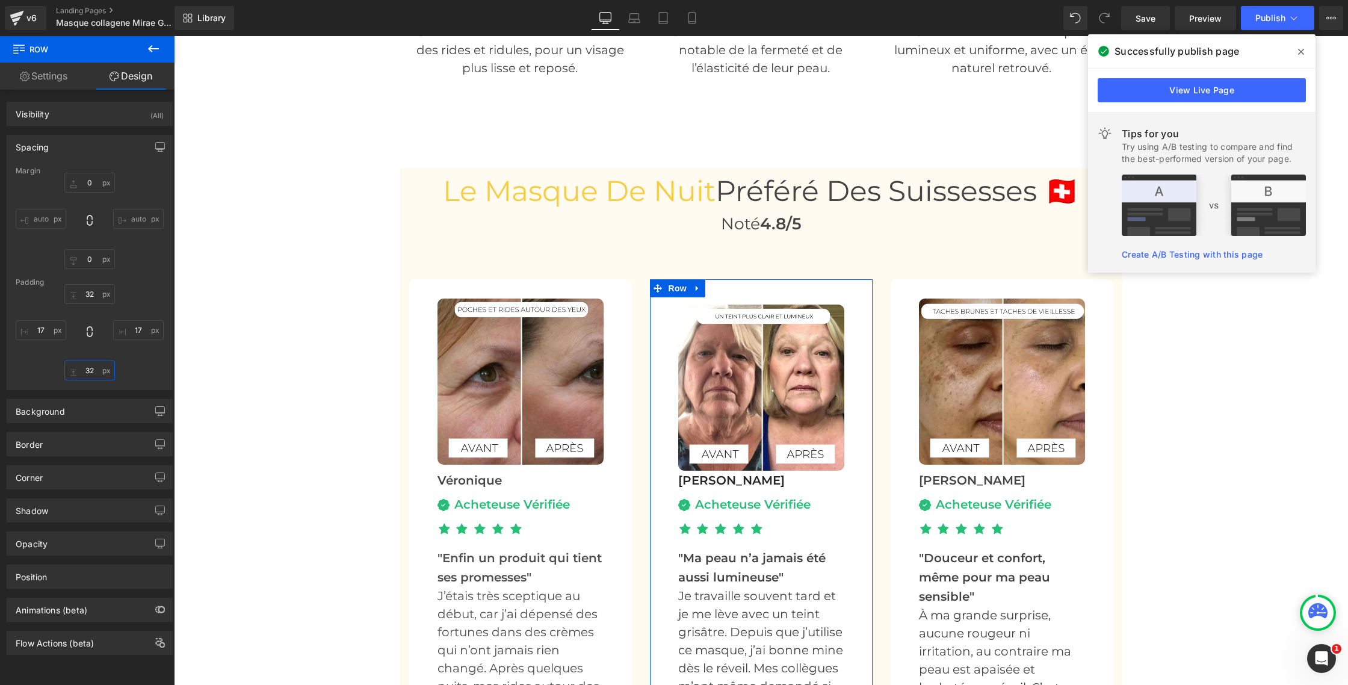
click at [91, 371] on input "32" at bounding box center [89, 370] width 51 height 20
type input "32"
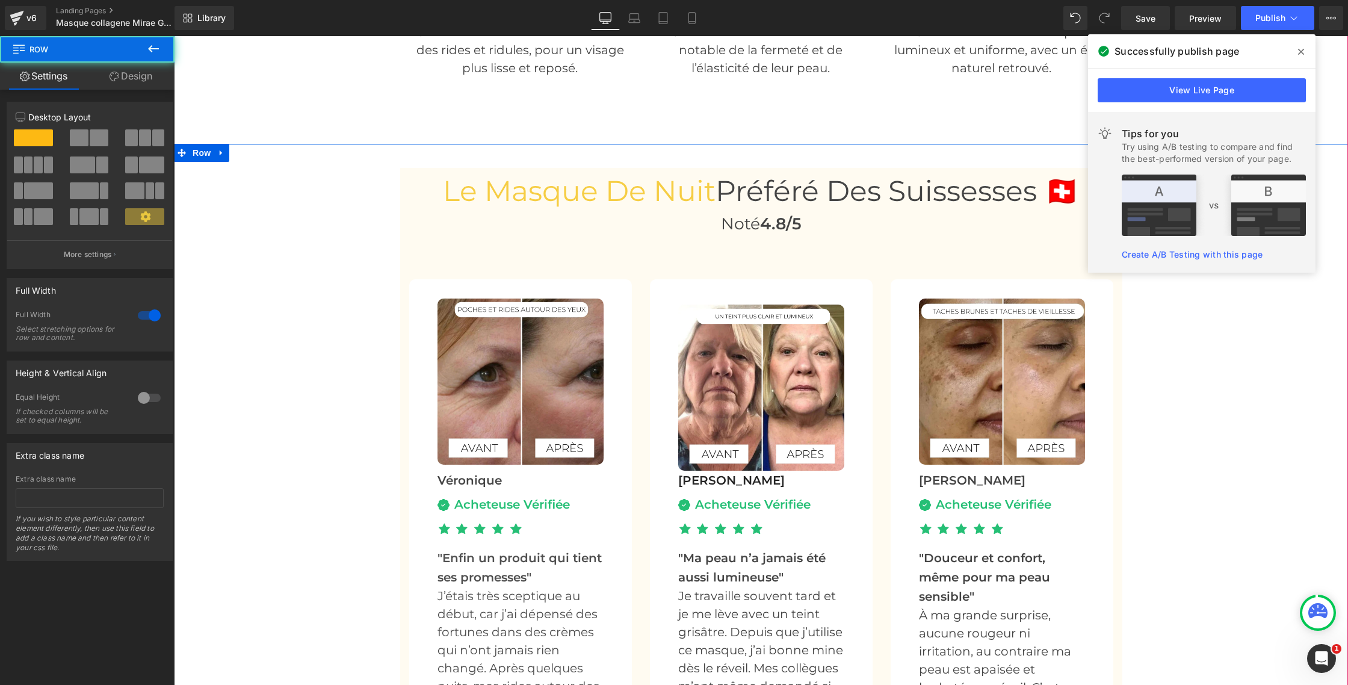
click at [243, 356] on div "Le Masque de nuit Préféré Des Suissesses 🇨🇭 Heading Noté 4.8/5 Heading Image Vé…" at bounding box center [761, 483] width 1174 height 631
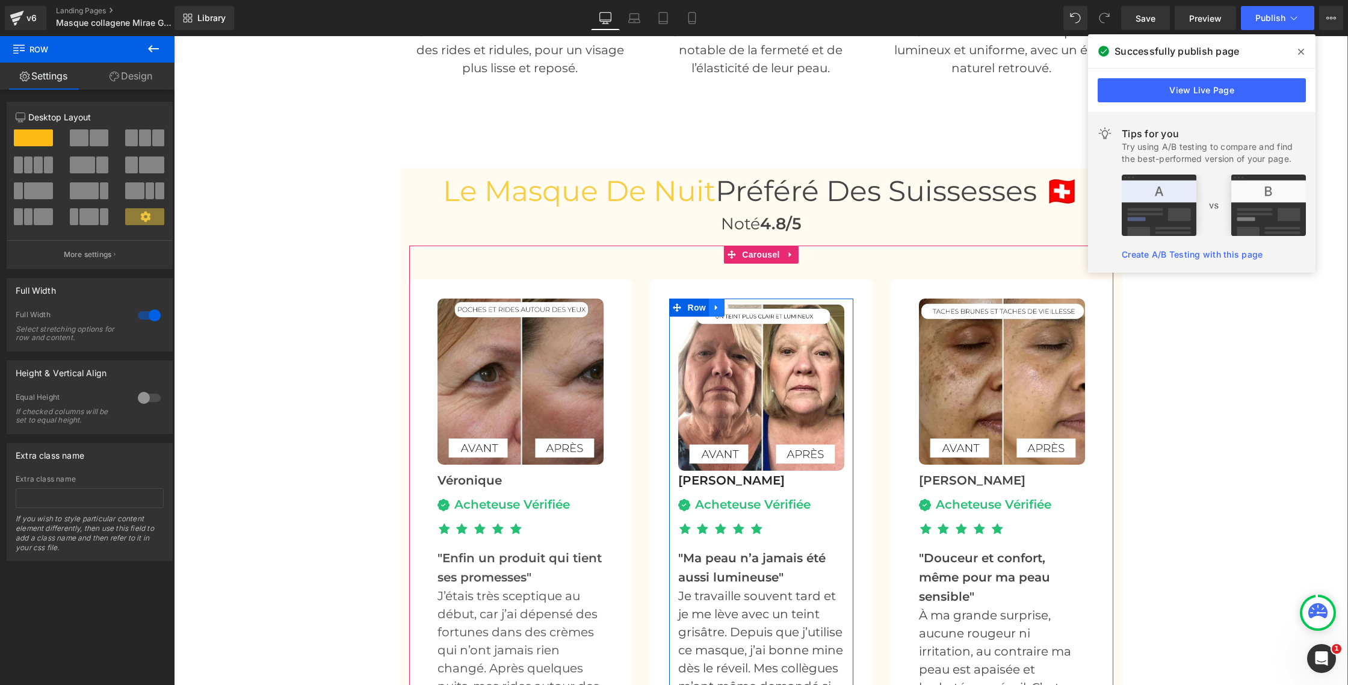
click at [712, 309] on link at bounding box center [717, 307] width 16 height 18
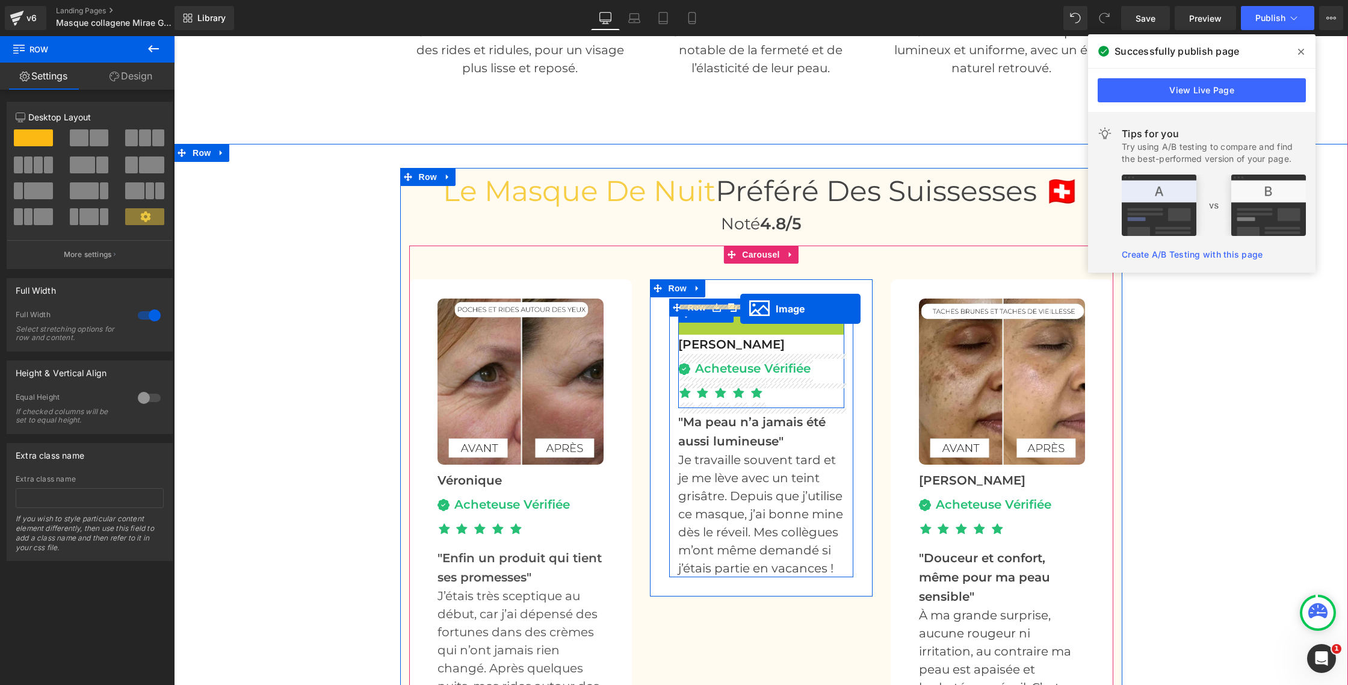
drag, startPoint x: 759, startPoint y: 388, endPoint x: 740, endPoint y: 309, distance: 81.0
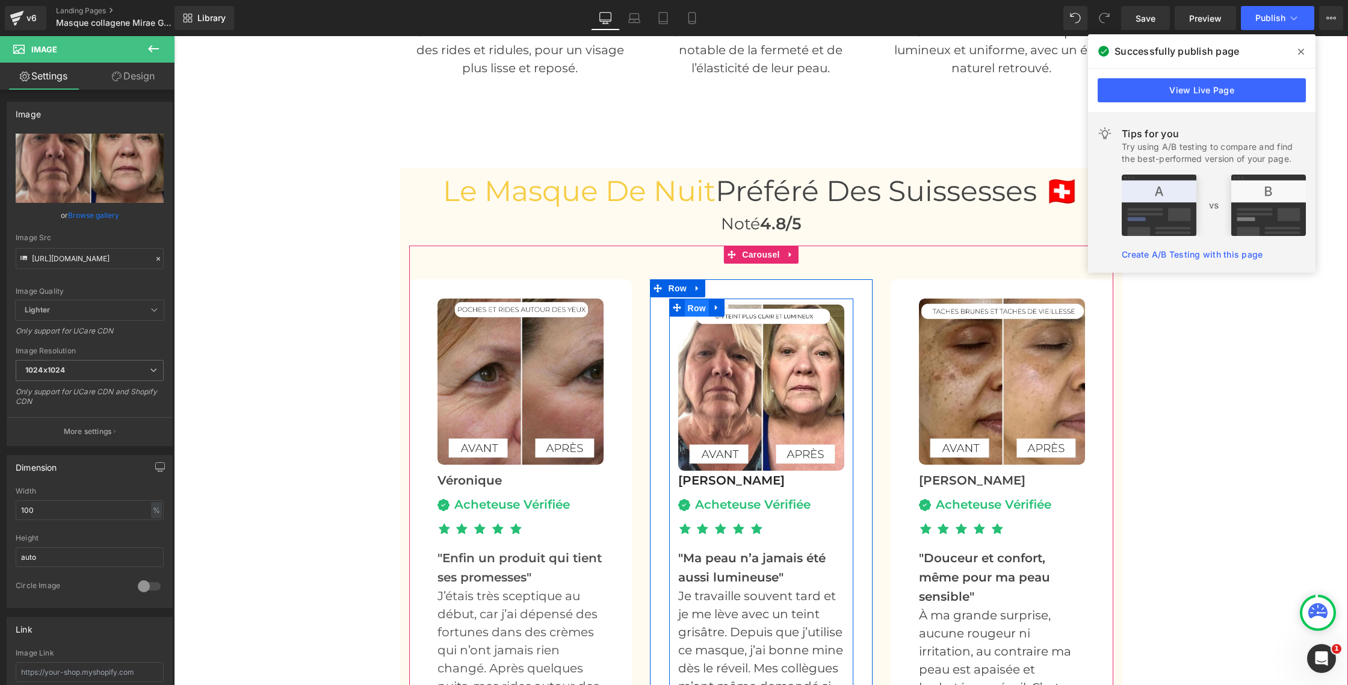
click at [685, 308] on span "Row" at bounding box center [697, 308] width 24 height 18
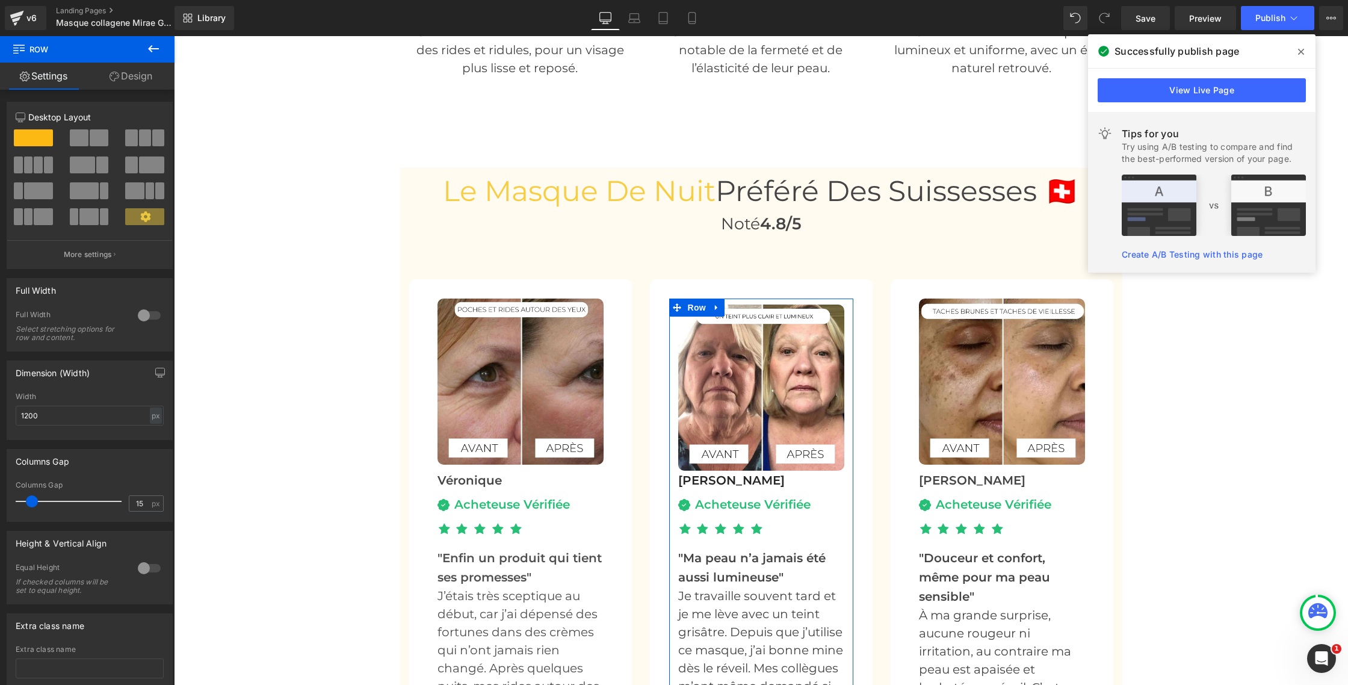
click at [125, 75] on link "Design" at bounding box center [130, 76] width 87 height 27
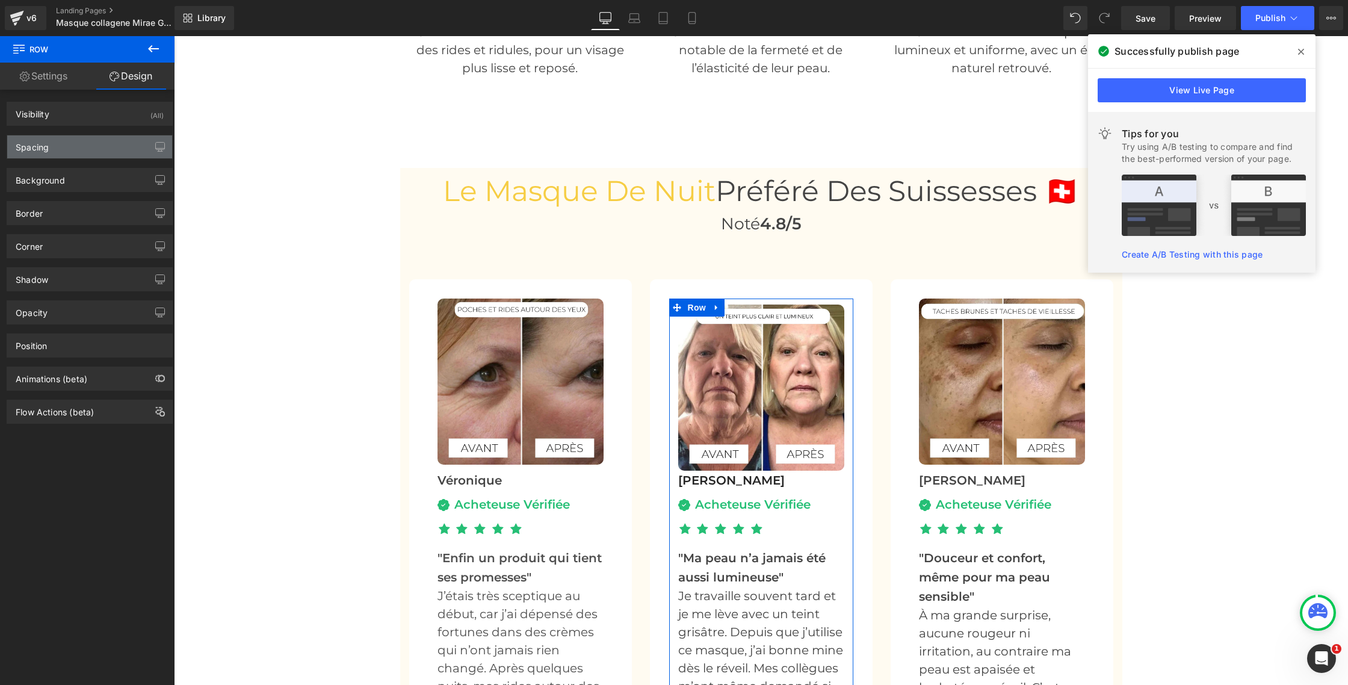
click at [72, 142] on div "Spacing" at bounding box center [89, 146] width 165 height 23
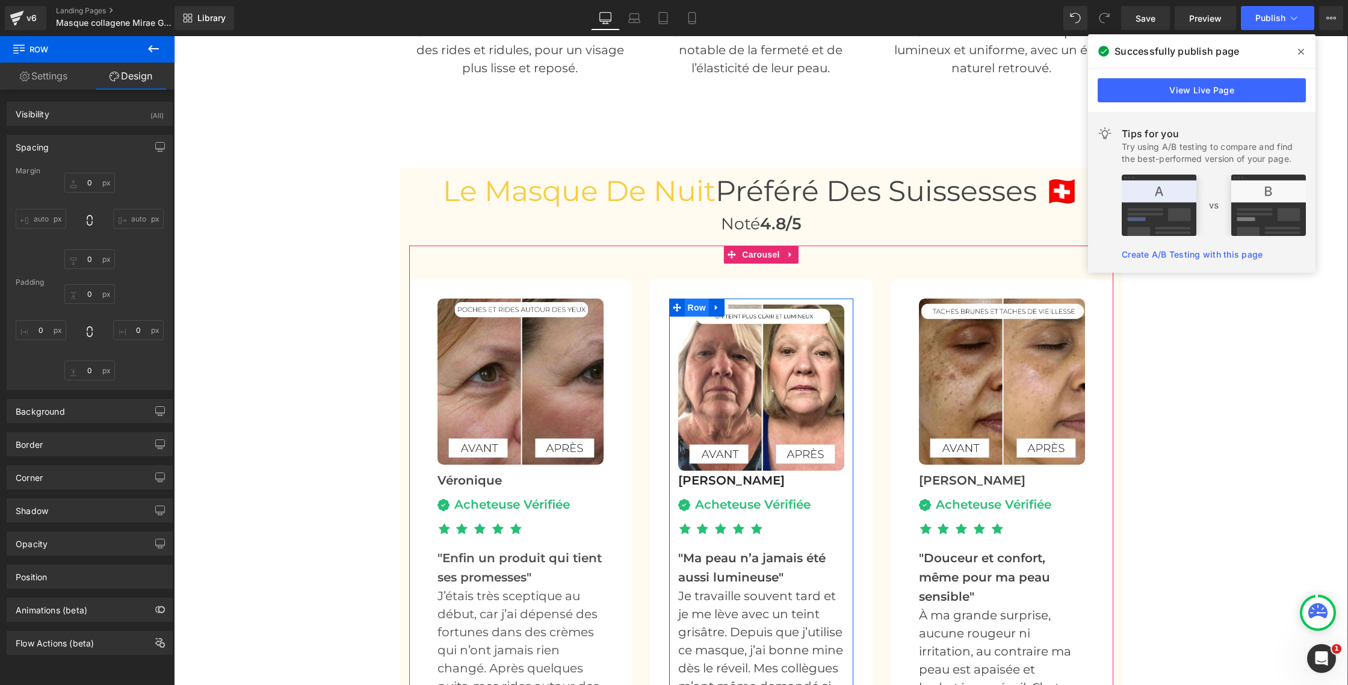
click at [699, 315] on span "Row" at bounding box center [697, 307] width 24 height 18
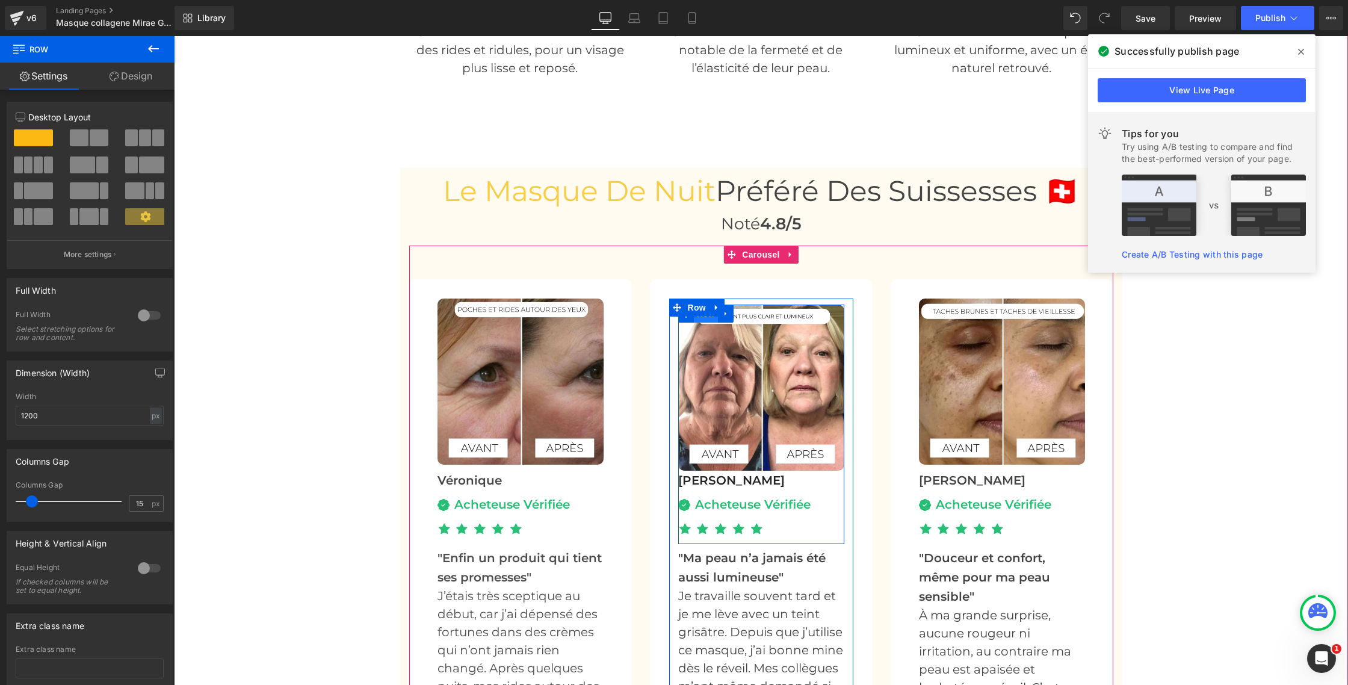
click at [710, 320] on span "Row" at bounding box center [706, 314] width 24 height 18
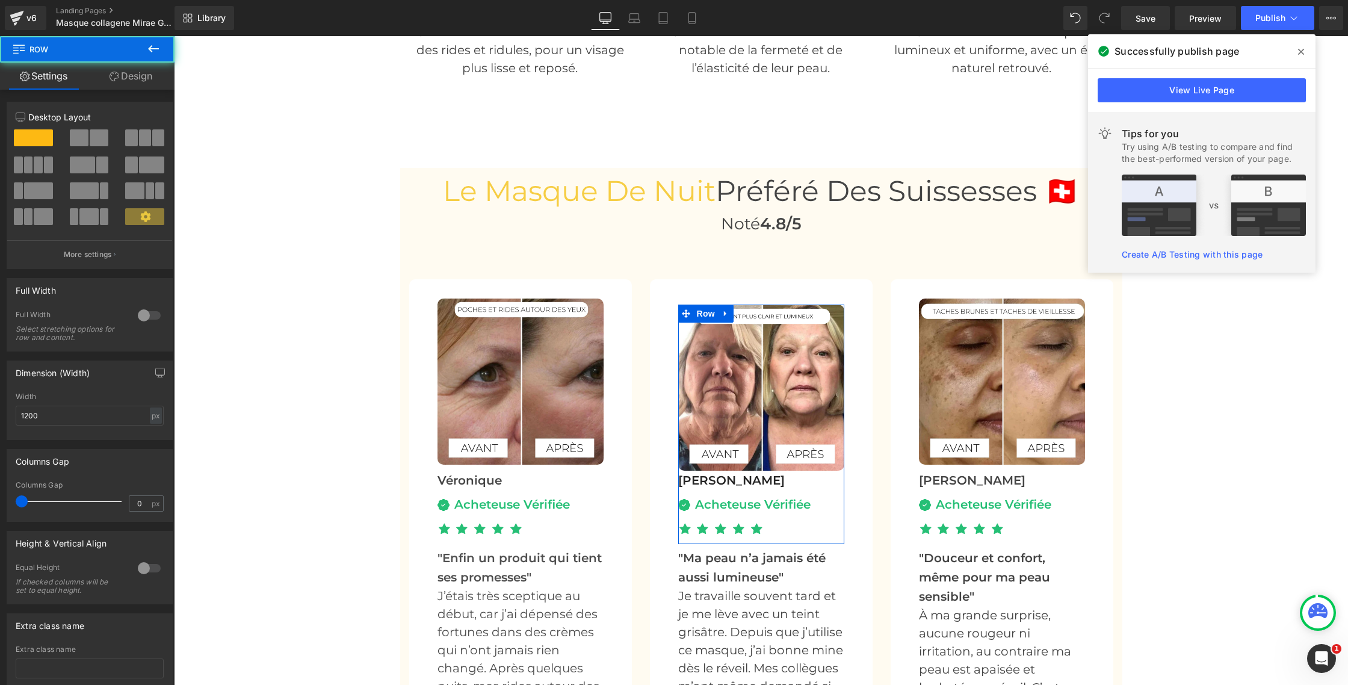
click at [131, 78] on link "Design" at bounding box center [130, 76] width 87 height 27
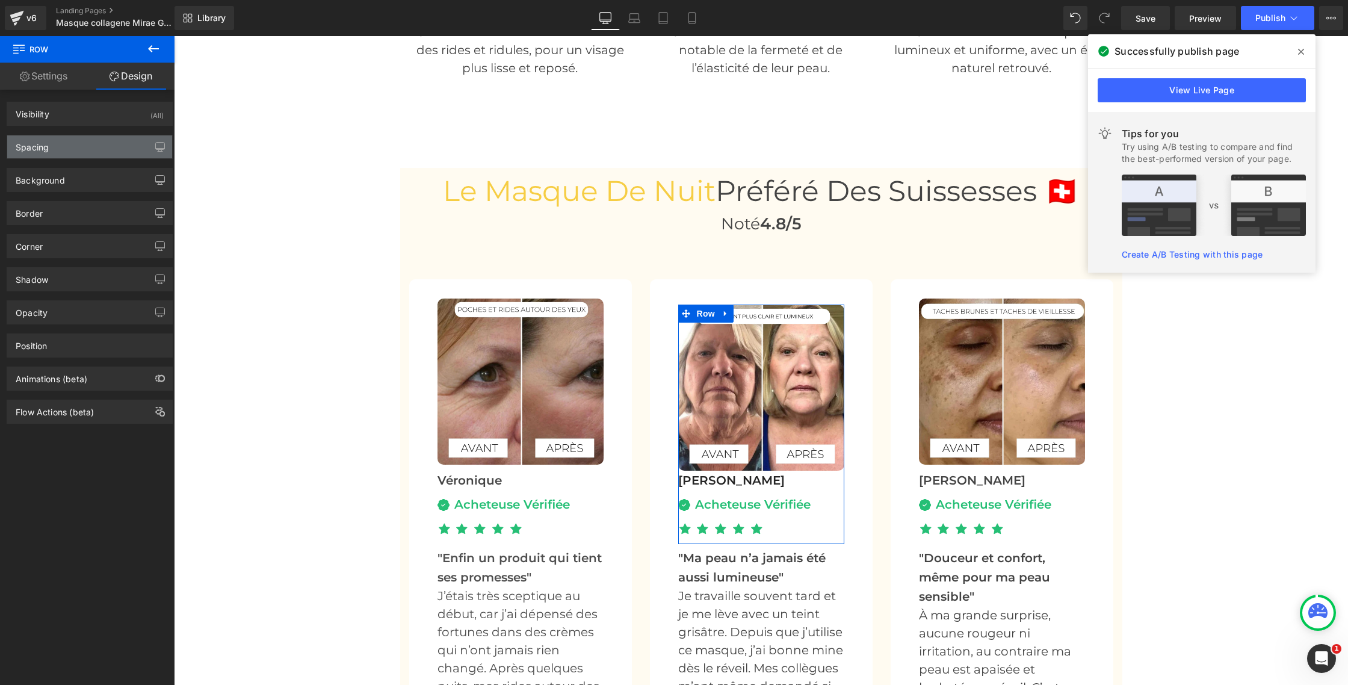
click at [61, 149] on div "Spacing" at bounding box center [89, 146] width 165 height 23
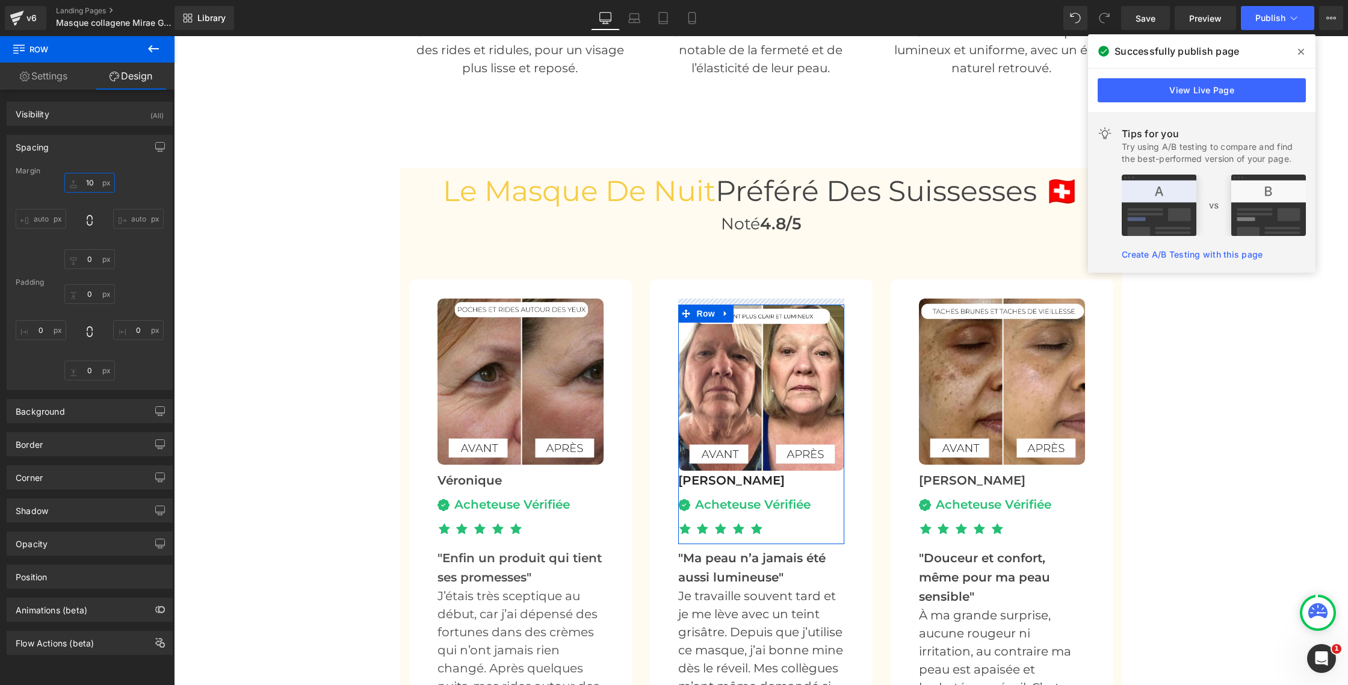
click at [88, 182] on input "10" at bounding box center [89, 183] width 51 height 20
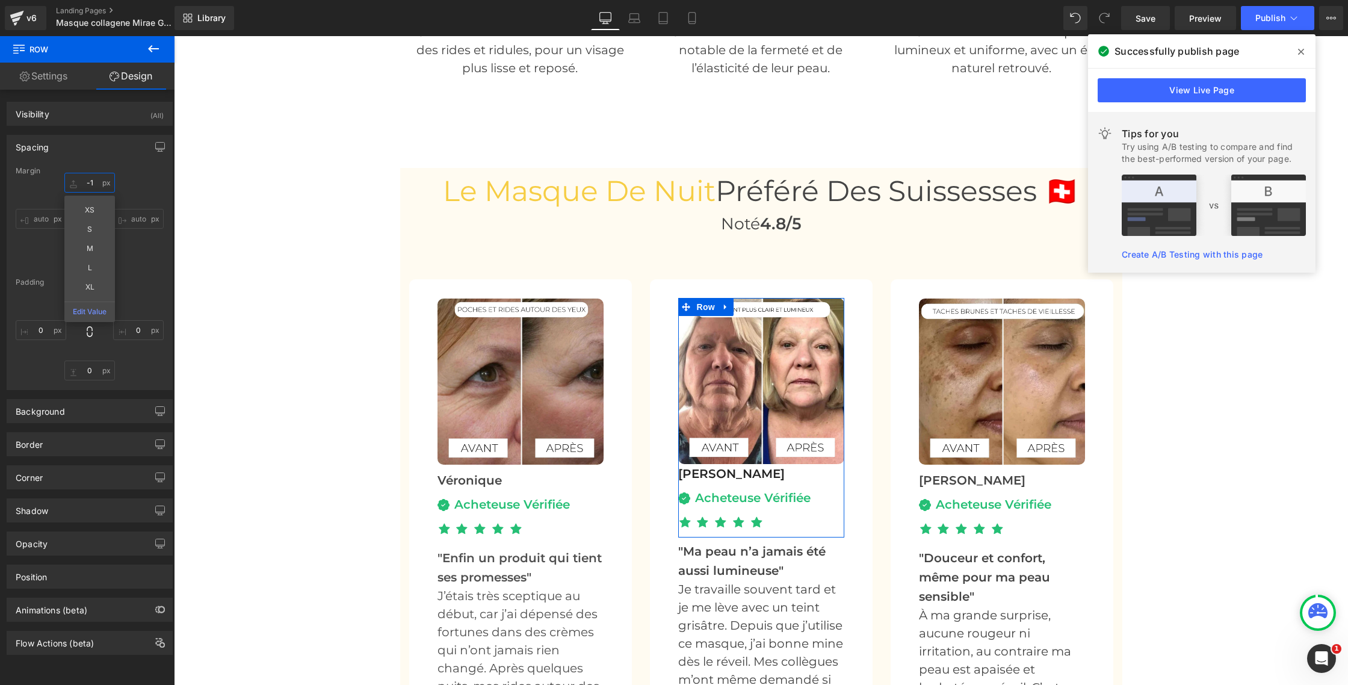
type input "0"
click at [283, 241] on div "Le Masque de nuit Préféré Des Suissesses 🇨🇭 Heading Noté 4.8/5 Heading Image Vé…" at bounding box center [761, 483] width 1174 height 631
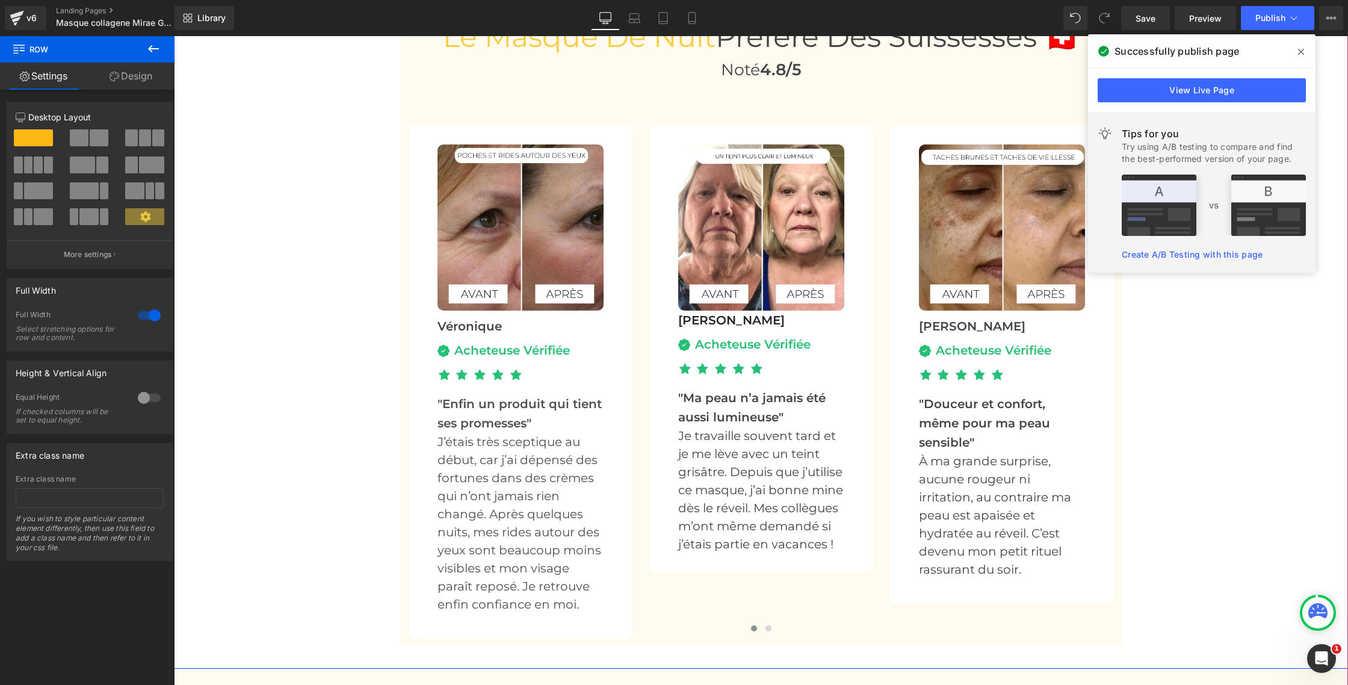
scroll to position [3573, 0]
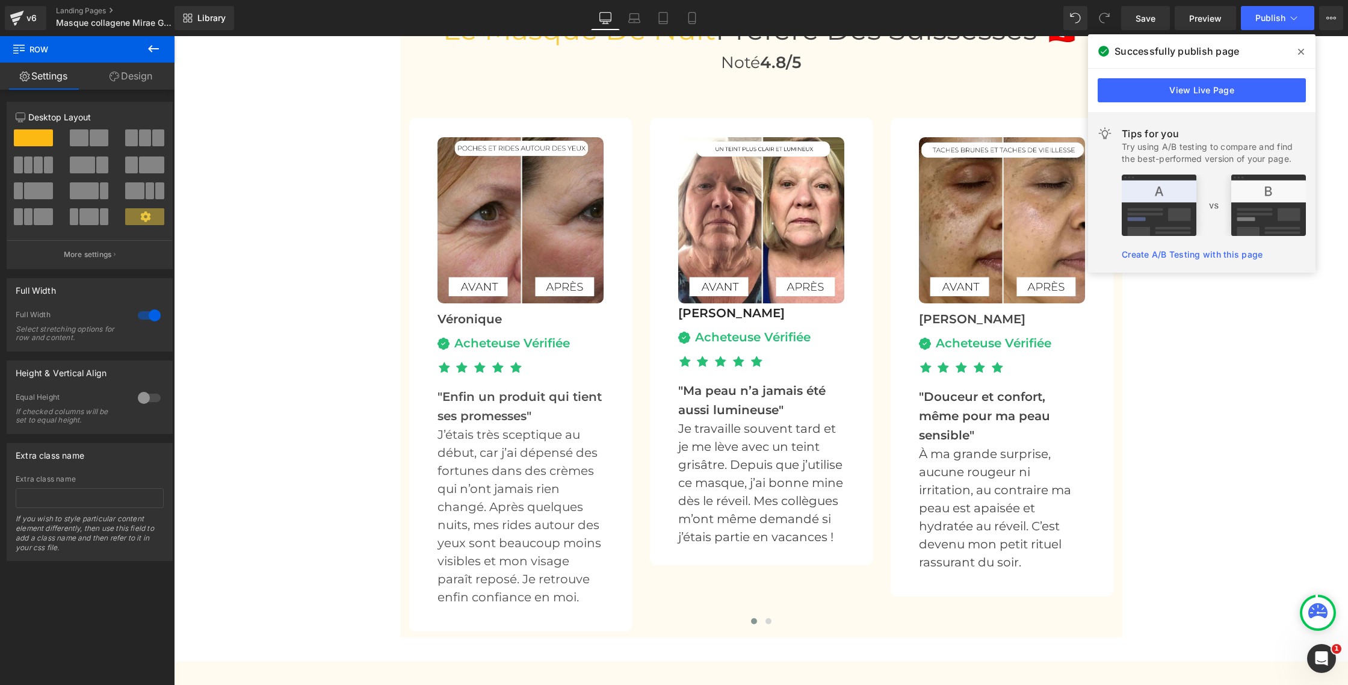
drag, startPoint x: 1136, startPoint y: 21, endPoint x: 1118, endPoint y: 51, distance: 34.9
click at [1136, 21] on link "Save" at bounding box center [1145, 18] width 49 height 24
click at [1248, 11] on button "Publish" at bounding box center [1277, 18] width 73 height 24
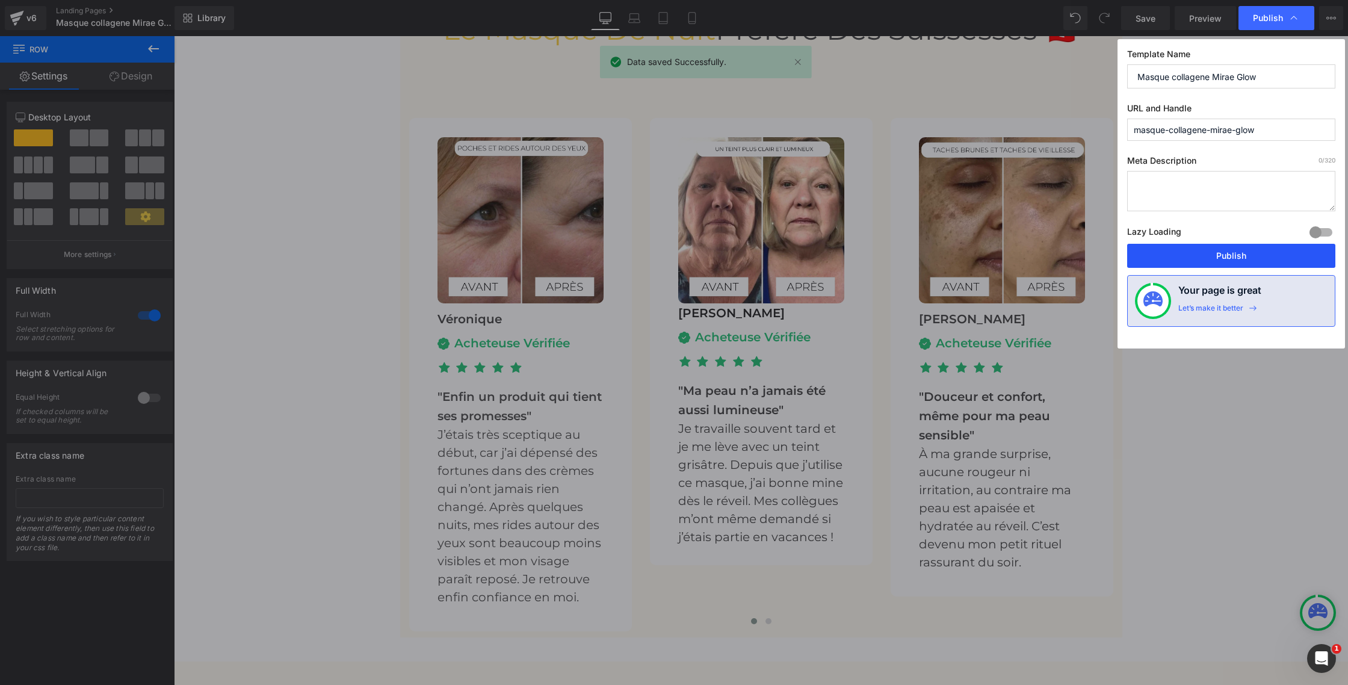
click at [1217, 258] on button "Publish" at bounding box center [1231, 256] width 208 height 24
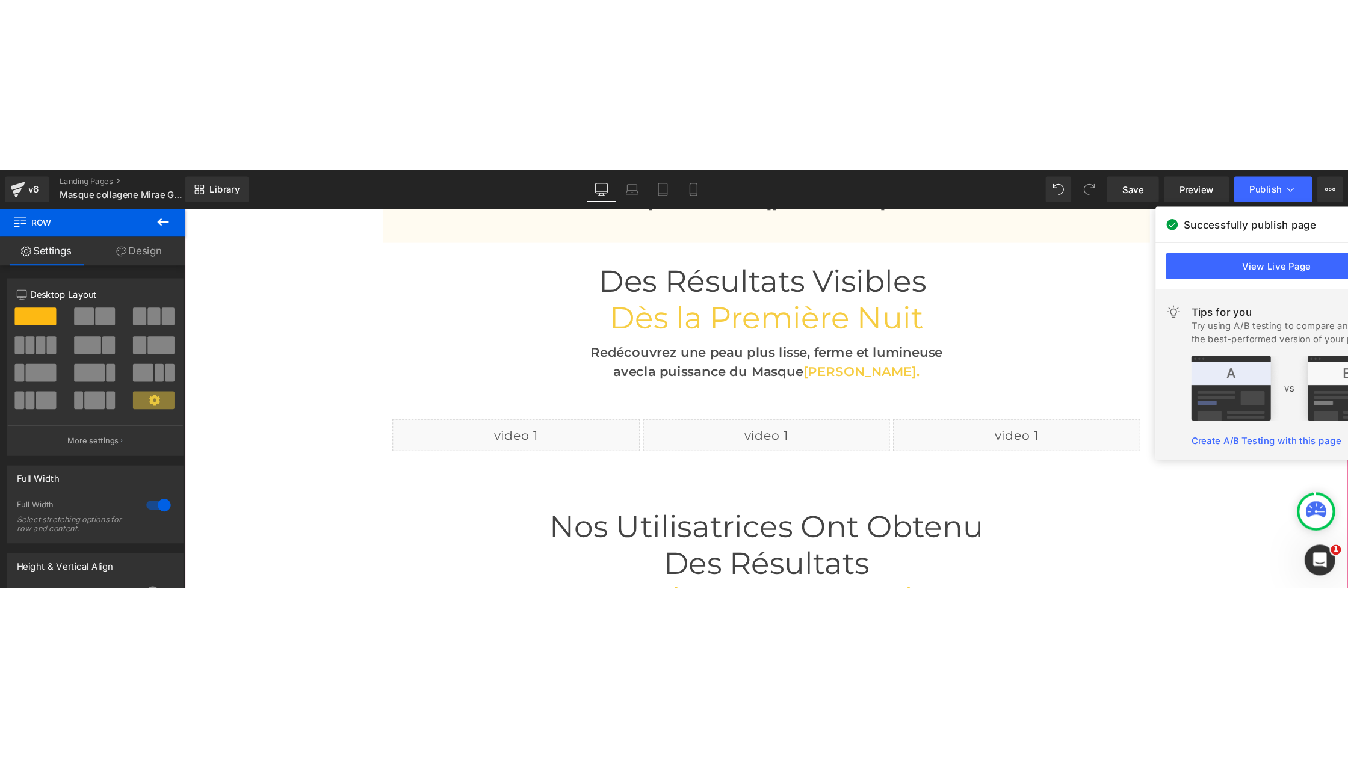
scroll to position [2971, 0]
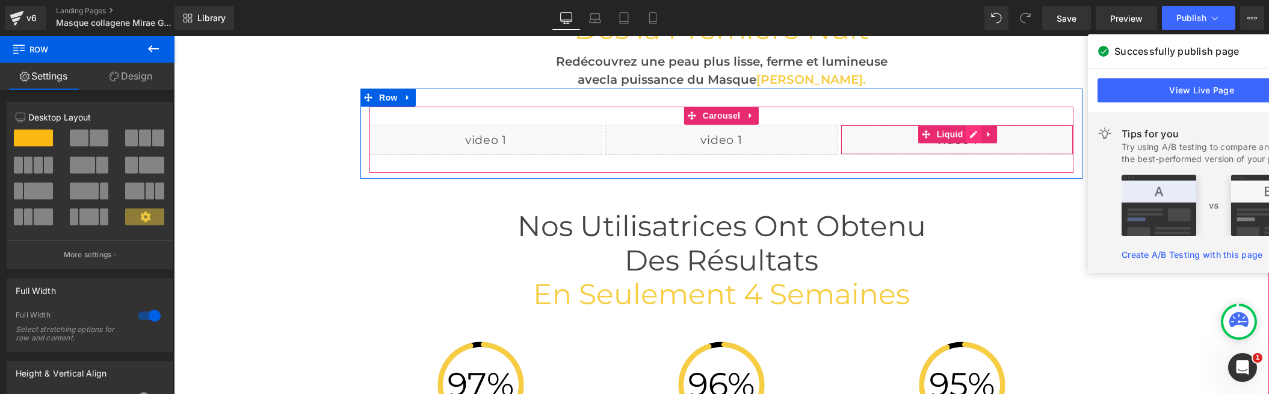
click at [974, 132] on div "Liquid" at bounding box center [957, 140] width 233 height 30
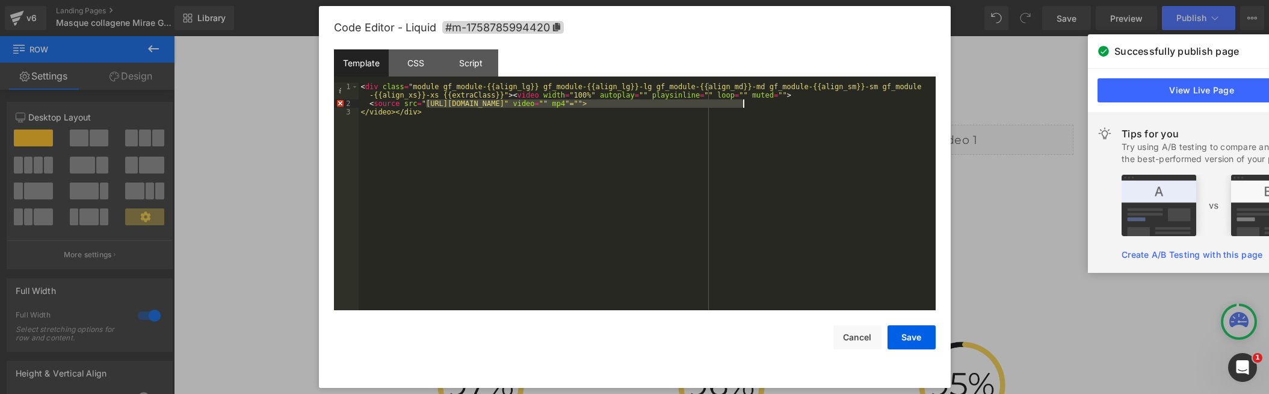
drag, startPoint x: 426, startPoint y: 102, endPoint x: 741, endPoint y: 104, distance: 315.3
click at [741, 104] on div "< div class = "module gf_module-{{align_lg}} gf_module-{{align_lg}}-lg gf_modul…" at bounding box center [647, 208] width 577 height 253
click at [921, 339] on button "Save" at bounding box center [912, 337] width 48 height 24
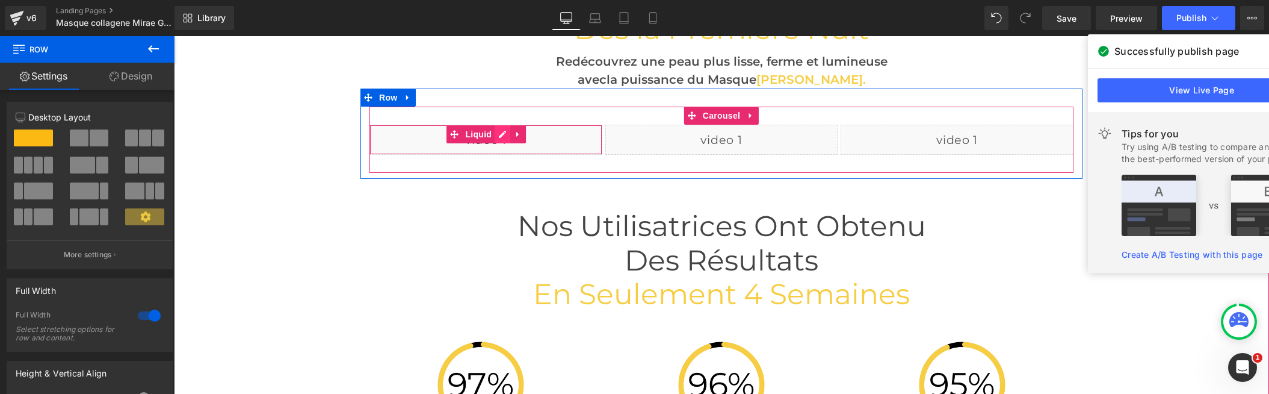
click at [499, 134] on div "Liquid" at bounding box center [486, 140] width 233 height 30
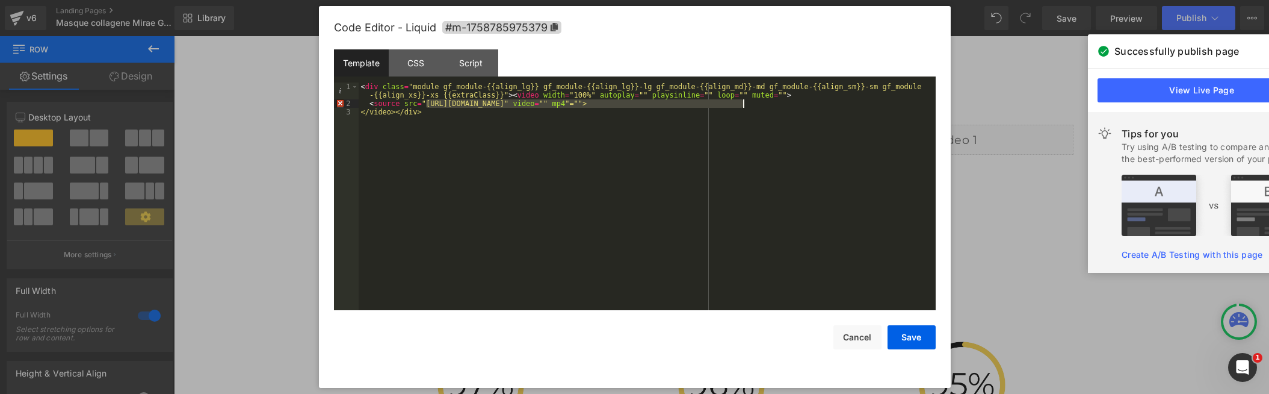
drag, startPoint x: 438, startPoint y: 103, endPoint x: 729, endPoint y: 122, distance: 291.3
click at [741, 105] on div "< div class = "module gf_module-{{align_lg}} gf_module-{{align_lg}}-lg gf_modul…" at bounding box center [647, 208] width 577 height 253
click at [904, 334] on button "Save" at bounding box center [912, 337] width 48 height 24
click at [503, 131] on div "Liquid" at bounding box center [486, 140] width 233 height 30
drag, startPoint x: 425, startPoint y: 102, endPoint x: 739, endPoint y: 110, distance: 313.6
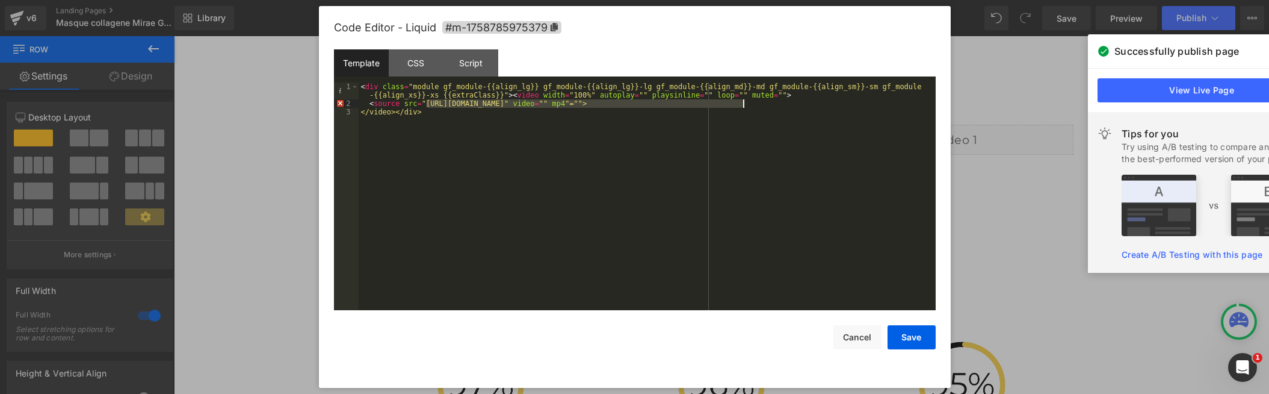
click at [744, 101] on div "< div class = "module gf_module-{{align_lg}} gf_module-{{align_lg}}-lg gf_modul…" at bounding box center [647, 208] width 577 height 253
click at [902, 333] on button "Save" at bounding box center [912, 337] width 48 height 24
click at [737, 133] on div "Liquid" at bounding box center [721, 140] width 233 height 30
drag, startPoint x: 425, startPoint y: 102, endPoint x: 742, endPoint y: 104, distance: 316.5
click at [742, 104] on div "< div class = "module gf_module-{{align_lg}} gf_module-{{align_lg}}-lg gf_modul…" at bounding box center [647, 208] width 577 height 253
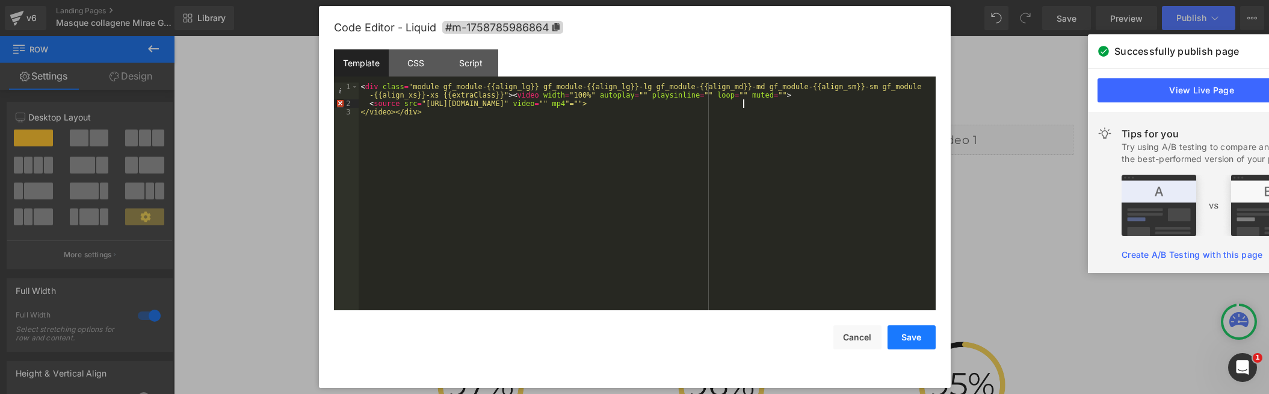
click at [919, 333] on button "Save" at bounding box center [912, 337] width 48 height 24
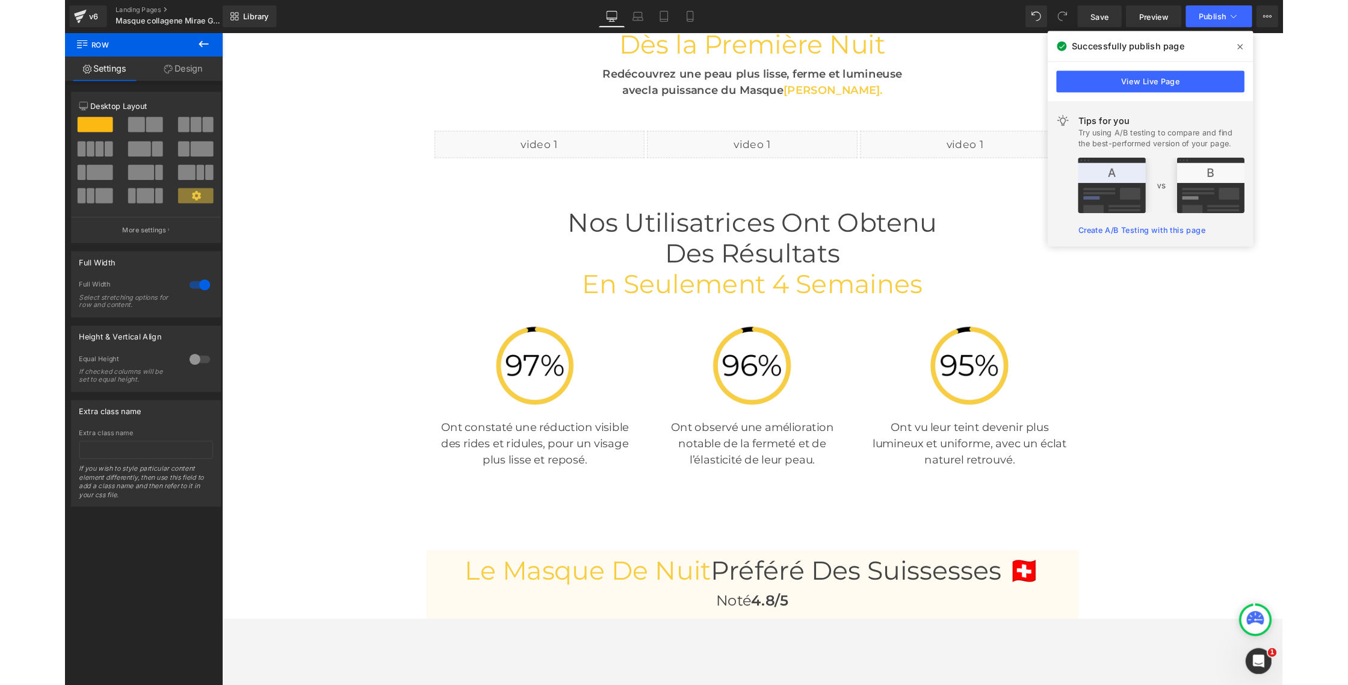
scroll to position [2992, 0]
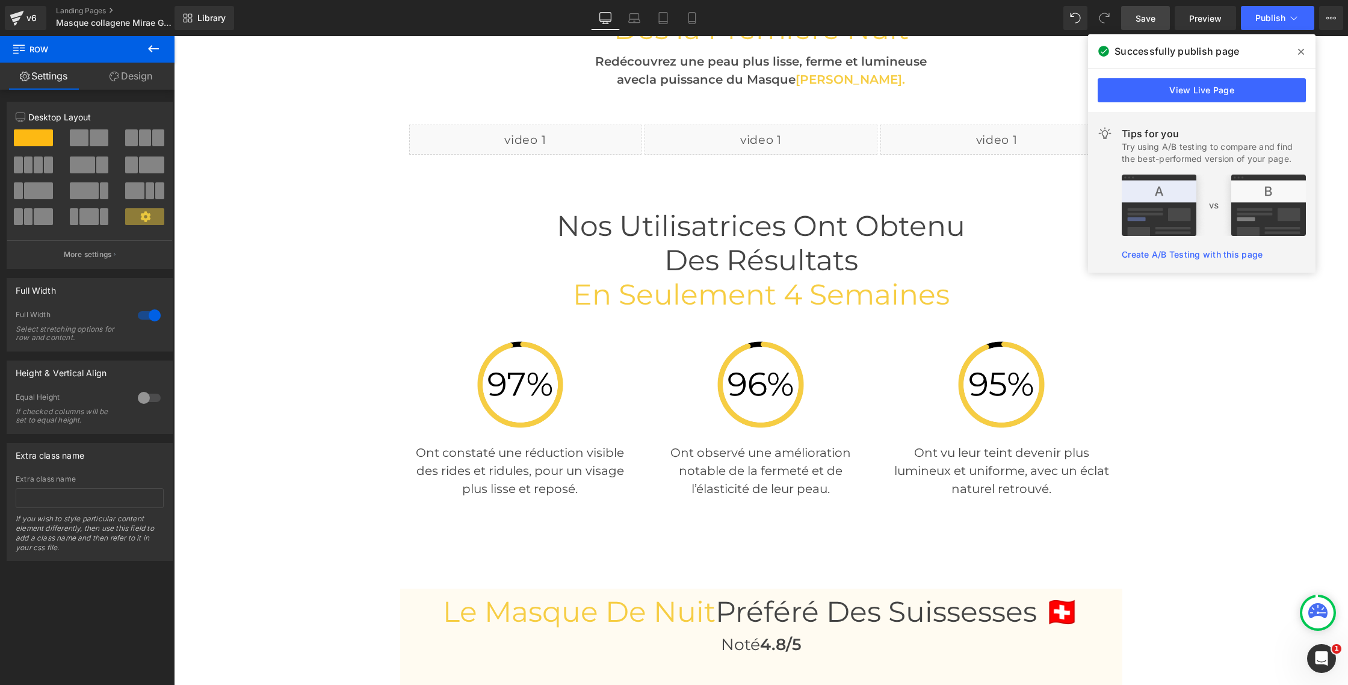
click at [1152, 22] on span "Save" at bounding box center [1146, 18] width 20 height 13
click at [1274, 15] on span "Publish" at bounding box center [1270, 18] width 30 height 10
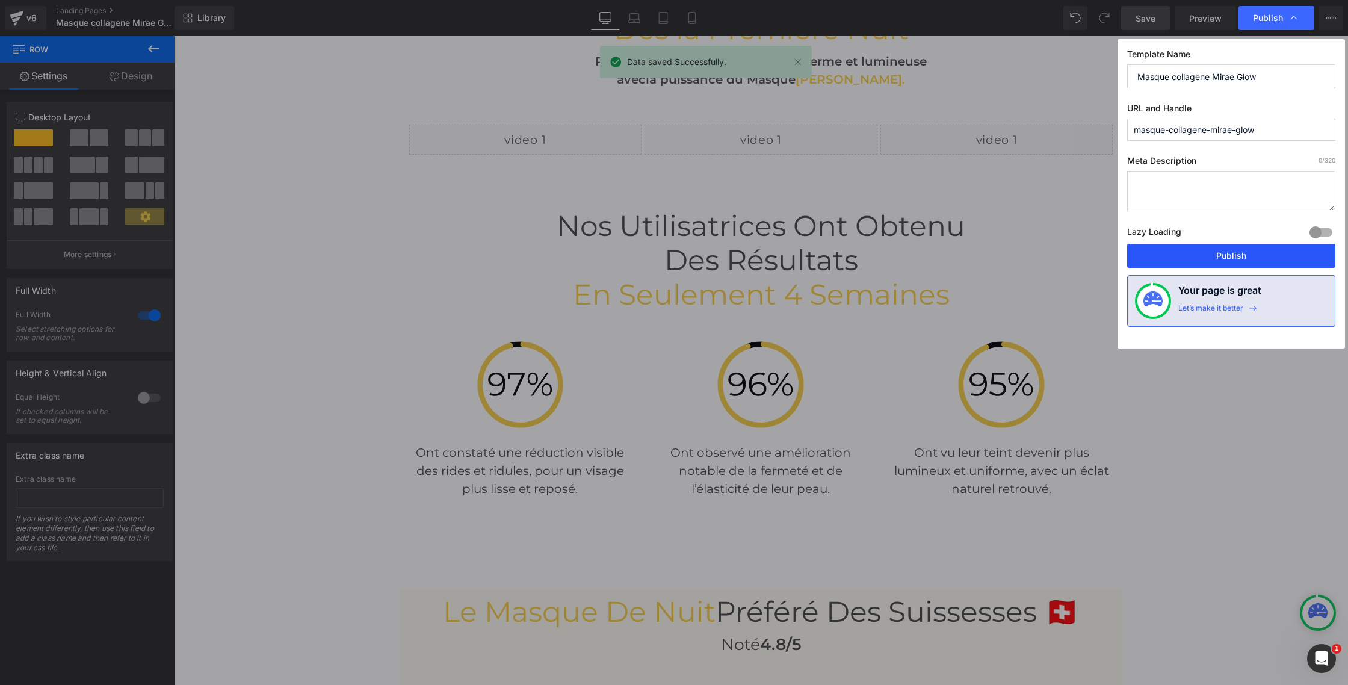
click at [1253, 251] on button "Publish" at bounding box center [1231, 256] width 208 height 24
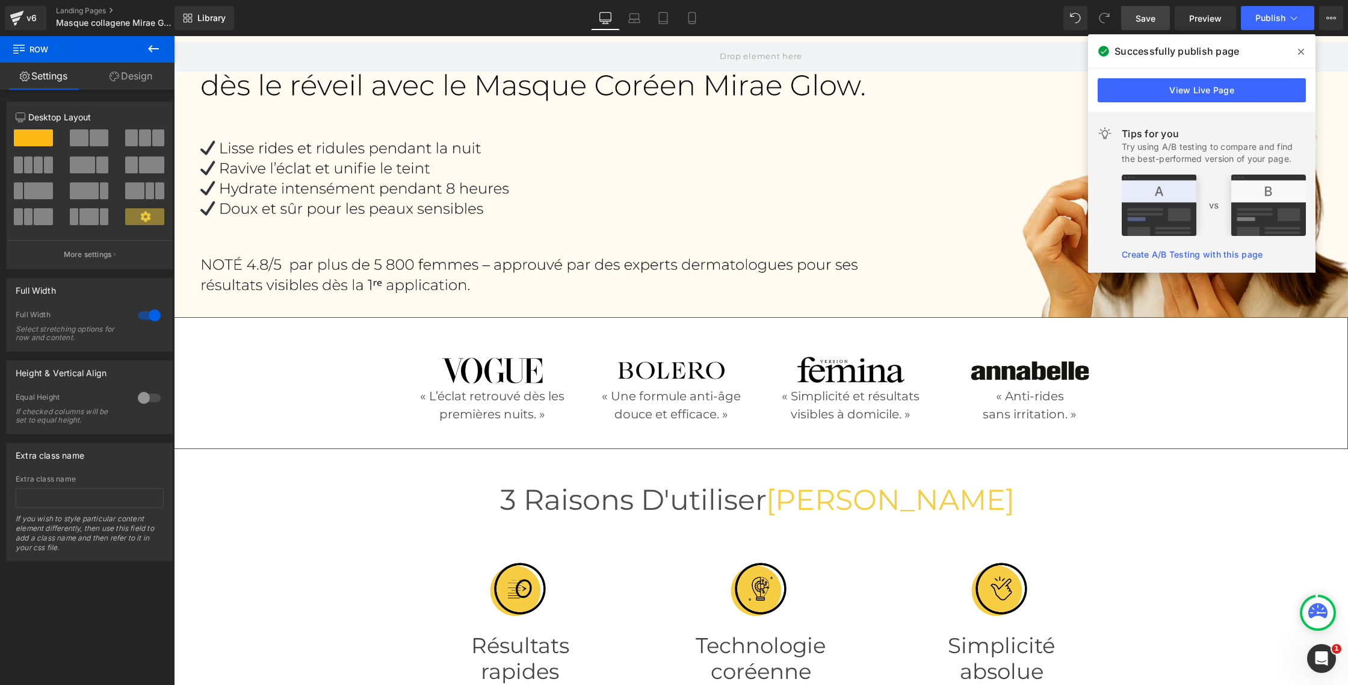
scroll to position [0, 0]
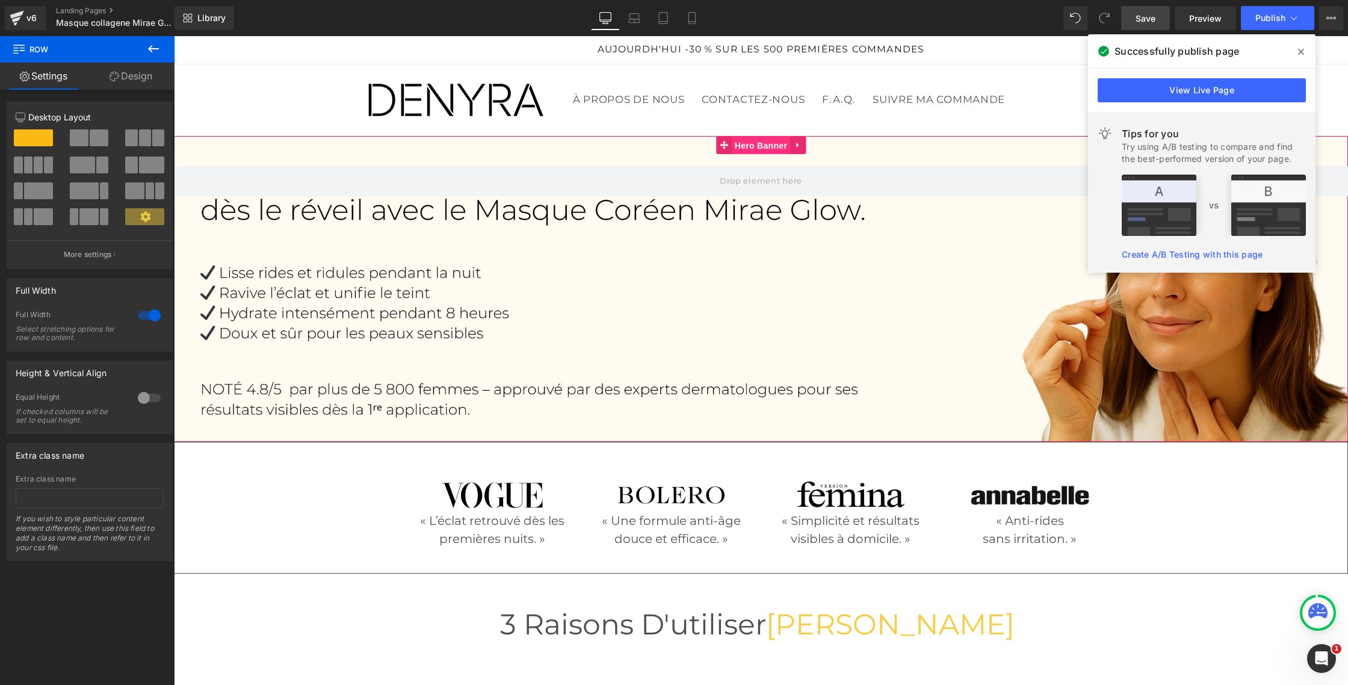
click at [752, 148] on span "Hero Banner" at bounding box center [761, 146] width 58 height 18
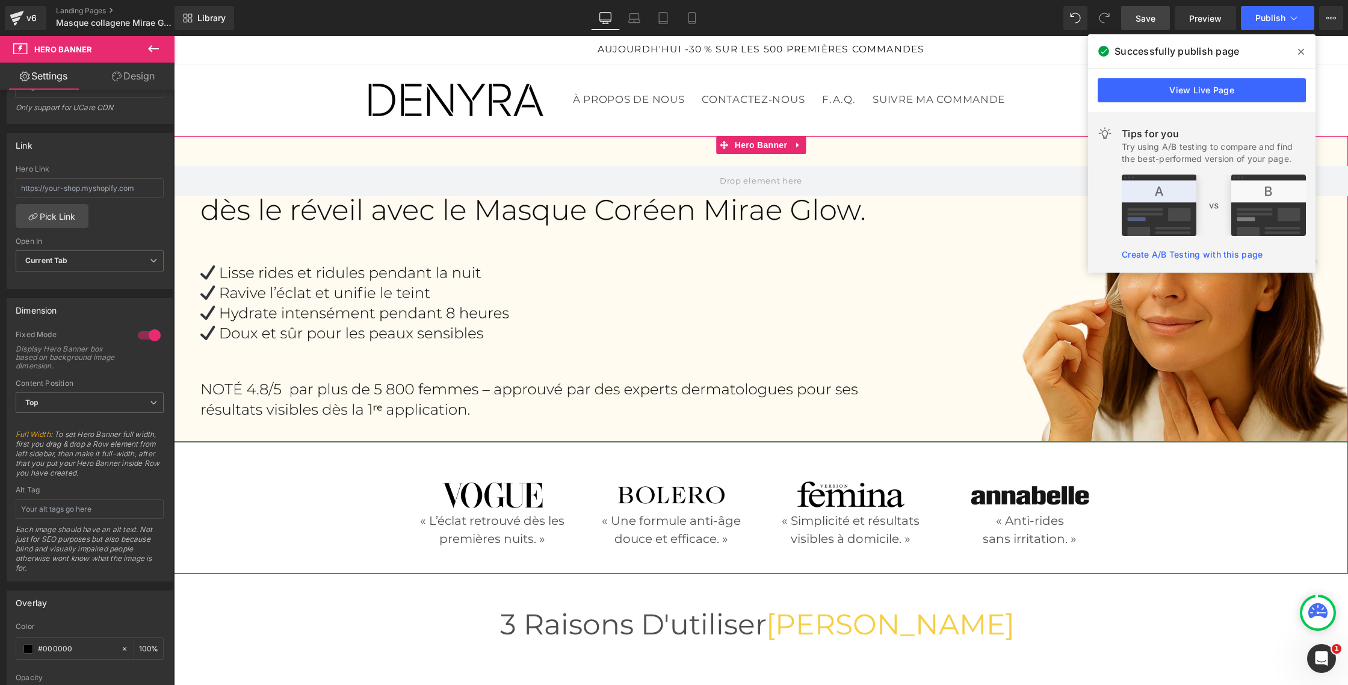
scroll to position [332, 0]
click at [151, 404] on icon at bounding box center [153, 401] width 7 height 7
click at [151, 404] on icon at bounding box center [148, 401] width 7 height 7
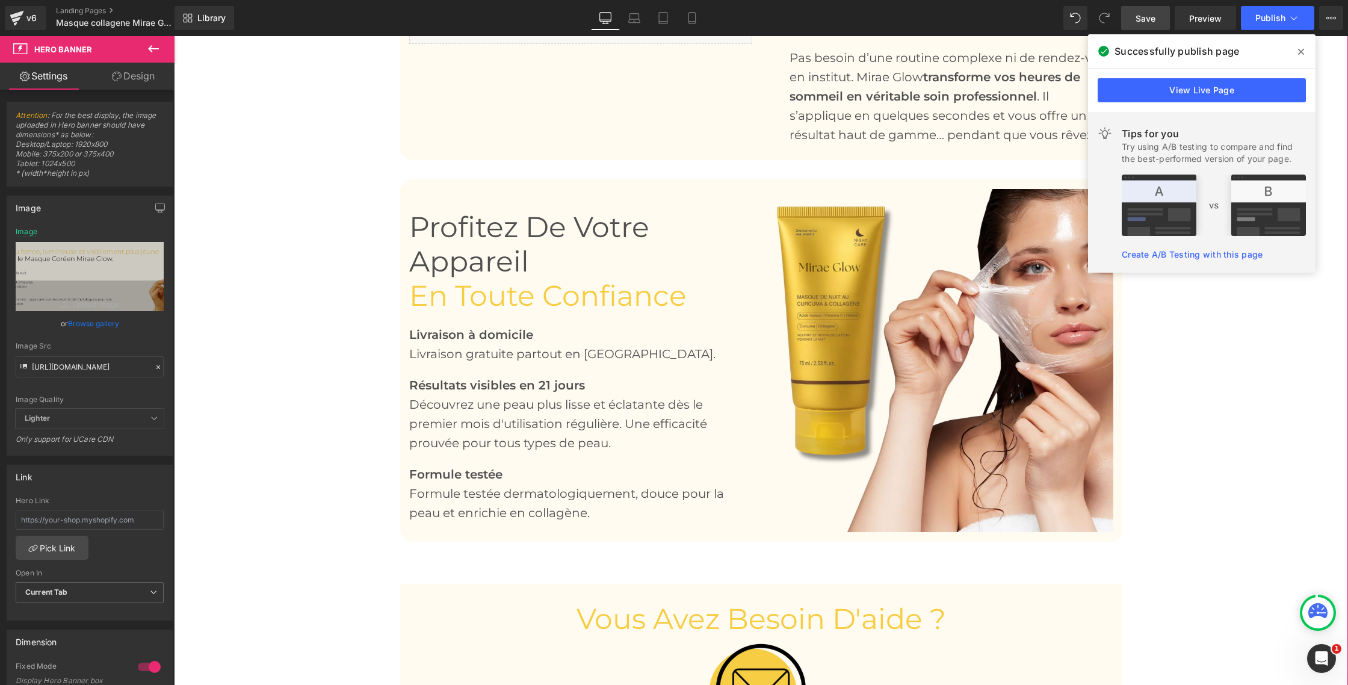
scroll to position [2081, 0]
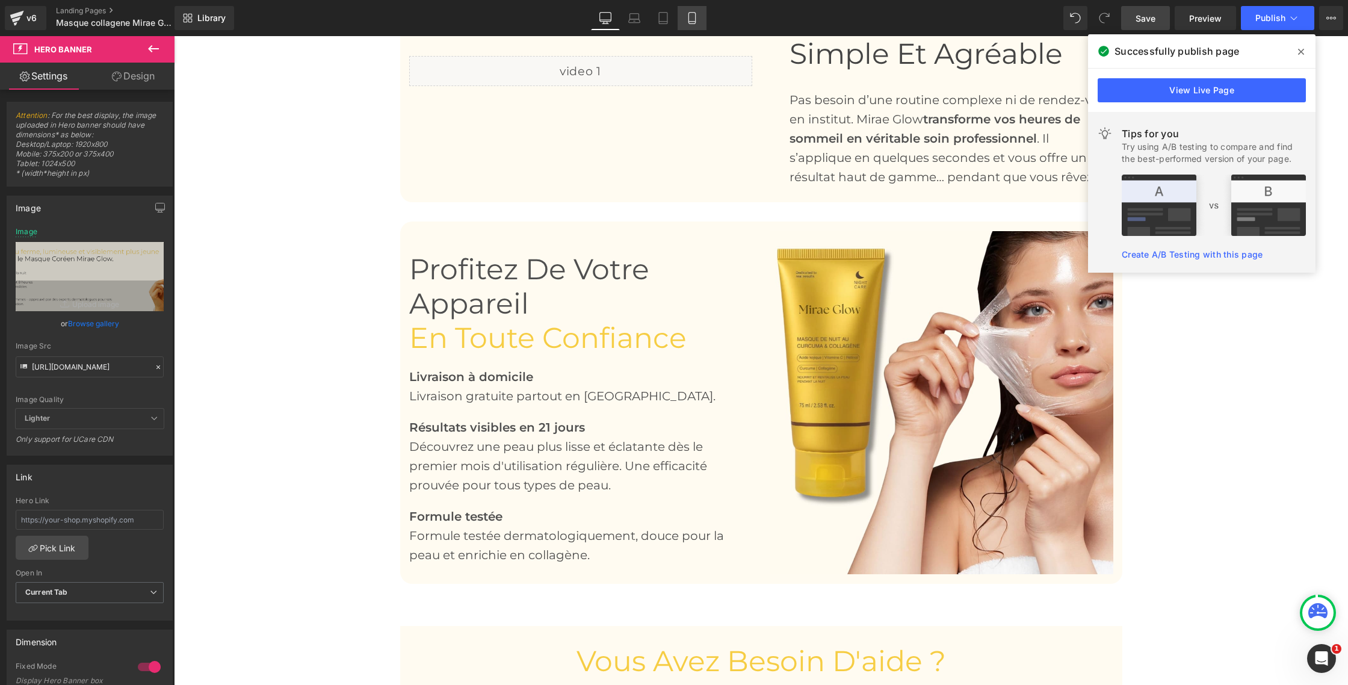
click at [689, 18] on icon at bounding box center [691, 18] width 7 height 11
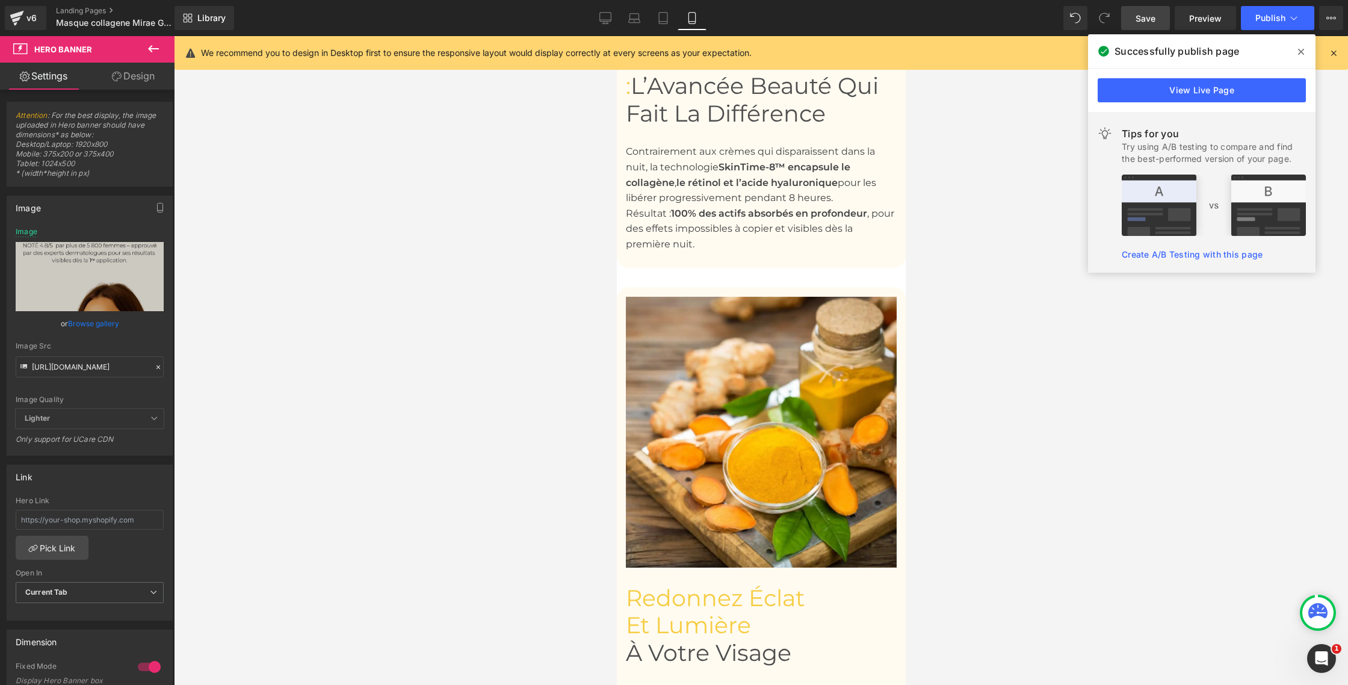
scroll to position [0, 0]
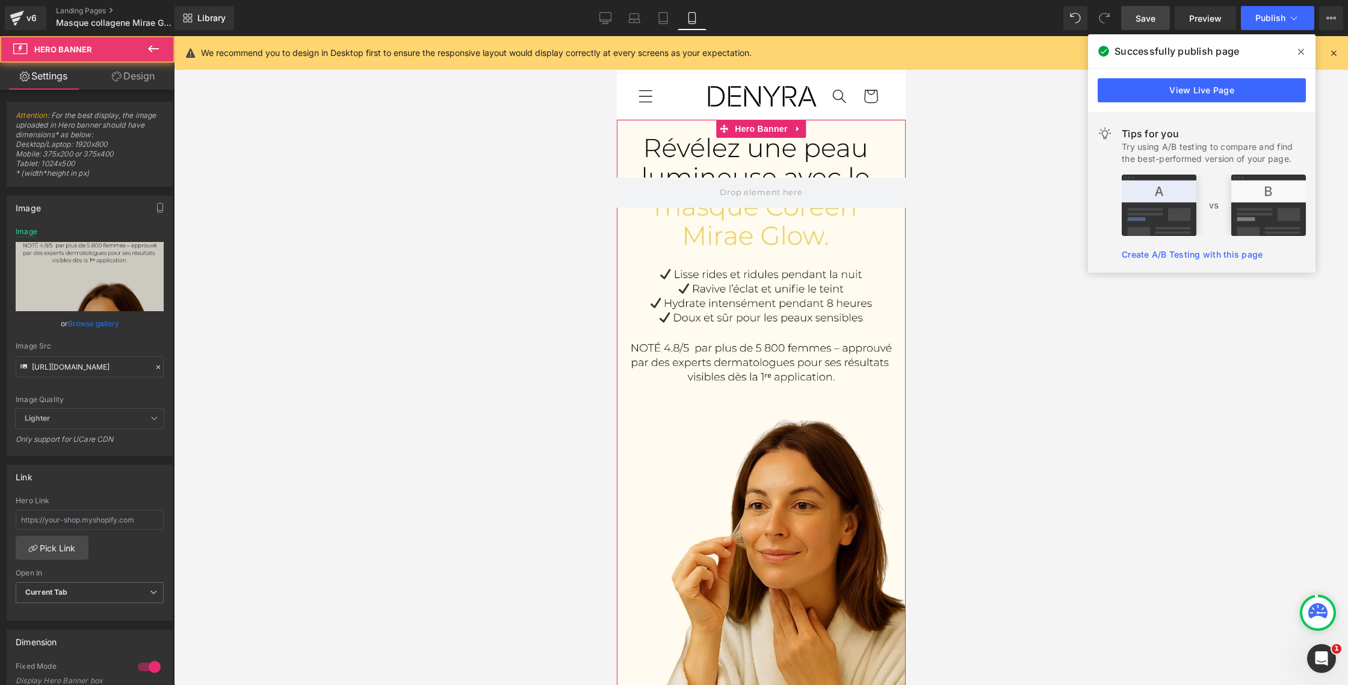
click at [681, 411] on div at bounding box center [760, 409] width 289 height 578
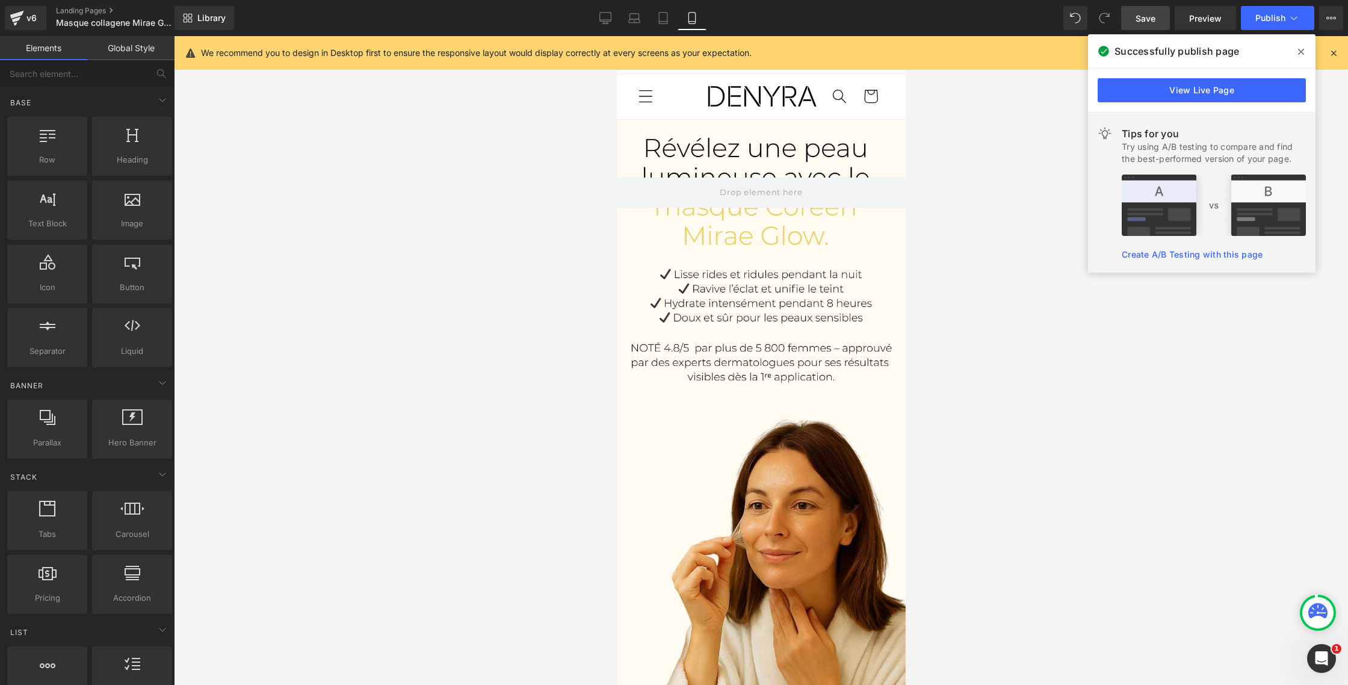
click at [531, 386] on div at bounding box center [761, 360] width 1174 height 649
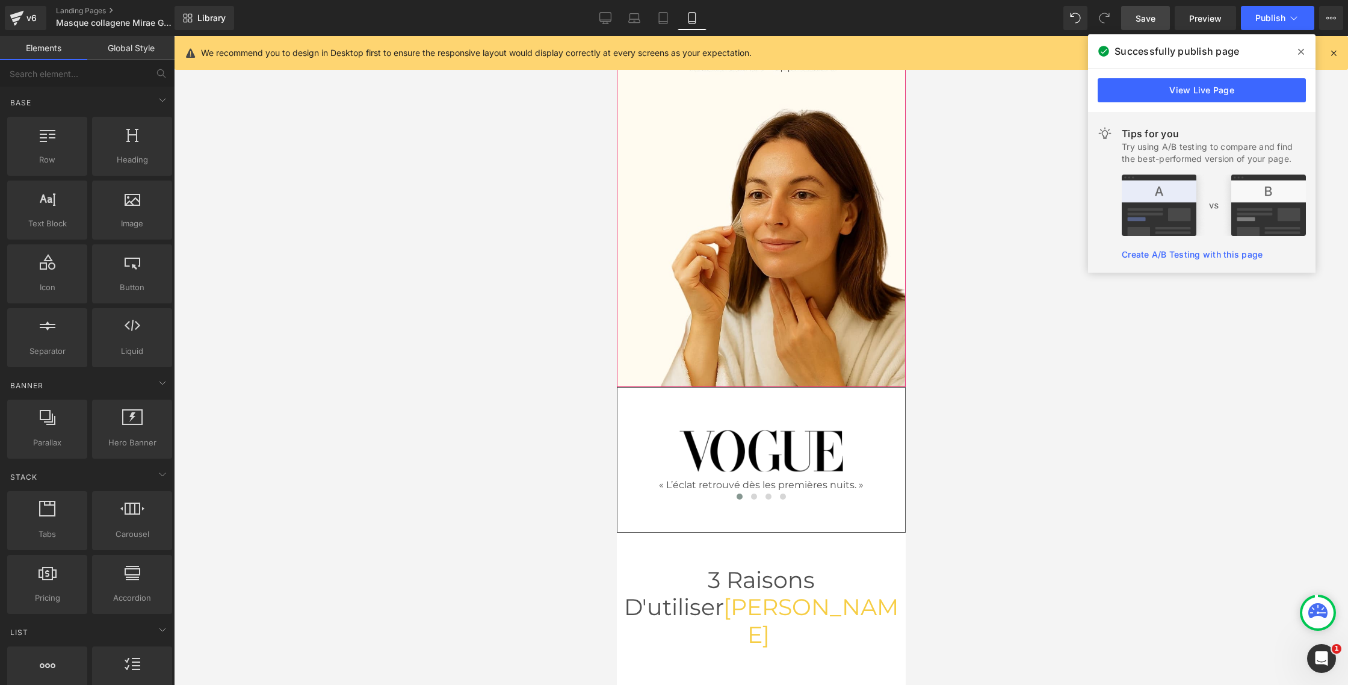
scroll to position [313, 0]
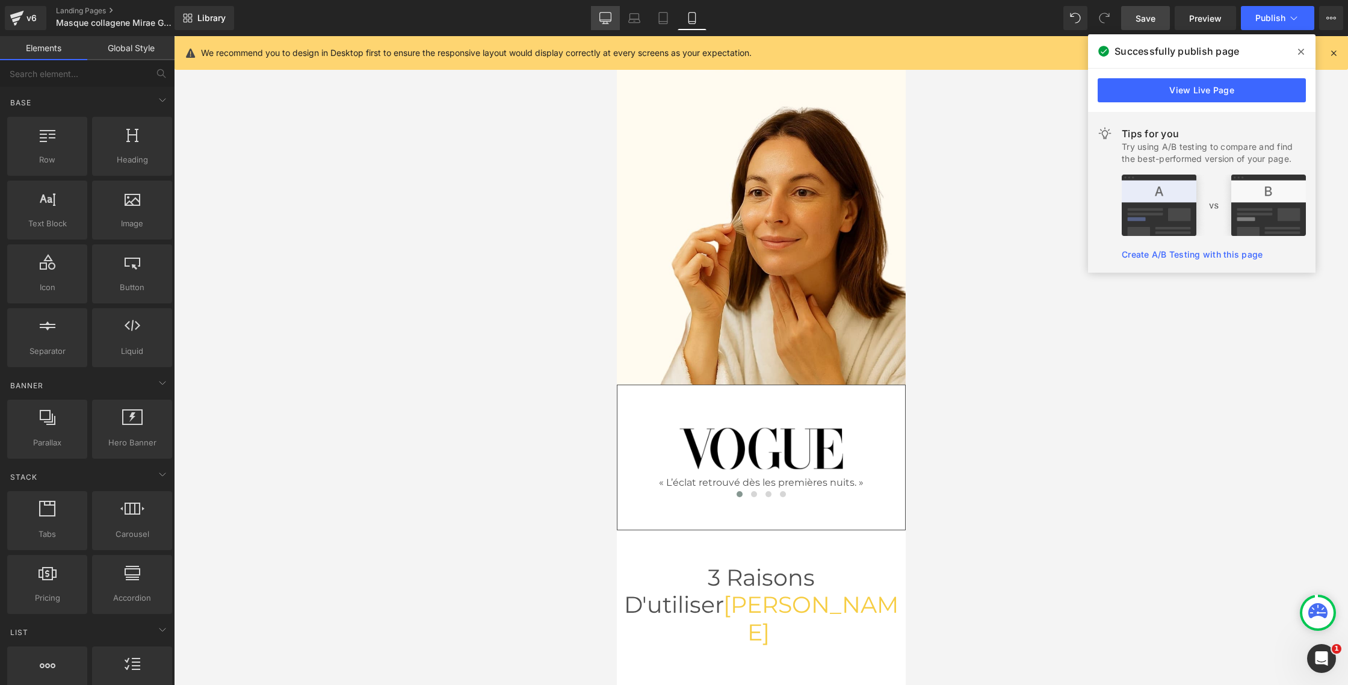
click at [604, 20] on icon at bounding box center [605, 18] width 12 height 12
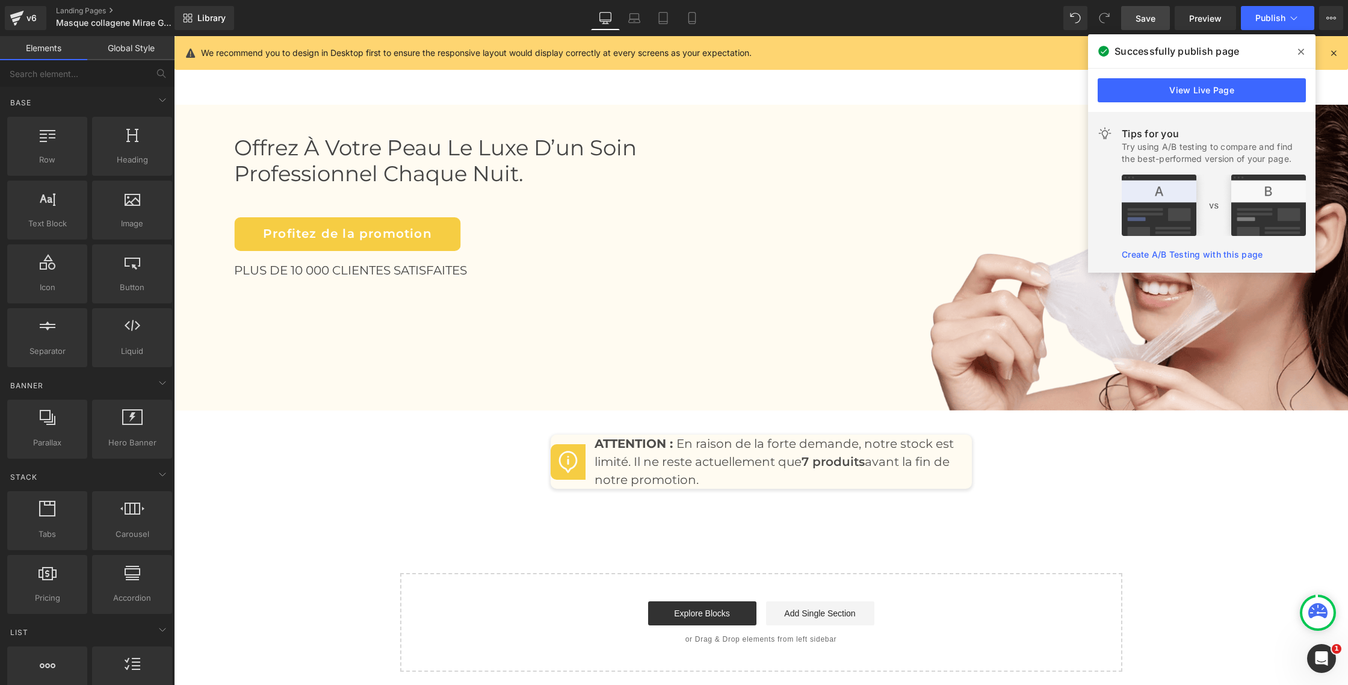
scroll to position [5408, 0]
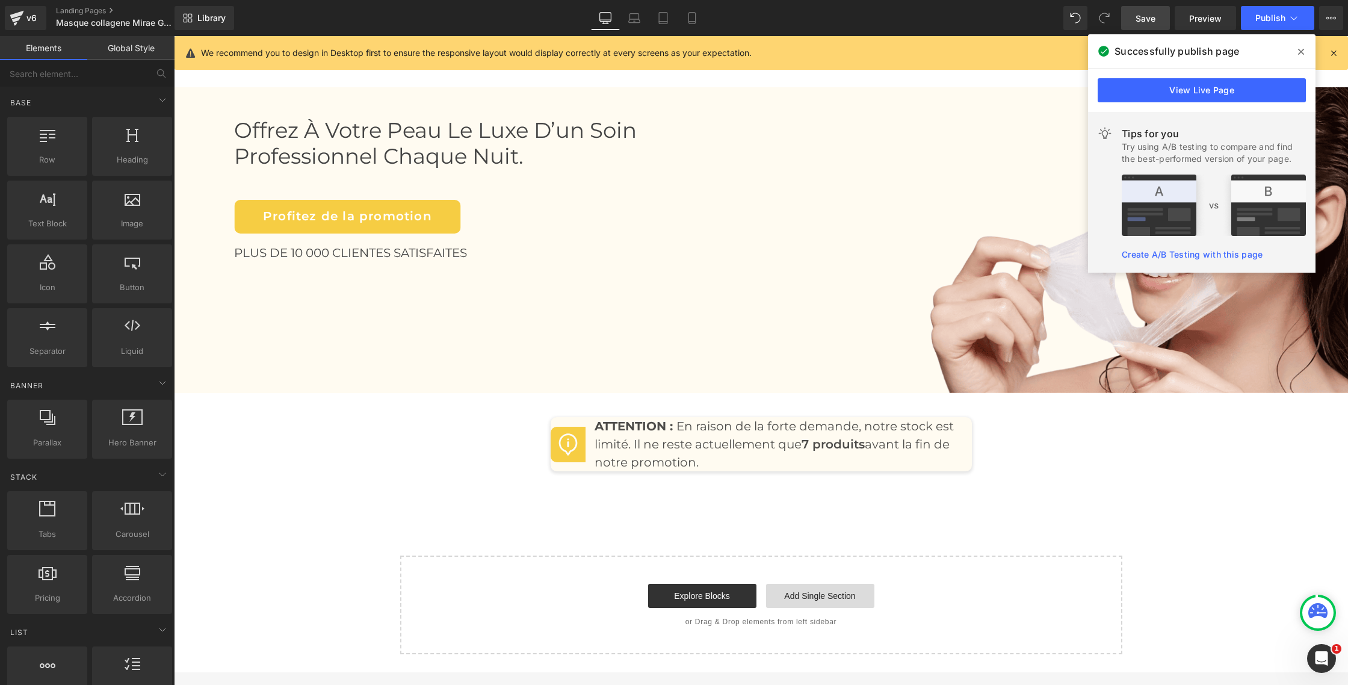
click at [775, 595] on link "Add Single Section" at bounding box center [820, 596] width 108 height 24
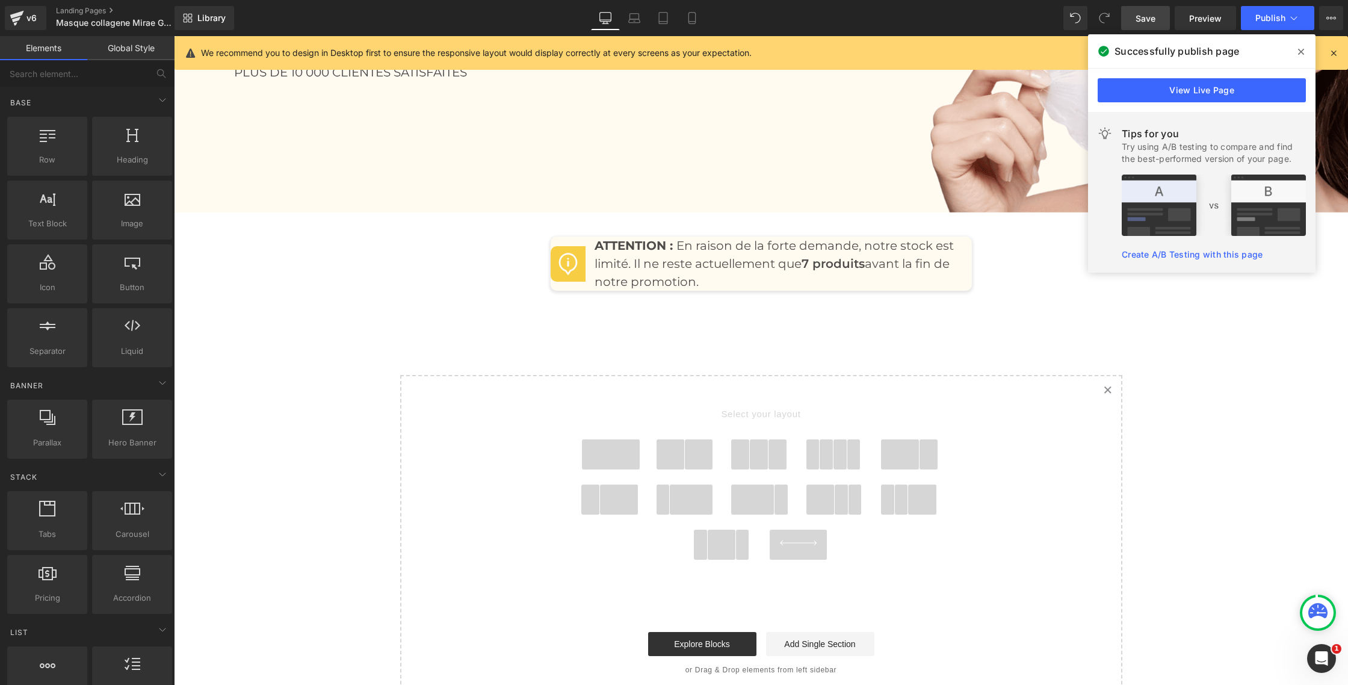
scroll to position [5635, 0]
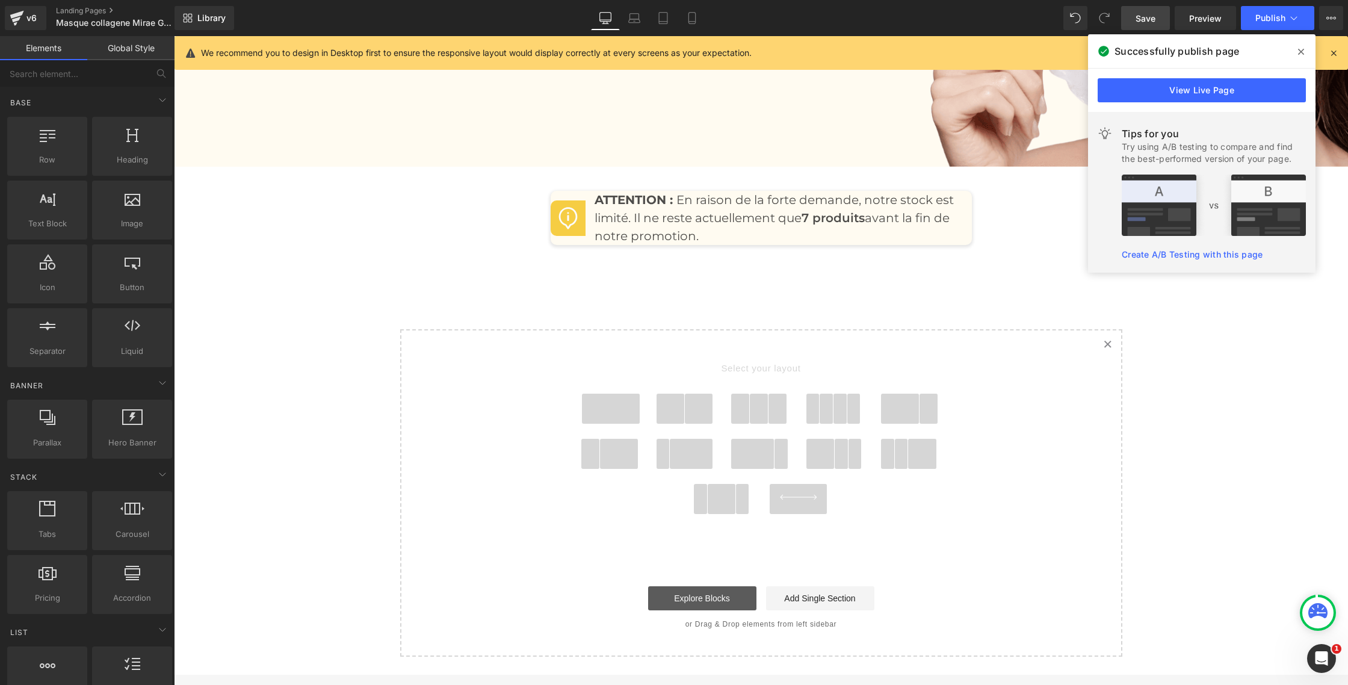
click at [700, 597] on link "Explore Blocks" at bounding box center [702, 598] width 108 height 24
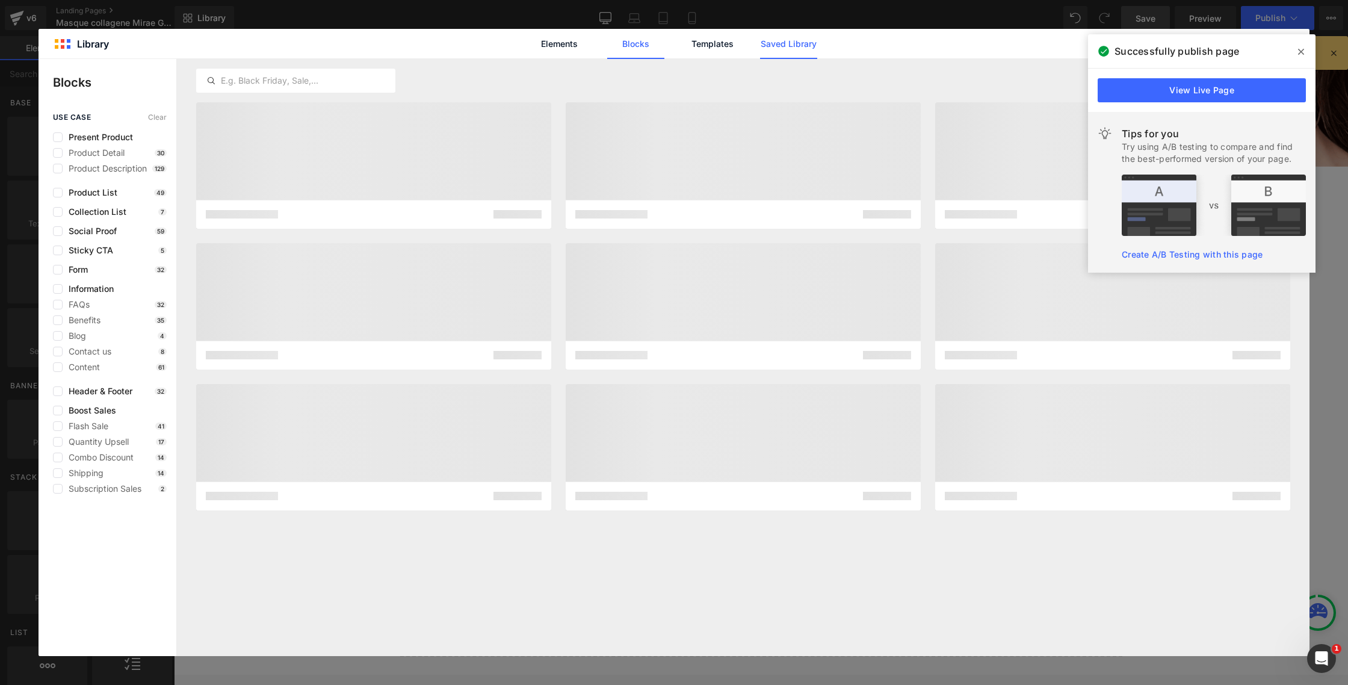
click at [777, 42] on link "Saved Library" at bounding box center [788, 44] width 57 height 30
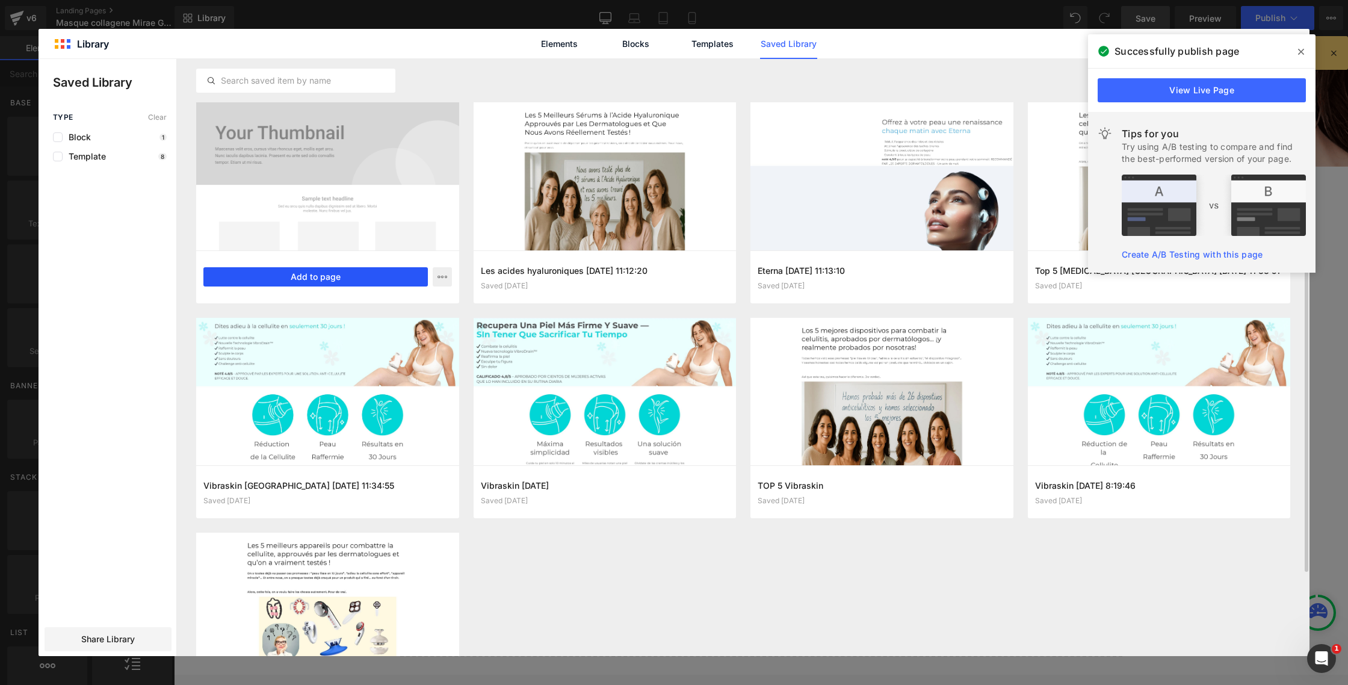
click at [388, 276] on button "Add to page" at bounding box center [315, 276] width 224 height 19
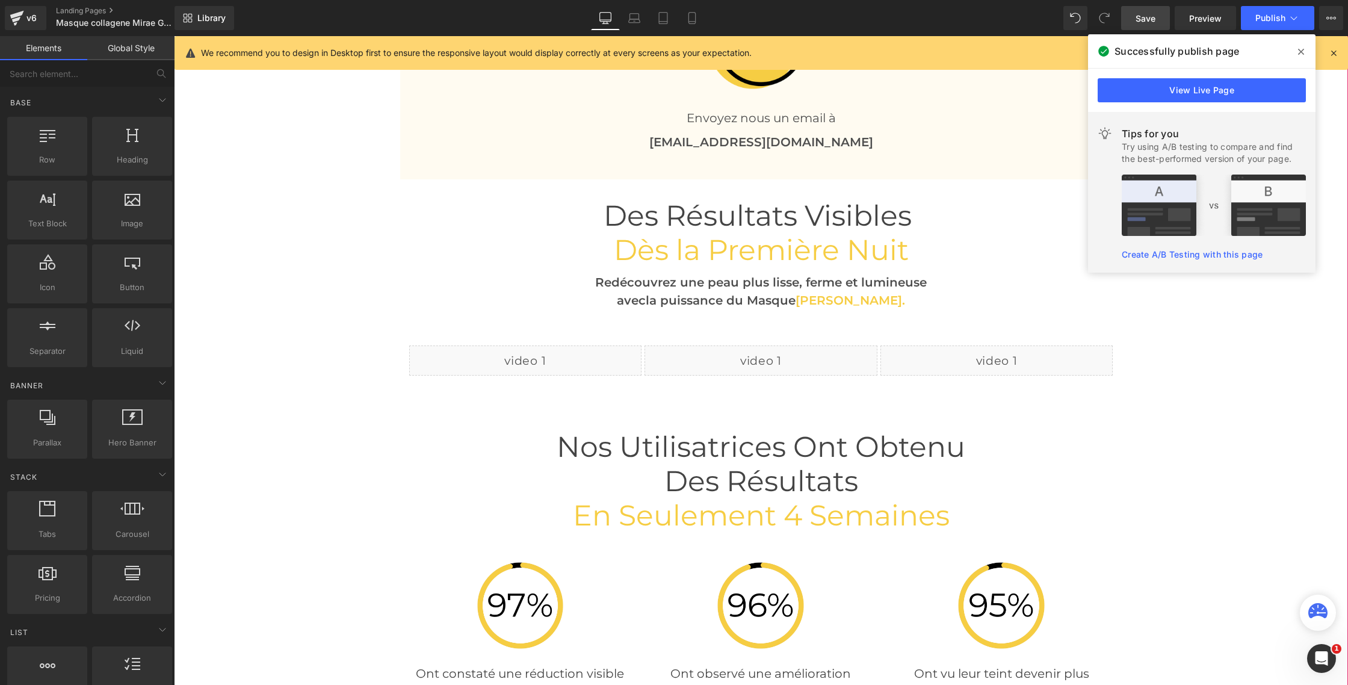
scroll to position [2769, 0]
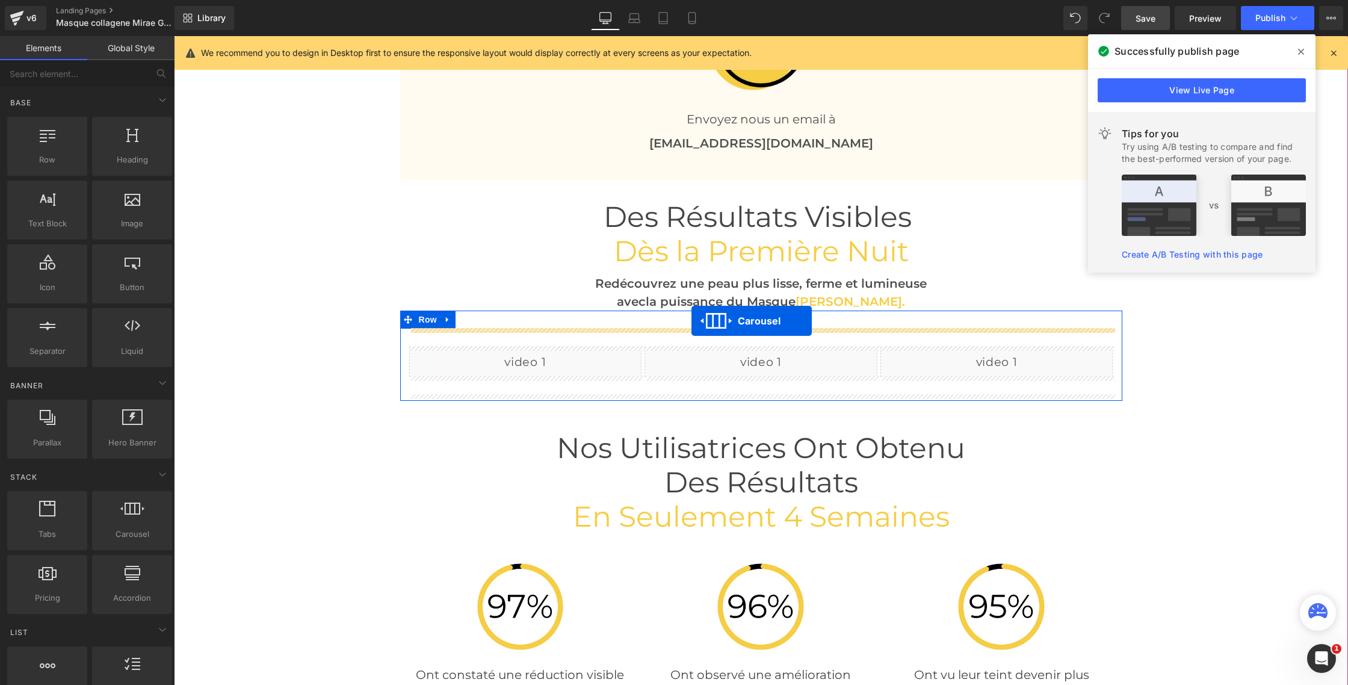
drag, startPoint x: 755, startPoint y: 405, endPoint x: 691, endPoint y: 321, distance: 105.3
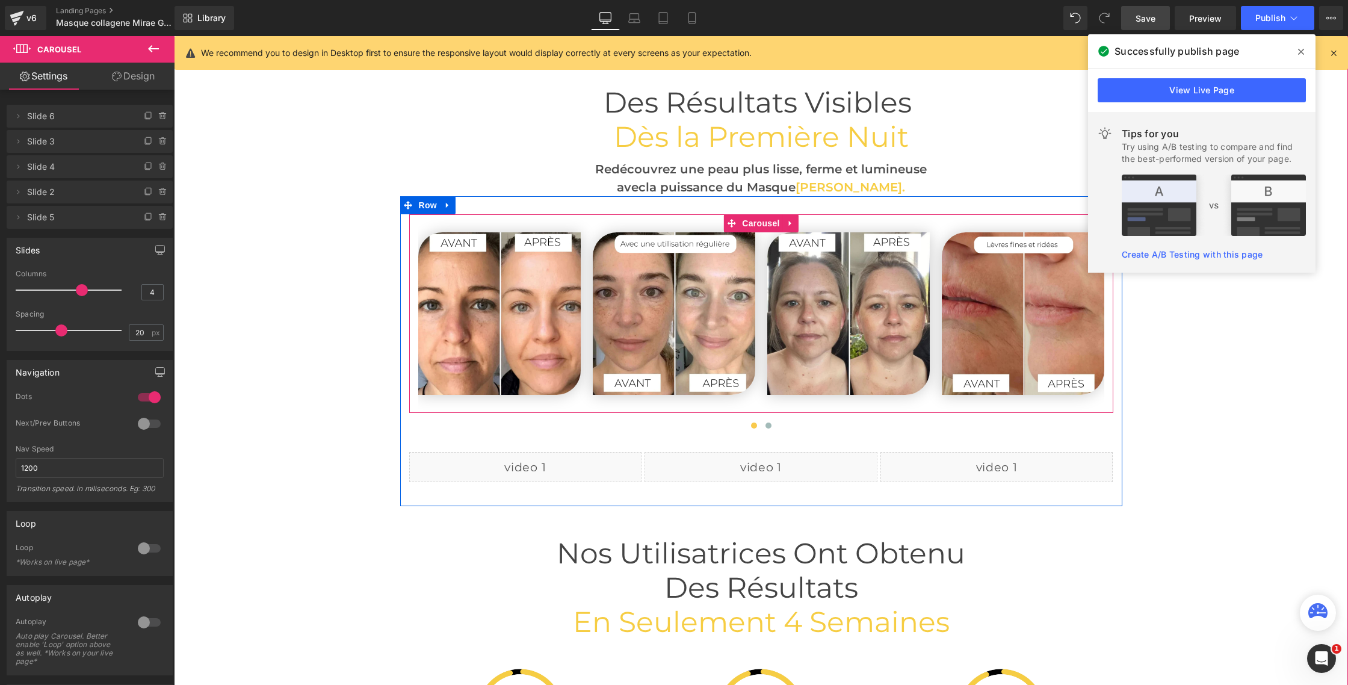
scroll to position [2888, 0]
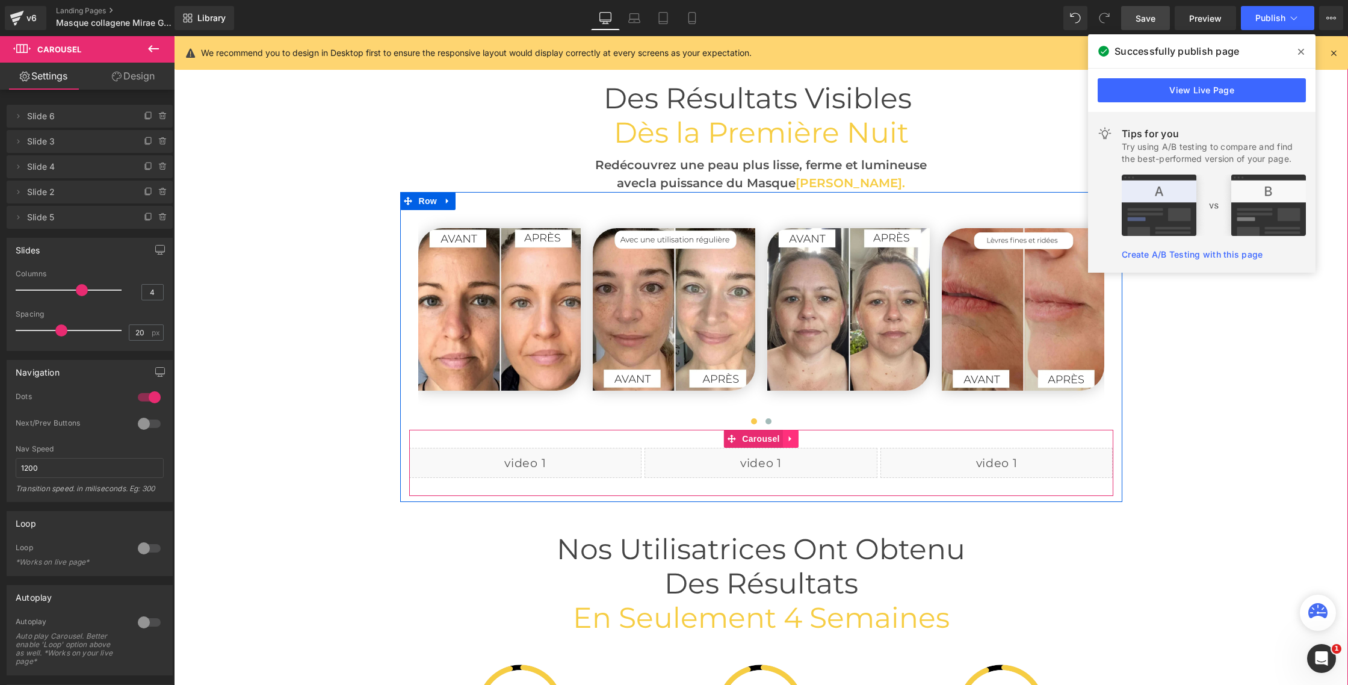
click at [790, 439] on icon at bounding box center [789, 438] width 2 height 5
click at [770, 439] on icon at bounding box center [767, 438] width 8 height 9
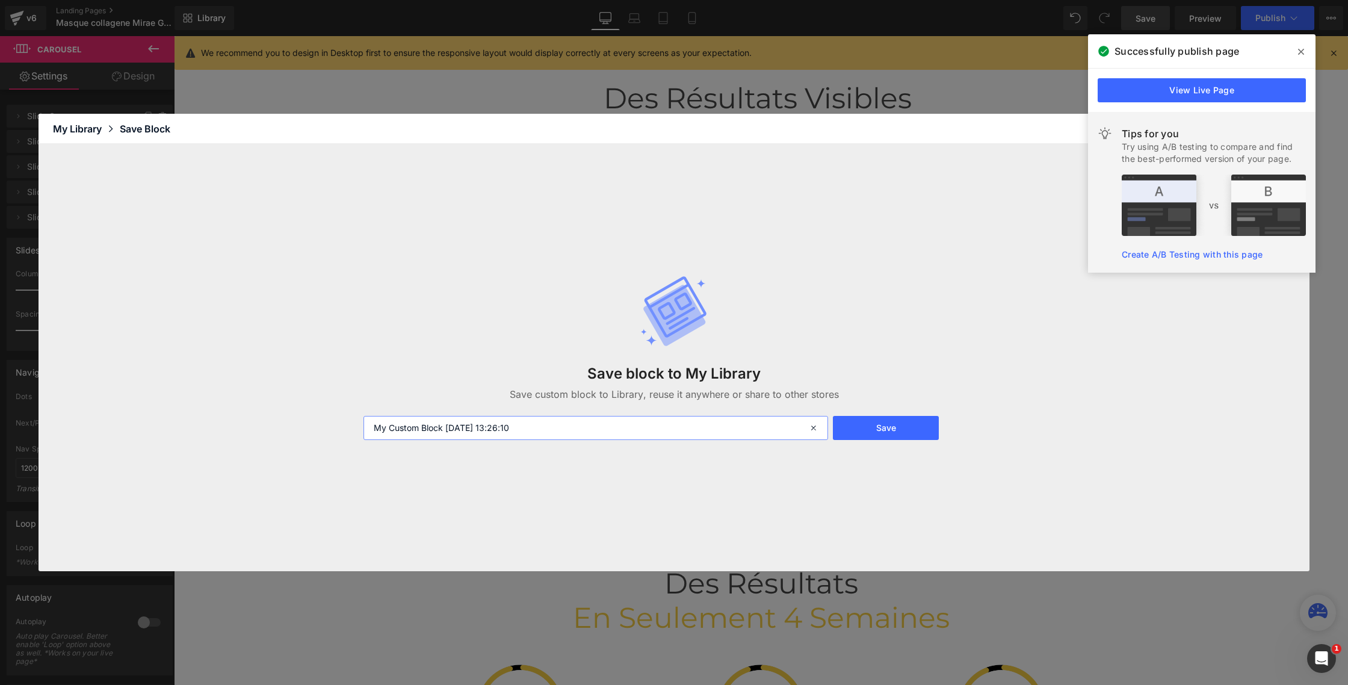
drag, startPoint x: 372, startPoint y: 424, endPoint x: 441, endPoint y: 425, distance: 69.2
click at [441, 425] on input "My Custom Block 2025-09-25 13:26:10" at bounding box center [595, 428] width 465 height 24
type input "Video 2025-09-25 13:26:10"
click at [880, 433] on button "Save" at bounding box center [886, 428] width 106 height 24
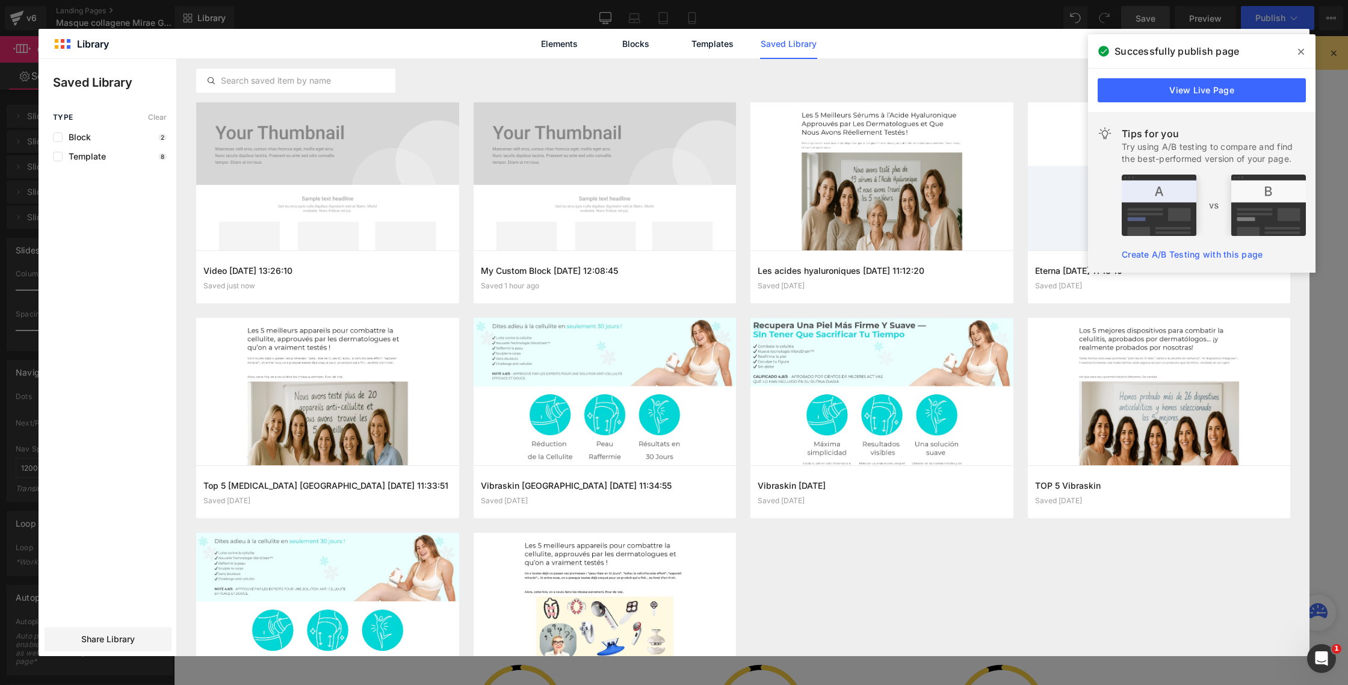
click at [1299, 52] on icon at bounding box center [1301, 52] width 6 height 10
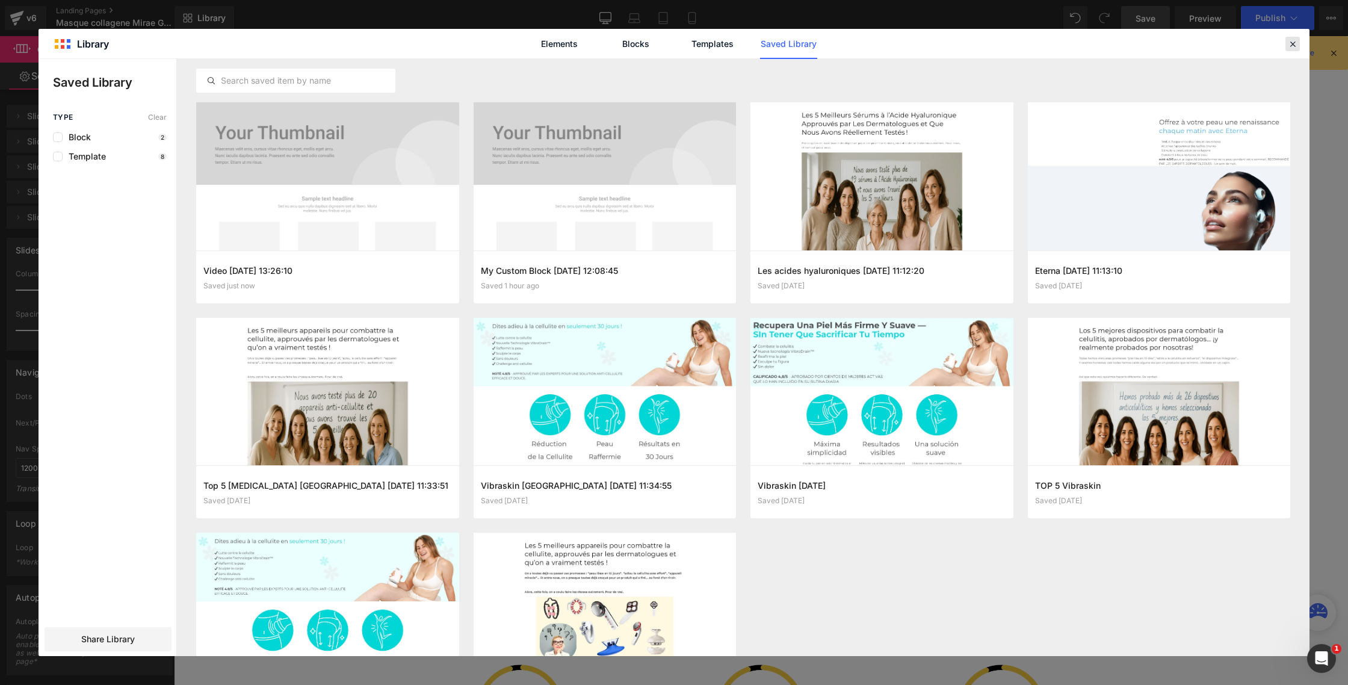
click at [1297, 43] on icon at bounding box center [1292, 44] width 11 height 11
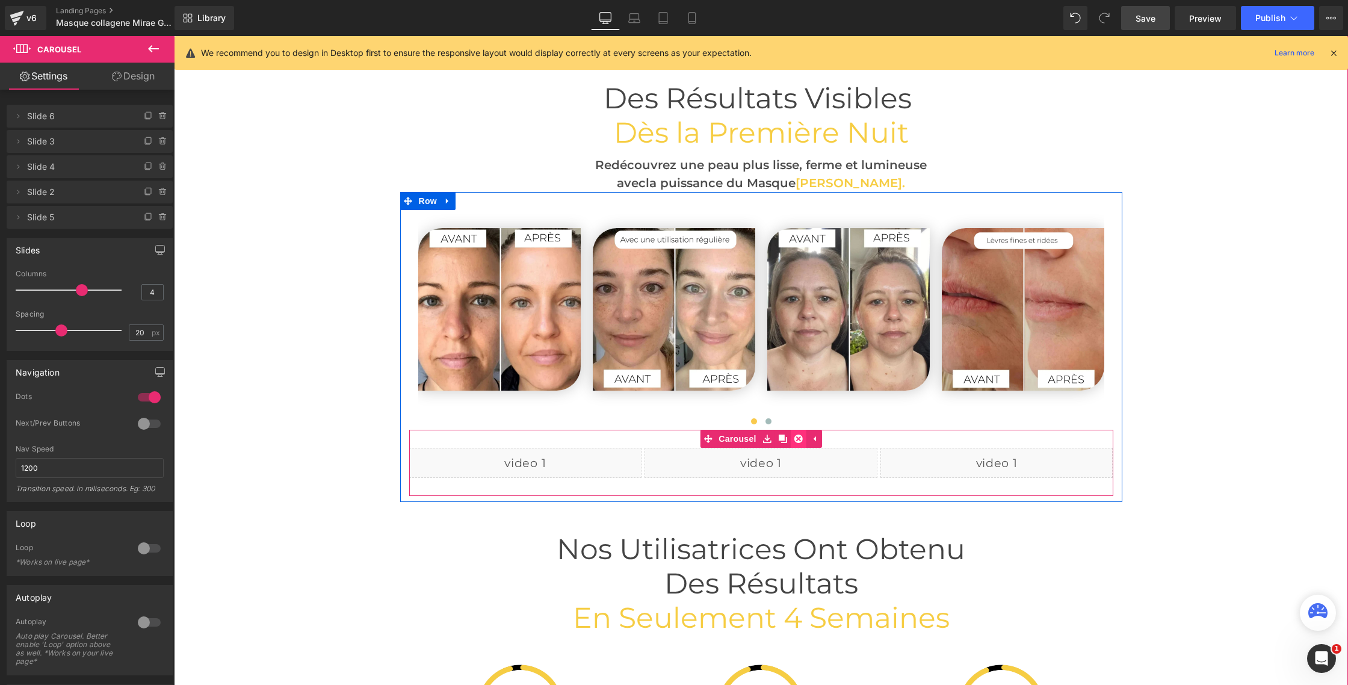
click at [798, 439] on icon at bounding box center [798, 439] width 8 height 8
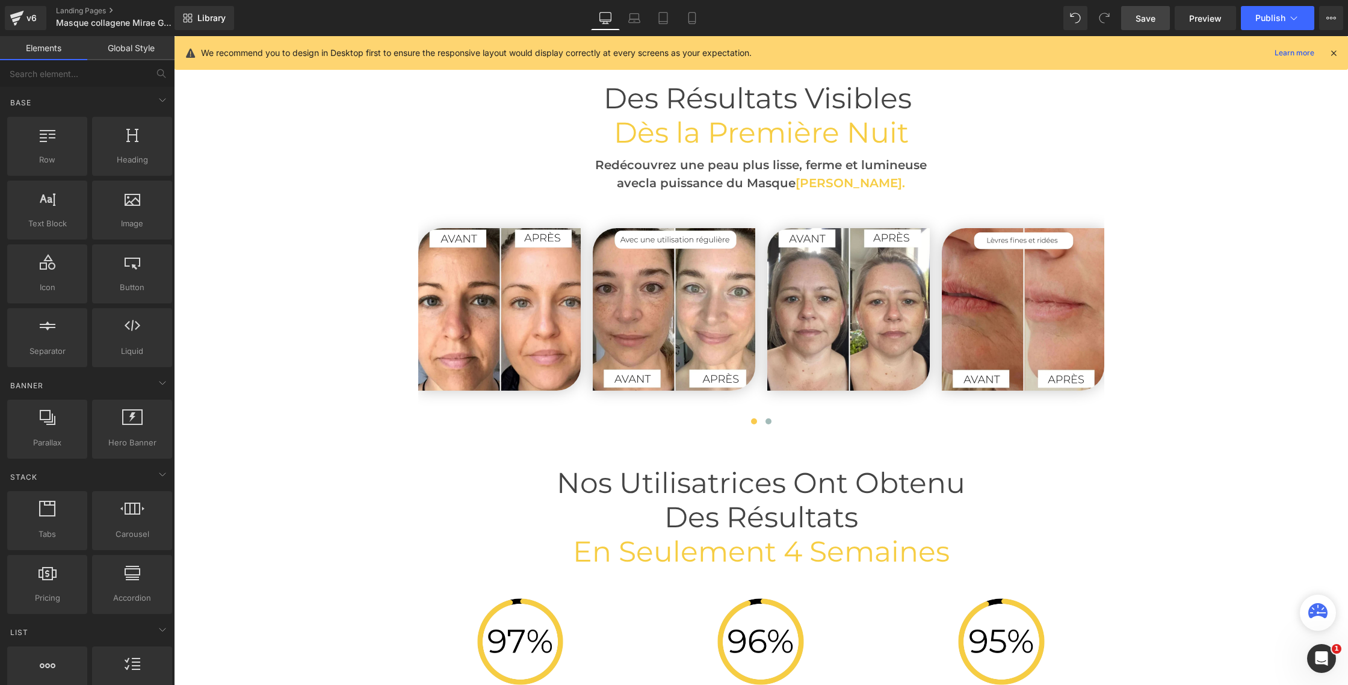
click at [1144, 16] on span "Save" at bounding box center [1146, 18] width 20 height 13
click at [1263, 19] on span "Publish" at bounding box center [1270, 18] width 30 height 10
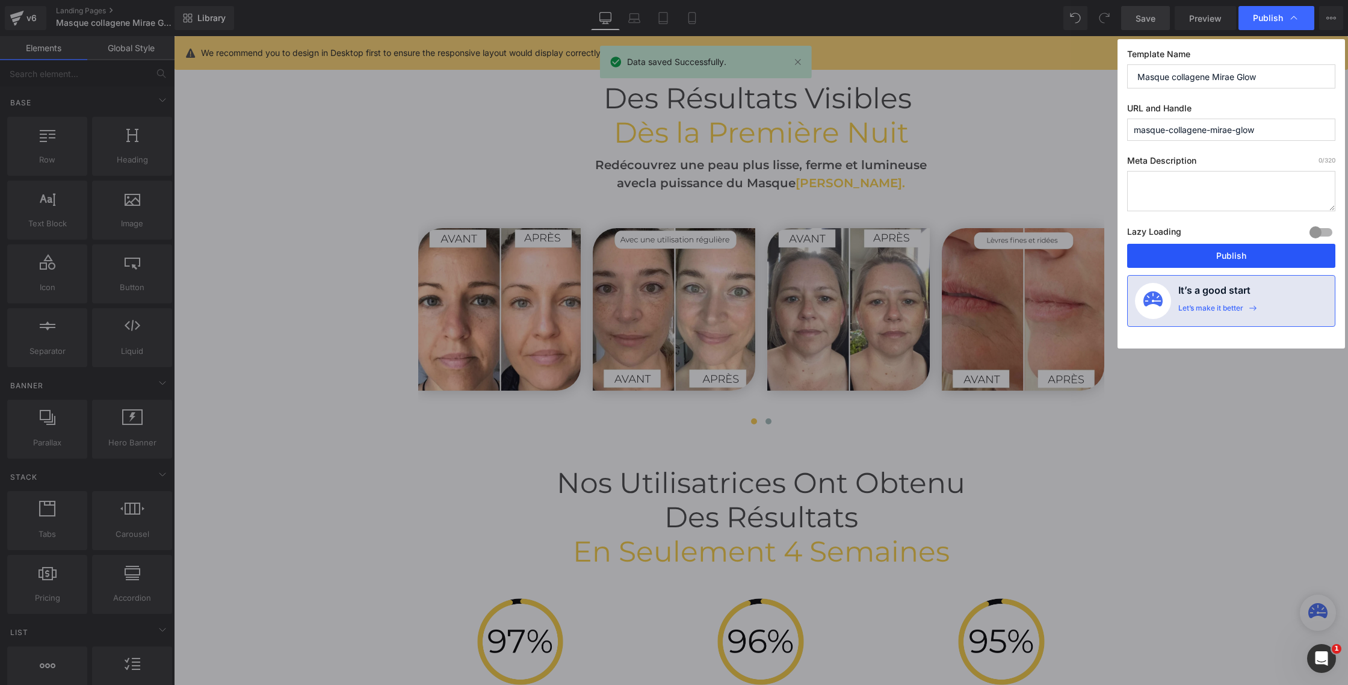
click at [1205, 260] on button "Publish" at bounding box center [1231, 256] width 208 height 24
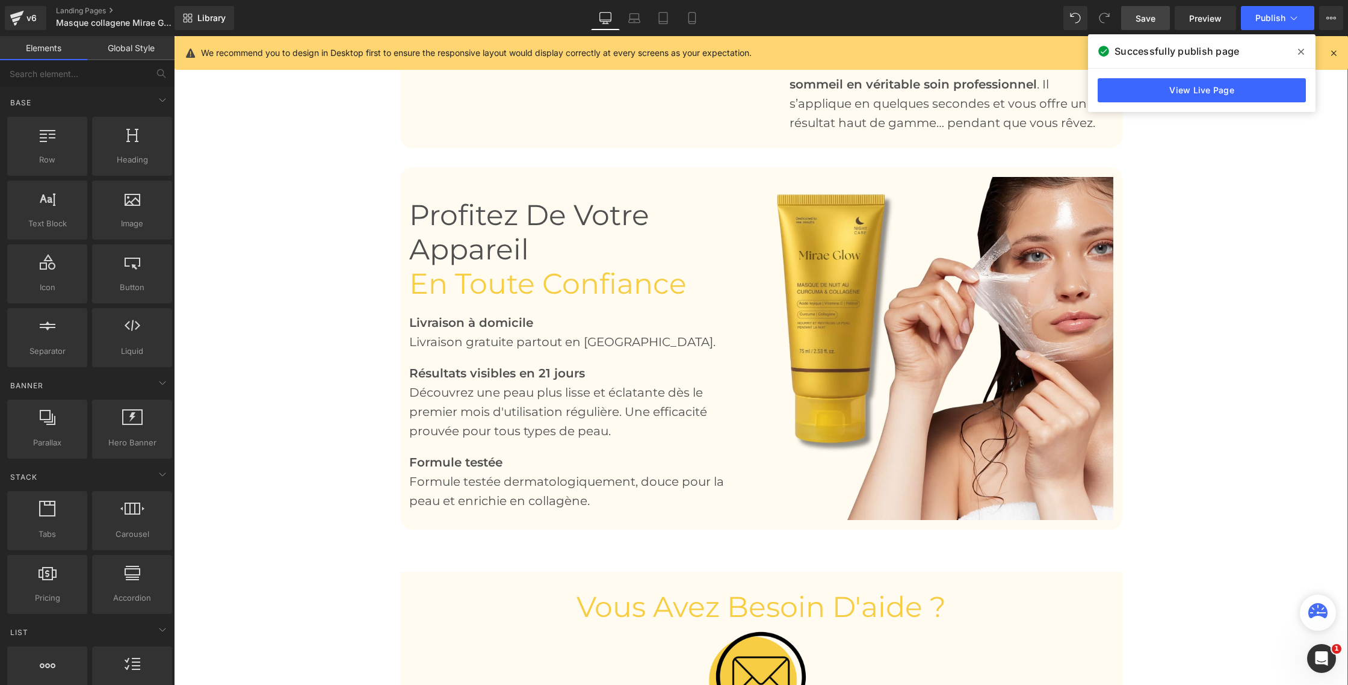
scroll to position [2120, 0]
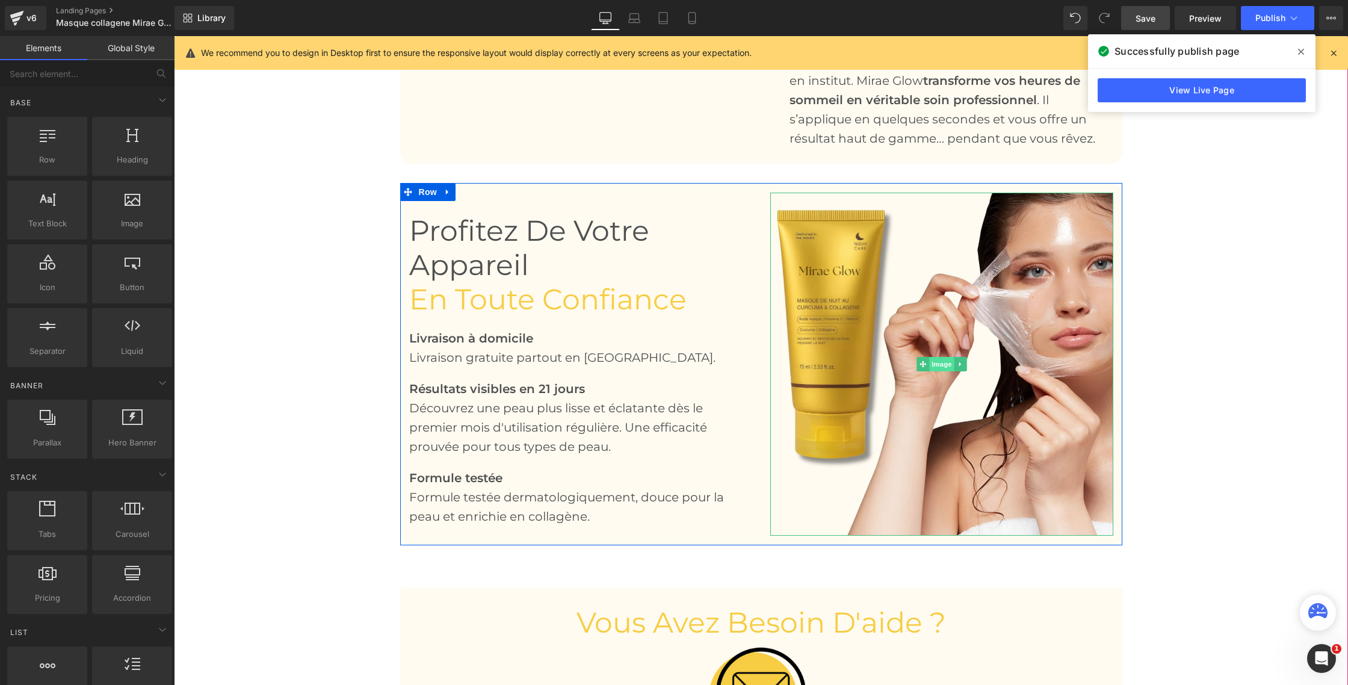
click at [939, 363] on span "Image" at bounding box center [941, 364] width 25 height 14
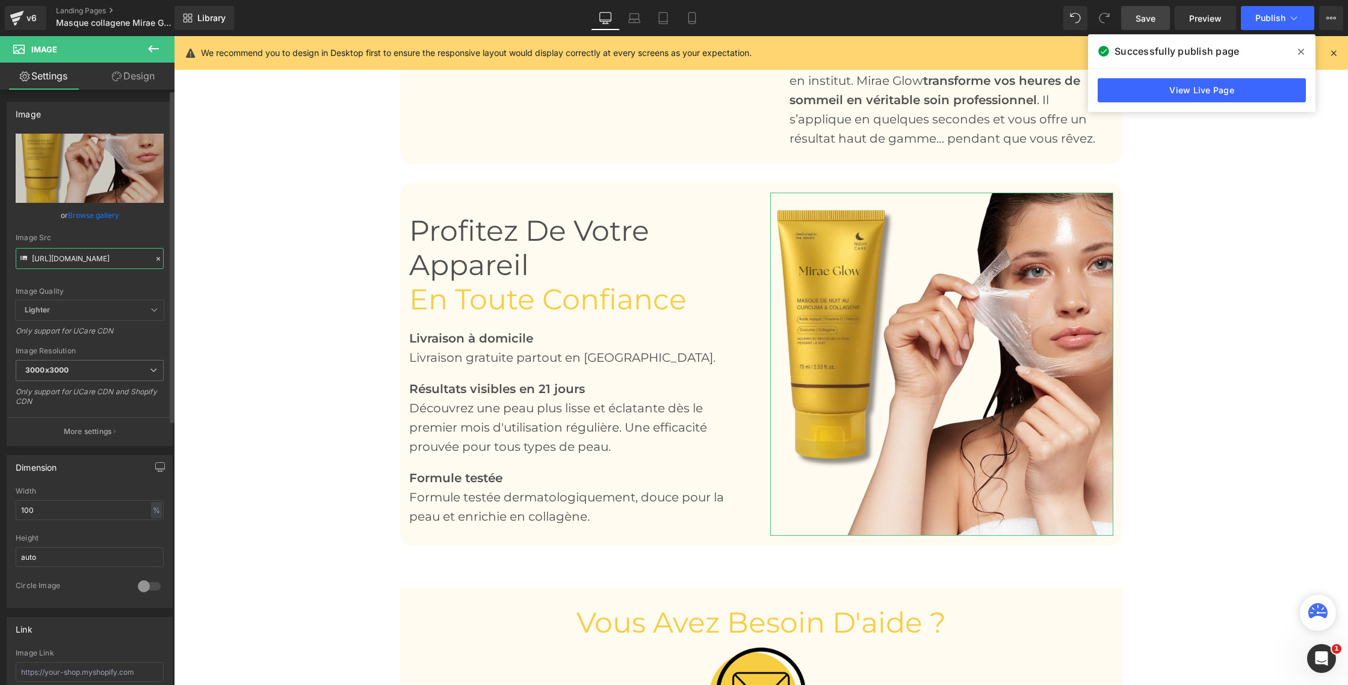
click at [66, 262] on input "https://cdn.shopify.com/s/files/1/0750/4943/5373/files/Masque_Collagene_9_1_300…" at bounding box center [90, 258] width 148 height 21
paste input "11_1.jpg?v=1758792899"
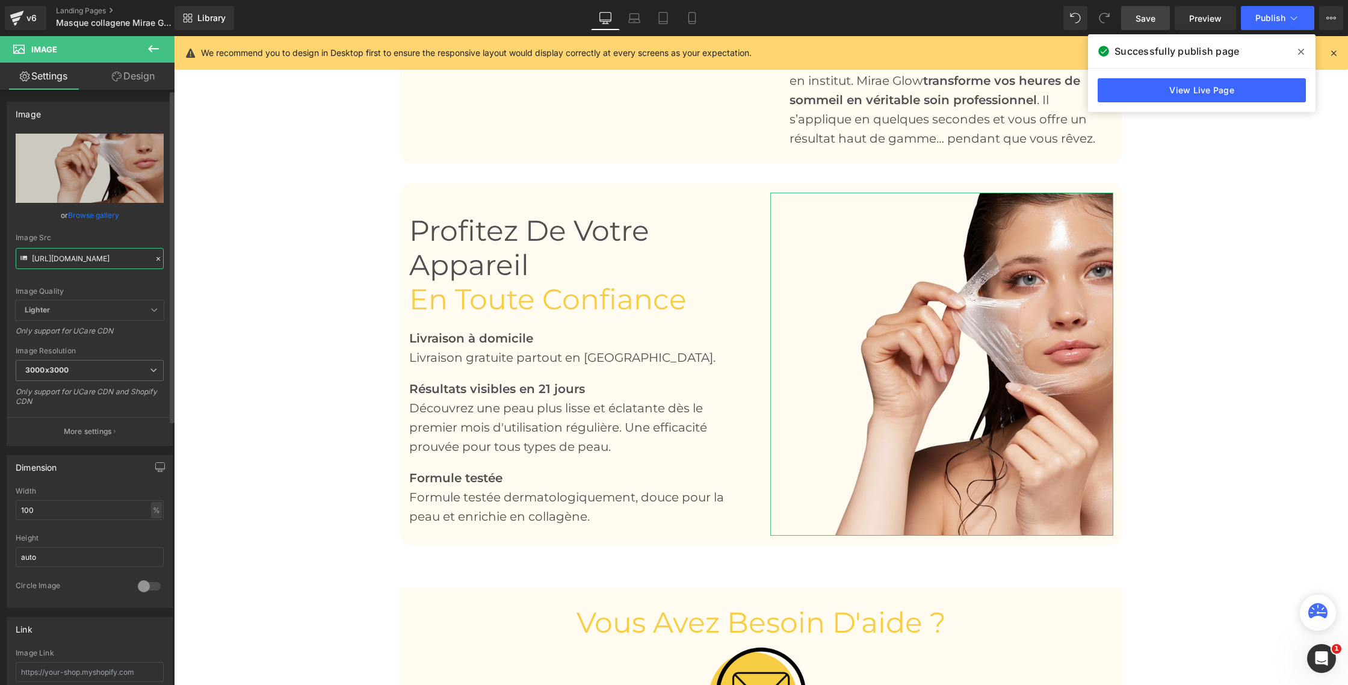
type input "https://cdn.shopify.com/s/files/1/0750/4943/5373/files/Masque_Collagene_11_1_30…"
click at [122, 235] on div "Image Src" at bounding box center [90, 237] width 148 height 8
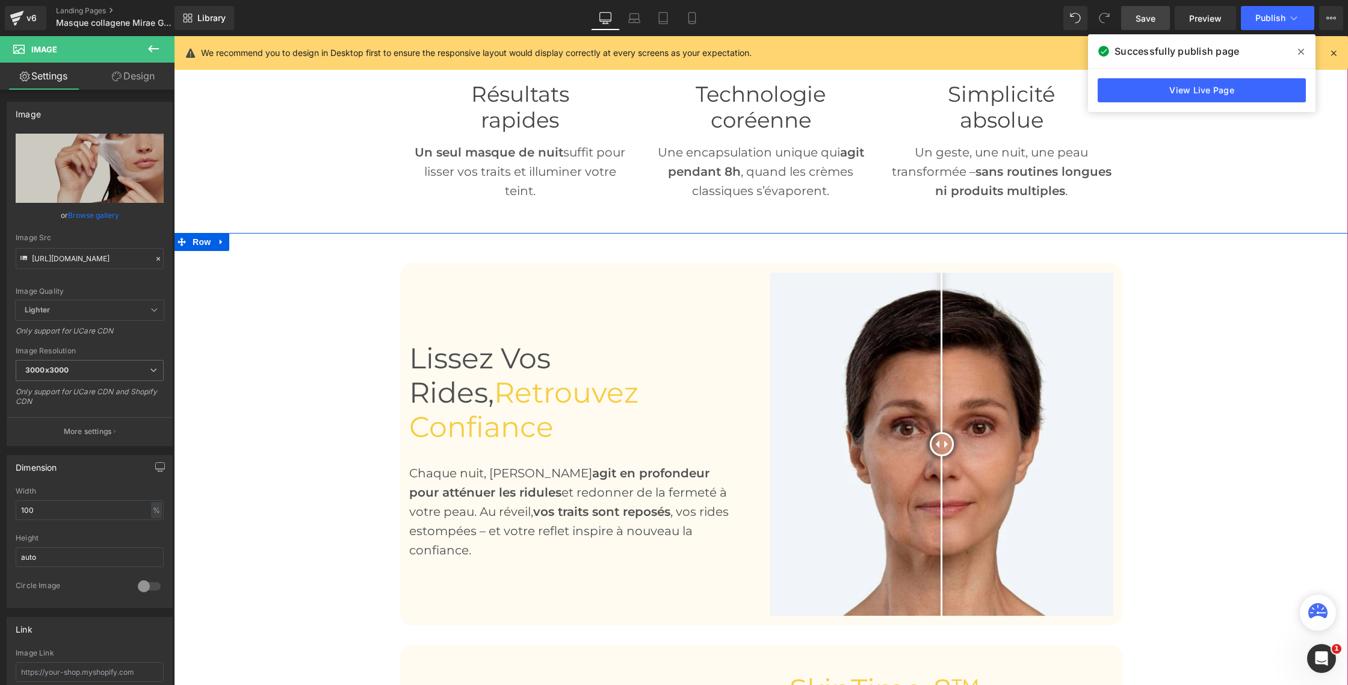
scroll to position [0, 0]
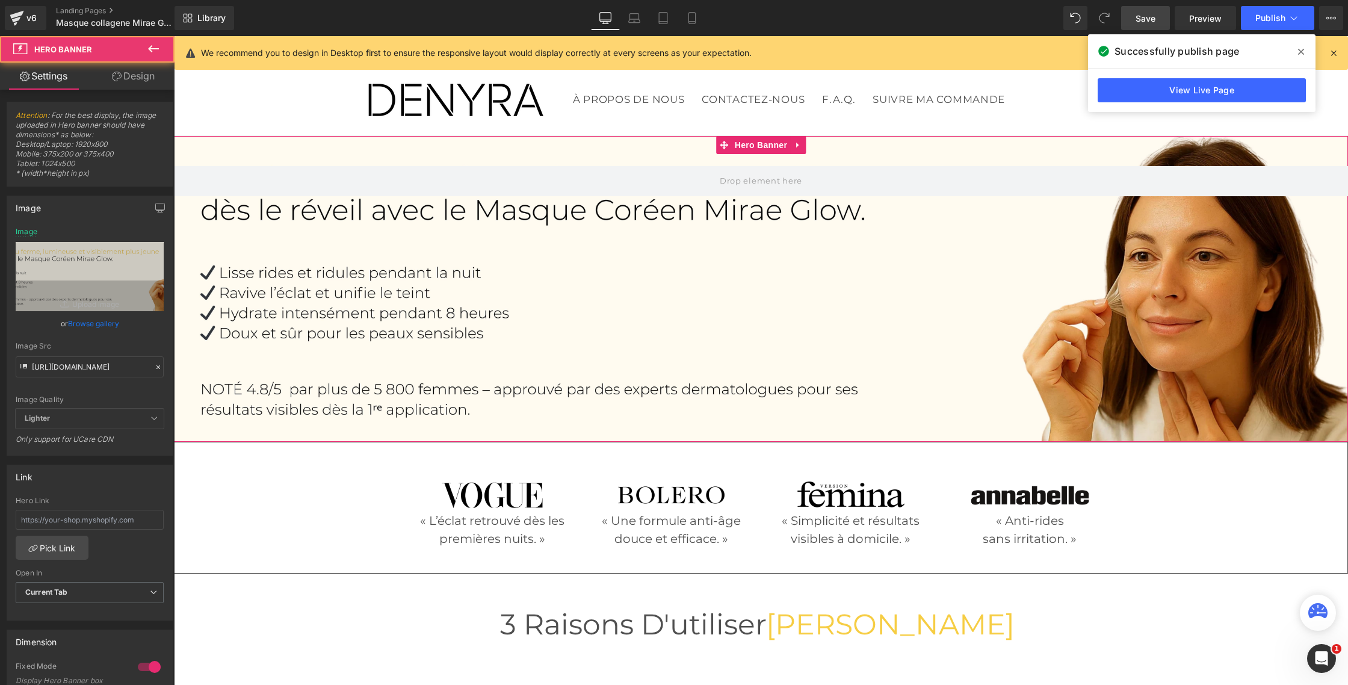
click at [985, 278] on div at bounding box center [761, 289] width 1174 height 306
click at [66, 366] on input "https://cdn.shopify.com/s/files/1/0750/4943/5373/files/Bannieres_3_1.jpg?v=1758…" at bounding box center [90, 366] width 148 height 21
paste input "6_1_62f9ef01-4cb1-47ff-b60a-0de54d5e0232.jpg?v=1758793092"
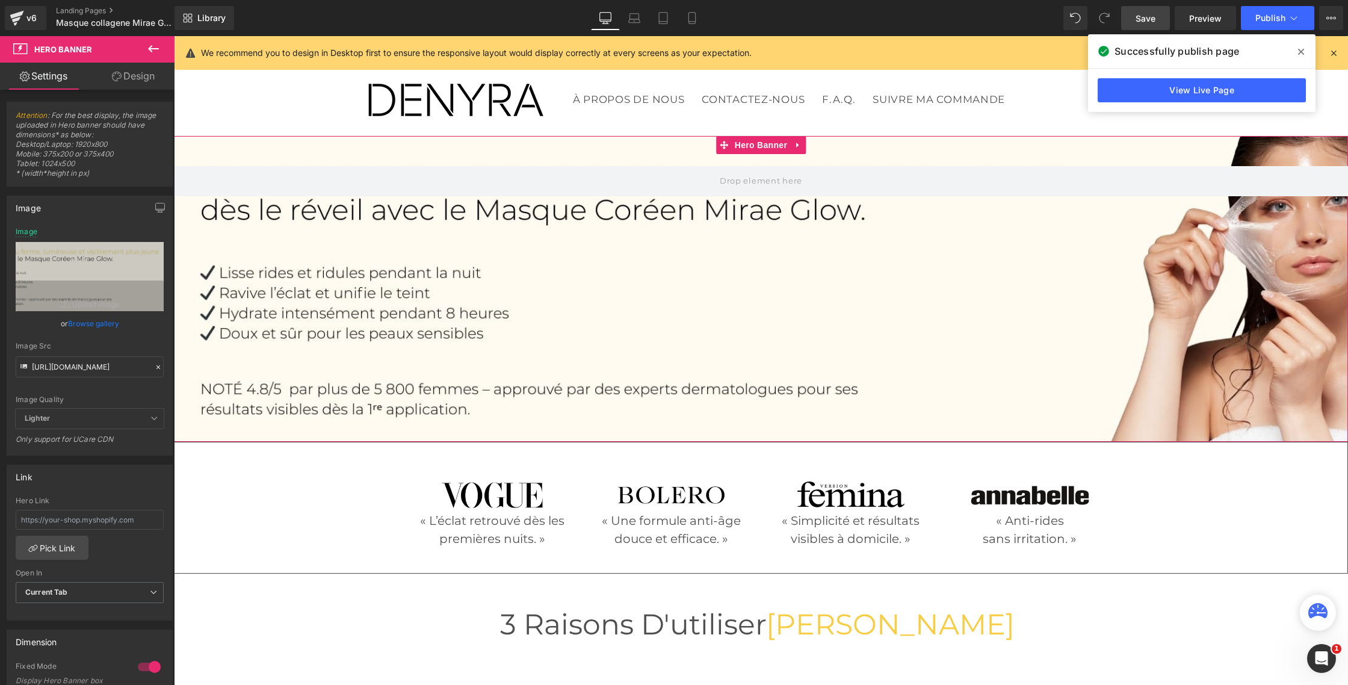
click at [286, 332] on div at bounding box center [761, 289] width 1174 height 306
click at [143, 421] on span "Lighter" at bounding box center [90, 419] width 148 height 20
click at [144, 419] on span "Lighter" at bounding box center [90, 419] width 148 height 20
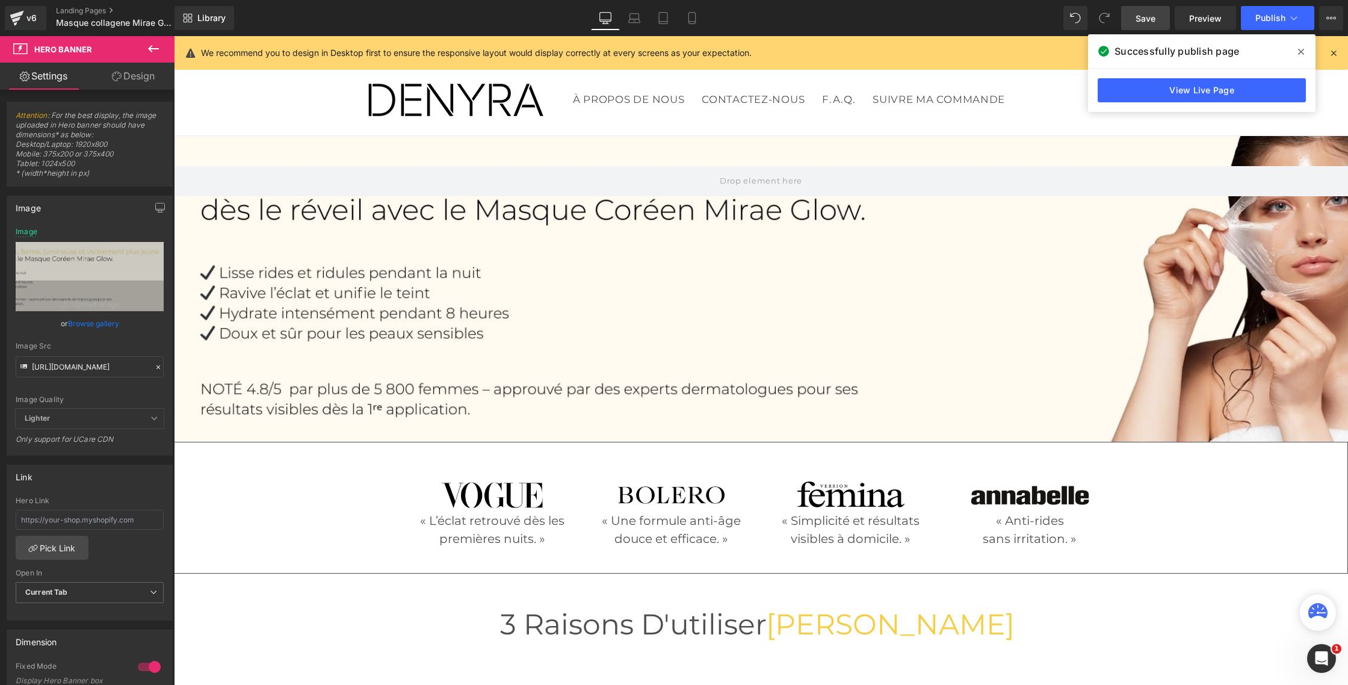
click at [1304, 50] on span at bounding box center [1300, 51] width 19 height 19
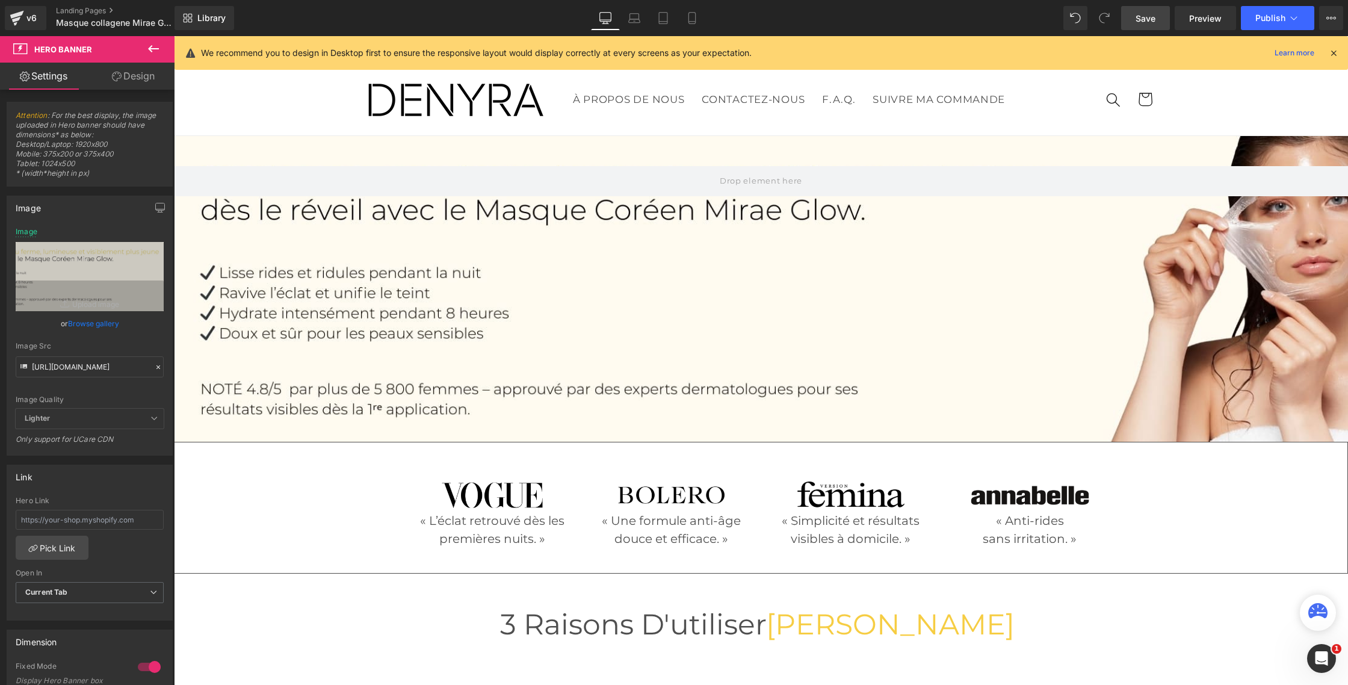
click at [1138, 24] on link "Save" at bounding box center [1145, 18] width 49 height 24
click at [1259, 13] on span "Publish" at bounding box center [1270, 18] width 30 height 10
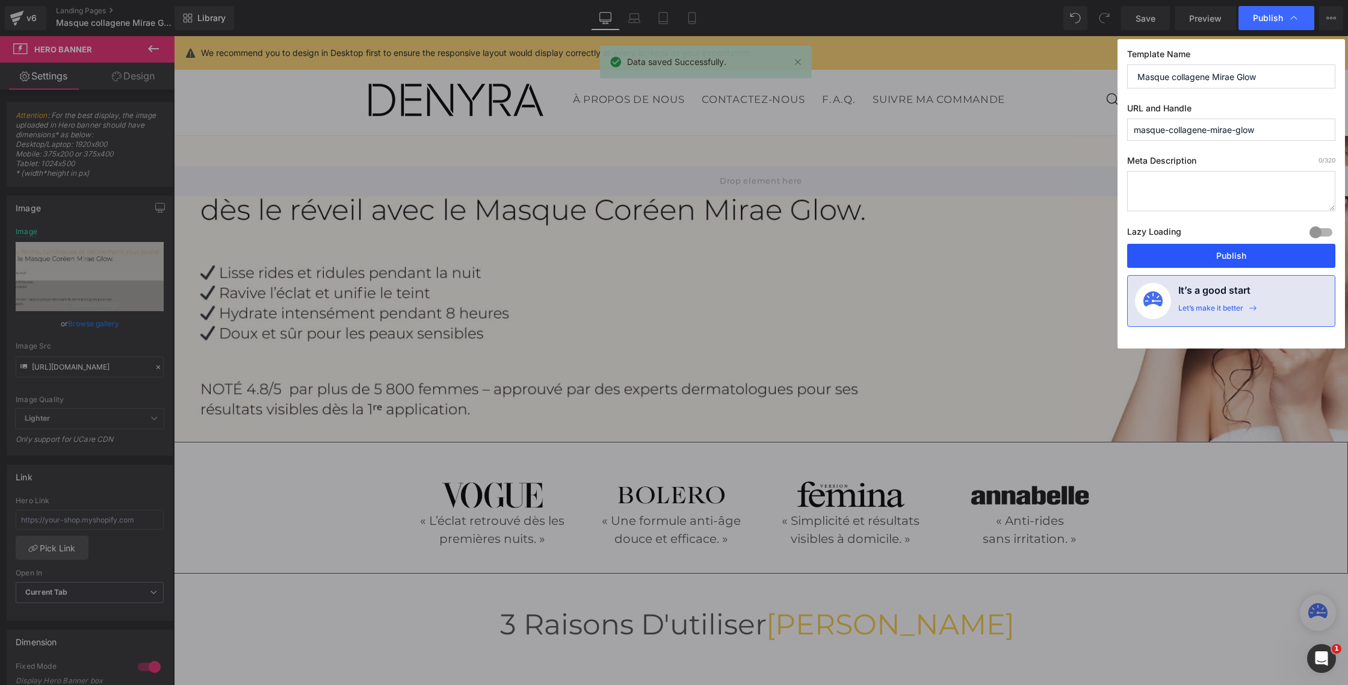
click at [1208, 253] on button "Publish" at bounding box center [1231, 256] width 208 height 24
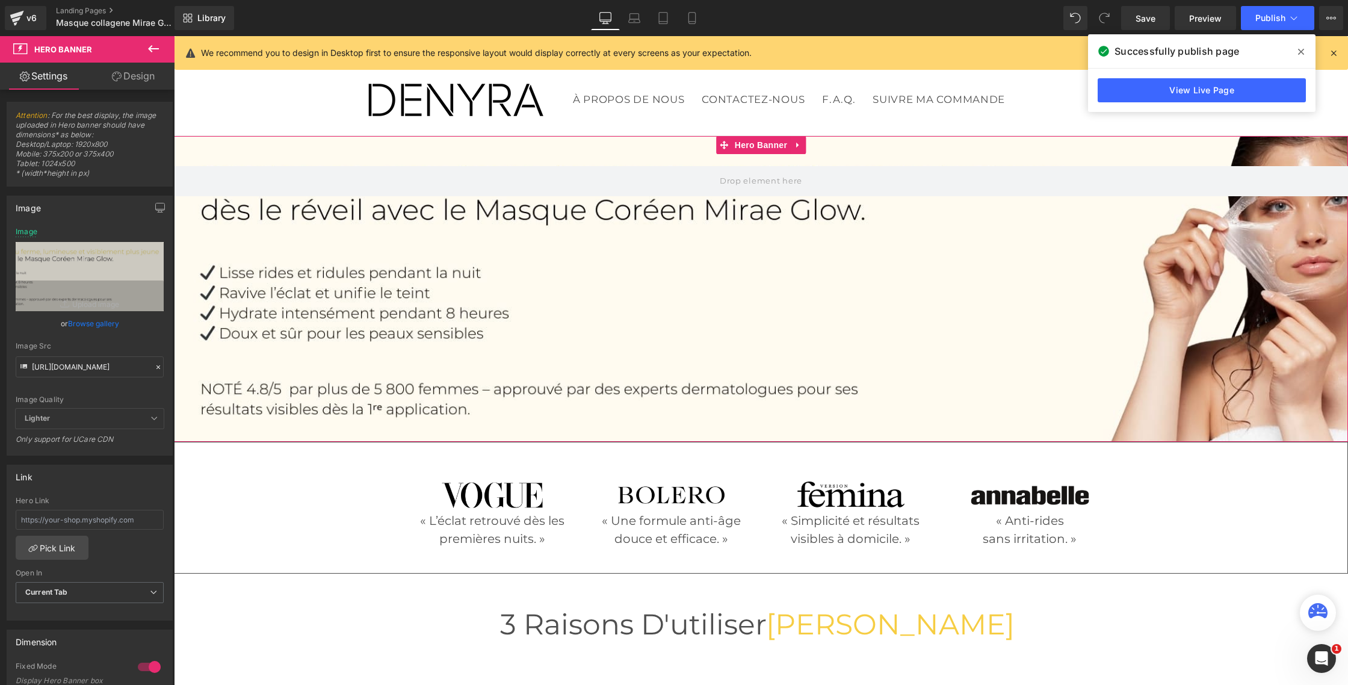
click at [597, 254] on div at bounding box center [761, 289] width 1174 height 306
click at [84, 365] on input "https://cdn.shopify.com/s/files/1/0750/4943/5373/files/Bannieres_6_1_62f9ef01-4…" at bounding box center [90, 366] width 148 height 21
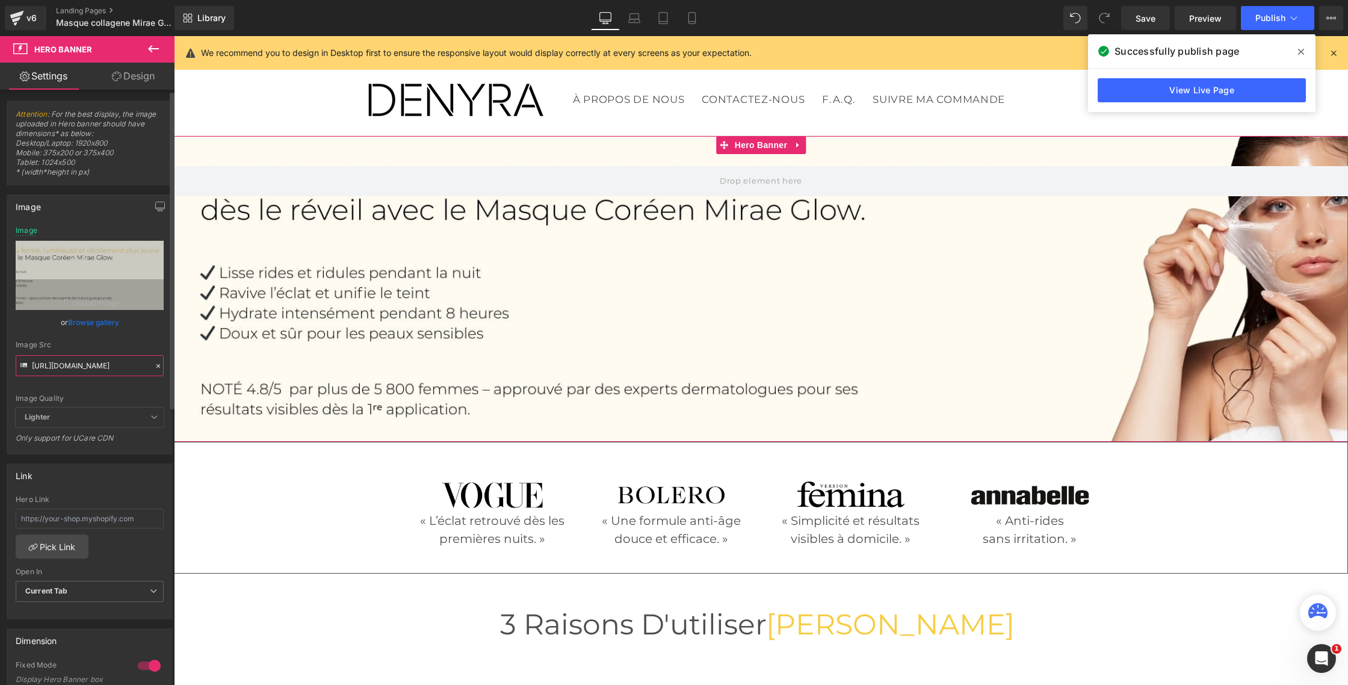
paste input "3_1.png?v=1758793361"
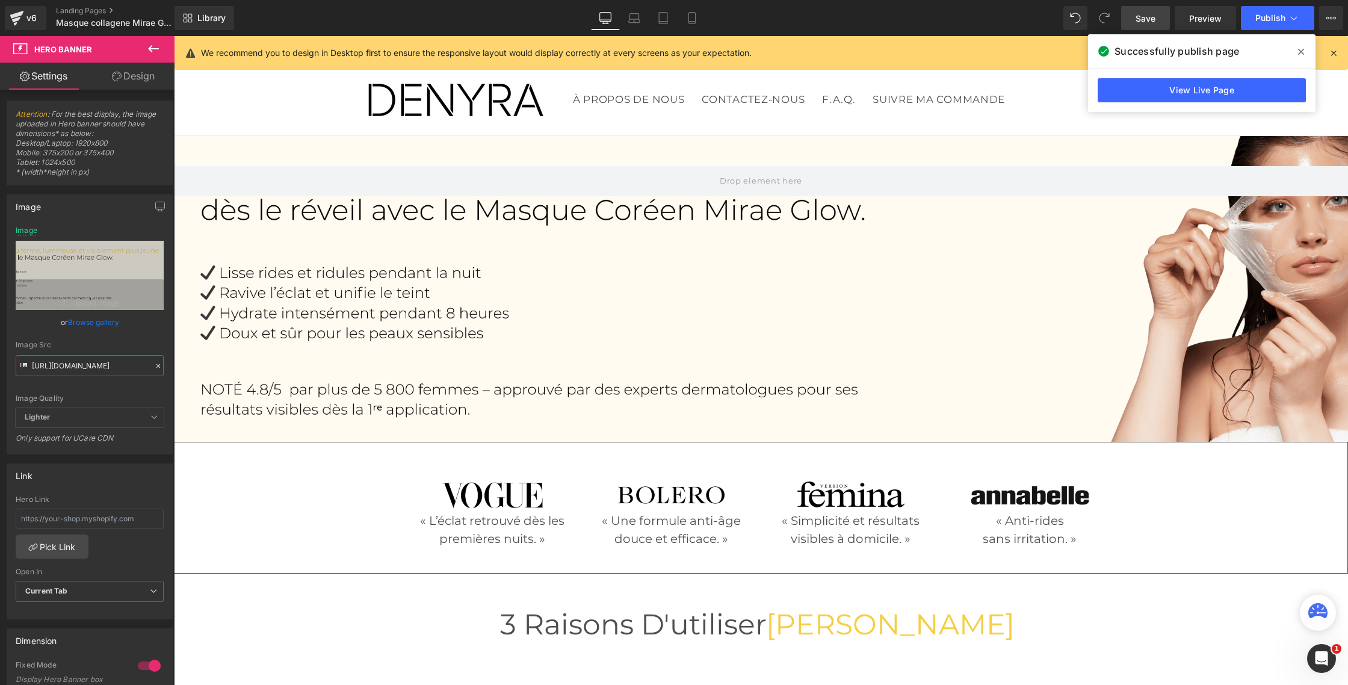
type input "https://cdn.shopify.com/s/files/1/0750/4943/5373/files/Bannieres_3_1.png?v=1758…"
click at [1145, 17] on span "Save" at bounding box center [1146, 18] width 20 height 13
click at [1259, 14] on span "Publish" at bounding box center [1270, 18] width 30 height 10
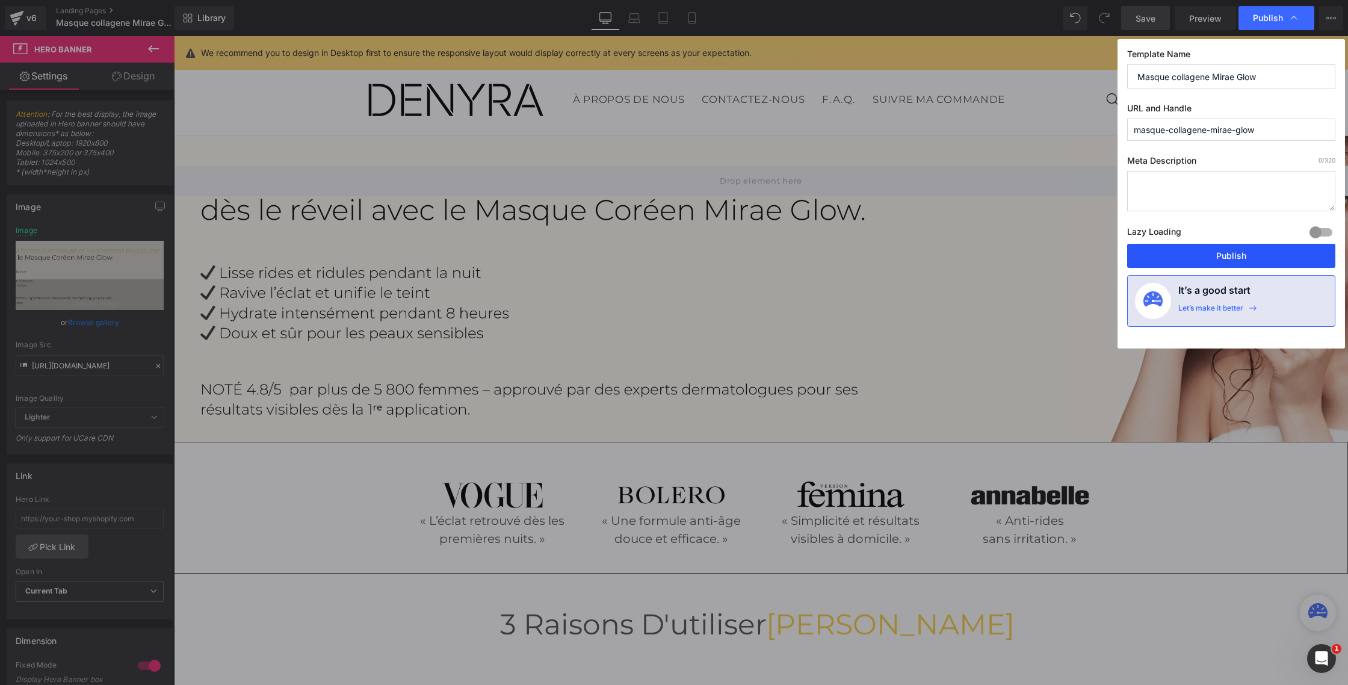
drag, startPoint x: 1254, startPoint y: 247, endPoint x: 667, endPoint y: 172, distance: 592.2
click at [1254, 247] on button "Publish" at bounding box center [1231, 256] width 208 height 24
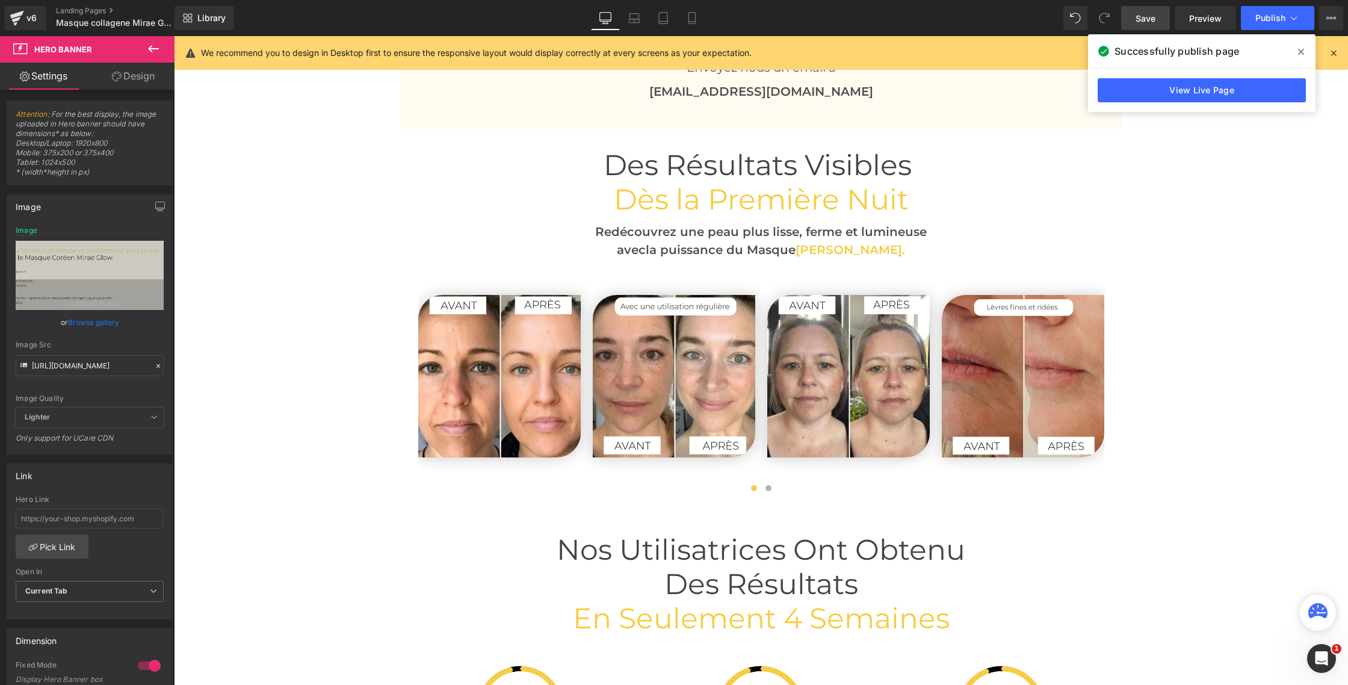
scroll to position [2821, 0]
